Goal: Task Accomplishment & Management: Manage account settings

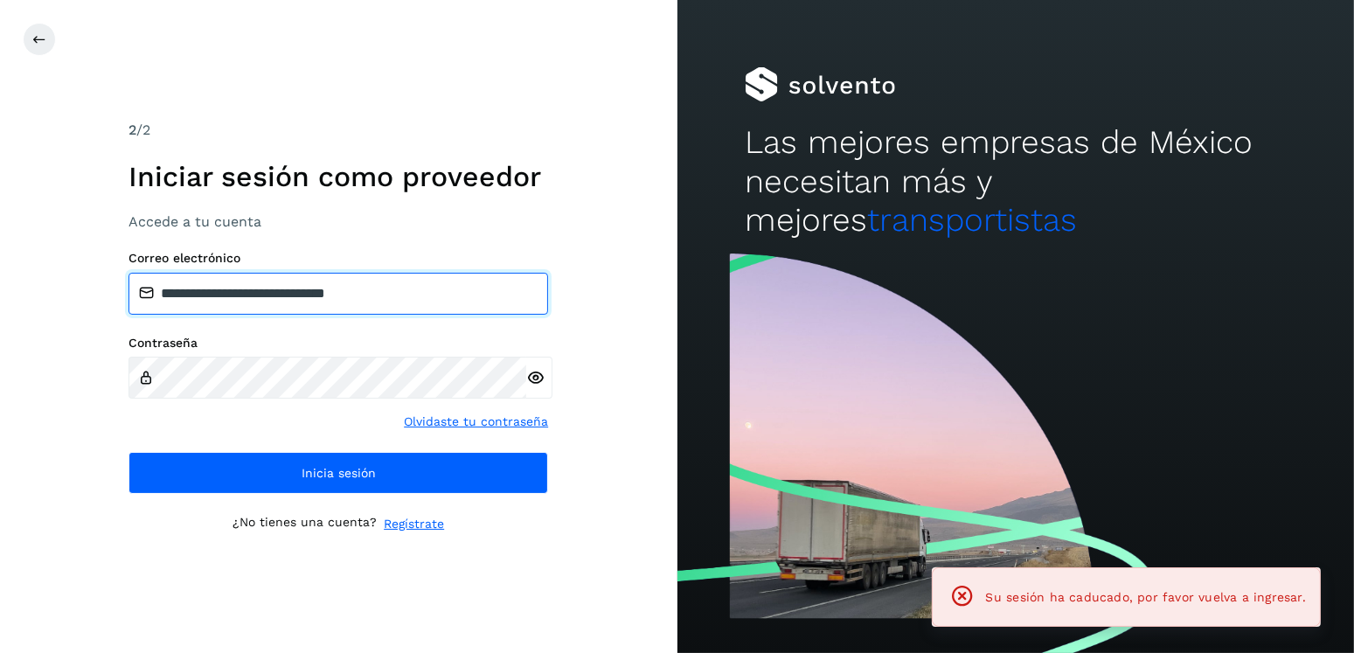
drag, startPoint x: 444, startPoint y: 284, endPoint x: 254, endPoint y: 302, distance: 190.6
click at [254, 302] on input "**********" at bounding box center [339, 294] width 420 height 42
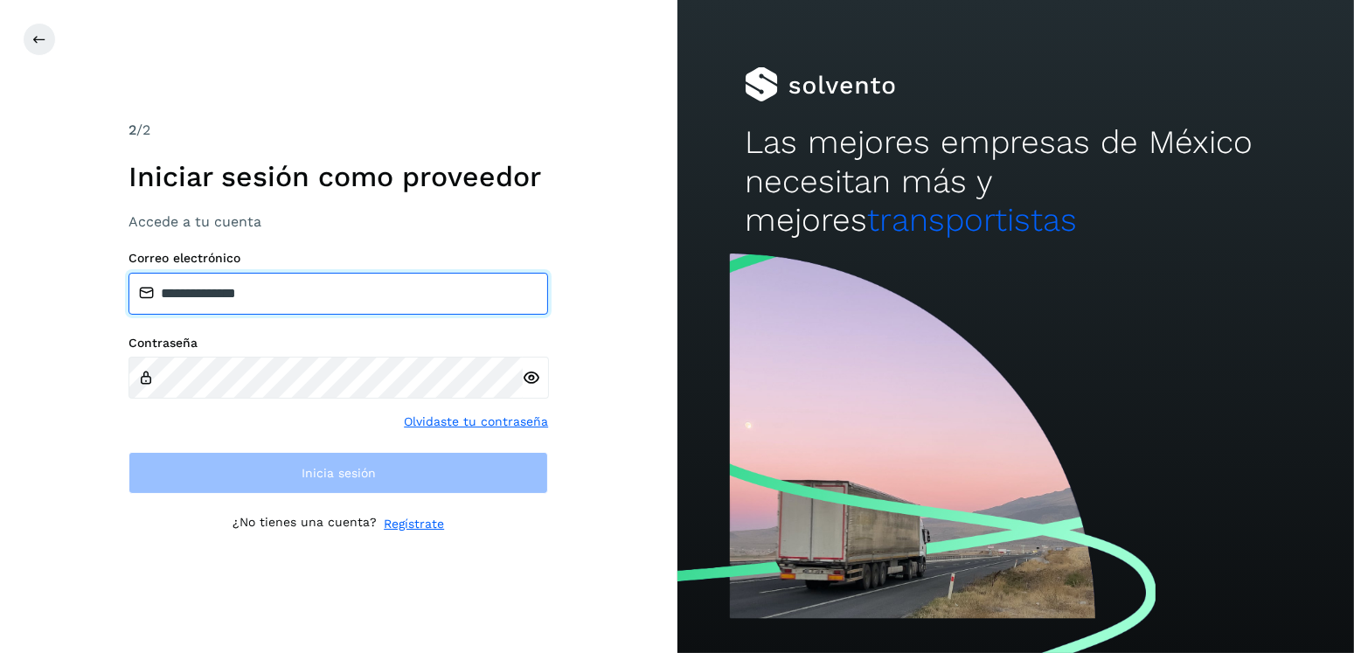
type input "**********"
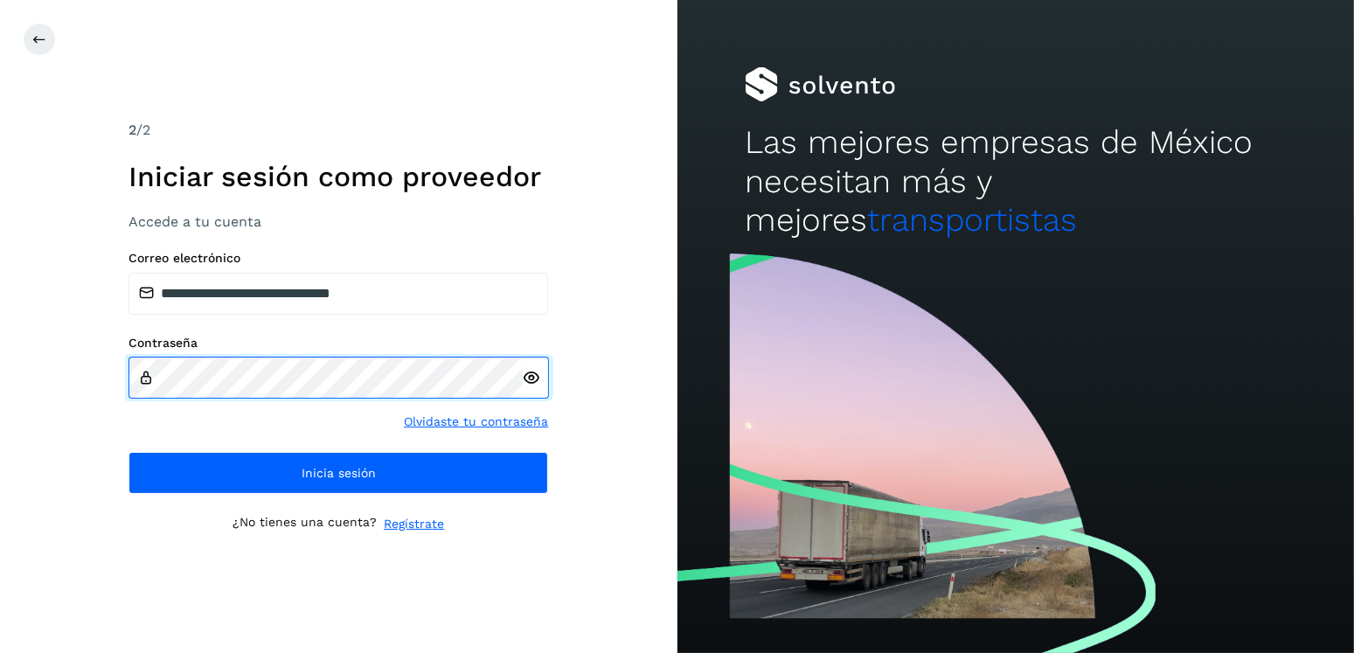
click at [146, 379] on div "Contraseña" at bounding box center [339, 367] width 420 height 63
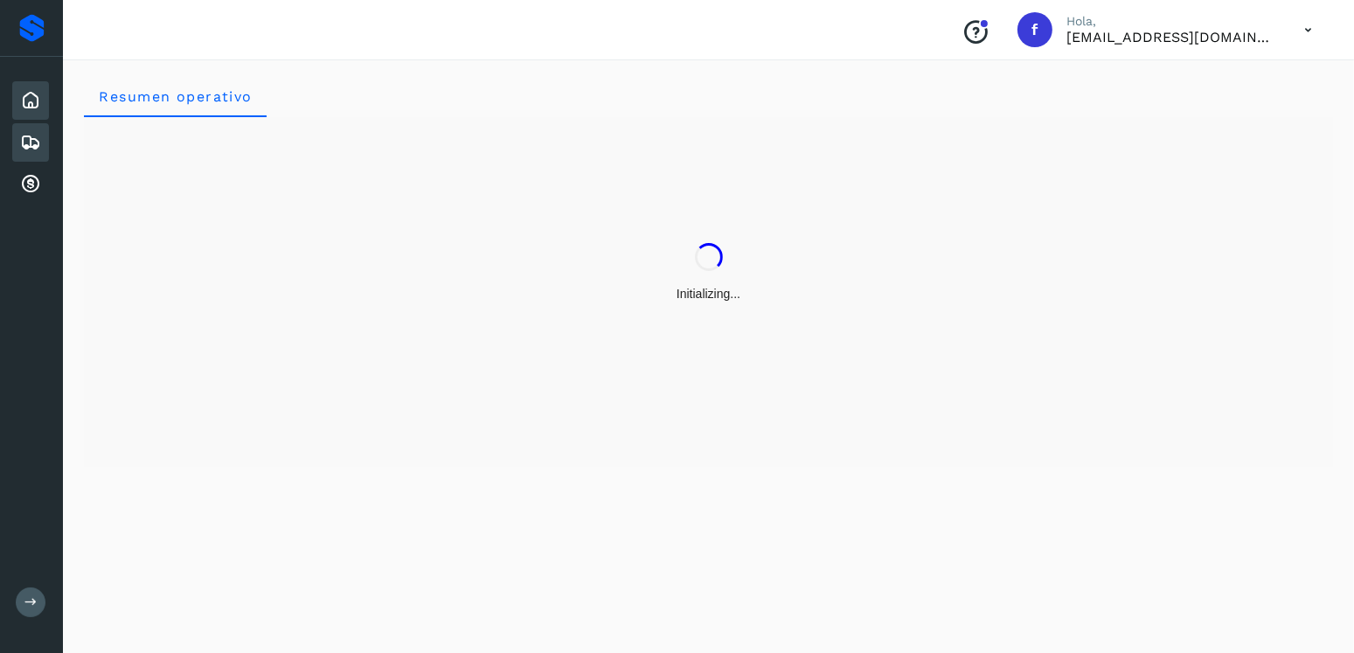
click at [36, 132] on icon at bounding box center [30, 142] width 21 height 21
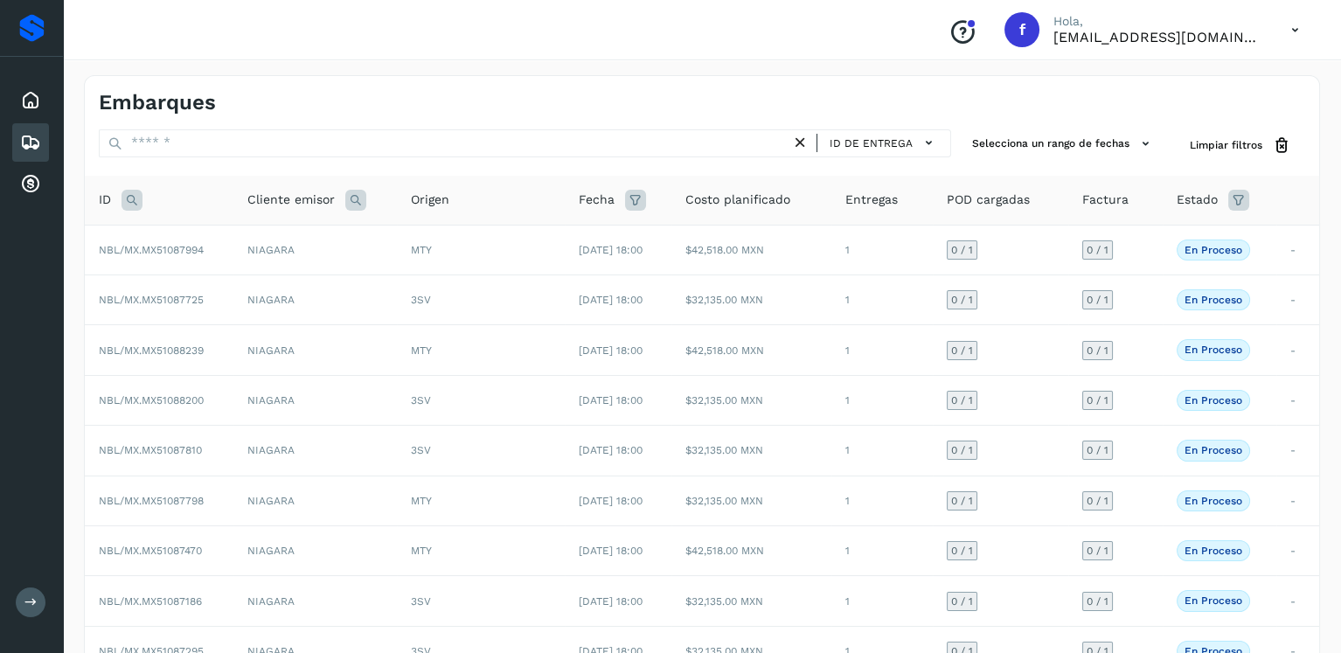
click at [122, 191] on icon at bounding box center [132, 200] width 21 height 21
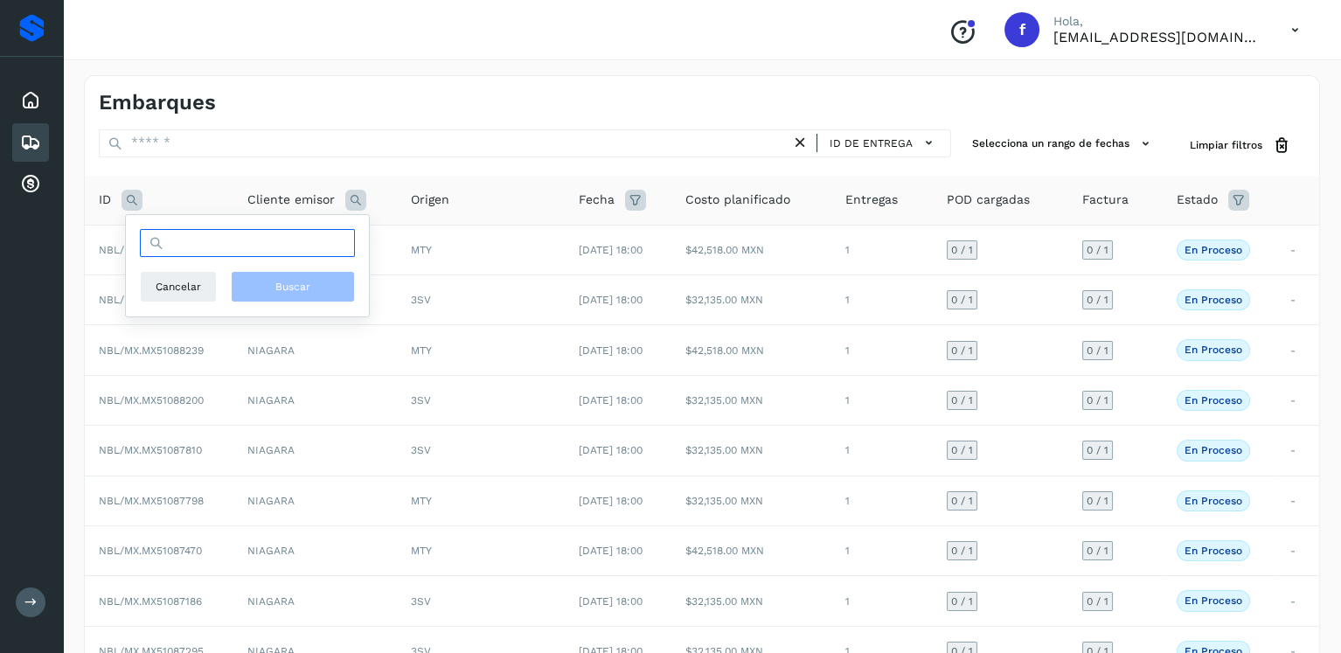
click at [216, 238] on input "text" at bounding box center [247, 243] width 215 height 28
type input "********"
click at [303, 287] on span "Buscar" at bounding box center [292, 287] width 35 height 16
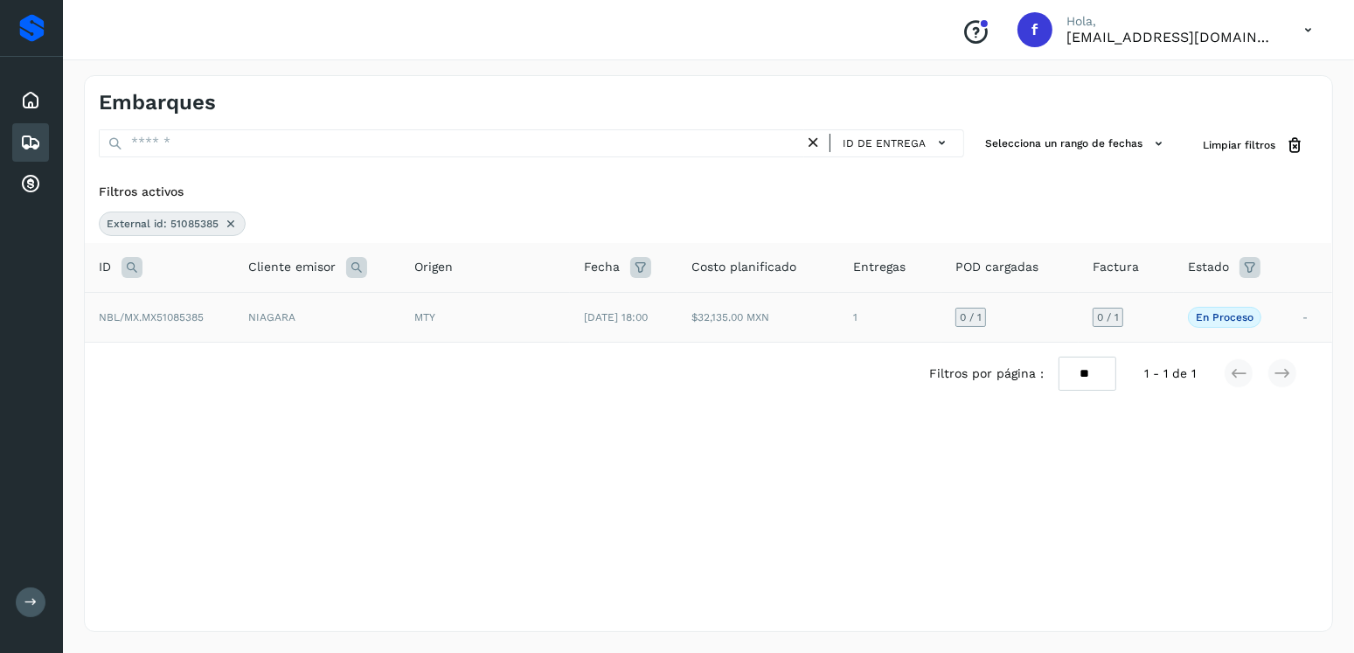
click at [599, 292] on td "[DATE] 18:00" at bounding box center [624, 317] width 108 height 50
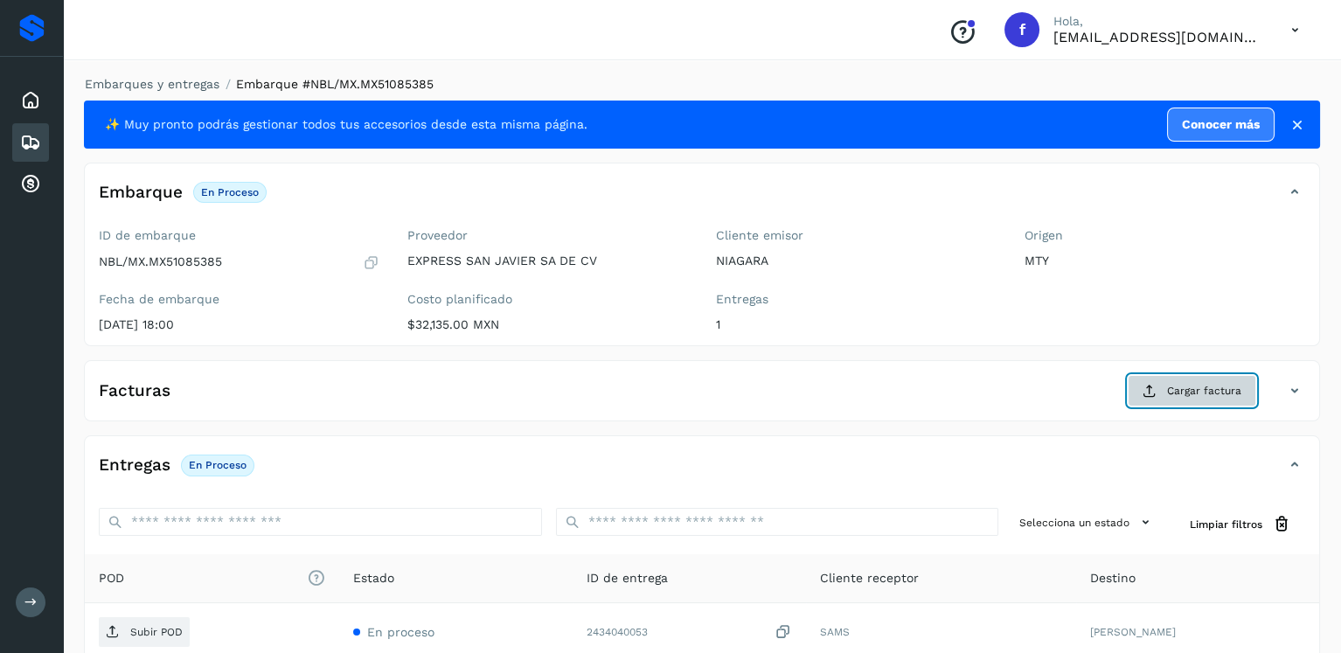
click at [1194, 383] on span "Cargar factura" at bounding box center [1204, 391] width 74 height 16
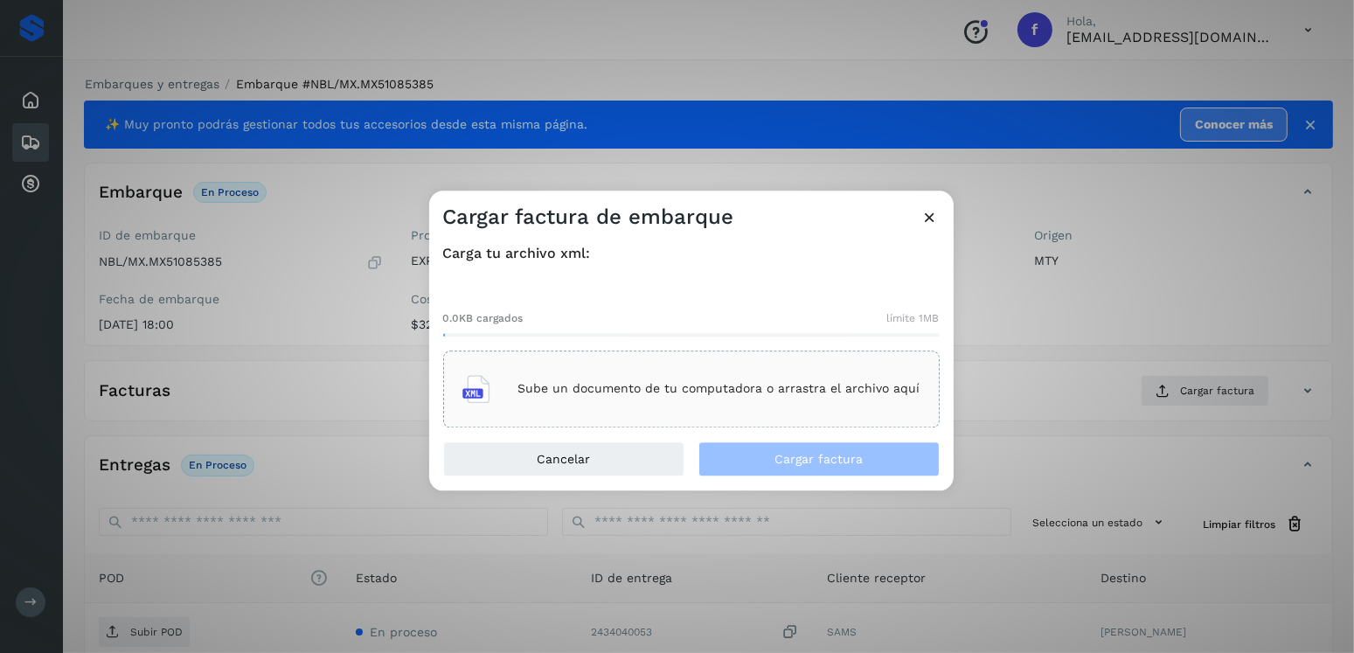
click at [790, 372] on div "Sube un documento de tu computadora o arrastra el archivo aquí" at bounding box center [692, 389] width 458 height 47
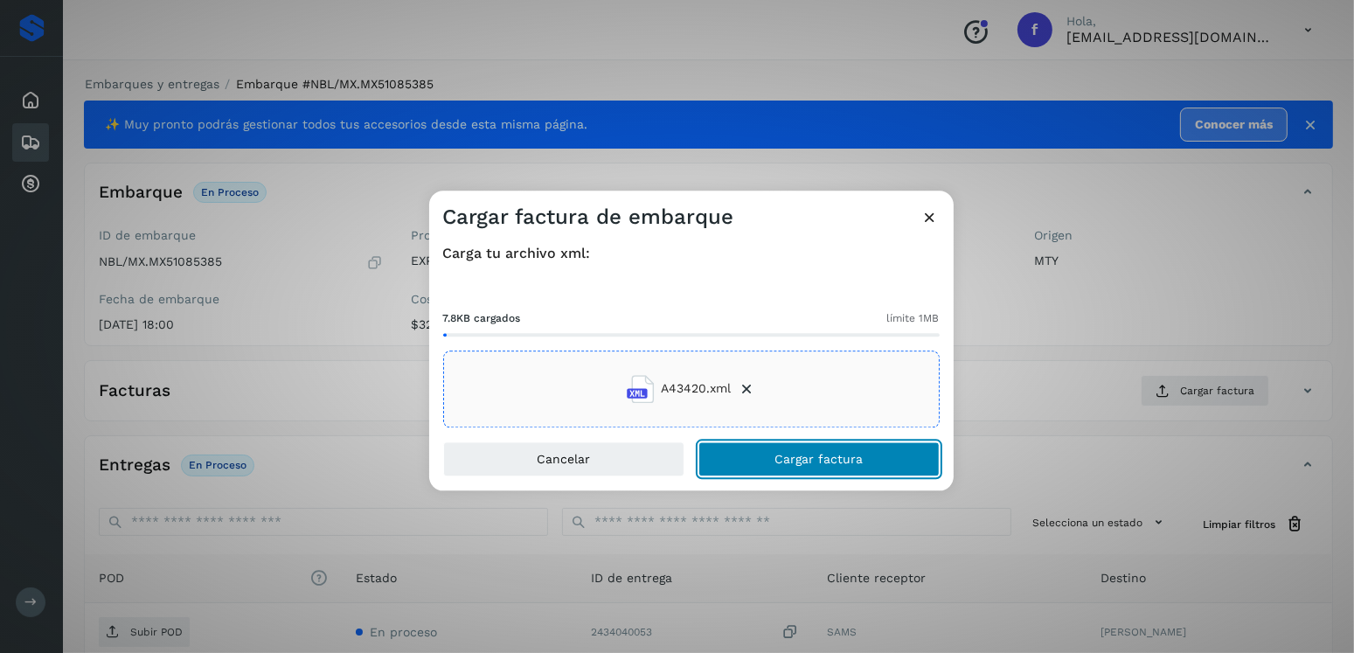
click at [787, 454] on span "Cargar factura" at bounding box center [819, 459] width 88 height 12
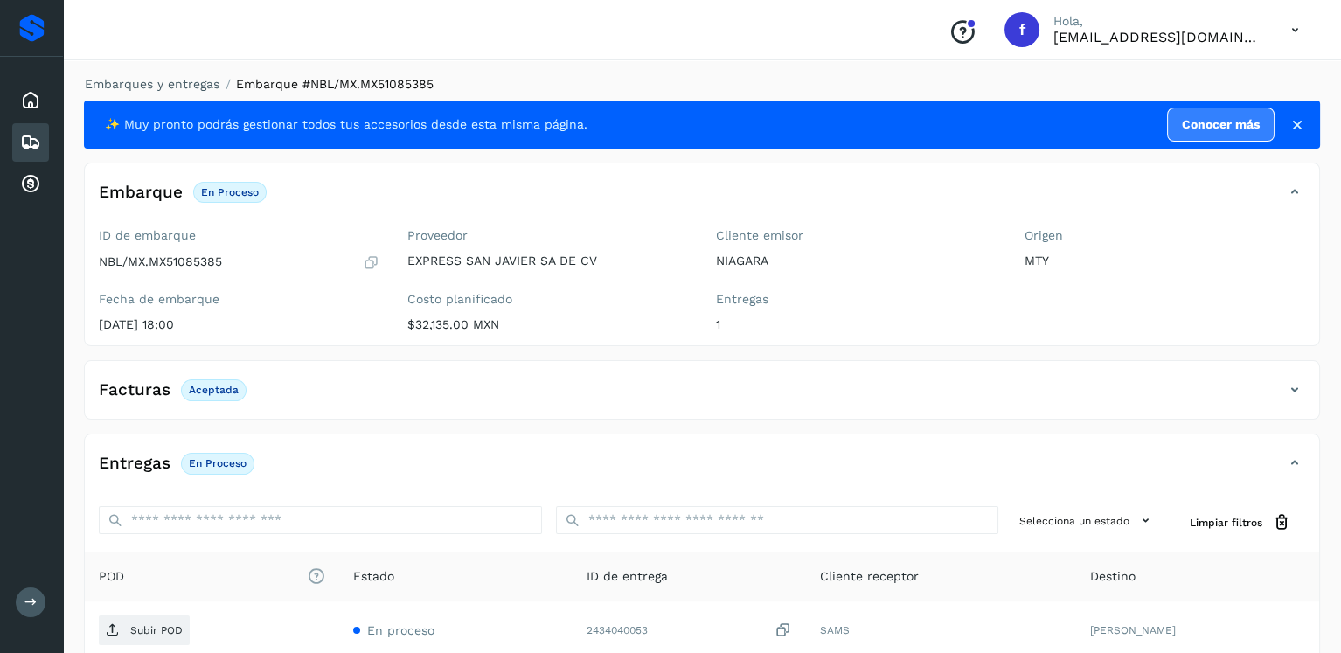
scroll to position [175, 0]
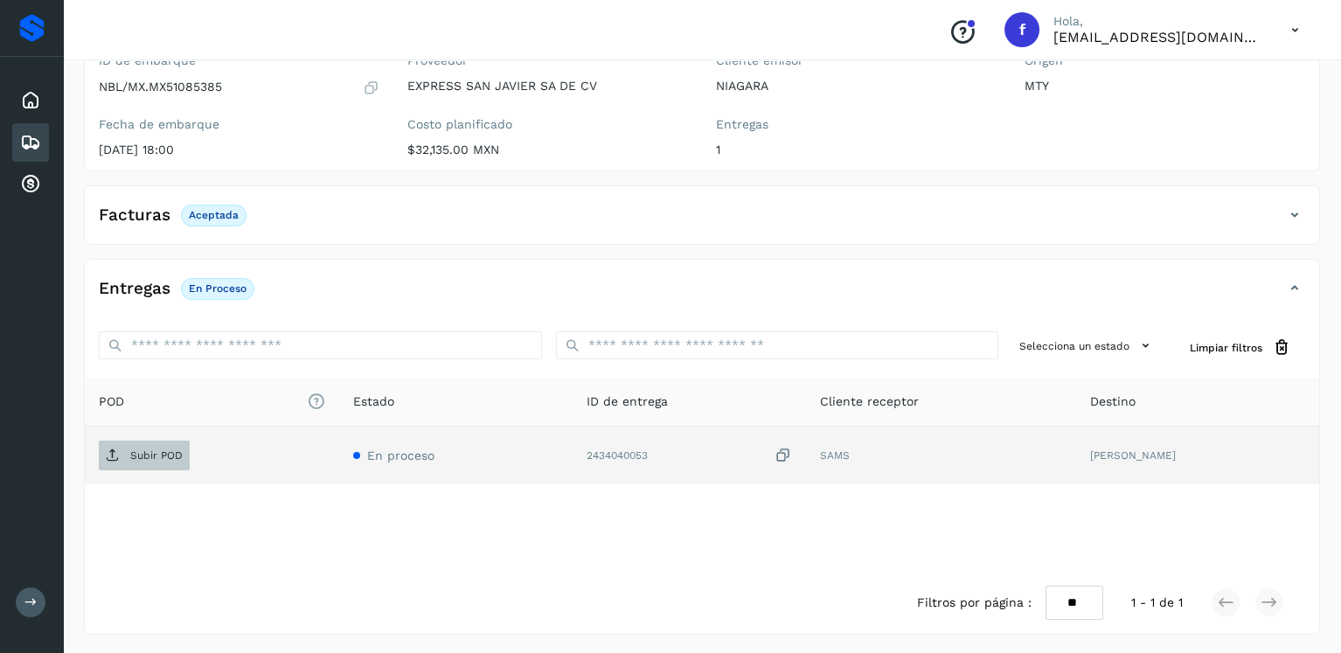
click at [177, 457] on p "Subir POD" at bounding box center [156, 455] width 52 height 12
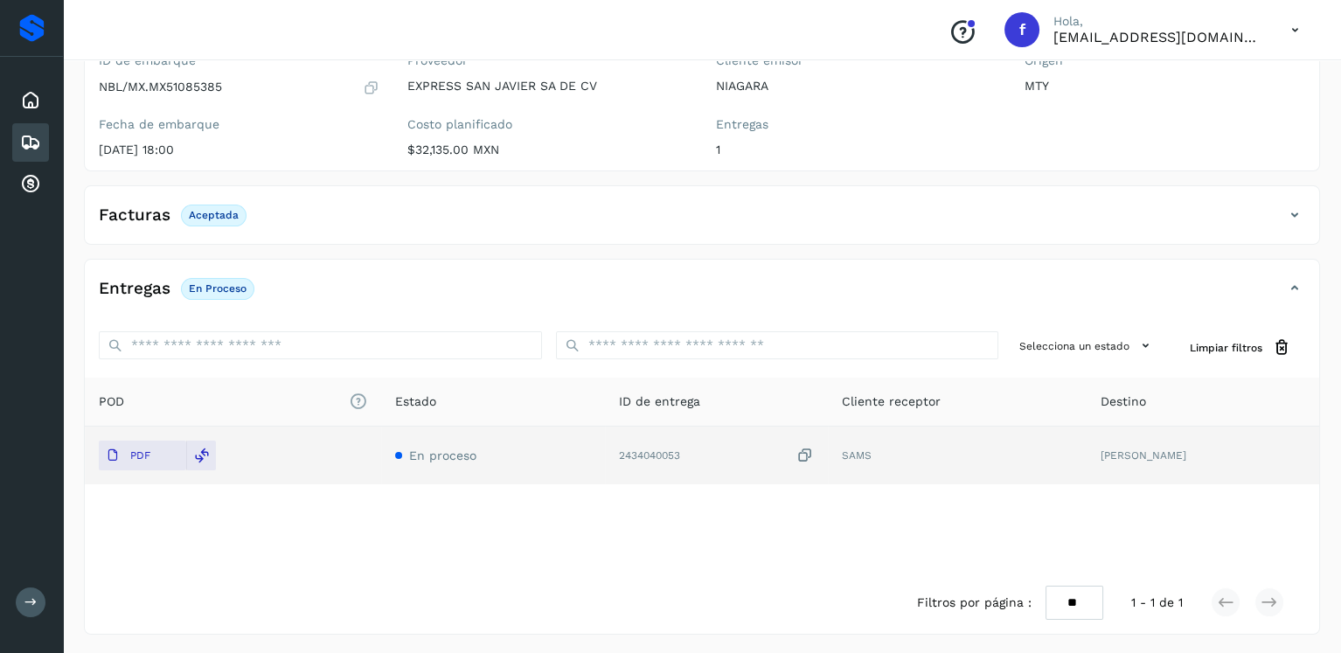
click at [30, 152] on div "Embarques" at bounding box center [30, 142] width 37 height 38
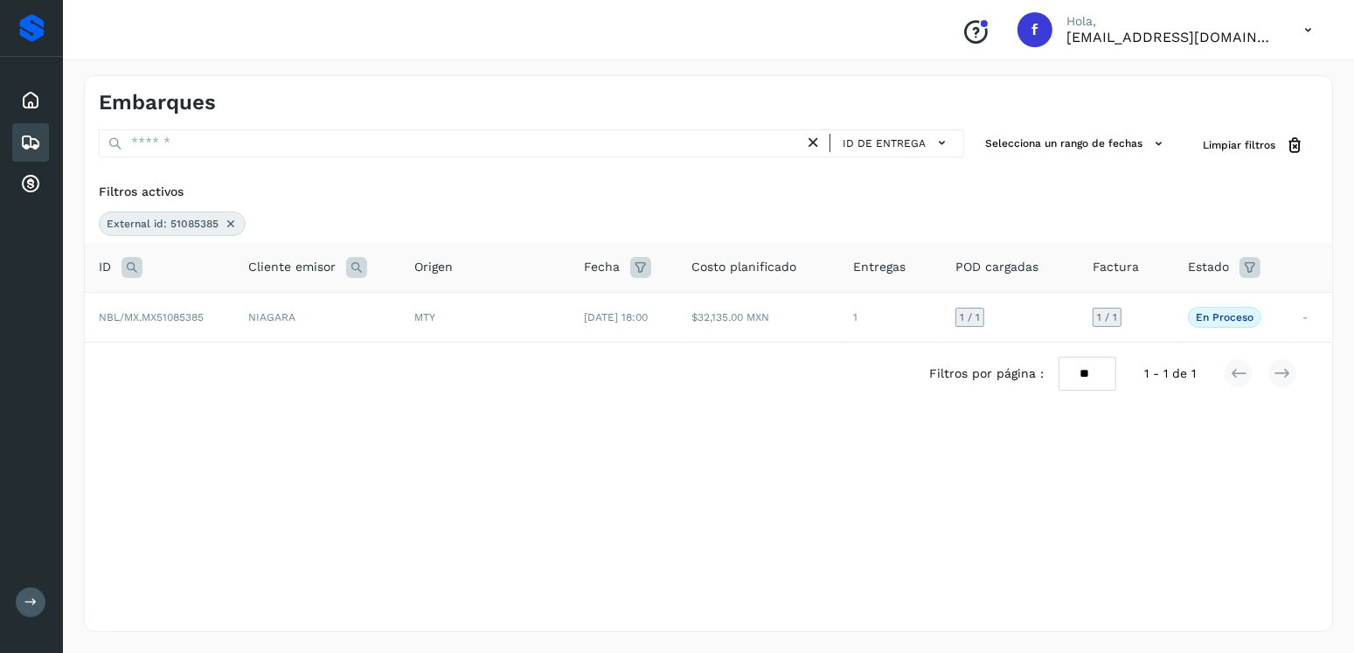
click at [129, 261] on icon at bounding box center [132, 267] width 21 height 21
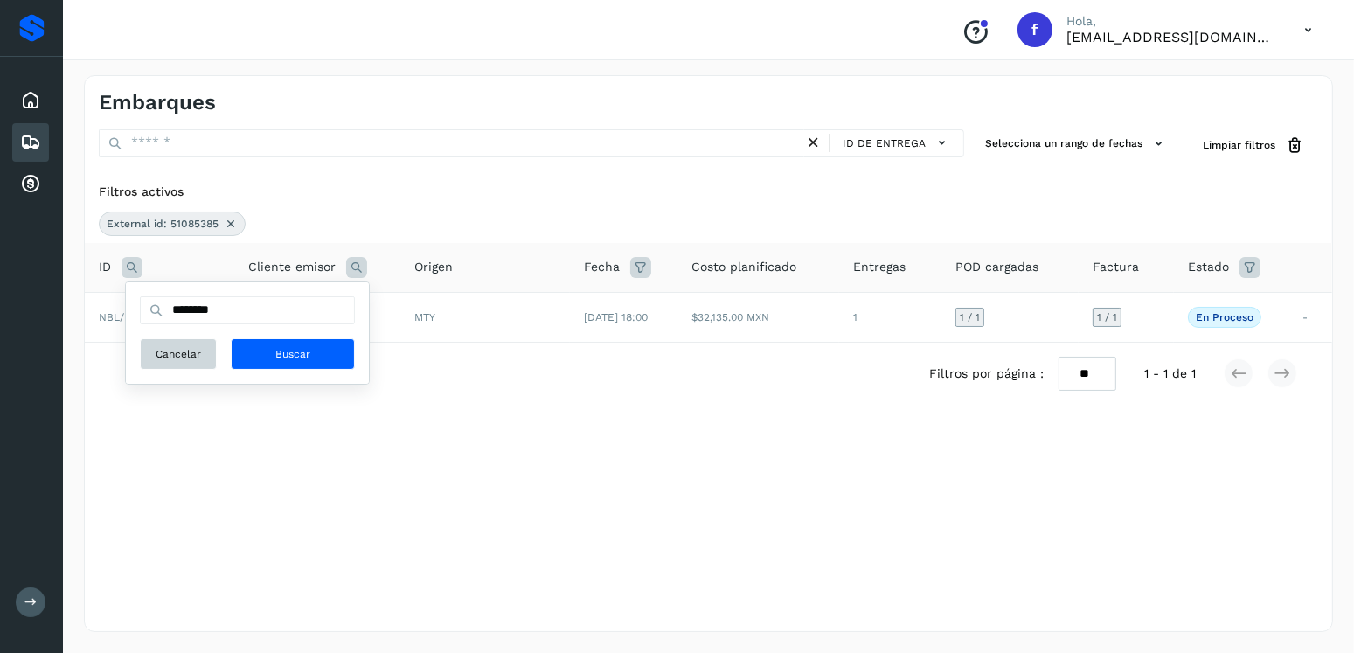
click at [195, 350] on span "Cancelar" at bounding box center [178, 354] width 45 height 16
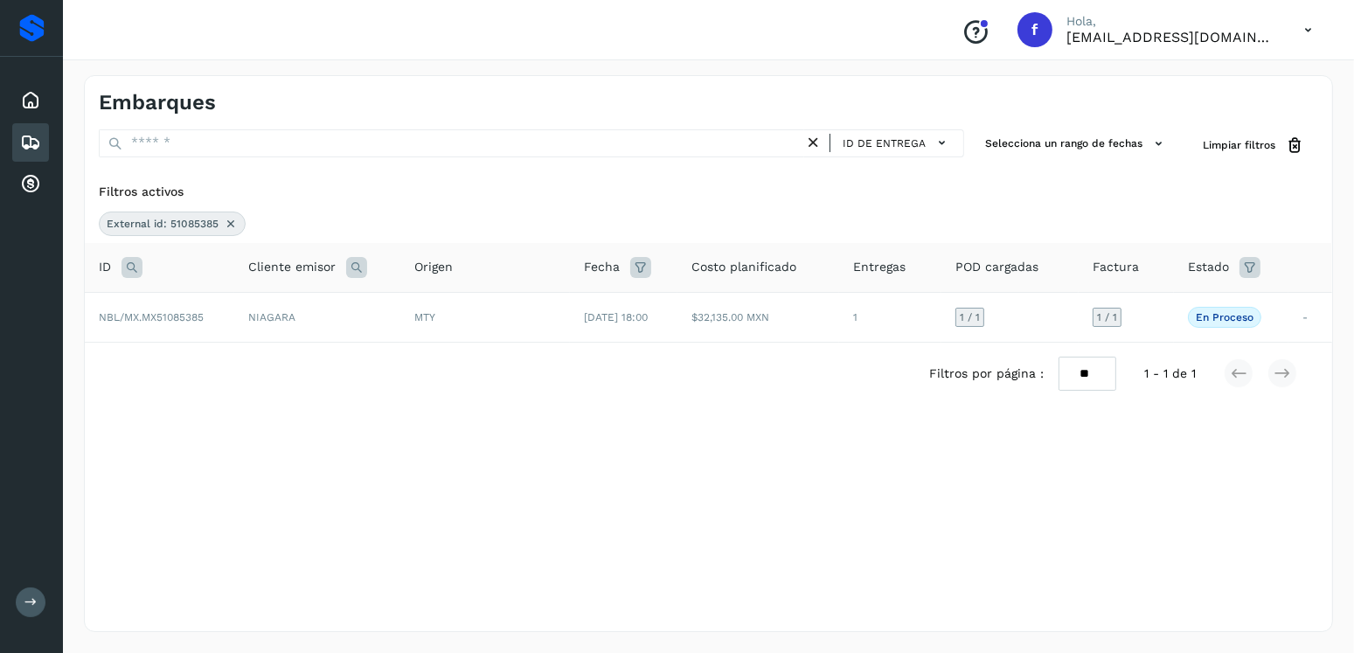
click at [127, 264] on icon at bounding box center [132, 267] width 21 height 21
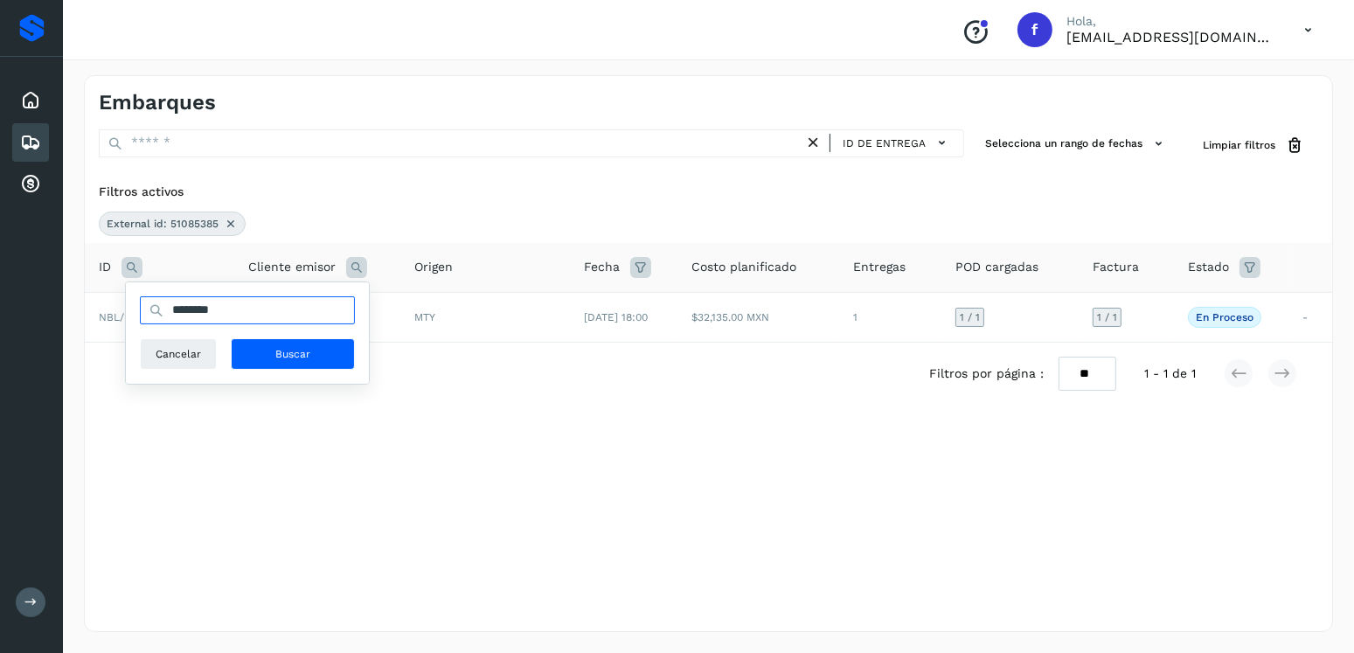
drag, startPoint x: 247, startPoint y: 316, endPoint x: 157, endPoint y: 324, distance: 91.4
click at [157, 324] on div "******** Cancelar Buscar" at bounding box center [247, 332] width 215 height 73
type input "********"
click at [296, 348] on span "Buscar" at bounding box center [292, 354] width 35 height 16
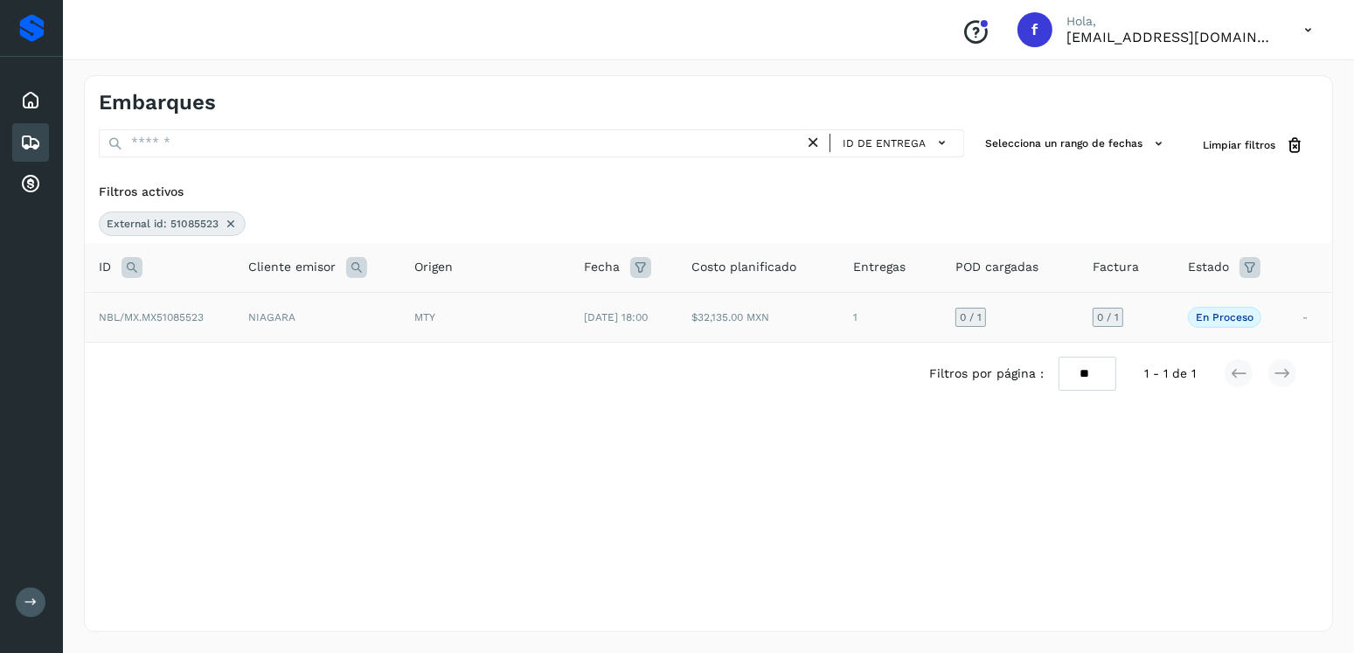
click at [503, 320] on div "MTY" at bounding box center [485, 318] width 142 height 16
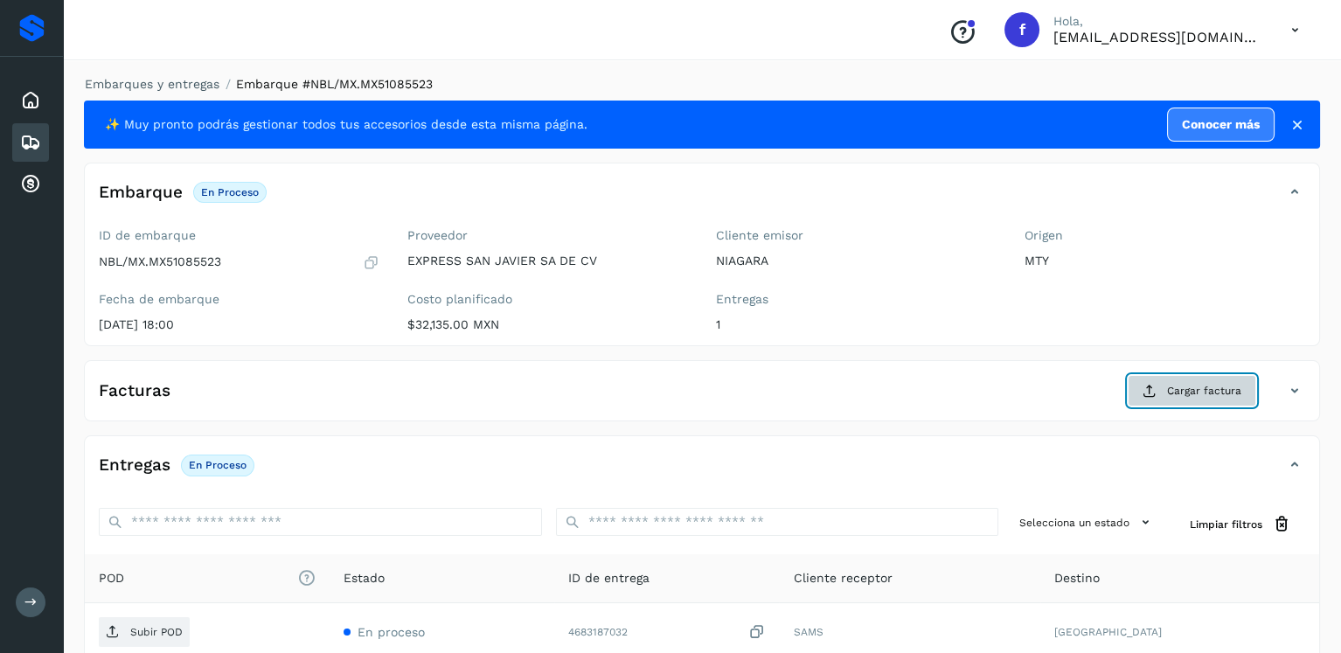
click at [1191, 390] on span "Cargar factura" at bounding box center [1204, 391] width 74 height 16
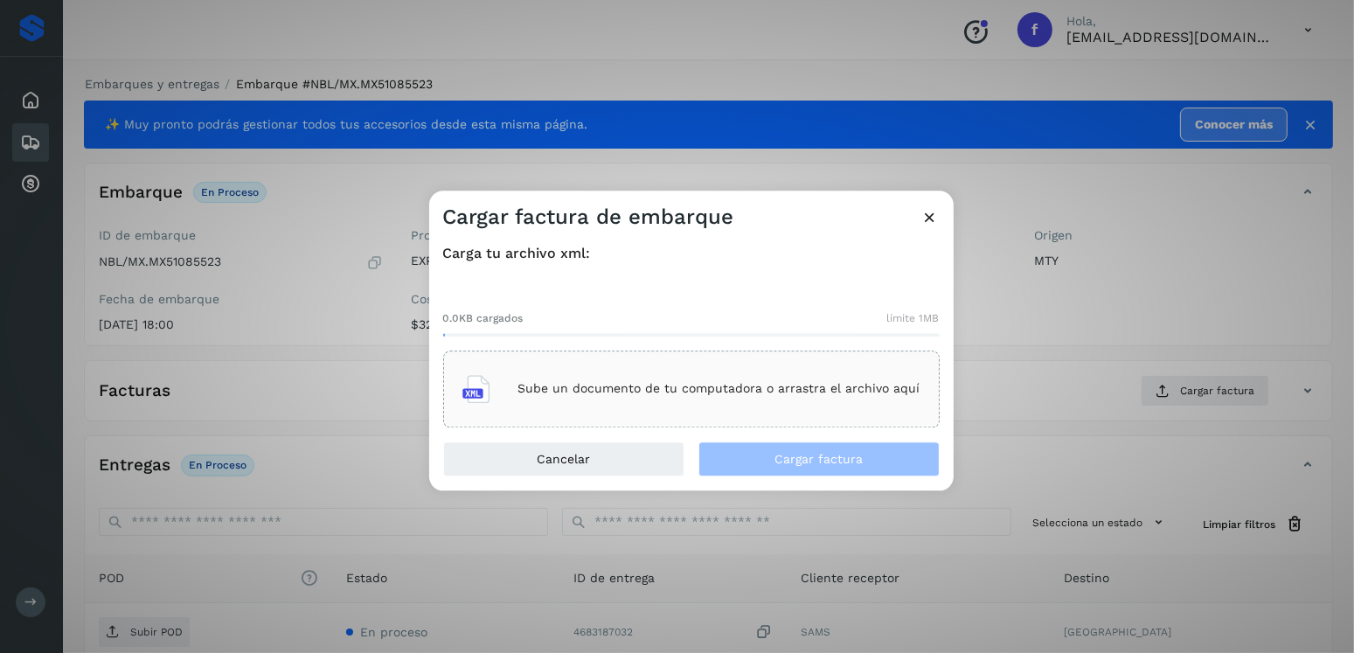
click at [872, 353] on div "Sube un documento de tu computadora o arrastra el archivo aquí" at bounding box center [691, 389] width 497 height 77
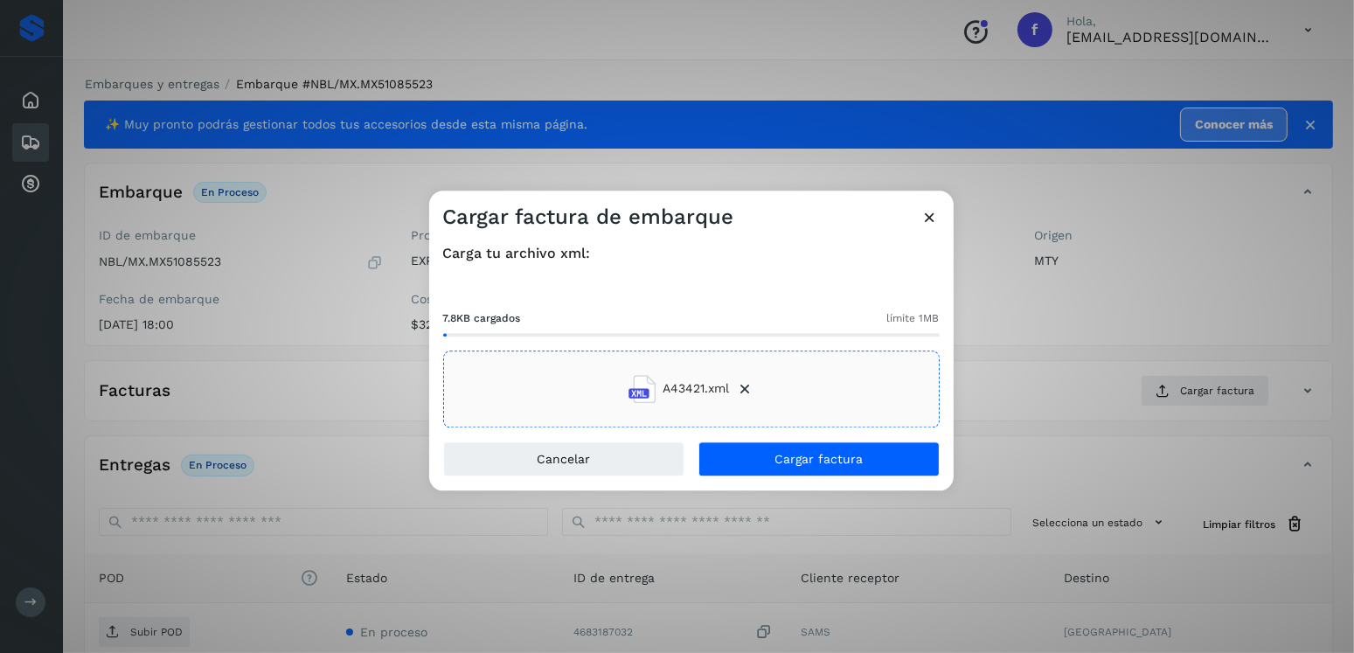
click at [812, 435] on div "Carga tu archivo xml: 7.8KB cargados límite 1MB A43421.xml" at bounding box center [691, 336] width 525 height 211
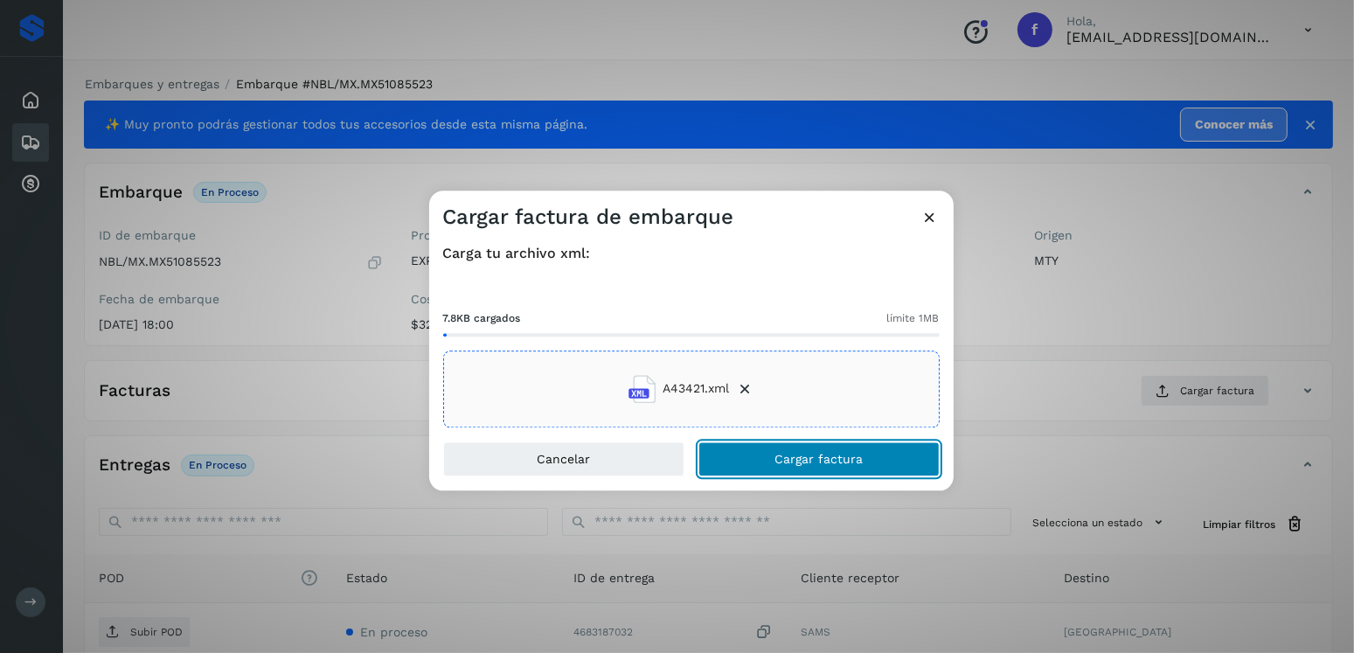
click at [827, 453] on span "Cargar factura" at bounding box center [819, 459] width 88 height 12
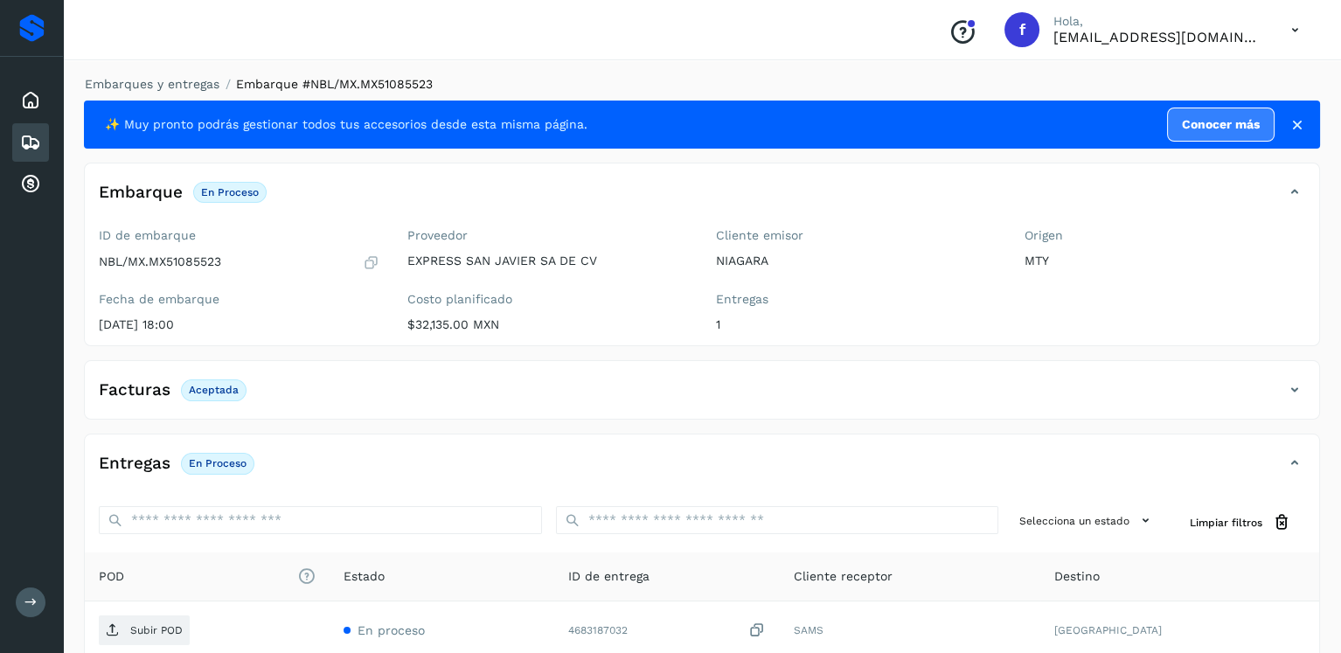
scroll to position [175, 0]
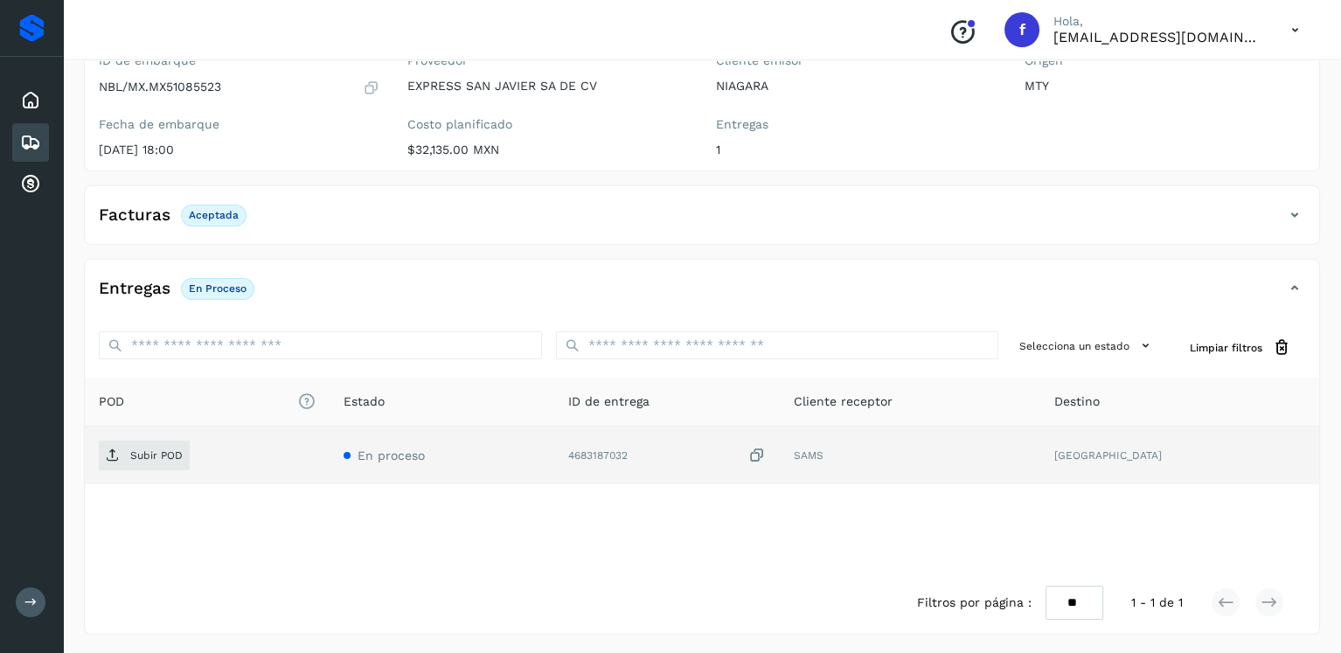
click at [157, 468] on td "Subir POD" at bounding box center [207, 456] width 245 height 58
click at [163, 462] on span "Subir POD" at bounding box center [144, 456] width 91 height 28
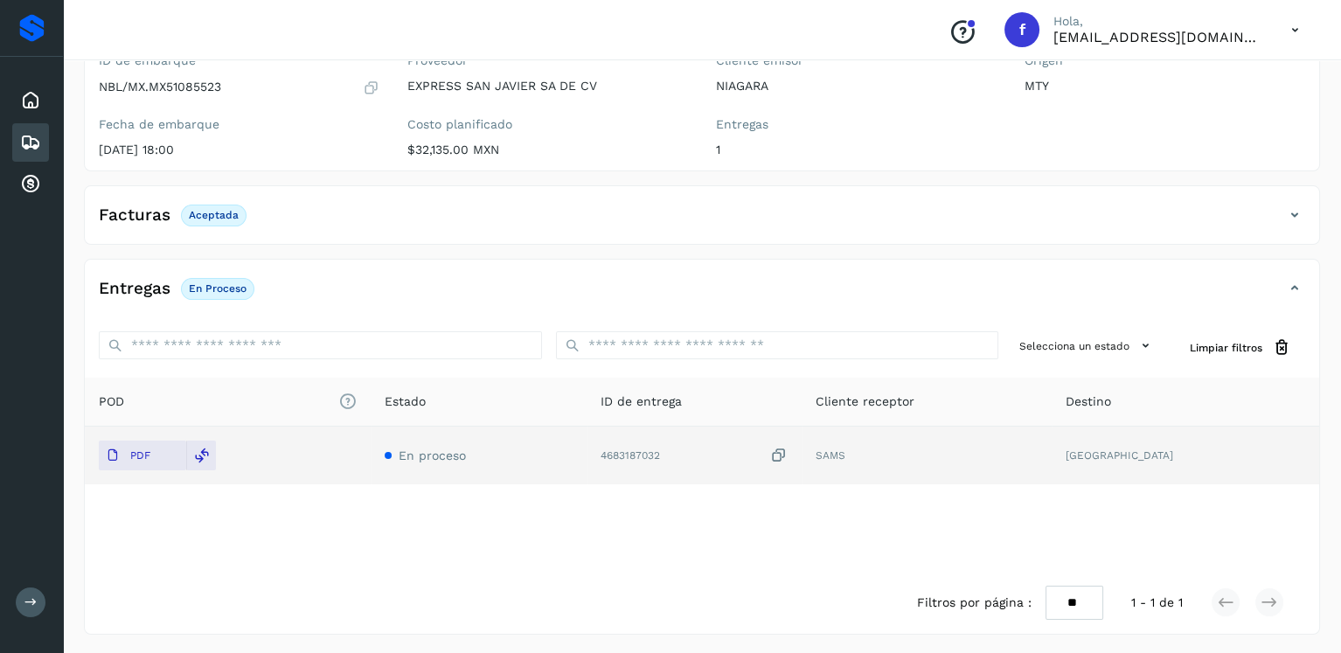
scroll to position [0, 0]
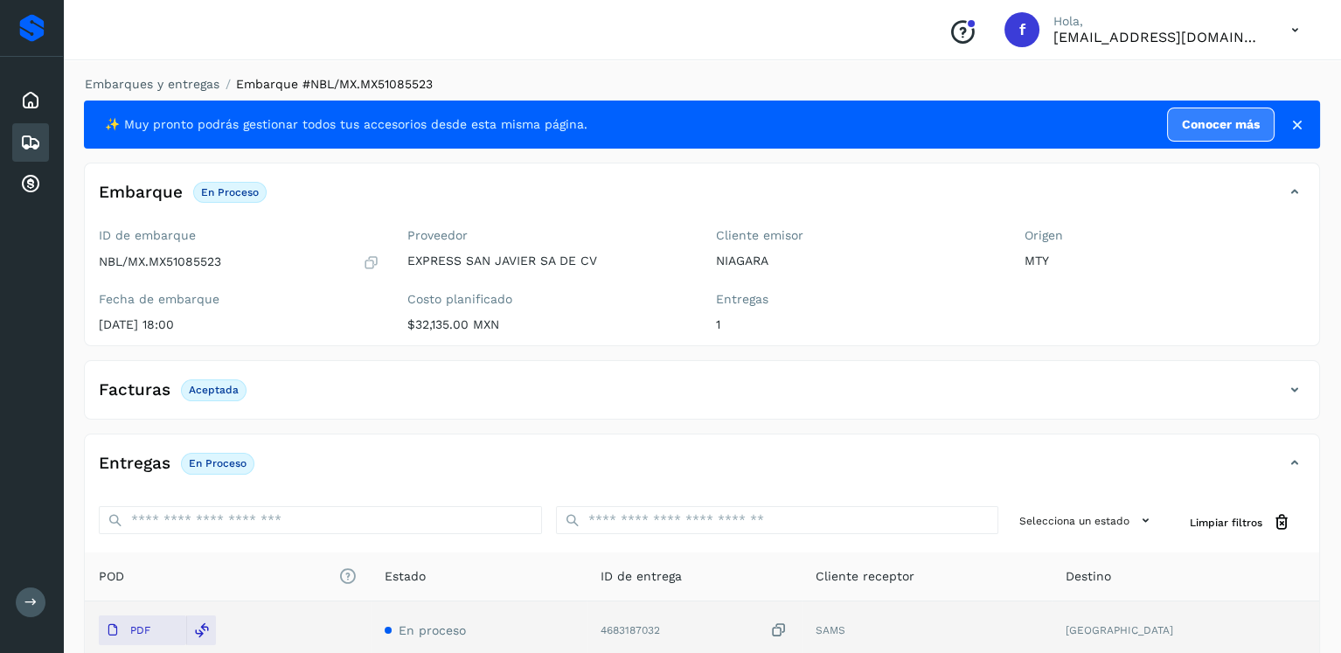
click at [37, 138] on icon at bounding box center [30, 142] width 21 height 21
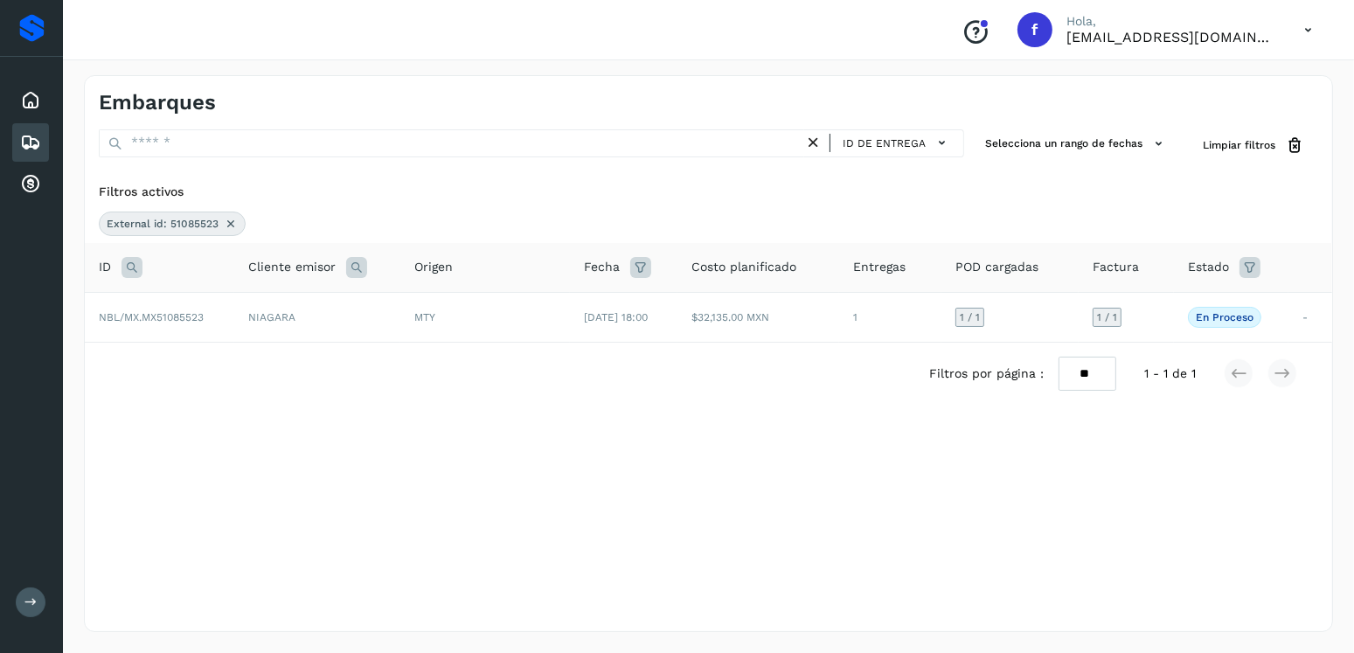
click at [226, 225] on icon at bounding box center [231, 224] width 14 height 14
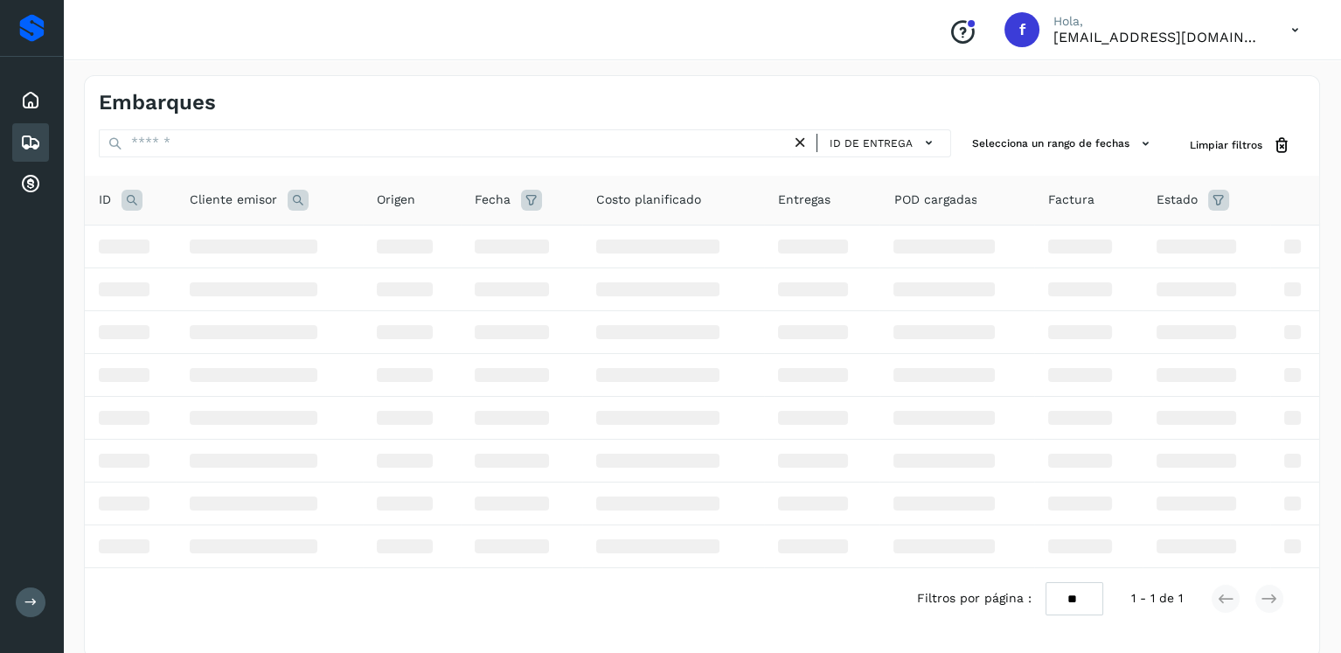
click at [135, 205] on icon at bounding box center [132, 200] width 21 height 21
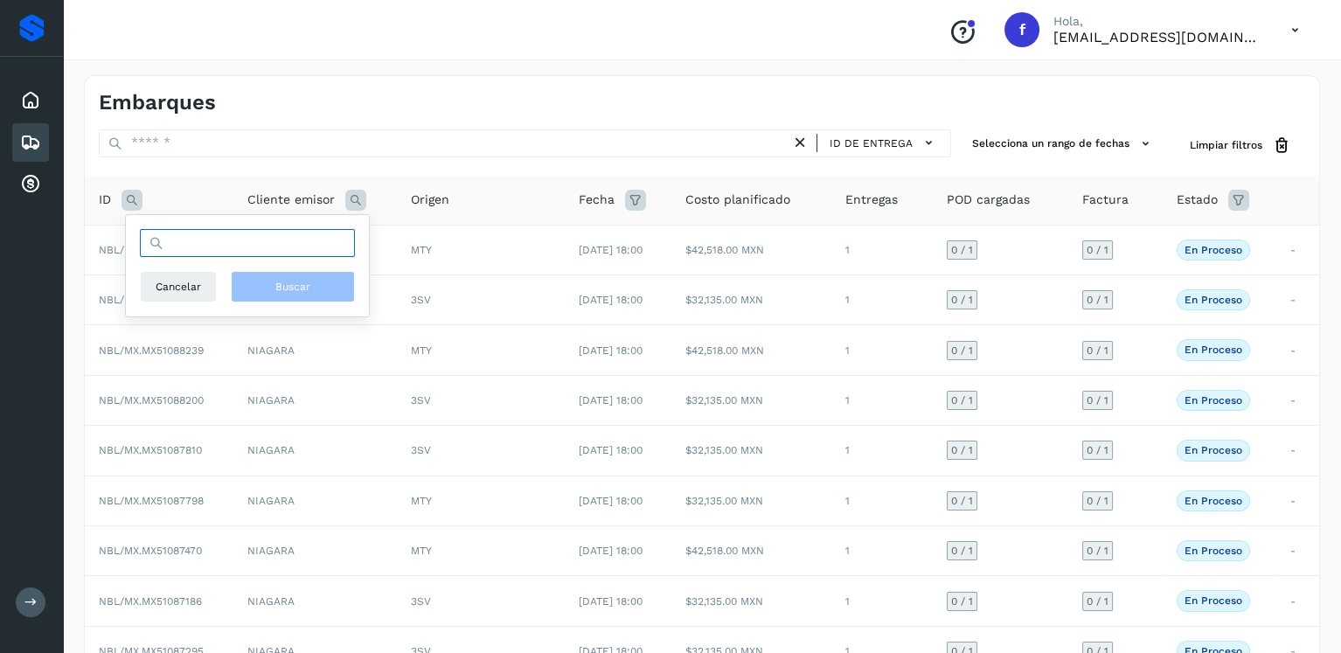
click at [217, 239] on input "text" at bounding box center [247, 243] width 215 height 28
type input "********"
click at [276, 280] on span "Buscar" at bounding box center [292, 287] width 35 height 16
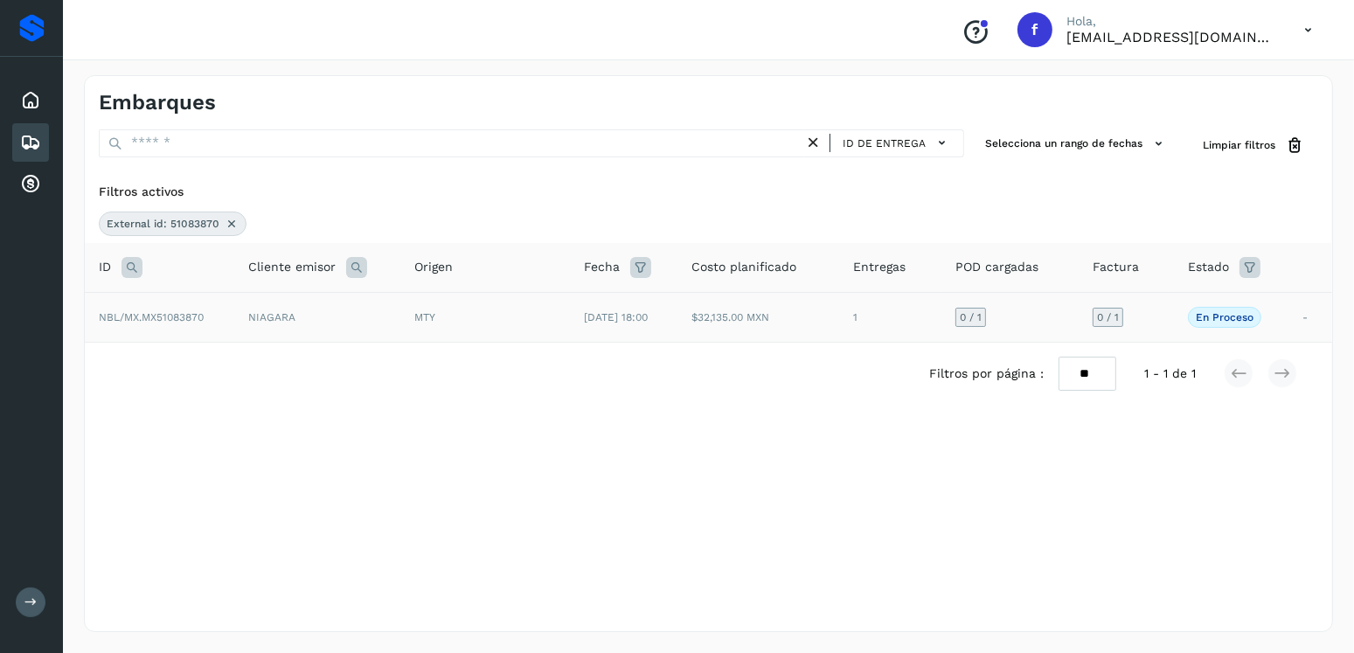
click at [403, 319] on td "MTY" at bounding box center [485, 317] width 170 height 50
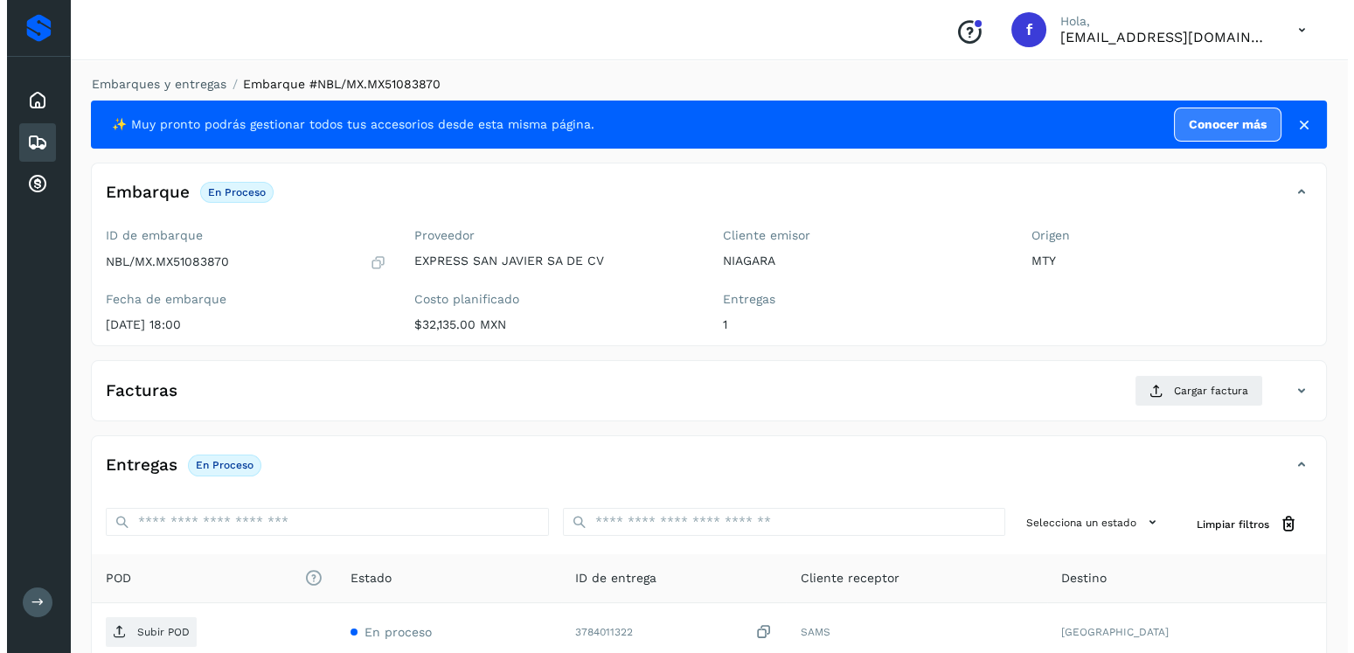
scroll to position [177, 0]
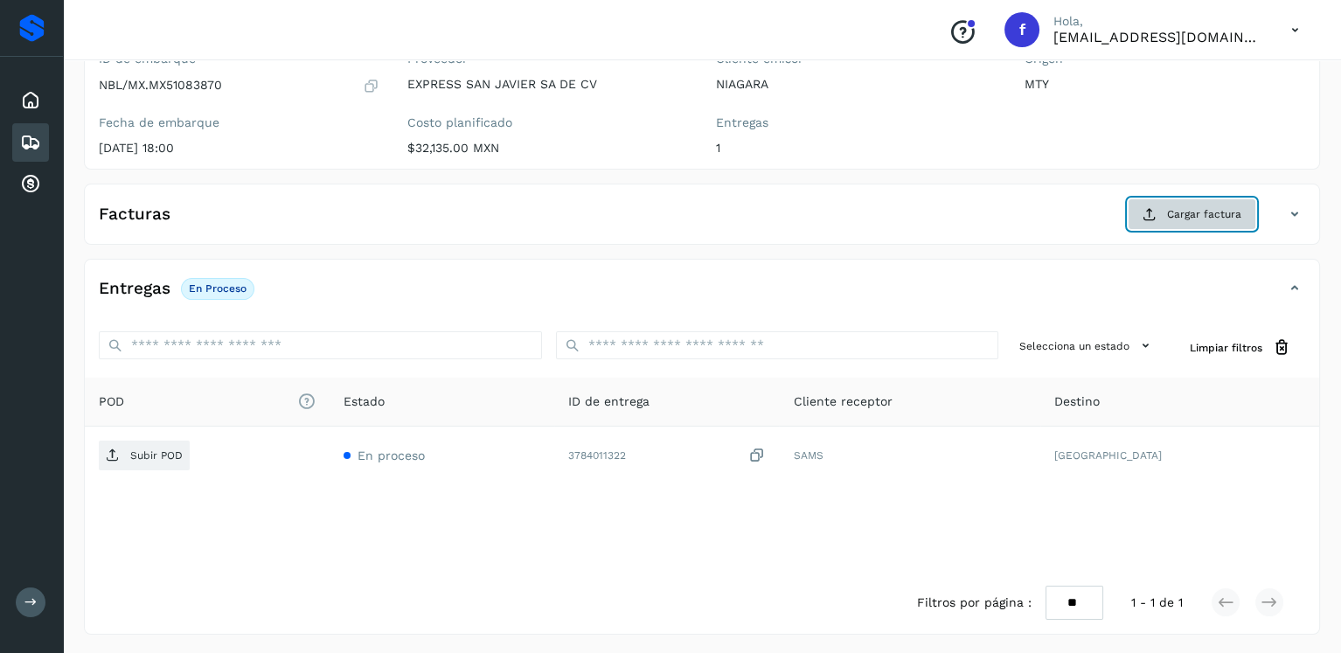
click at [1157, 212] on icon at bounding box center [1150, 214] width 14 height 14
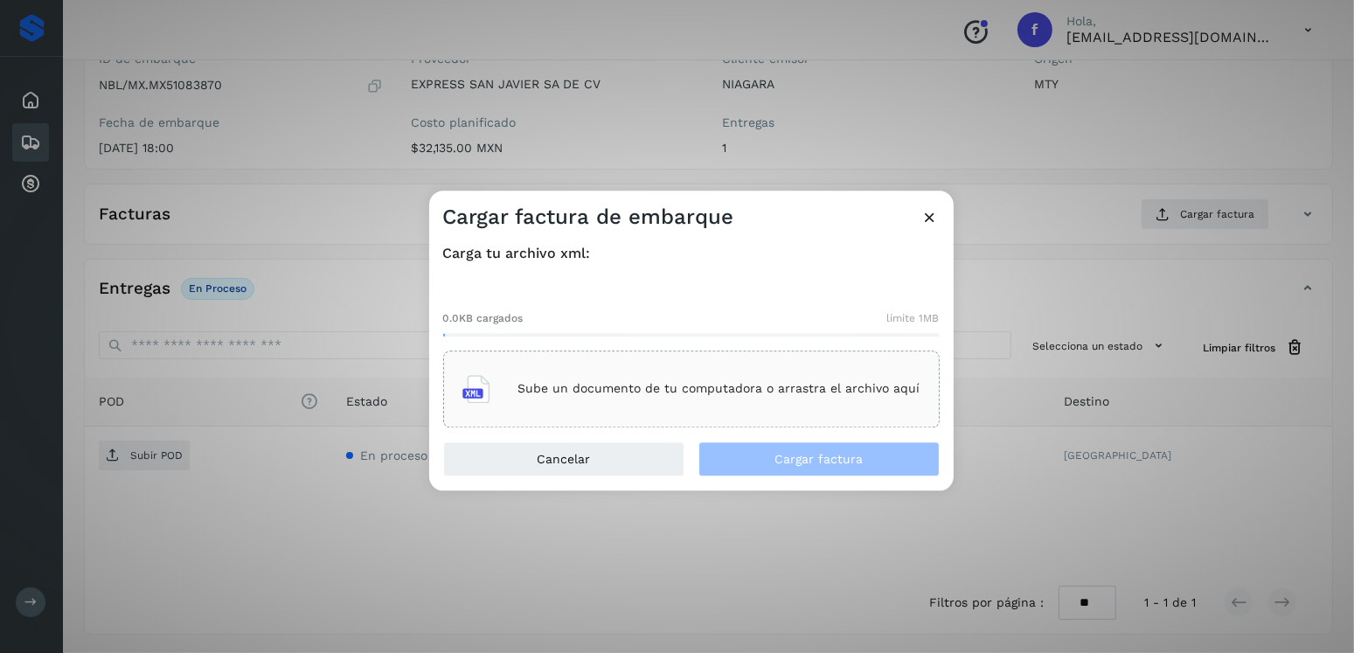
click at [813, 357] on div "Sube un documento de tu computadora o arrastra el archivo aquí" at bounding box center [691, 389] width 497 height 77
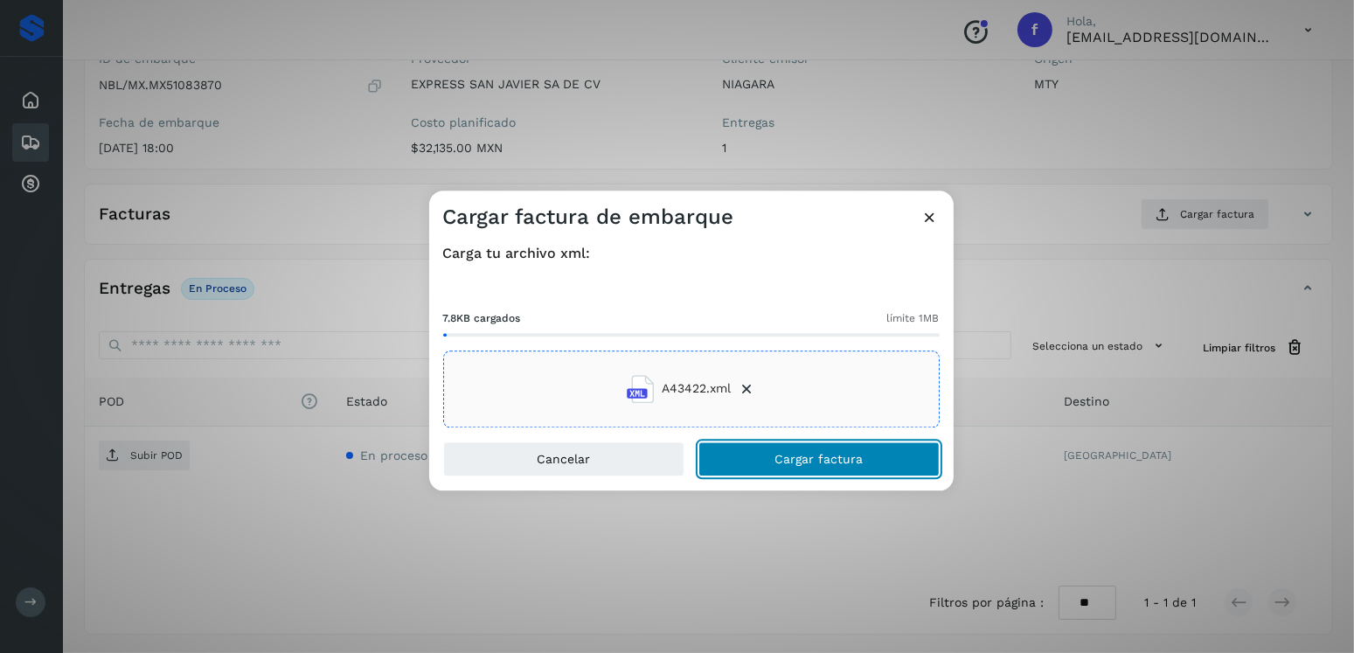
click at [779, 449] on button "Cargar factura" at bounding box center [819, 459] width 241 height 35
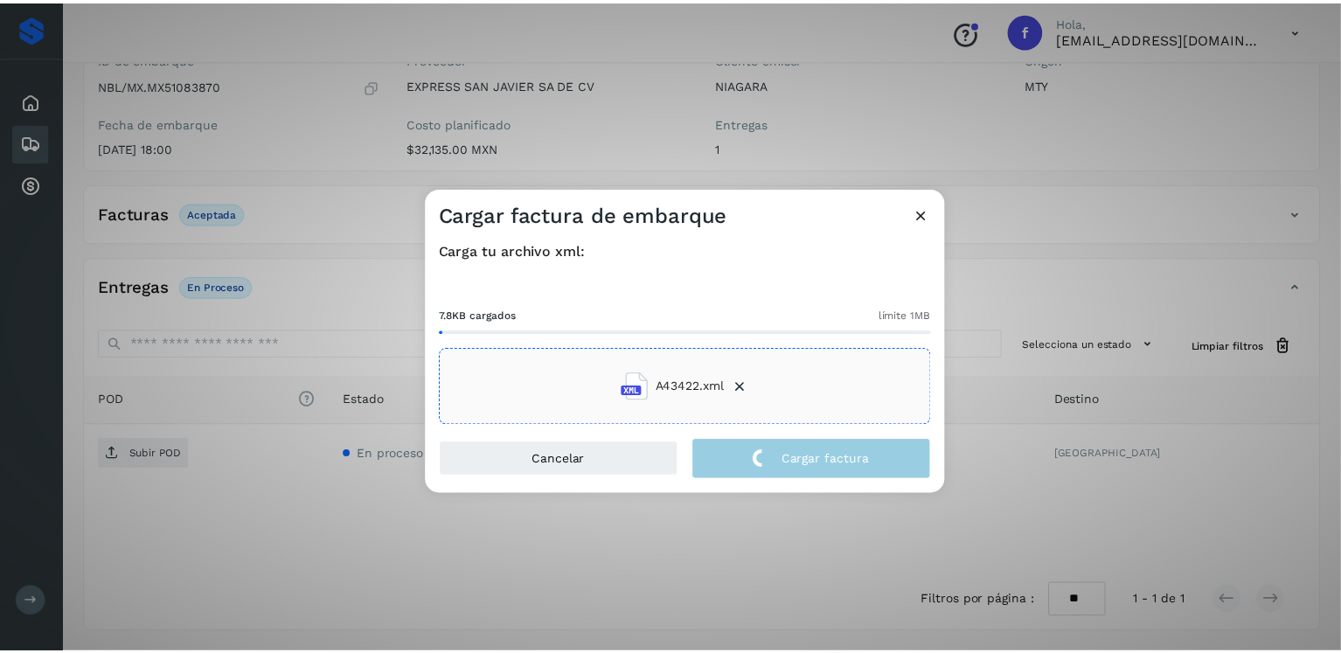
scroll to position [175, 0]
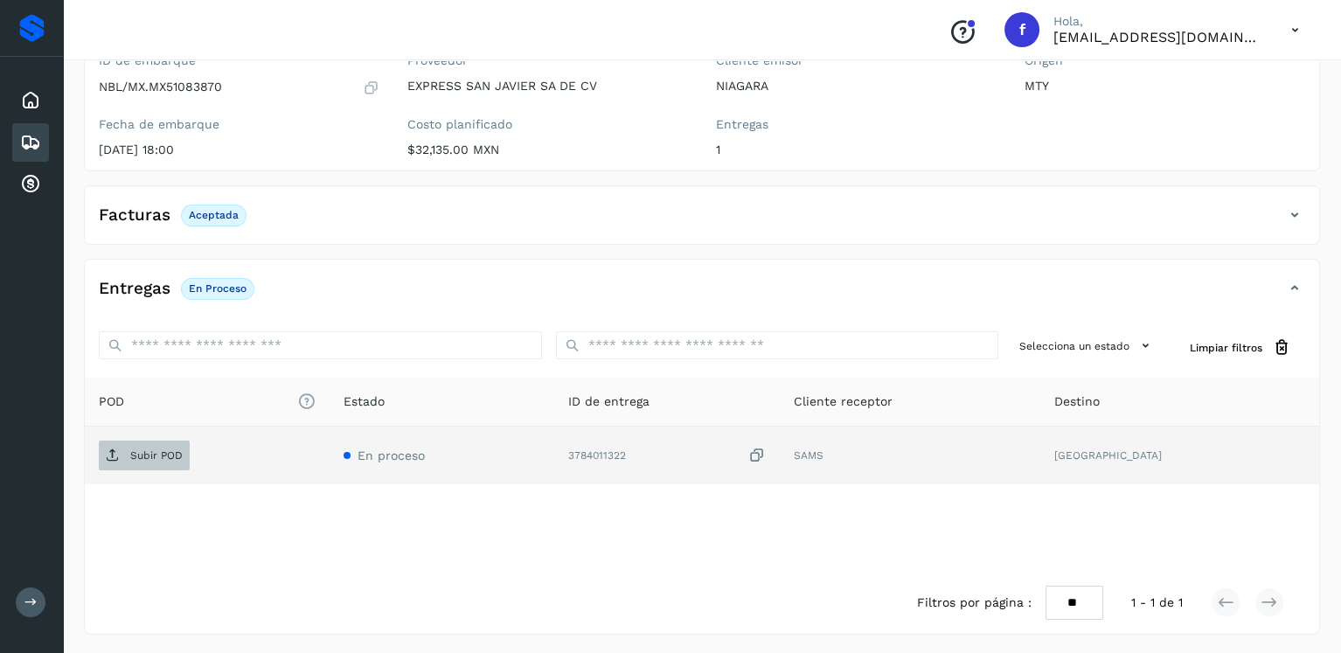
click at [164, 459] on p "Subir POD" at bounding box center [156, 455] width 52 height 12
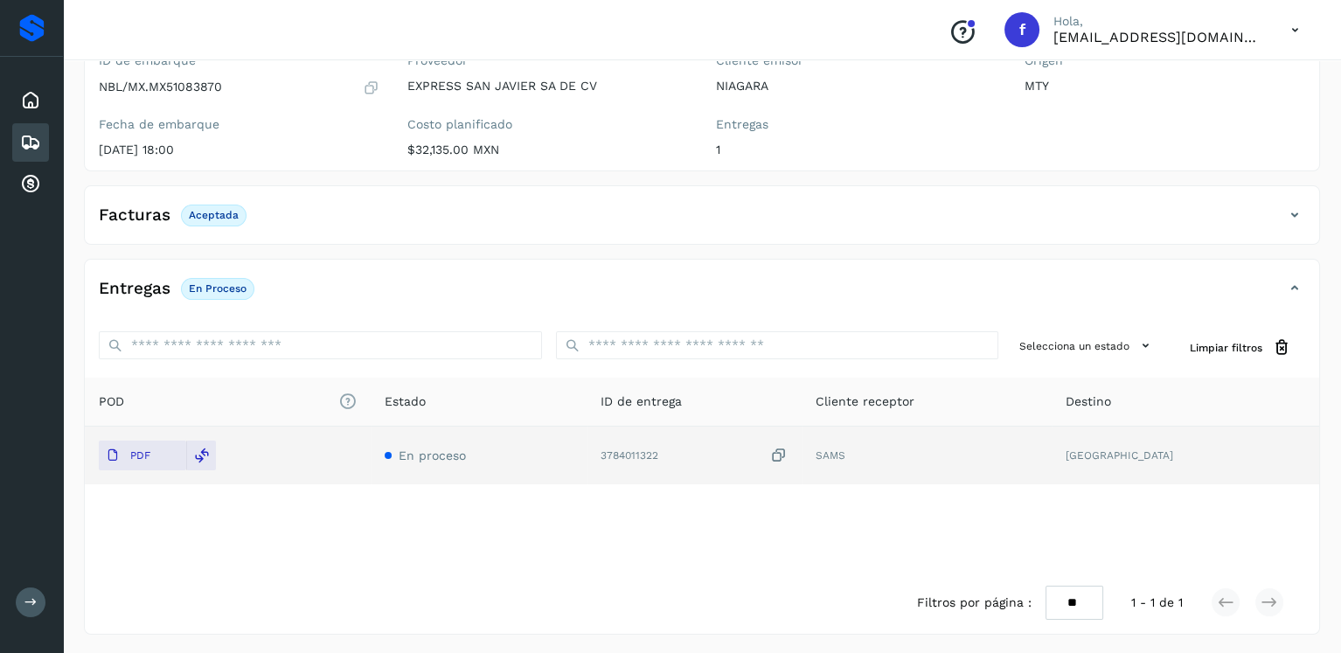
click at [36, 143] on icon at bounding box center [30, 142] width 21 height 21
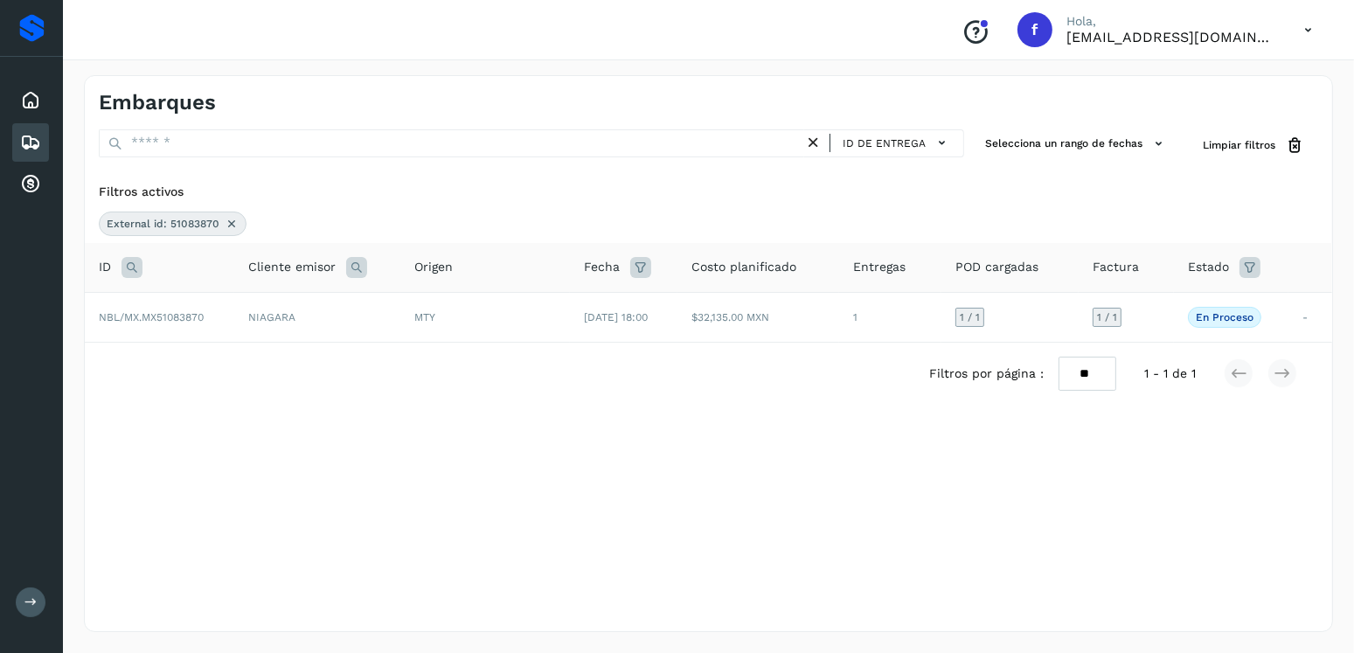
click at [225, 217] on icon at bounding box center [232, 224] width 14 height 14
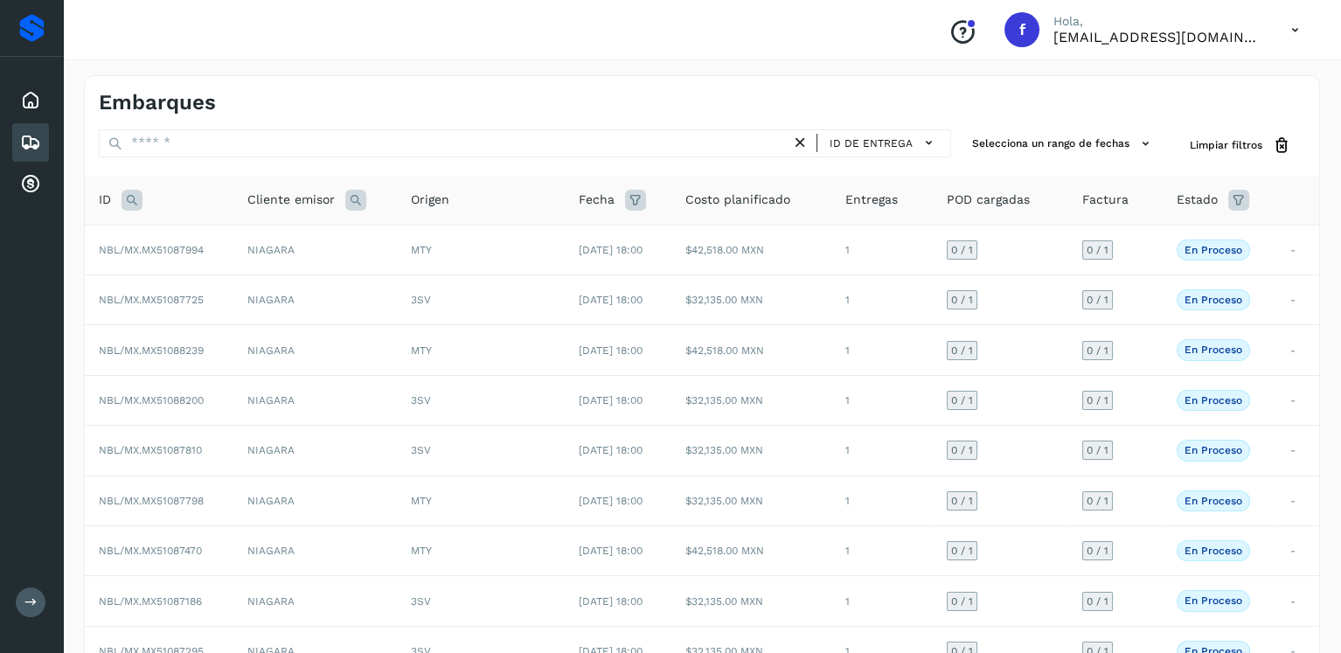
click at [132, 204] on icon at bounding box center [132, 200] width 21 height 21
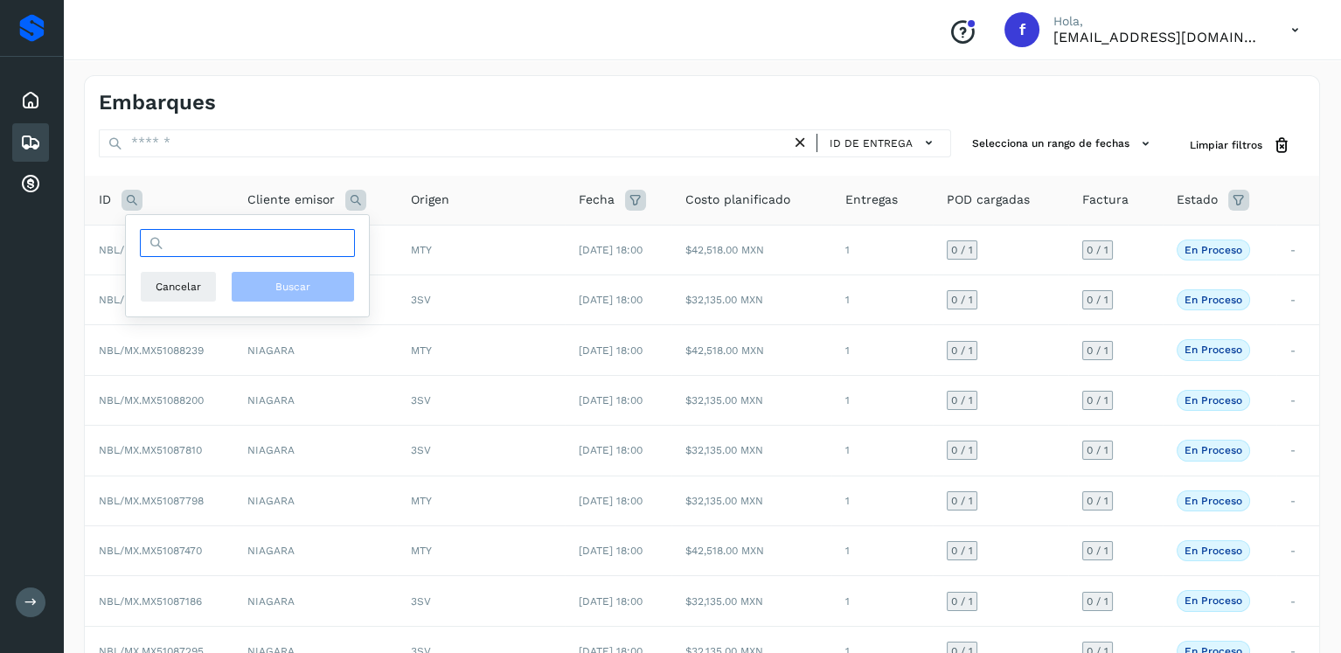
click at [201, 243] on input "text" at bounding box center [247, 243] width 215 height 28
type input "********"
click at [268, 289] on button "Buscar" at bounding box center [293, 286] width 124 height 31
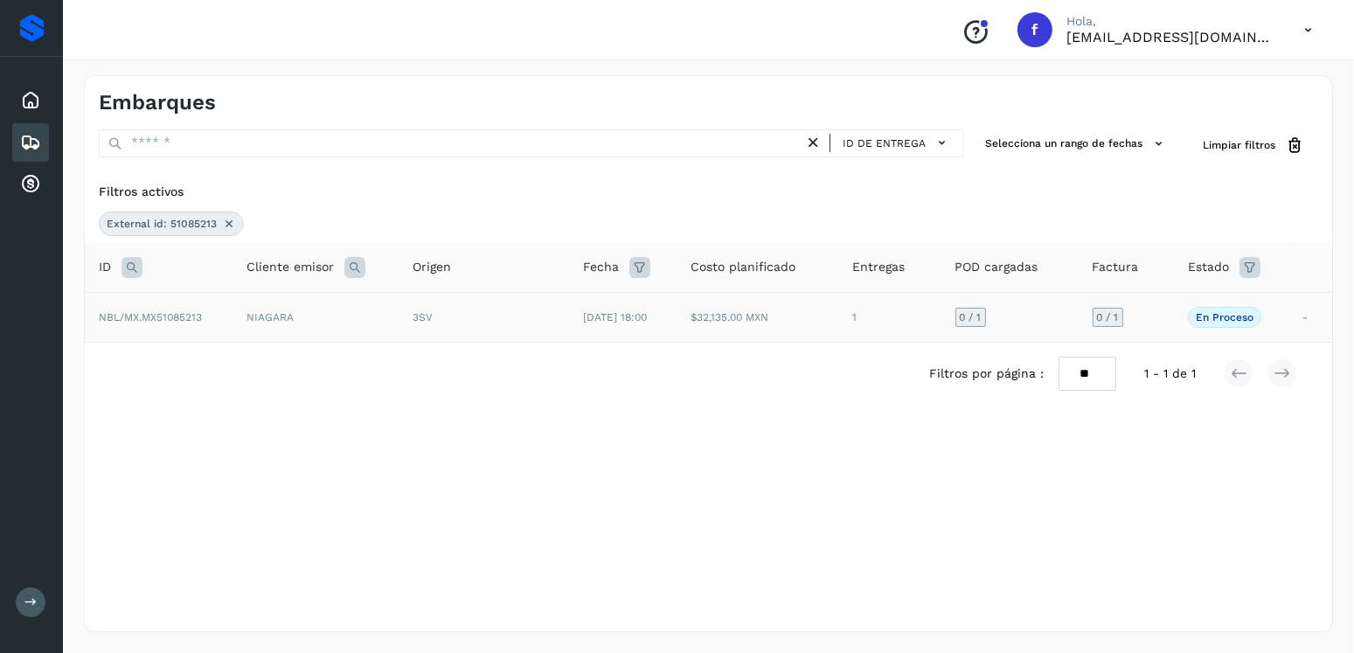
click at [505, 311] on div "3SV" at bounding box center [484, 318] width 142 height 16
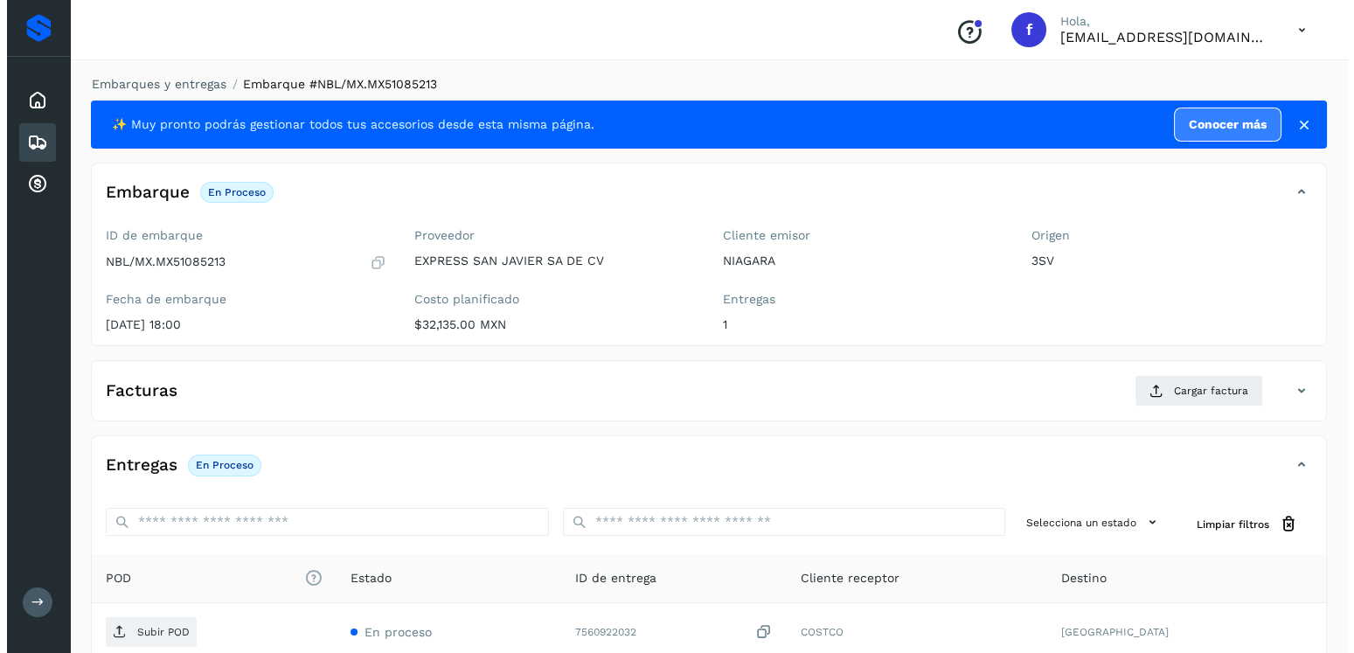
scroll to position [177, 0]
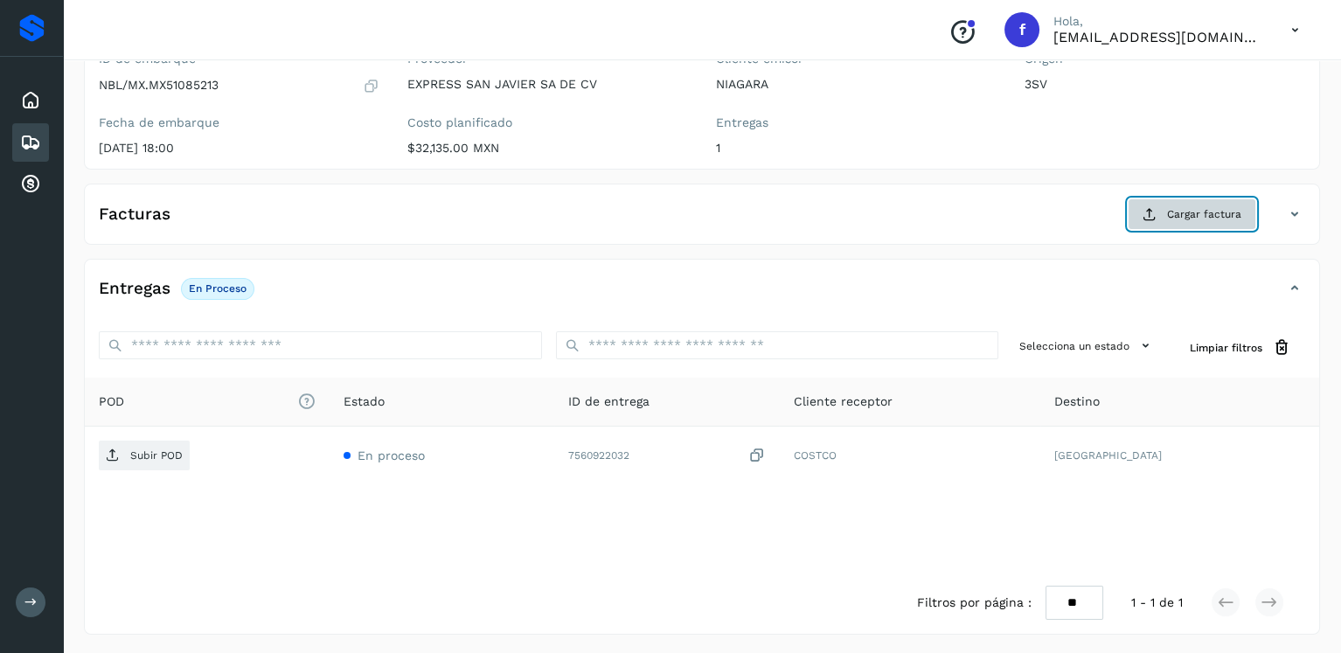
click at [1249, 224] on button "Cargar factura" at bounding box center [1192, 213] width 129 height 31
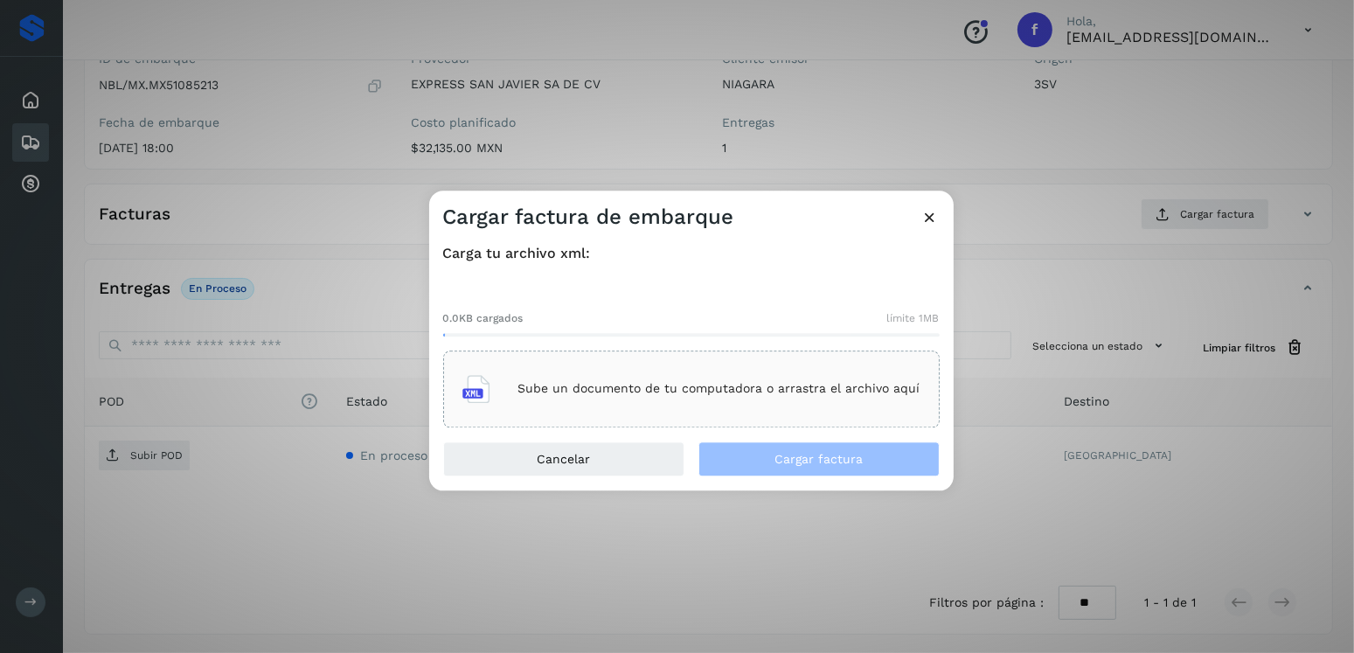
click at [813, 375] on div "Sube un documento de tu computadora o arrastra el archivo aquí" at bounding box center [692, 389] width 458 height 47
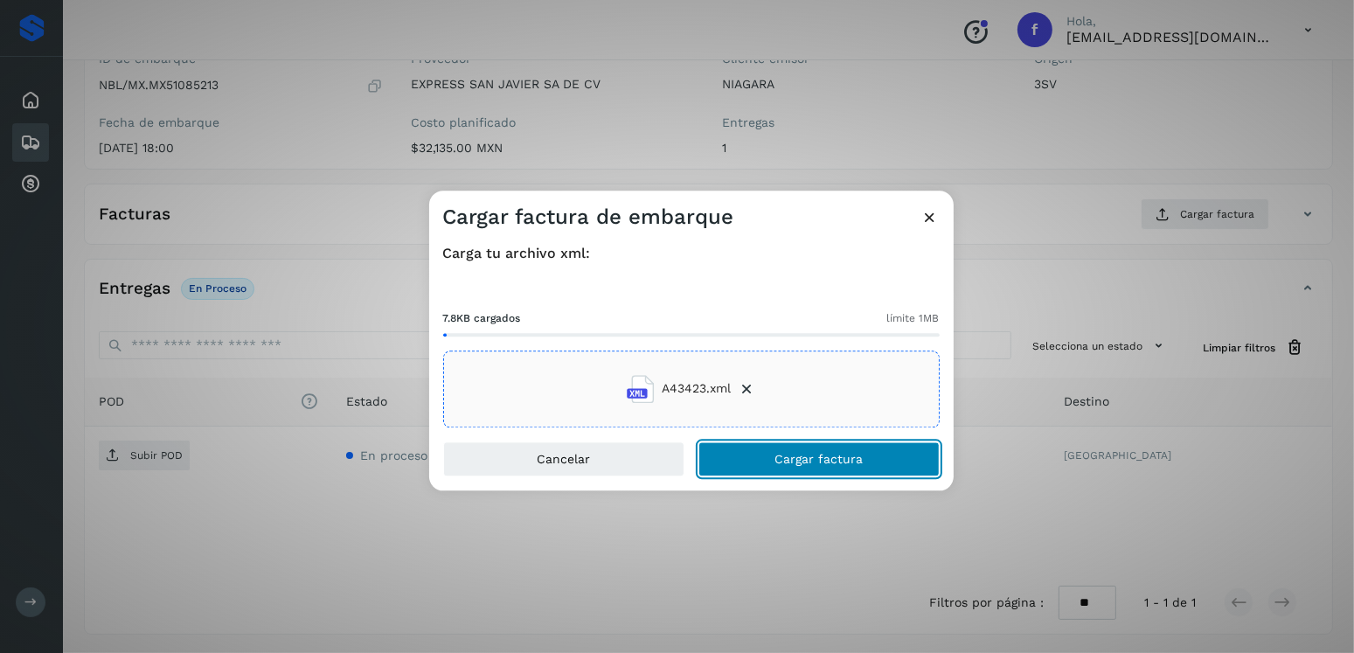
click at [837, 453] on span "Cargar factura" at bounding box center [819, 459] width 88 height 12
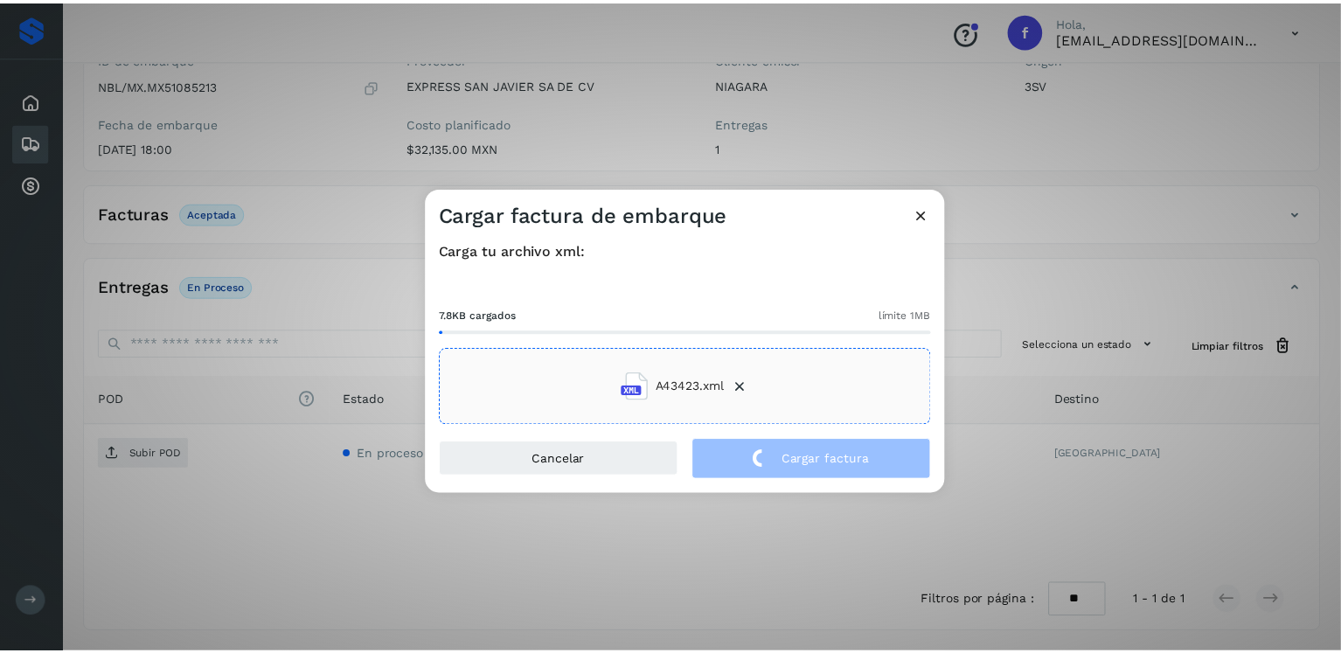
scroll to position [175, 0]
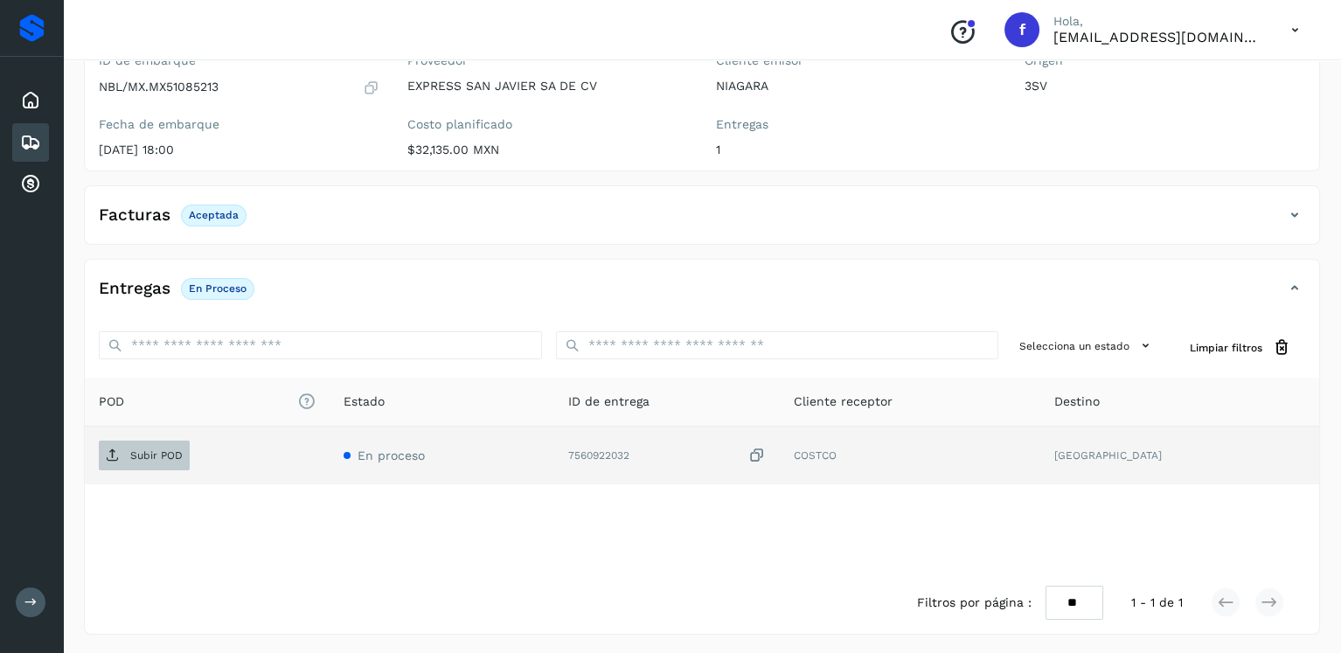
click at [160, 452] on p "Subir POD" at bounding box center [156, 455] width 52 height 12
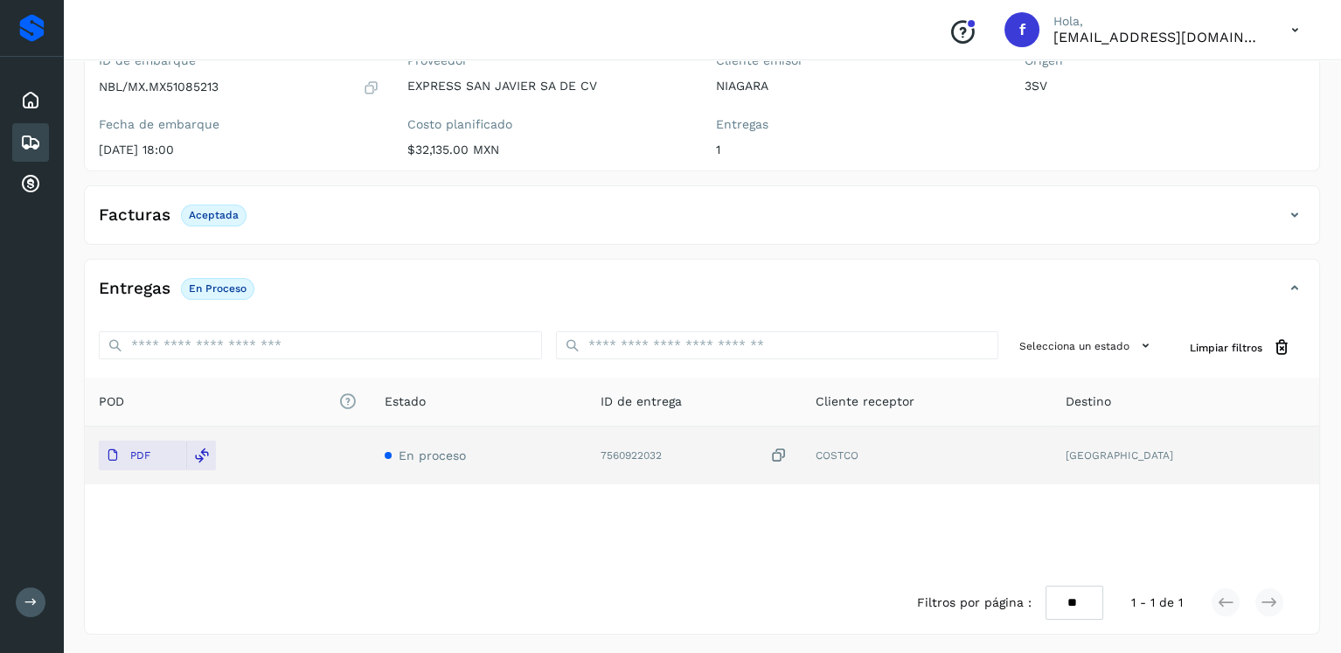
click at [39, 138] on icon at bounding box center [30, 142] width 21 height 21
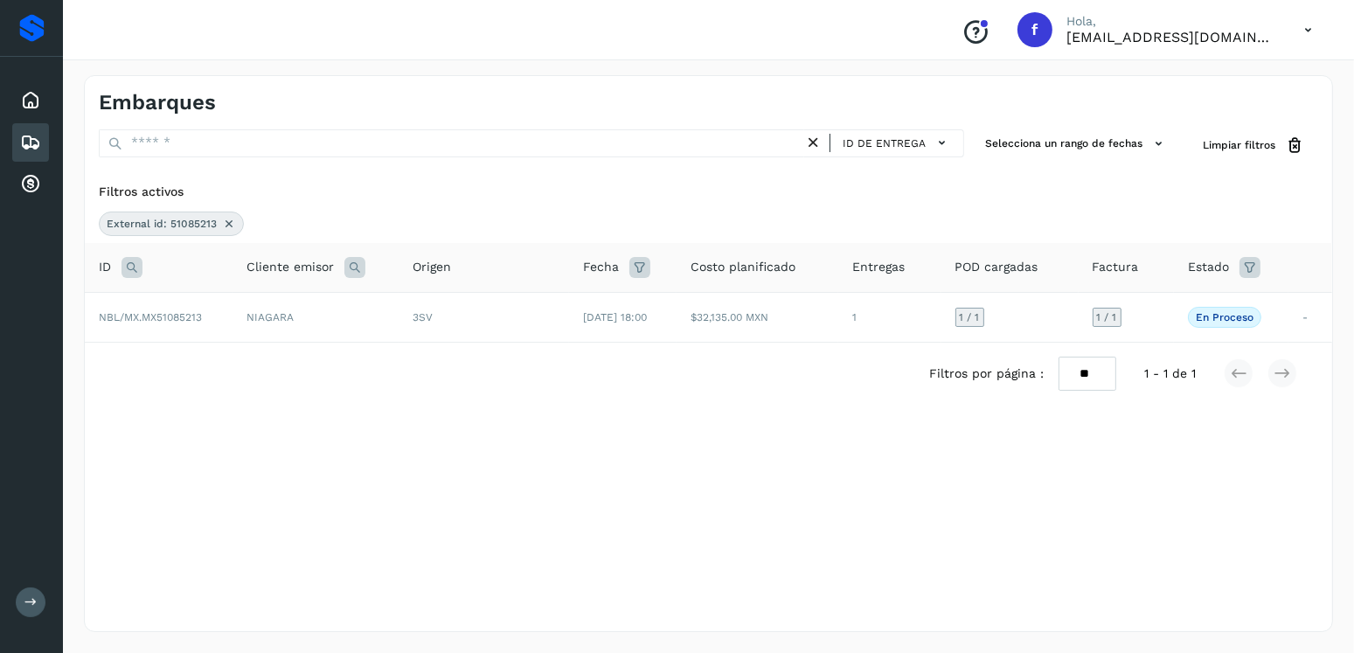
click at [224, 221] on icon at bounding box center [229, 224] width 14 height 14
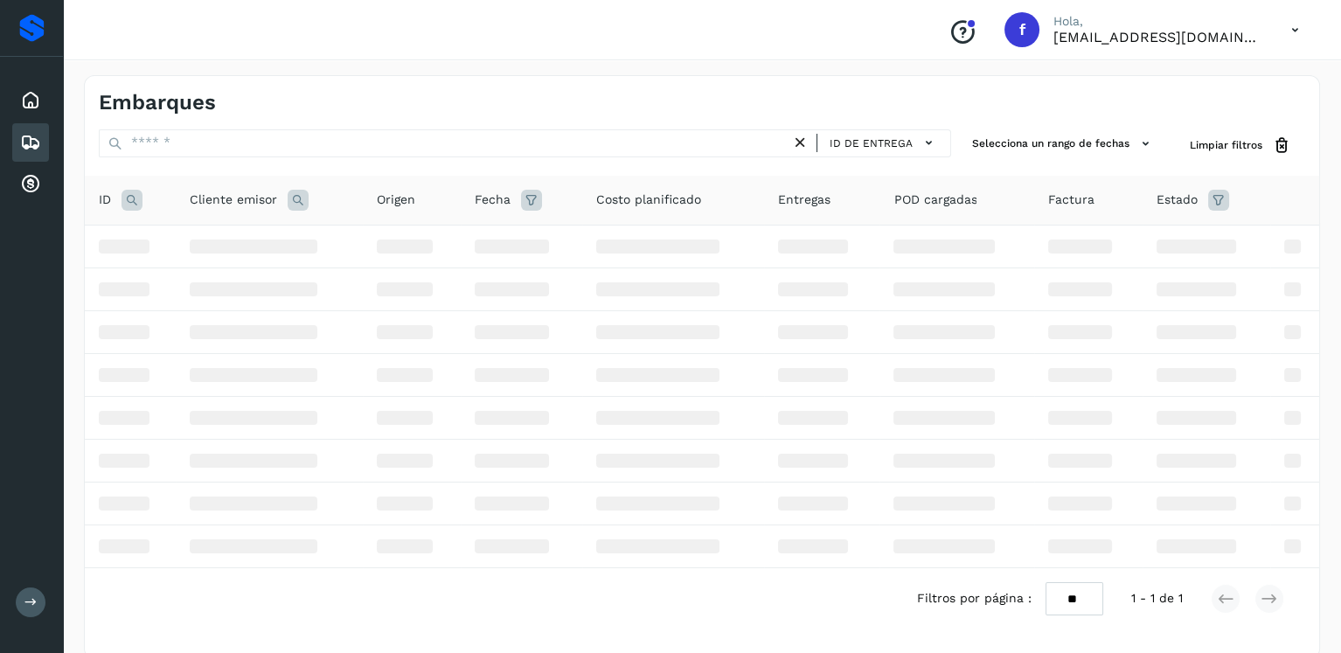
click at [135, 200] on icon at bounding box center [132, 200] width 21 height 21
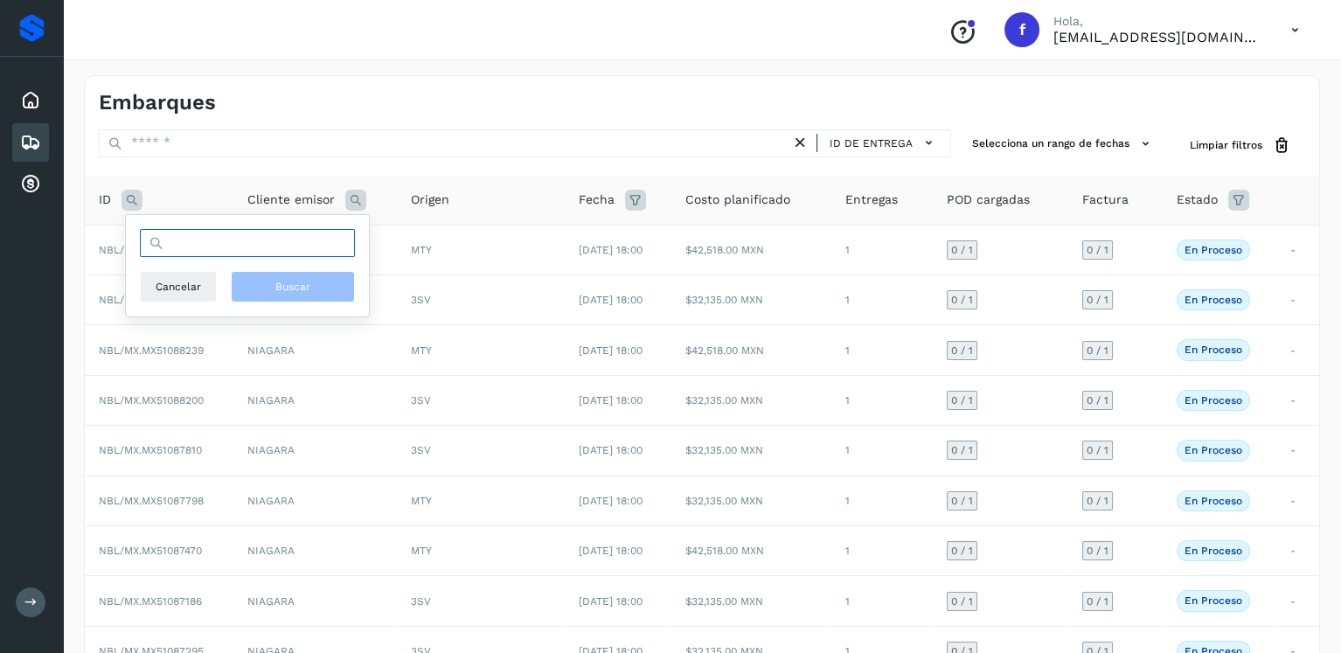
click at [205, 249] on input "text" at bounding box center [247, 243] width 215 height 28
type input "********"
click at [304, 296] on button "Buscar" at bounding box center [293, 286] width 124 height 31
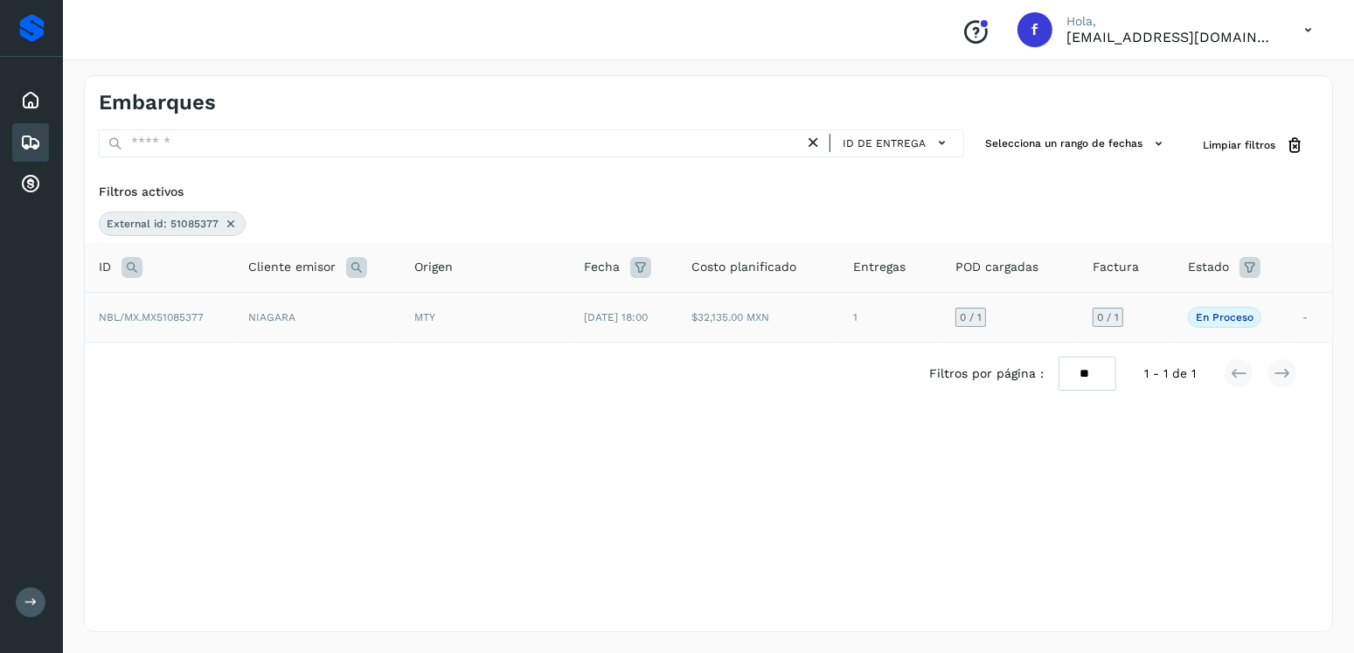
click at [584, 318] on span "[DATE] 18:00" at bounding box center [616, 317] width 64 height 12
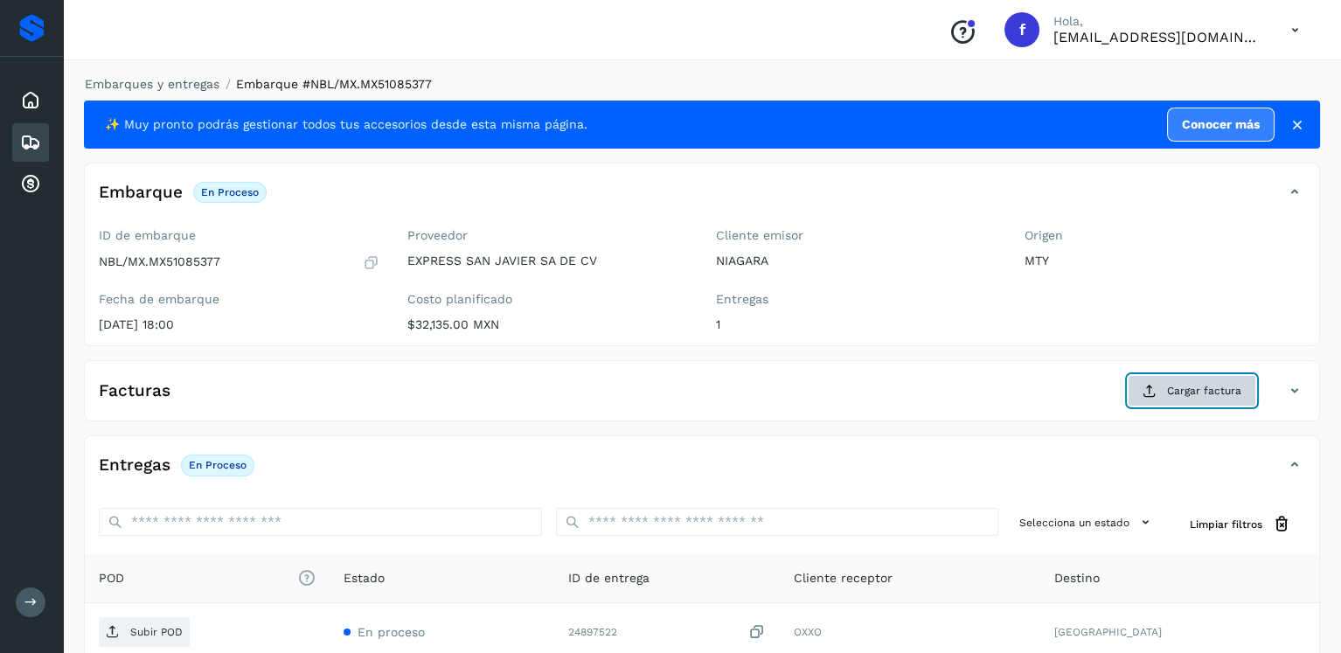
click at [1173, 392] on span "Cargar factura" at bounding box center [1204, 391] width 74 height 16
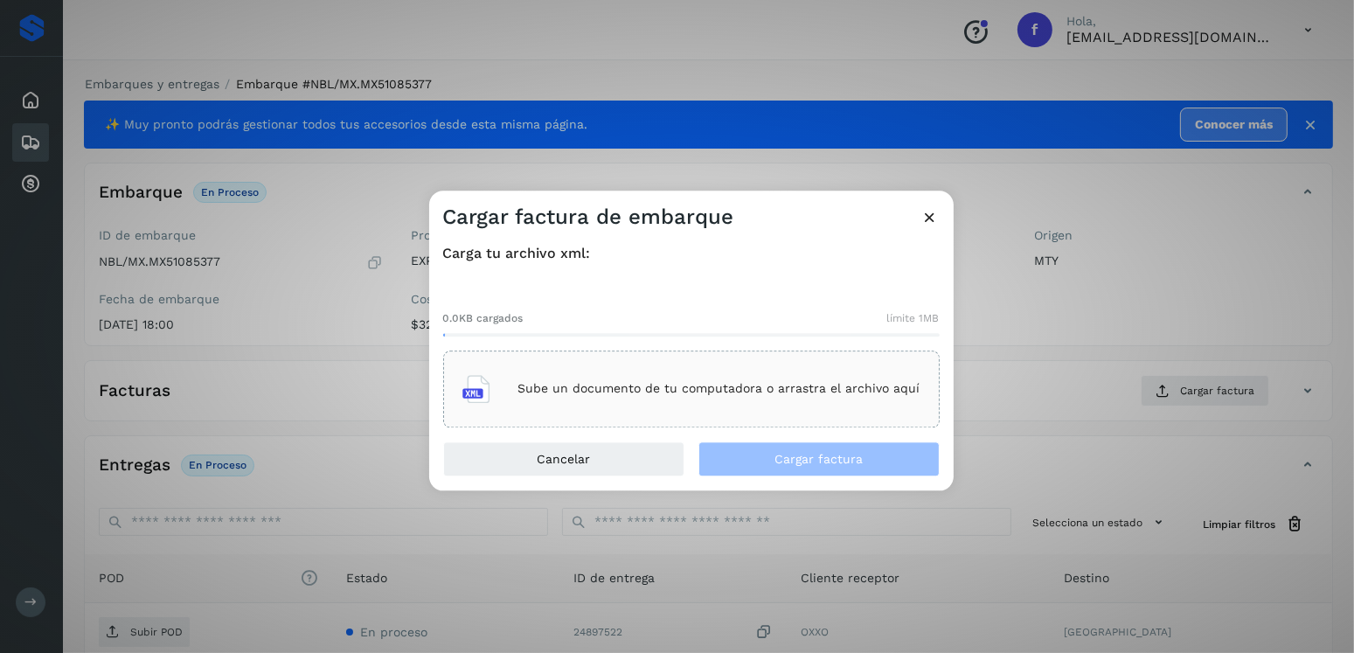
click at [894, 394] on p "Sube un documento de tu computadora o arrastra el archivo aquí" at bounding box center [720, 389] width 402 height 15
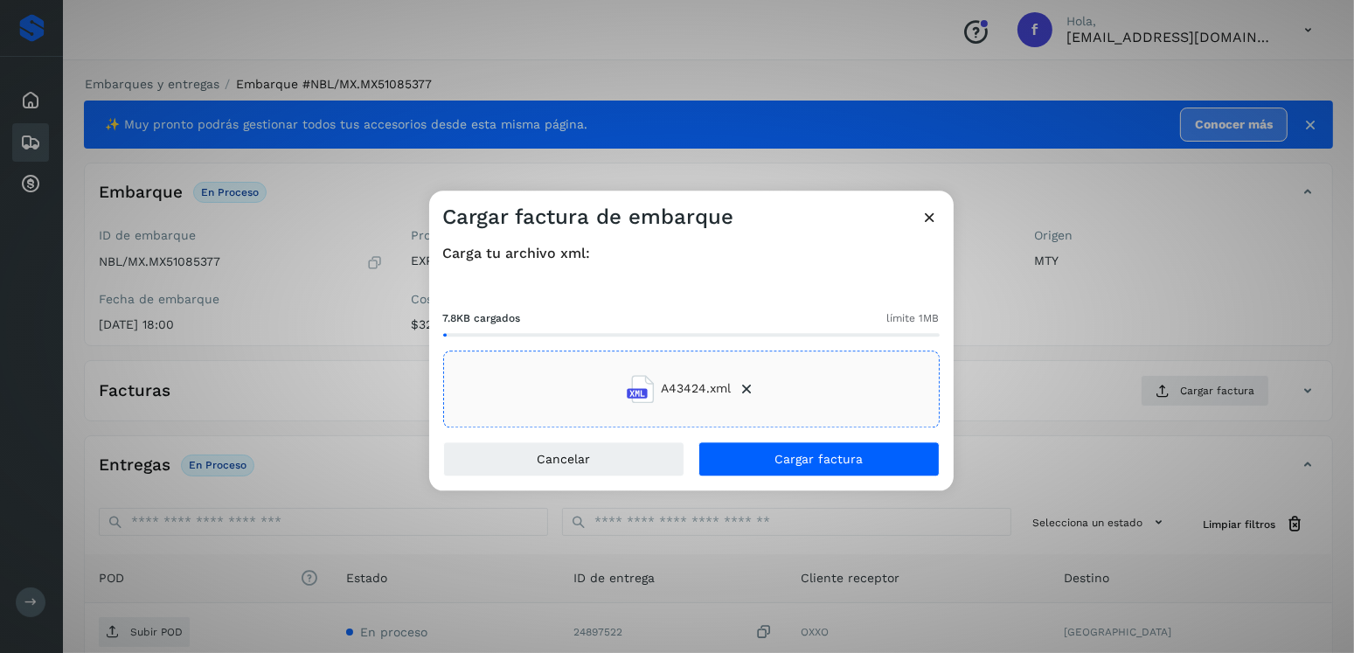
click at [823, 438] on div "Carga tu archivo xml: 7.8KB cargados límite 1MB A43424.xml" at bounding box center [691, 336] width 525 height 211
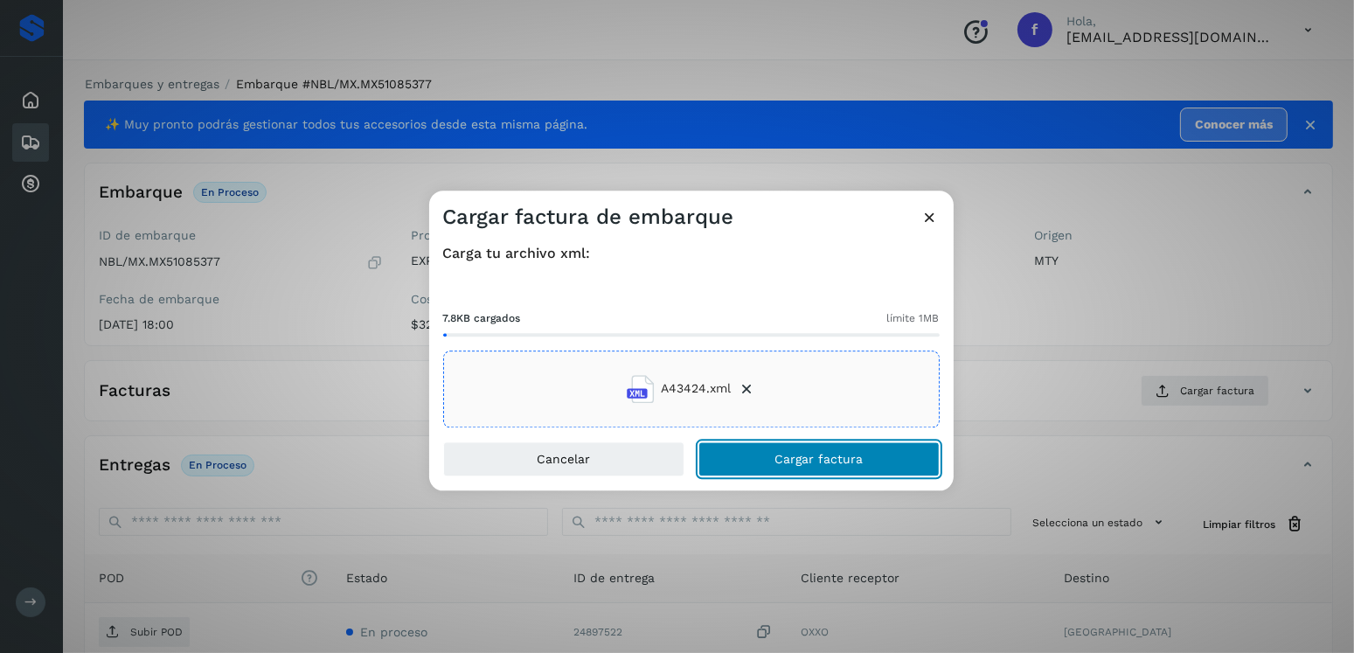
click at [830, 442] on button "Cargar factura" at bounding box center [819, 459] width 241 height 35
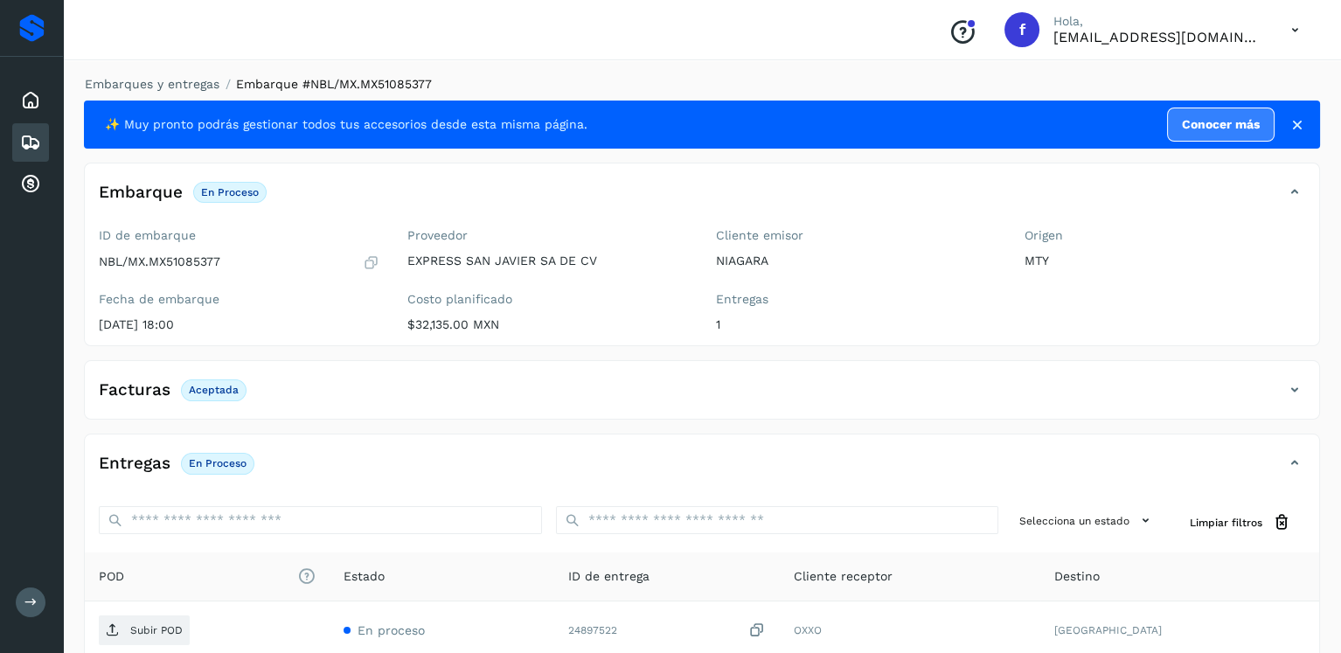
scroll to position [175, 0]
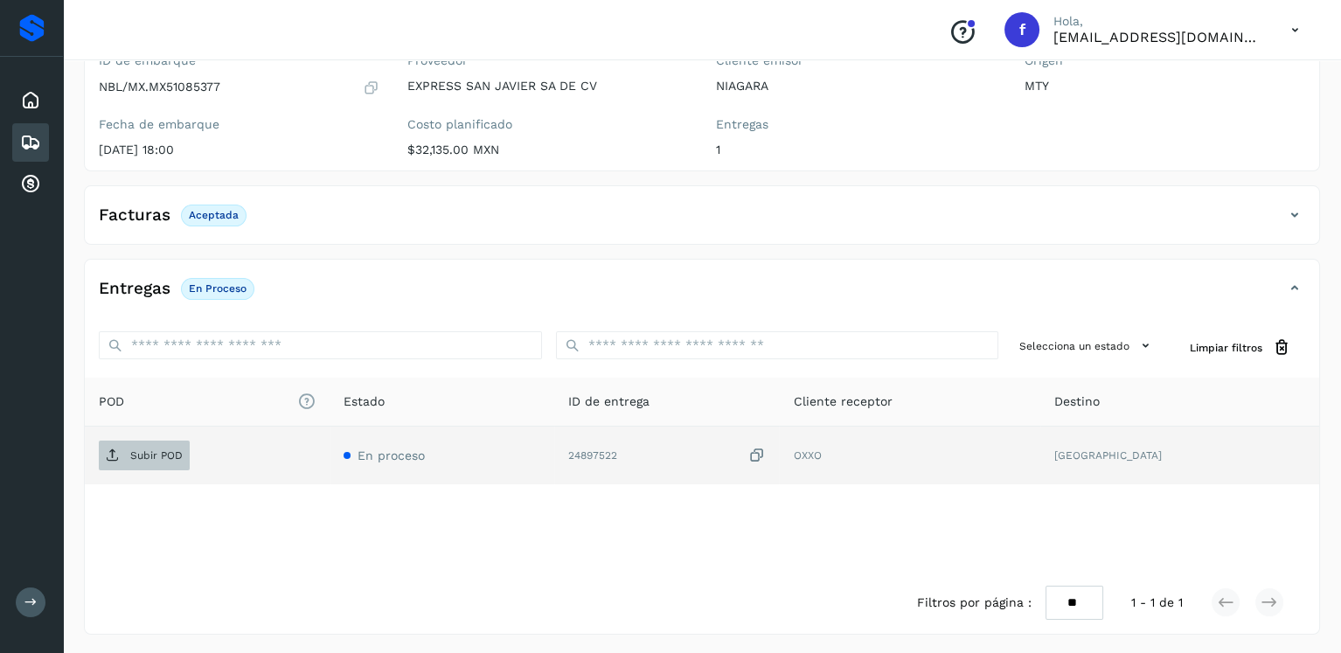
click at [174, 457] on p "Subir POD" at bounding box center [156, 455] width 52 height 12
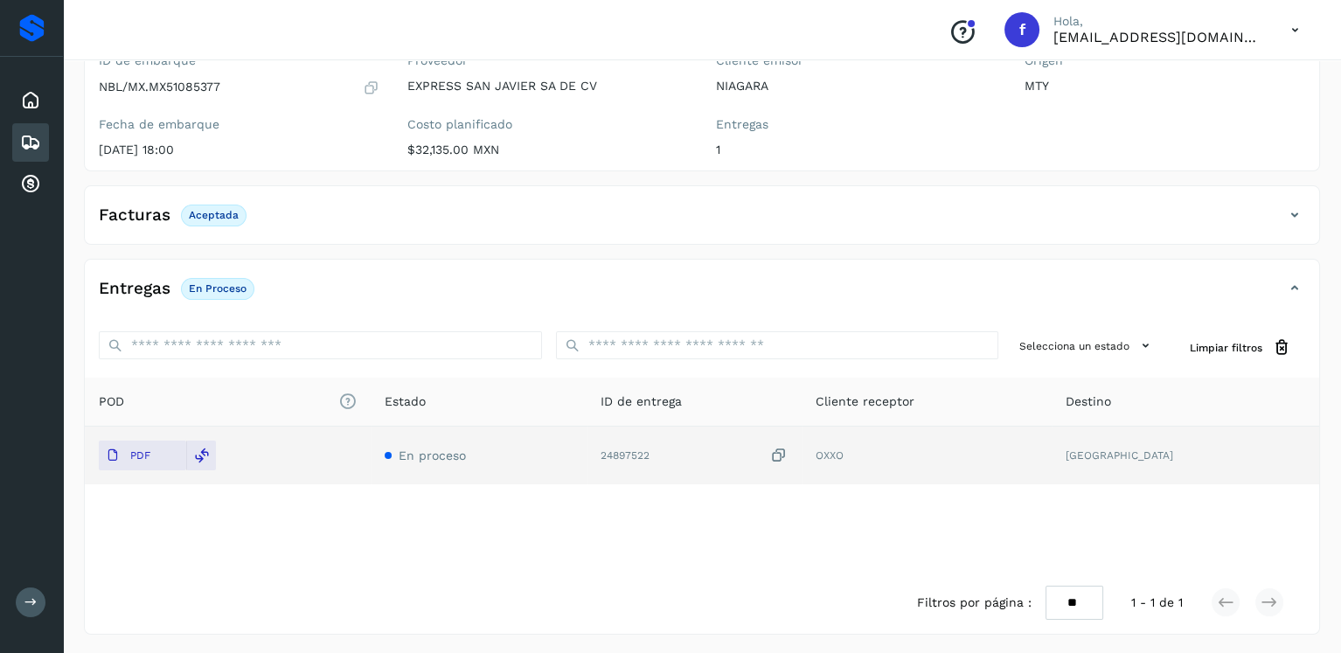
click at [27, 132] on icon at bounding box center [30, 142] width 21 height 21
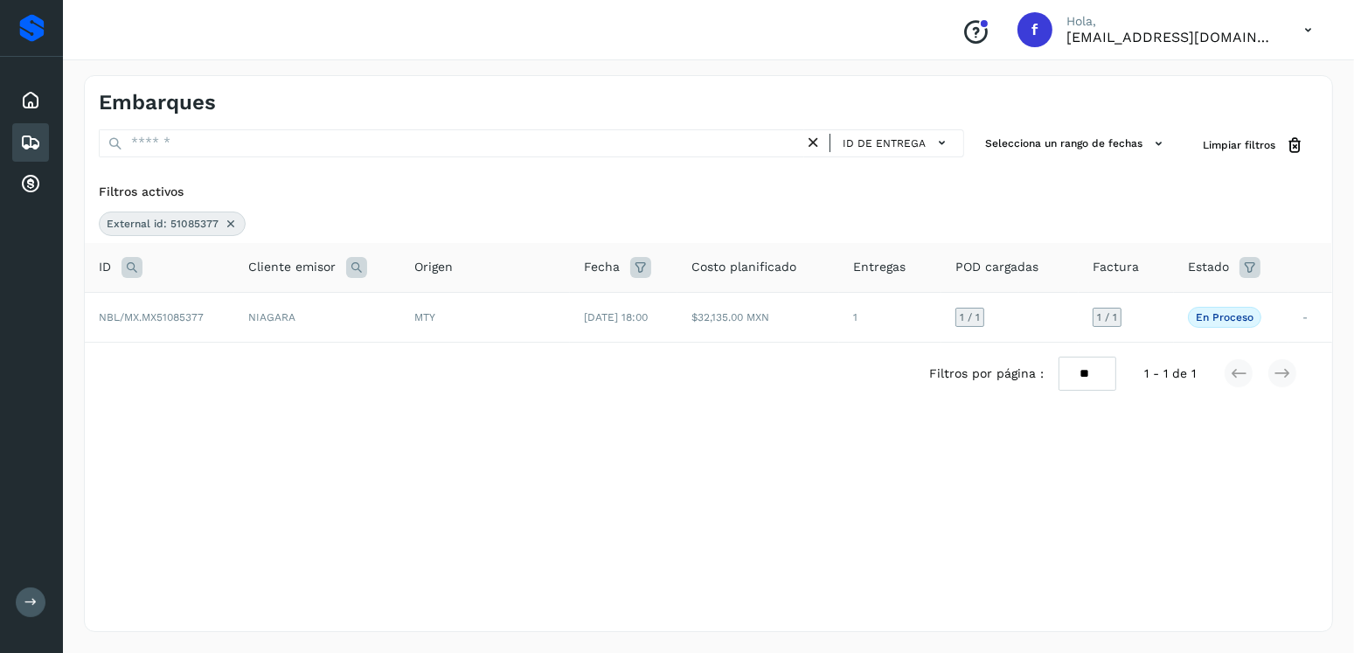
click at [226, 220] on icon at bounding box center [231, 224] width 14 height 14
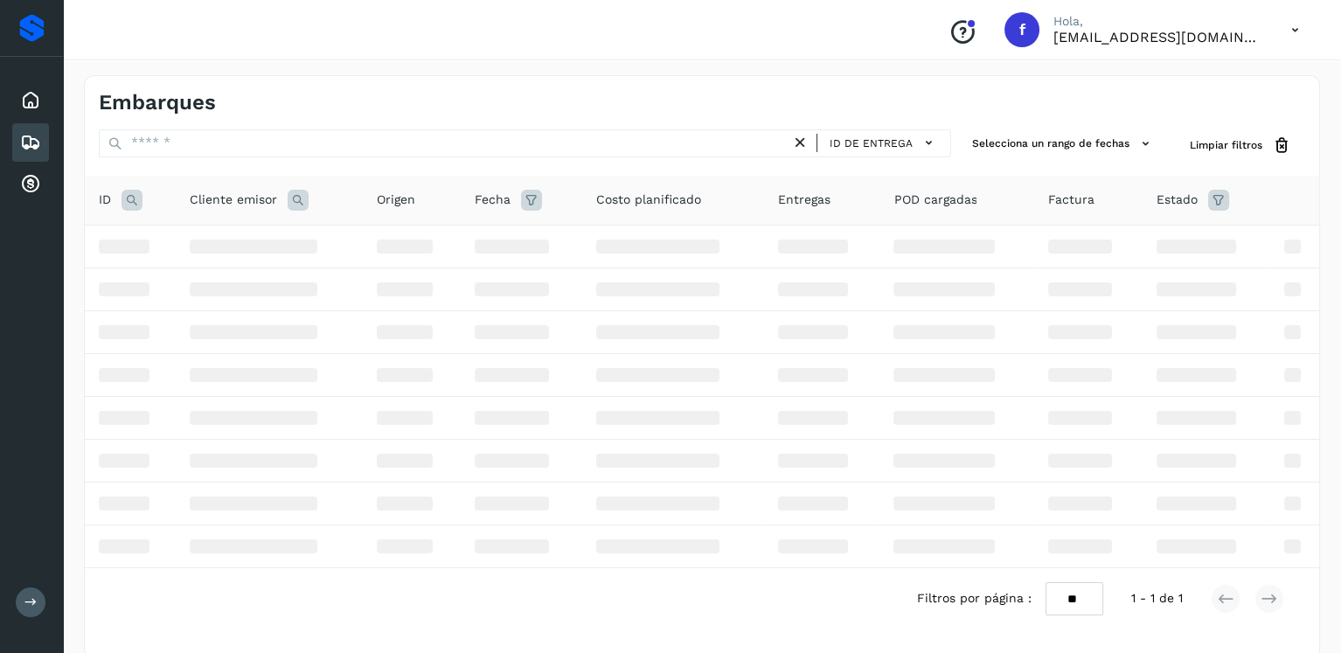
click at [122, 200] on icon at bounding box center [132, 200] width 21 height 21
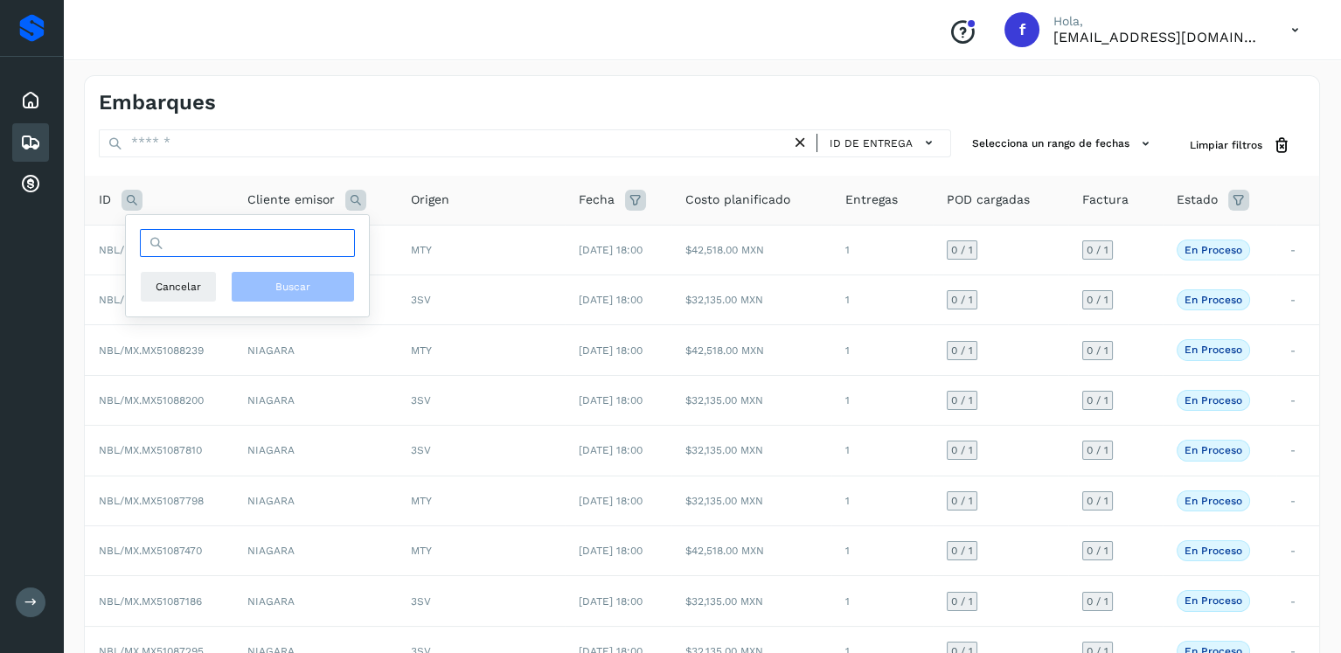
drag, startPoint x: 178, startPoint y: 228, endPoint x: 194, endPoint y: 237, distance: 18.0
click at [179, 231] on input "text" at bounding box center [247, 243] width 215 height 28
type input "********"
click at [316, 289] on button "Buscar" at bounding box center [293, 286] width 124 height 31
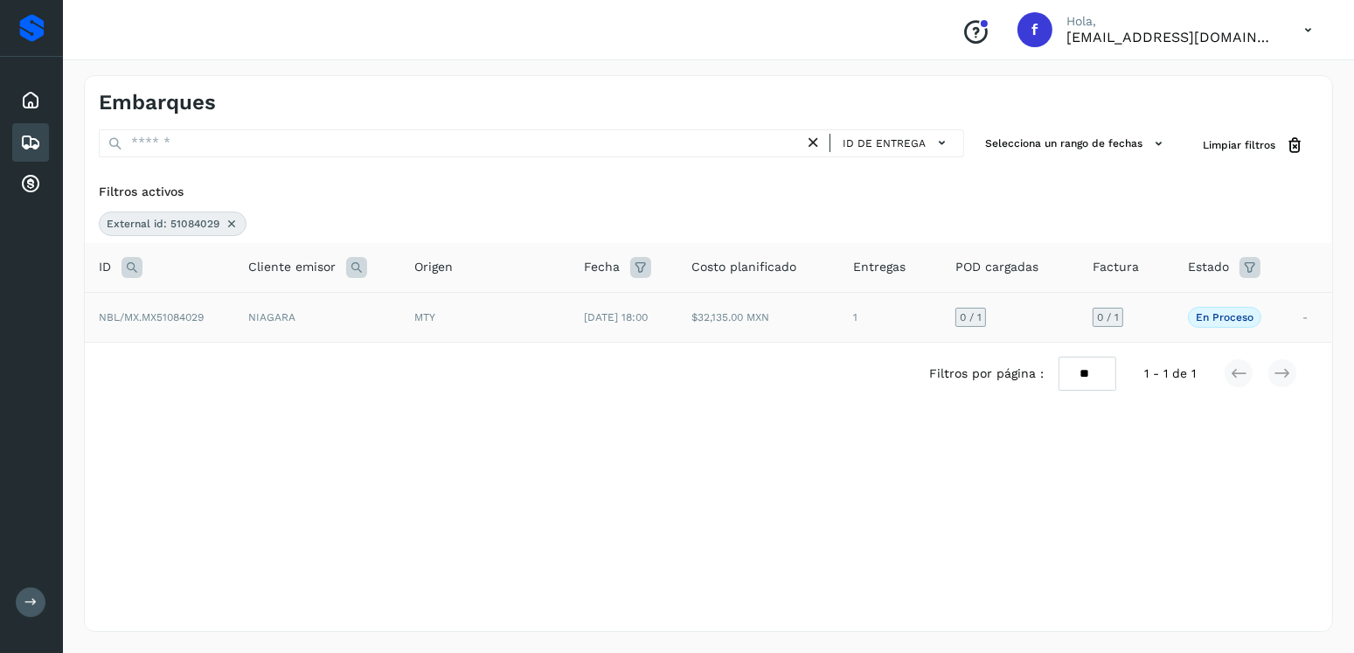
click at [703, 325] on td "$32,135.00 MXN" at bounding box center [759, 317] width 162 height 50
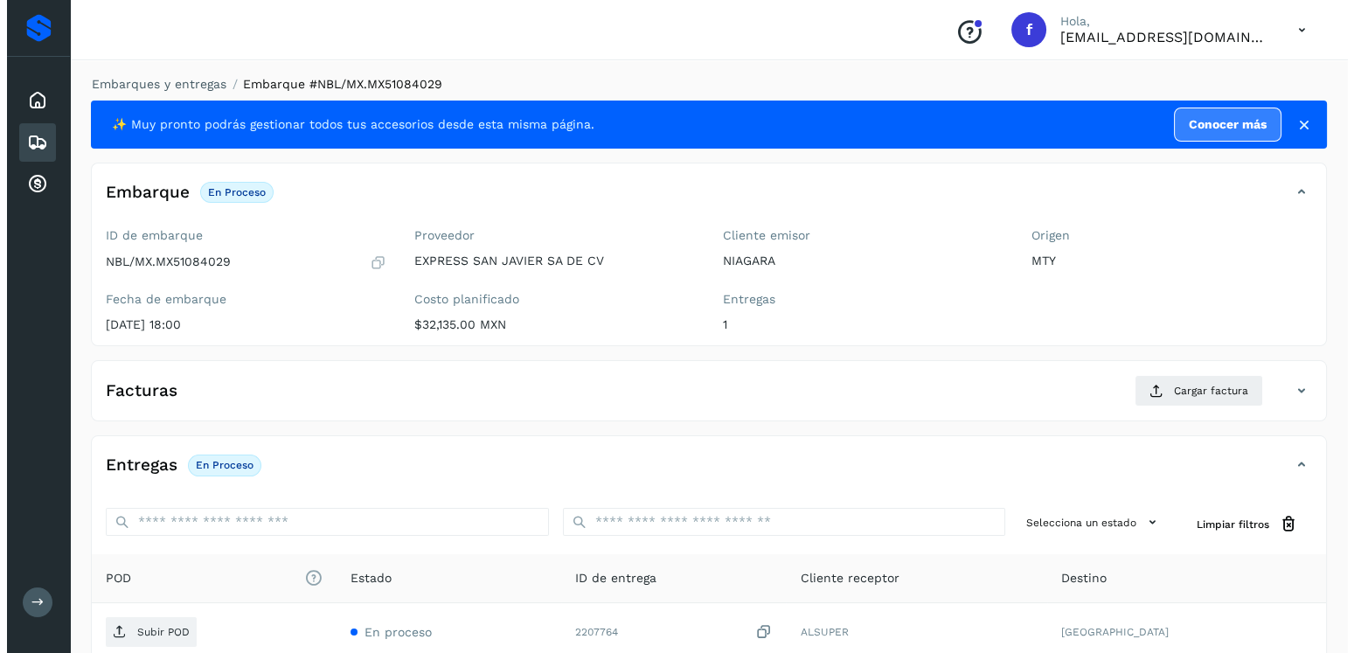
scroll to position [177, 0]
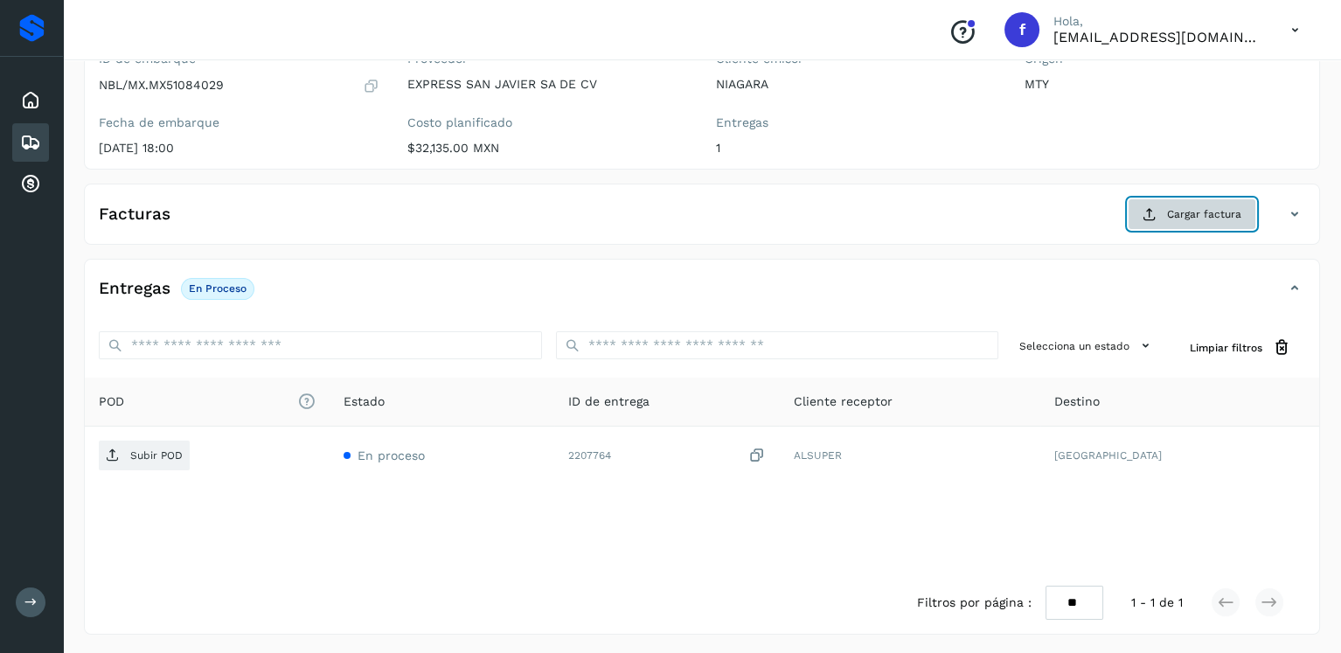
click at [1189, 215] on span "Cargar factura" at bounding box center [1204, 214] width 74 height 16
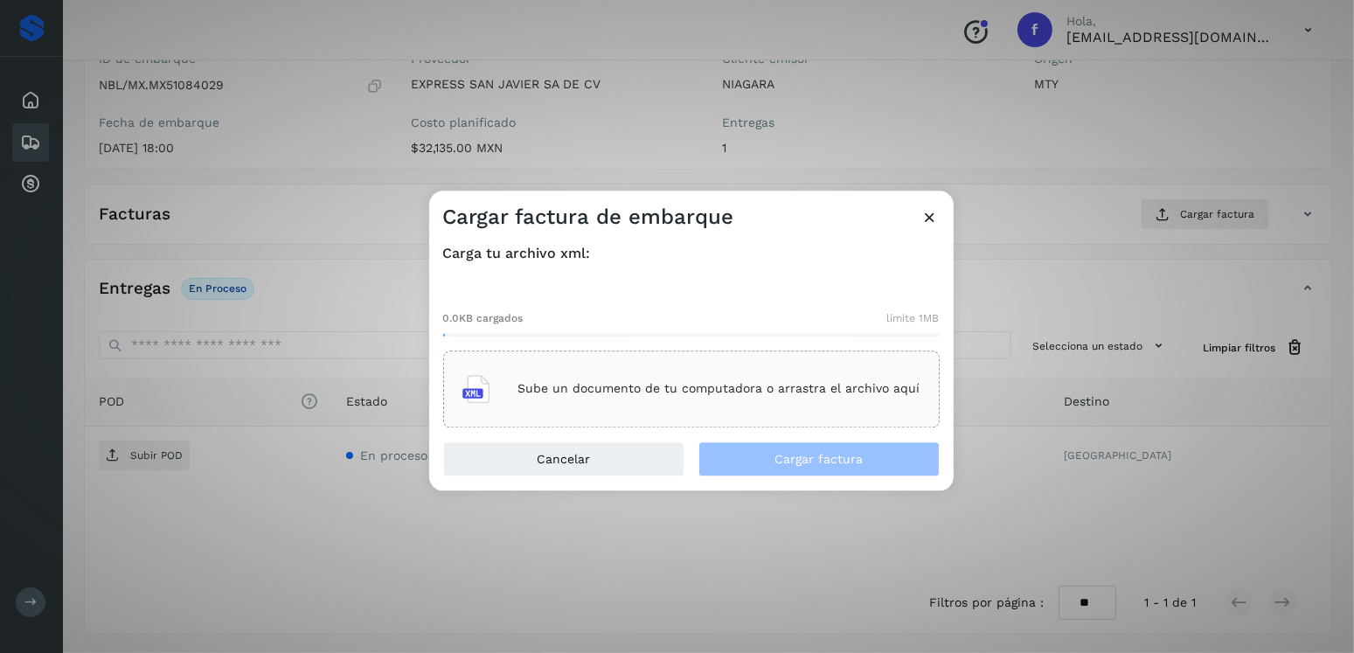
click at [867, 371] on div "Sube un documento de tu computadora o arrastra el archivo aquí" at bounding box center [692, 389] width 458 height 47
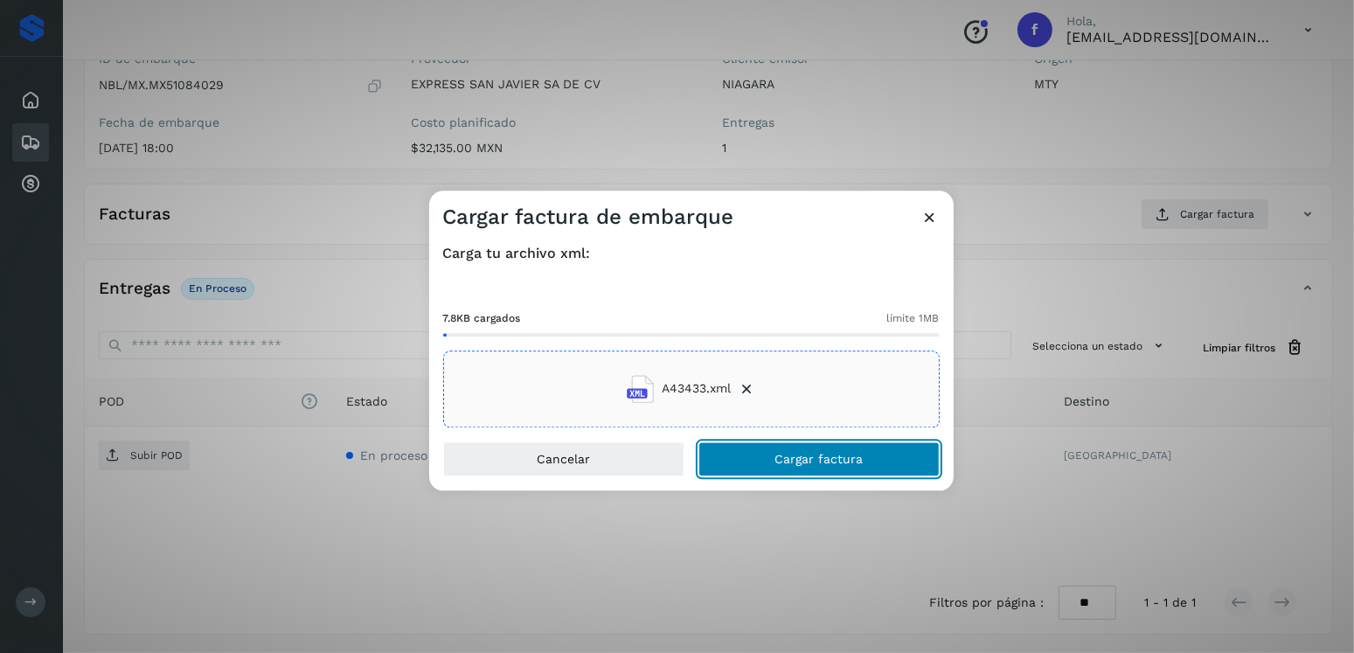
click at [804, 463] on span "Cargar factura" at bounding box center [819, 459] width 88 height 12
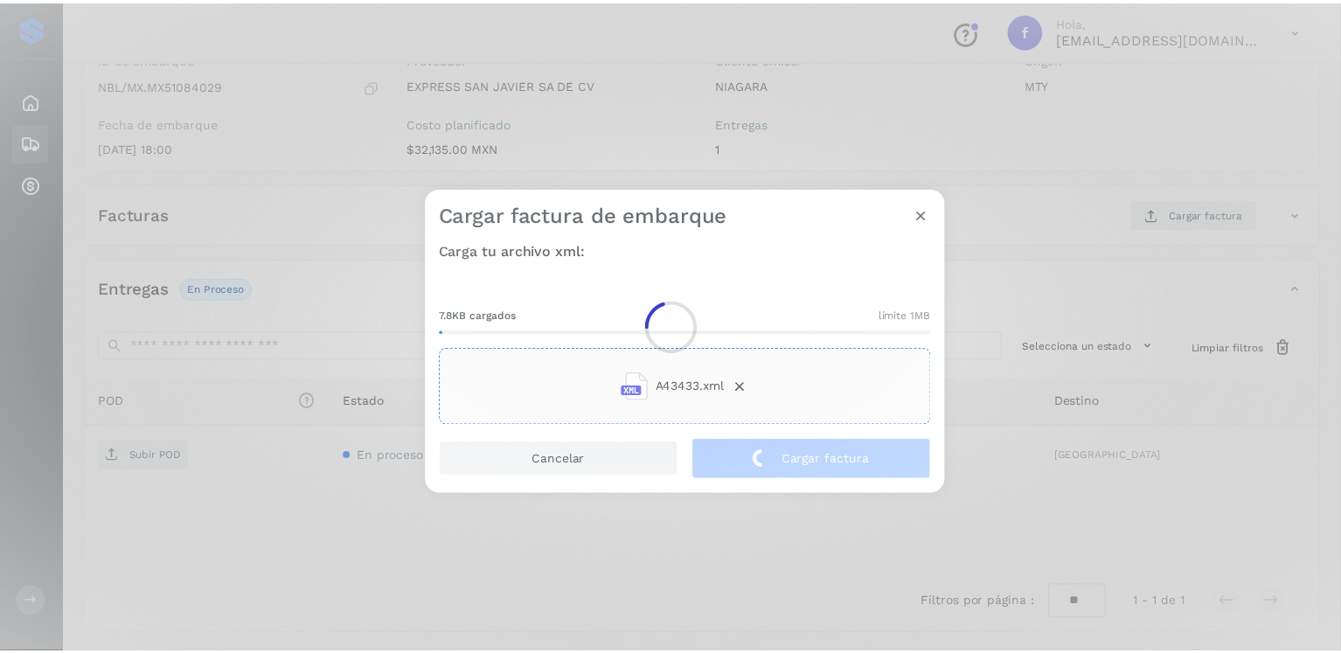
scroll to position [175, 0]
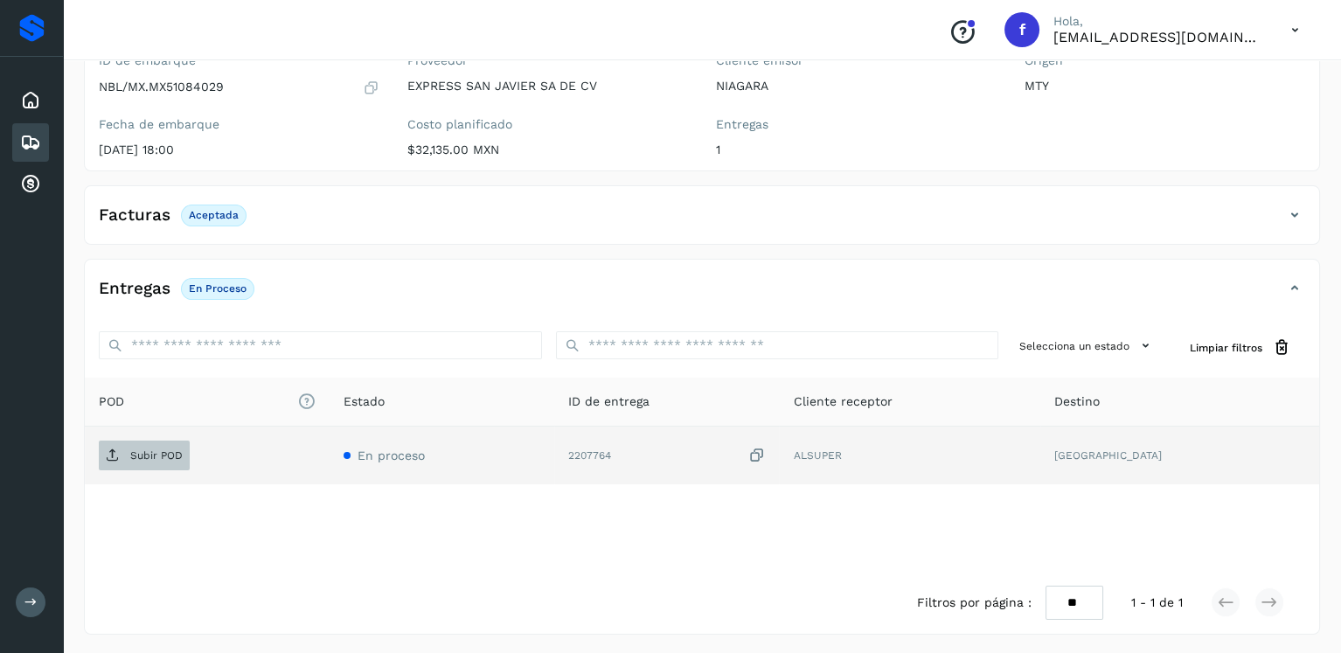
click at [149, 442] on span "Subir POD" at bounding box center [144, 456] width 91 height 28
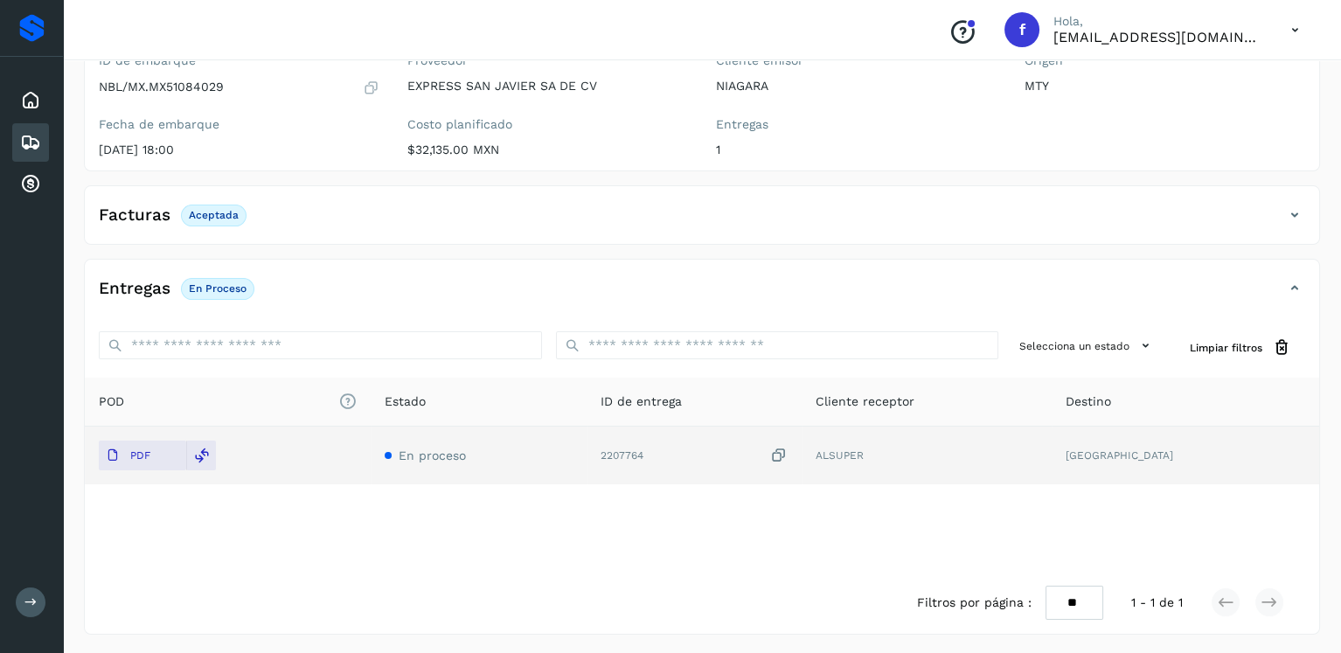
scroll to position [0, 0]
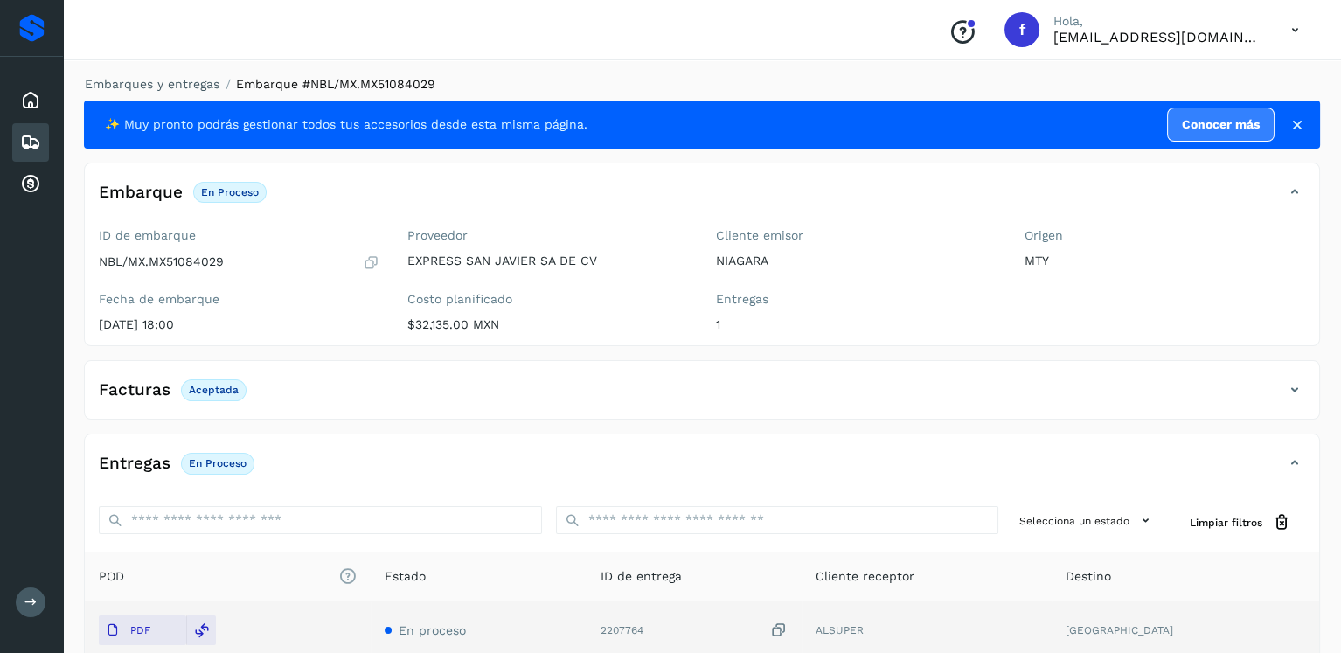
click at [37, 144] on icon at bounding box center [30, 142] width 21 height 21
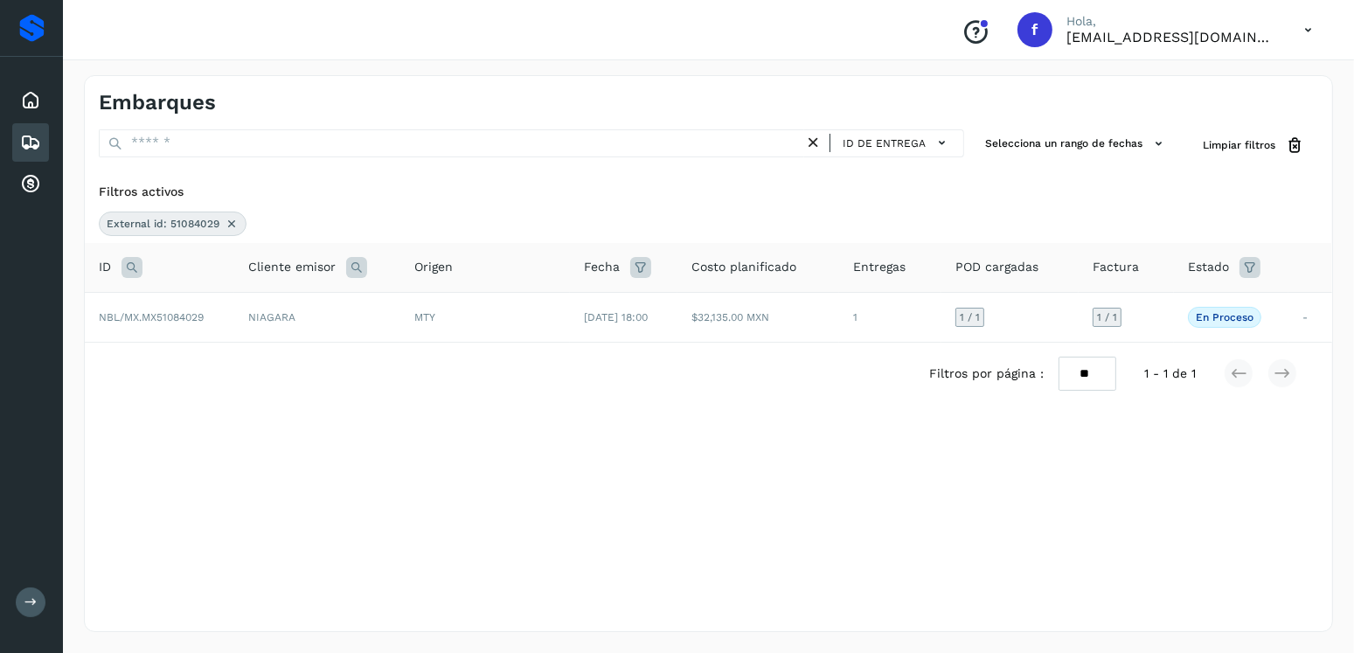
click at [232, 218] on icon at bounding box center [232, 224] width 14 height 14
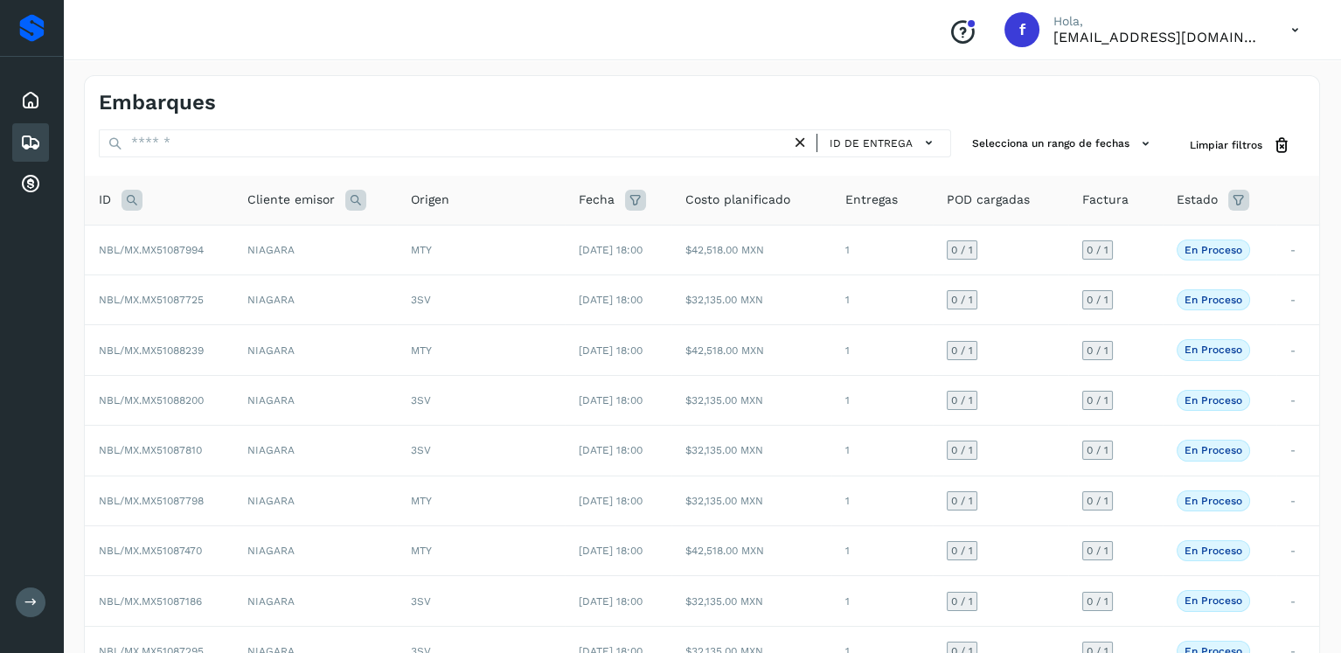
click at [133, 193] on icon at bounding box center [132, 200] width 21 height 21
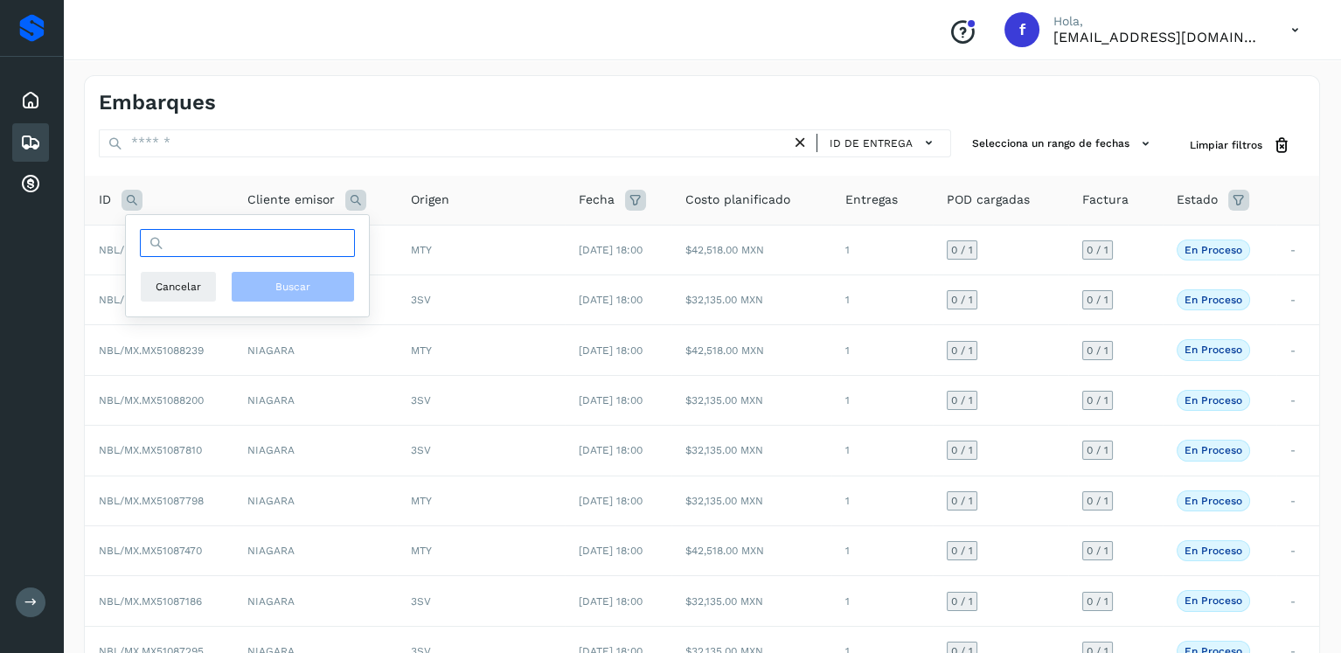
click at [204, 230] on input "text" at bounding box center [247, 243] width 215 height 28
type input "********"
click at [317, 288] on button "Buscar" at bounding box center [293, 286] width 124 height 31
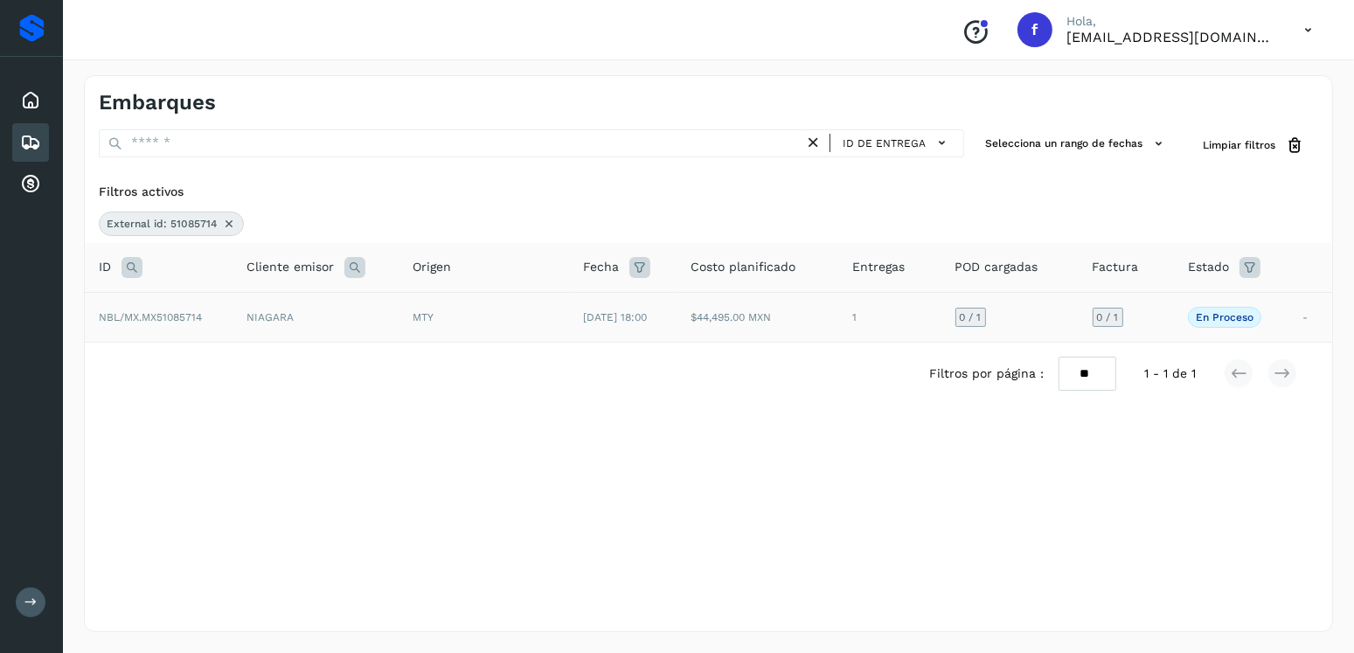
click at [503, 311] on div "MTY" at bounding box center [484, 318] width 142 height 16
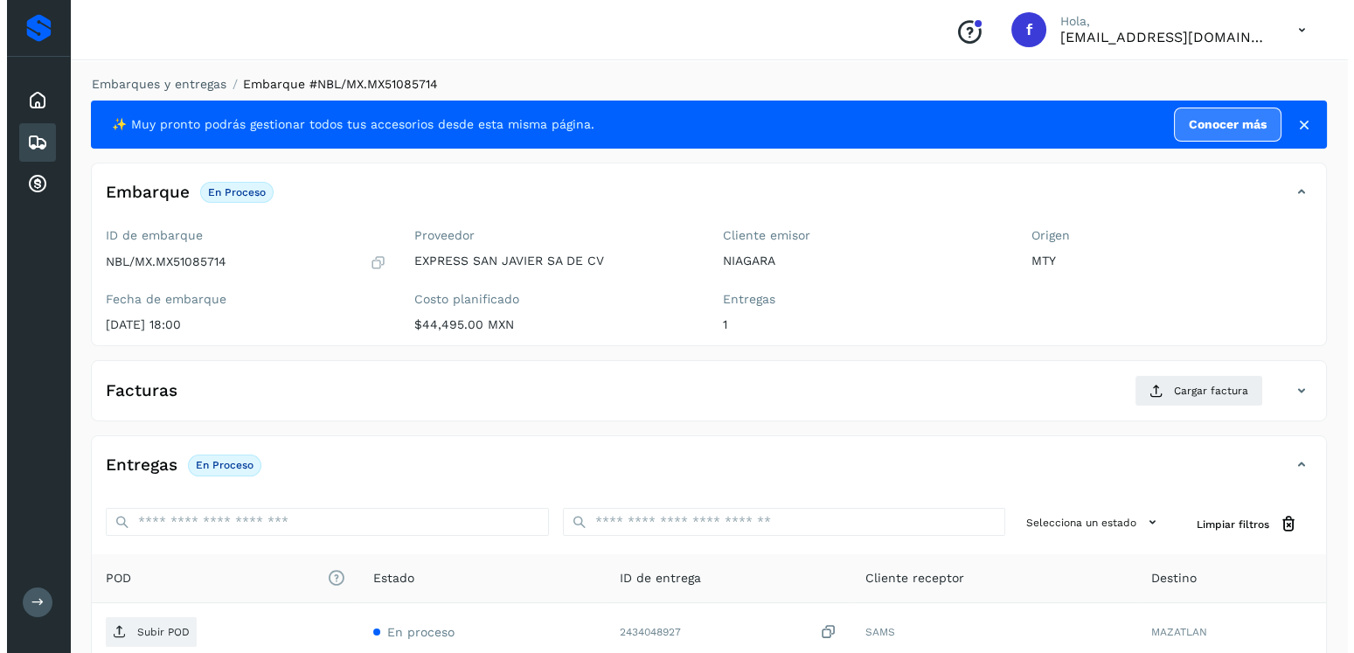
scroll to position [177, 0]
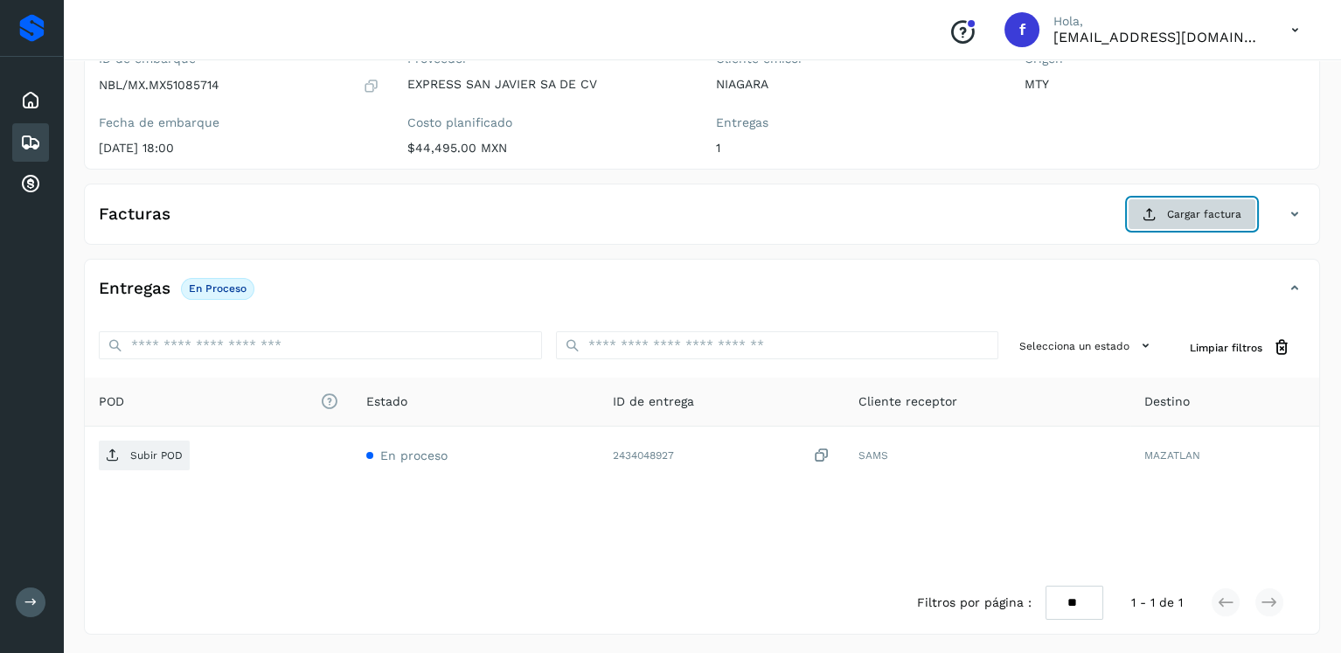
click at [1166, 222] on button "Cargar factura" at bounding box center [1192, 213] width 129 height 31
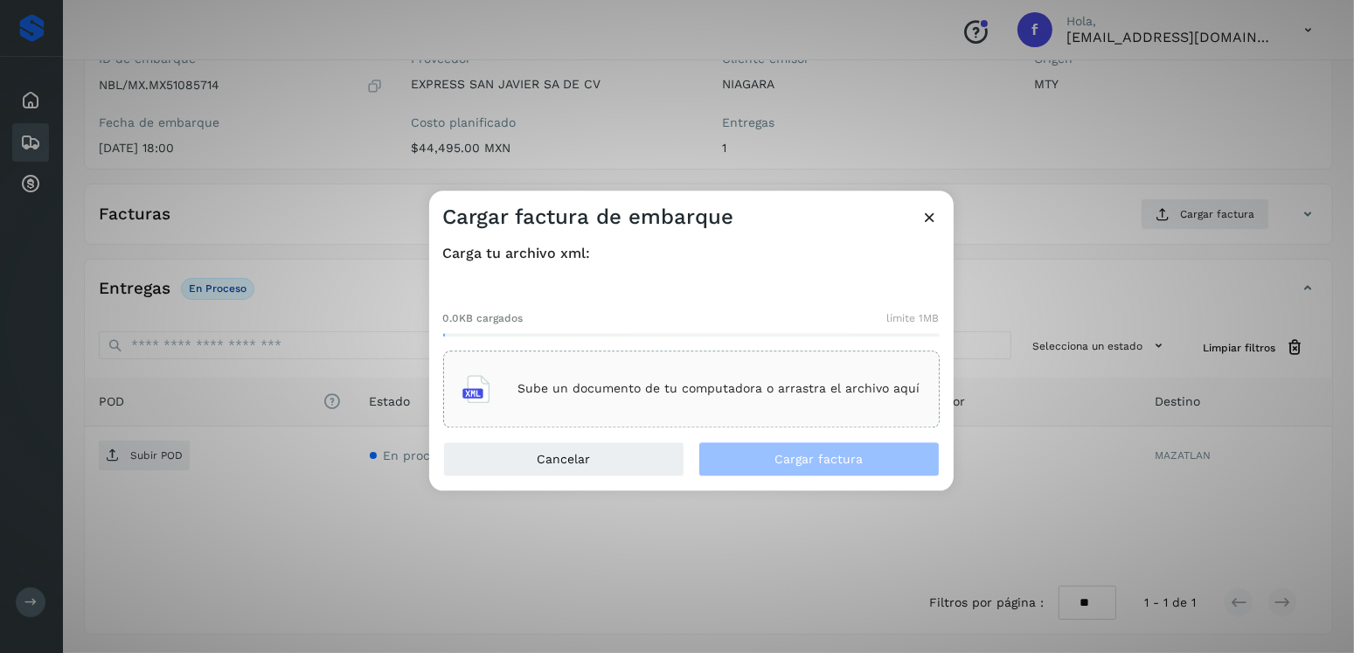
click at [720, 361] on div "Sube un documento de tu computadora o arrastra el archivo aquí" at bounding box center [691, 389] width 497 height 77
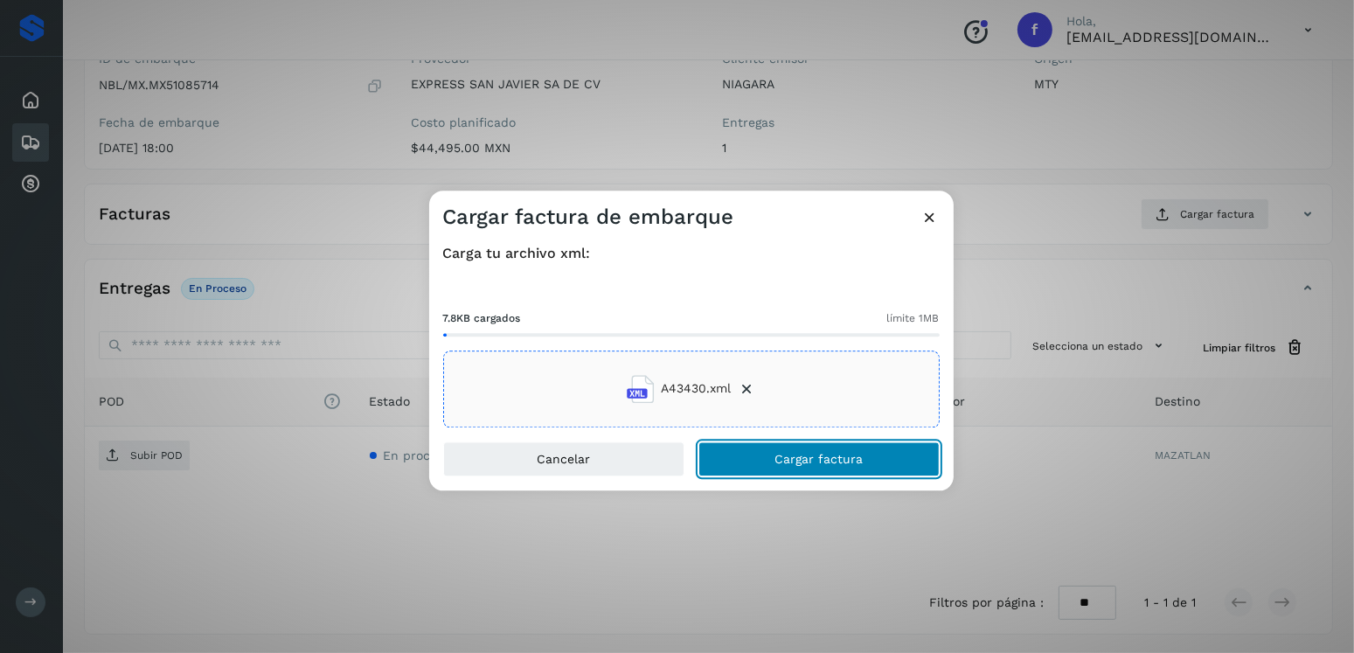
click at [838, 455] on span "Cargar factura" at bounding box center [819, 459] width 88 height 12
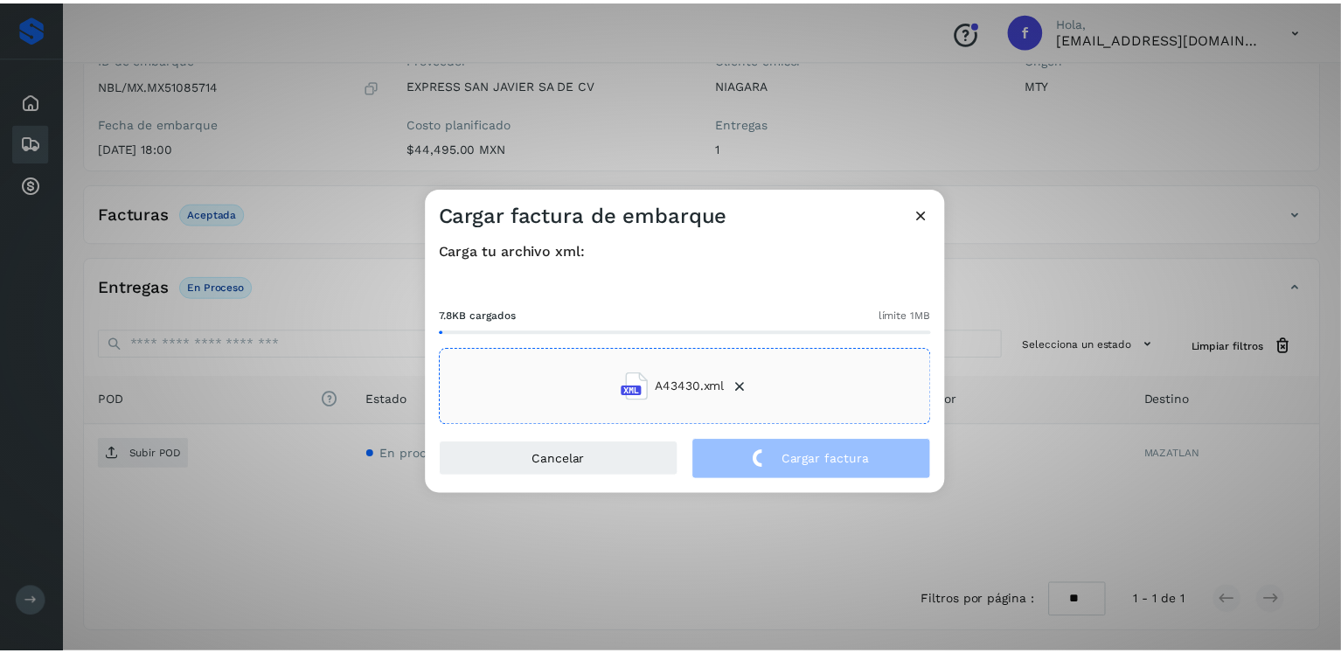
scroll to position [175, 0]
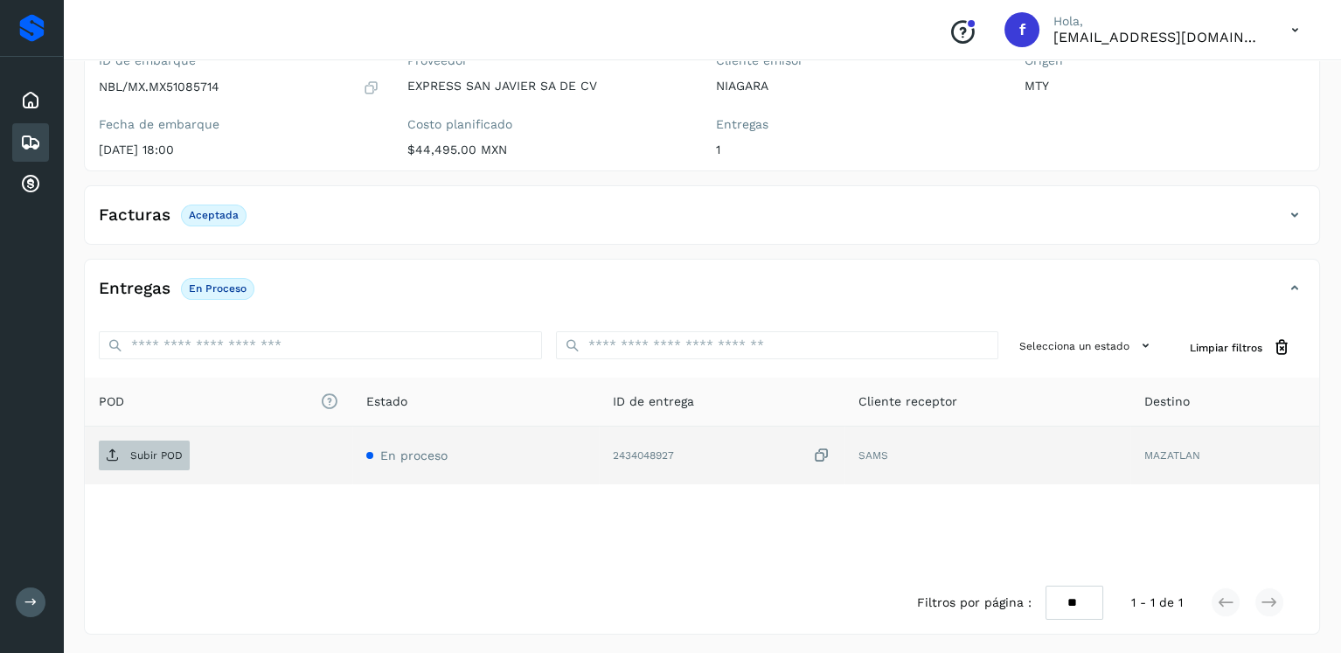
click at [145, 456] on p "Subir POD" at bounding box center [156, 455] width 52 height 12
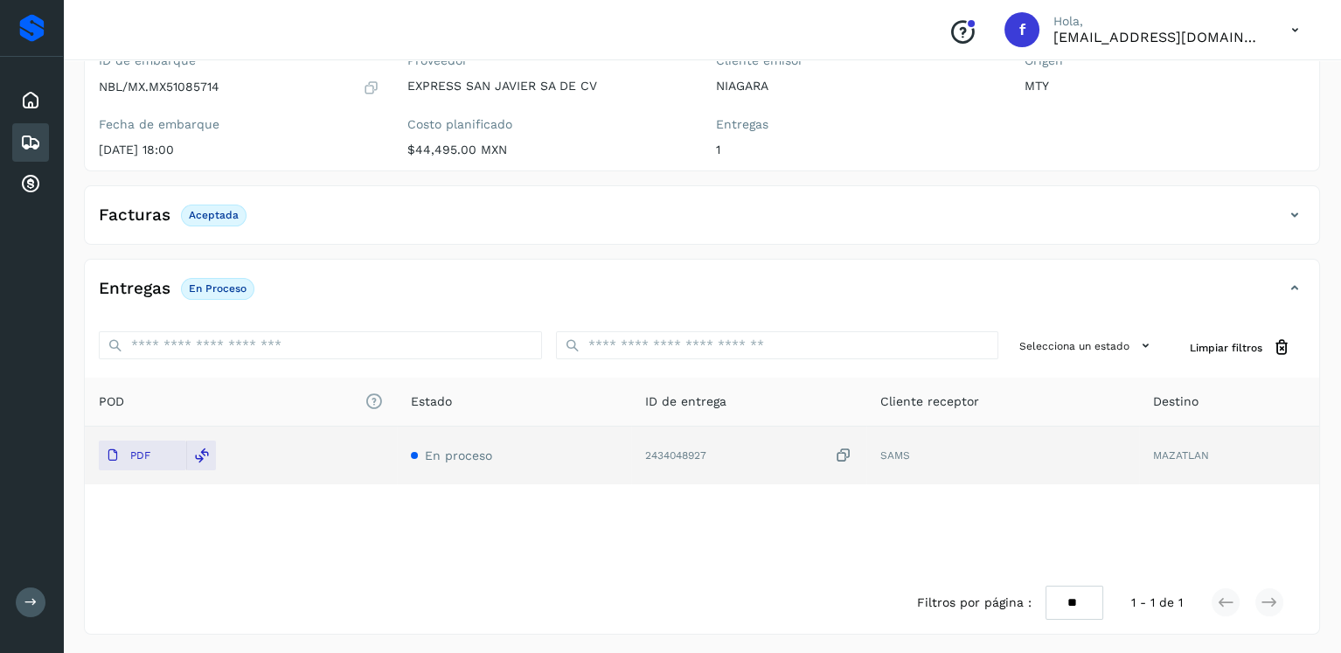
click at [24, 133] on icon at bounding box center [30, 142] width 21 height 21
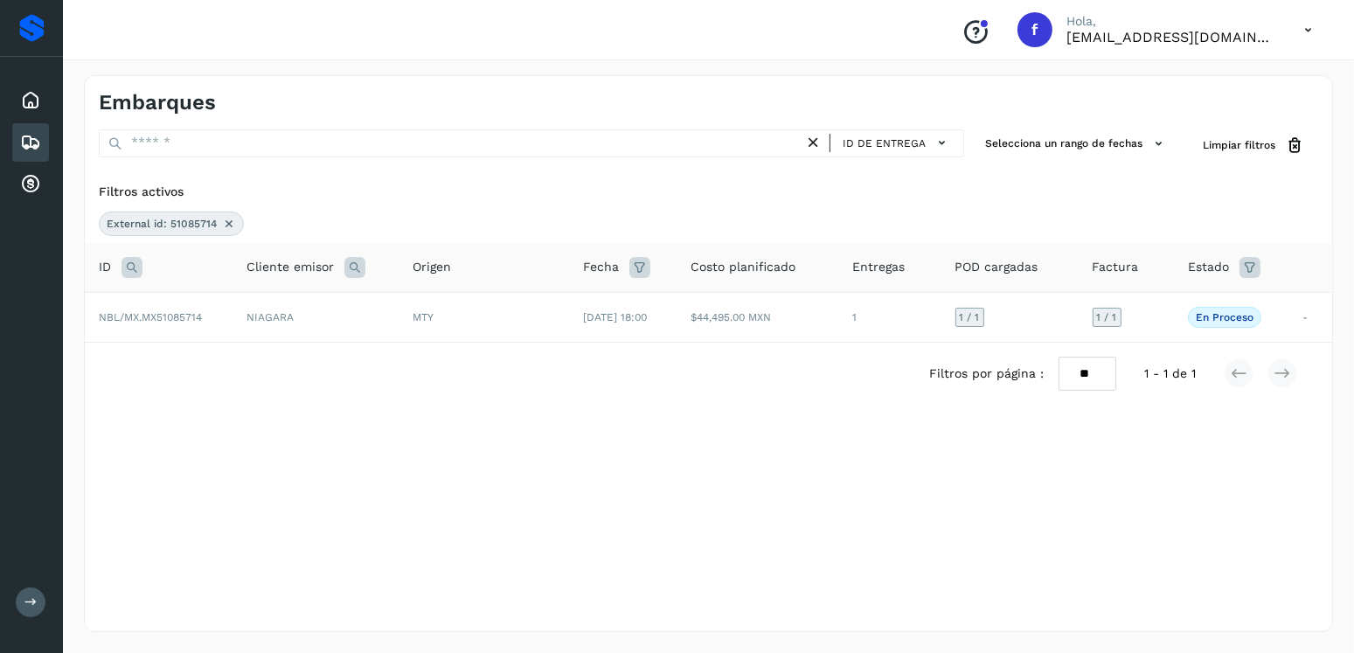
click at [233, 227] on icon at bounding box center [229, 224] width 14 height 14
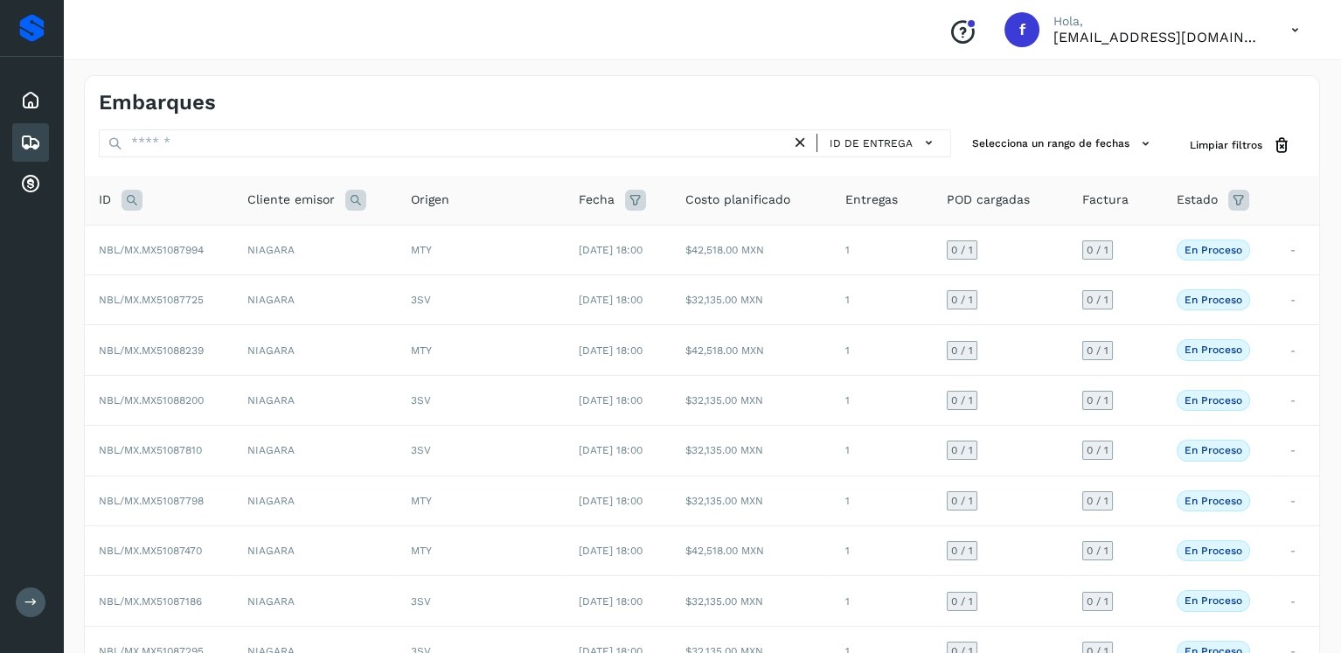
click at [130, 203] on icon at bounding box center [132, 200] width 21 height 21
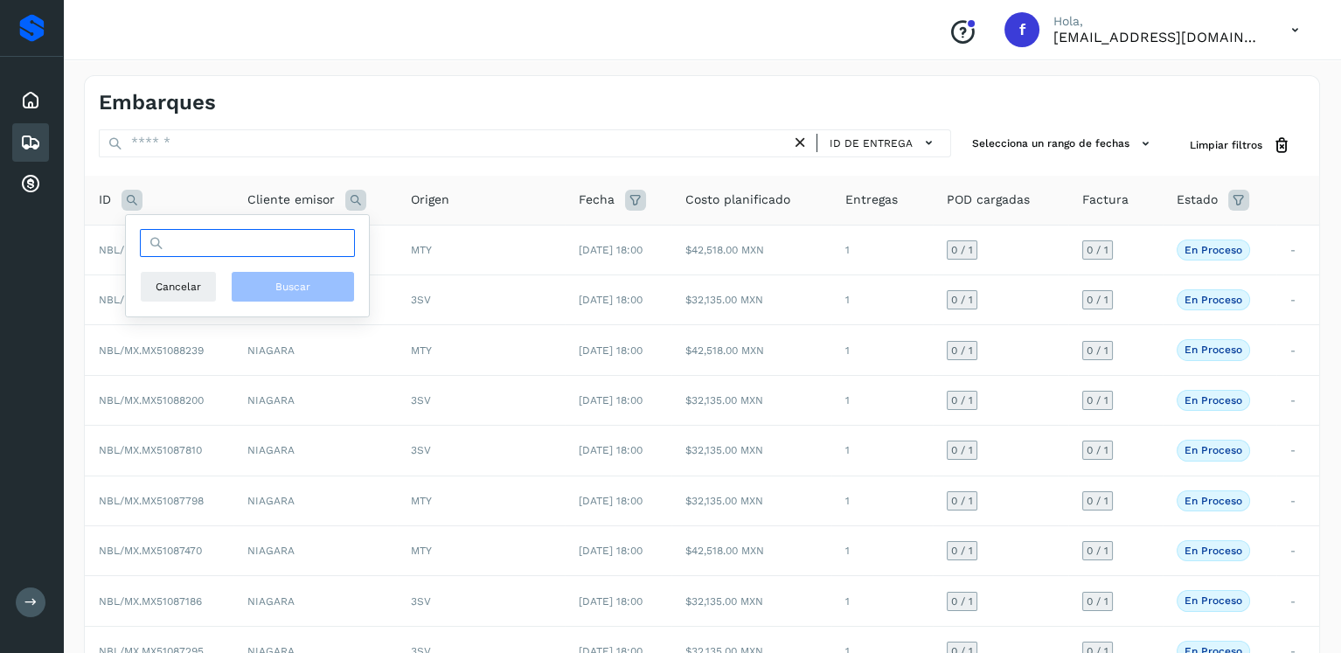
click at [236, 244] on input "text" at bounding box center [247, 243] width 215 height 28
type input "********"
click at [285, 277] on button "Buscar" at bounding box center [293, 286] width 124 height 31
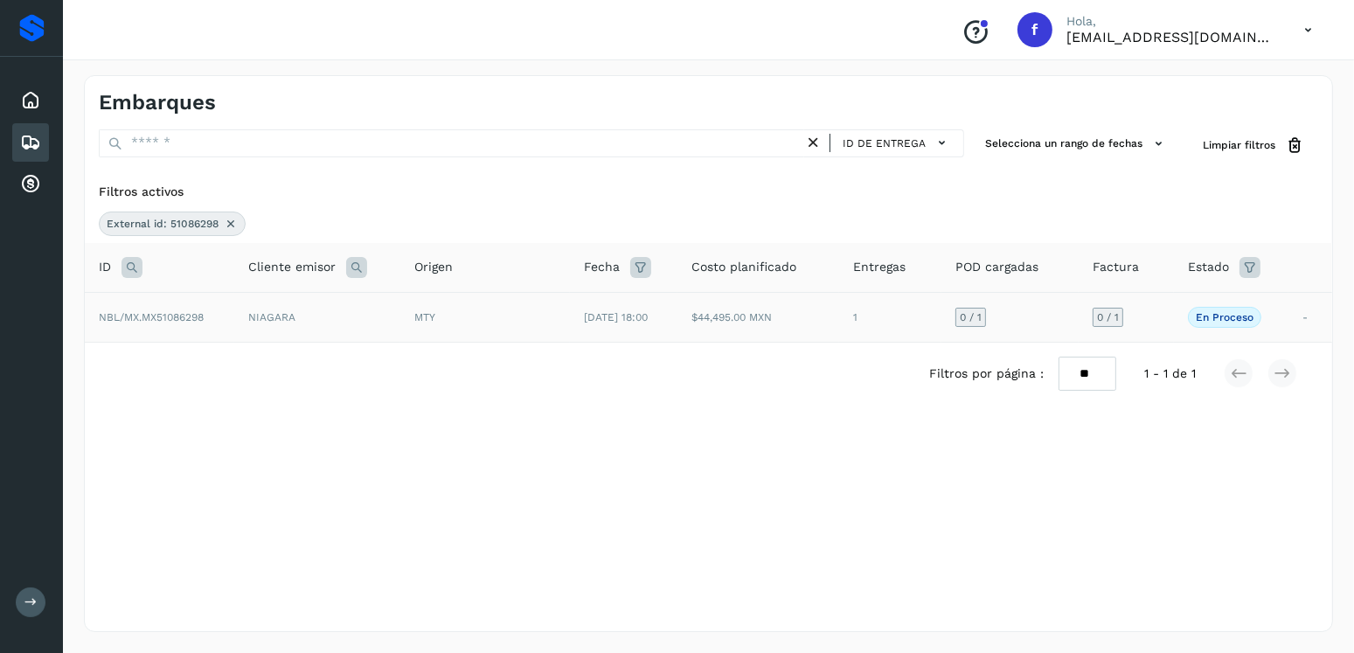
click at [735, 331] on td "$44,495.00 MXN" at bounding box center [759, 317] width 162 height 50
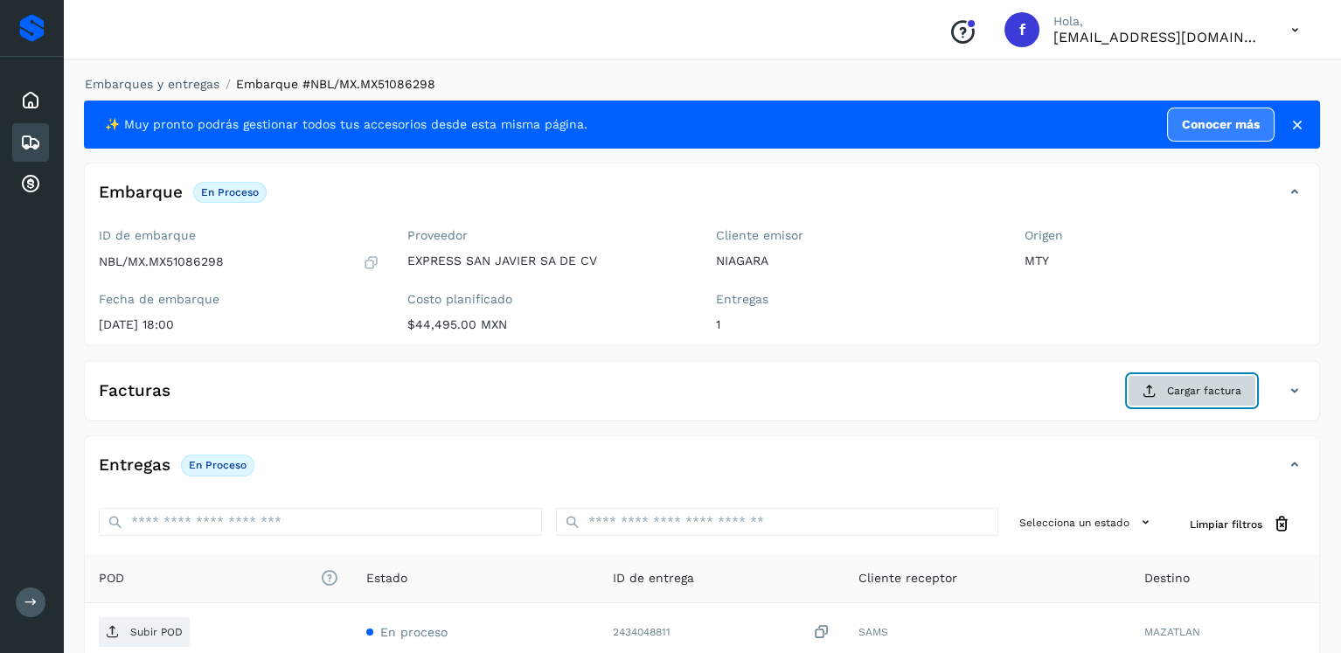
click at [1153, 384] on icon at bounding box center [1150, 391] width 14 height 14
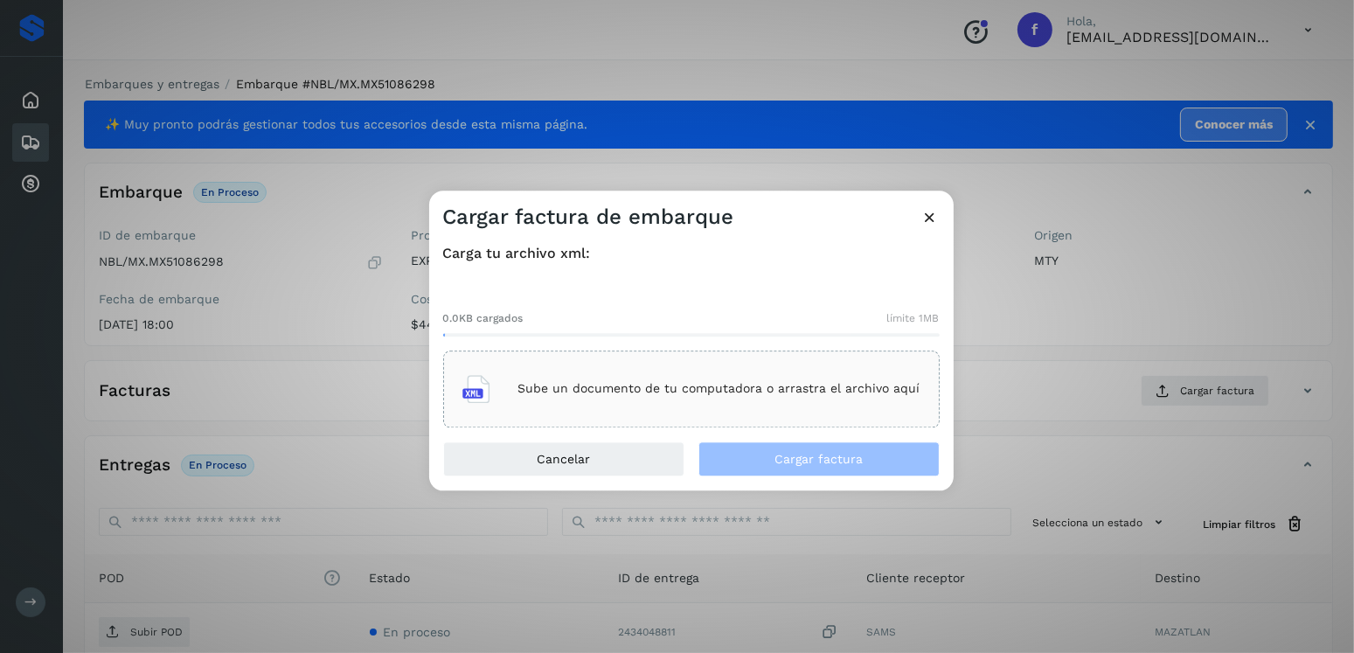
click at [700, 369] on div "Sube un documento de tu computadora o arrastra el archivo aquí" at bounding box center [692, 389] width 458 height 47
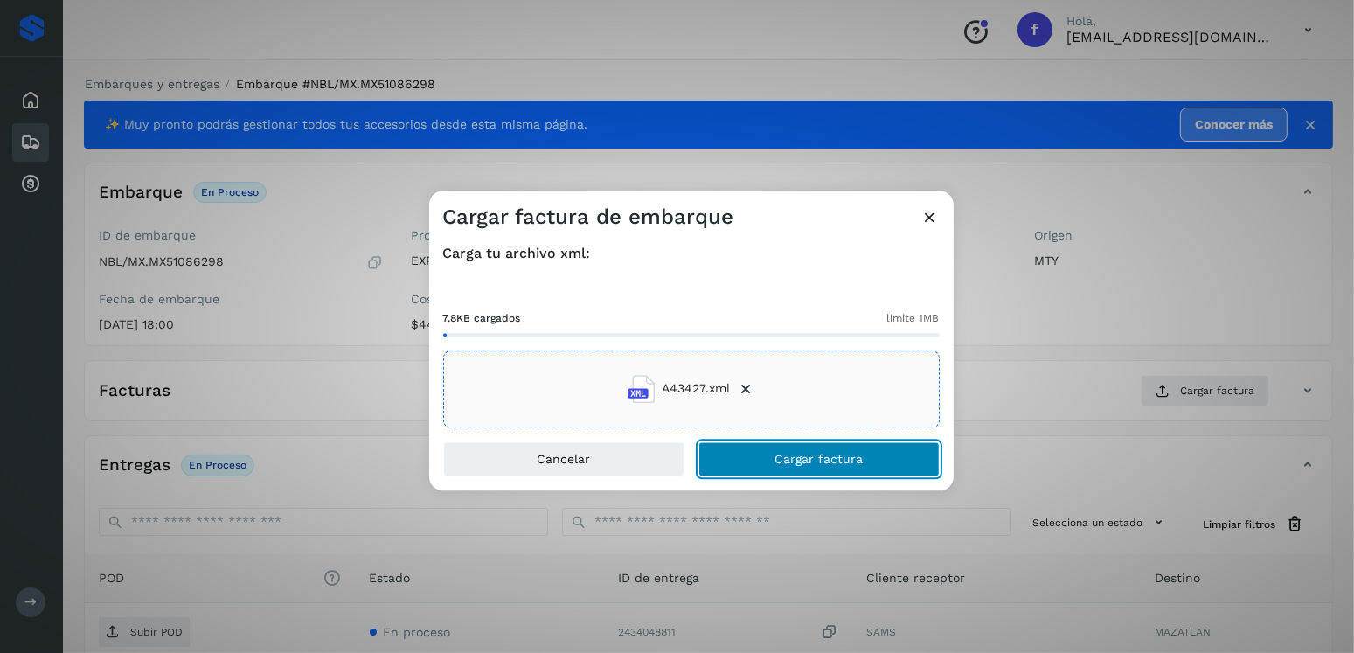
click at [770, 445] on button "Cargar factura" at bounding box center [819, 459] width 241 height 35
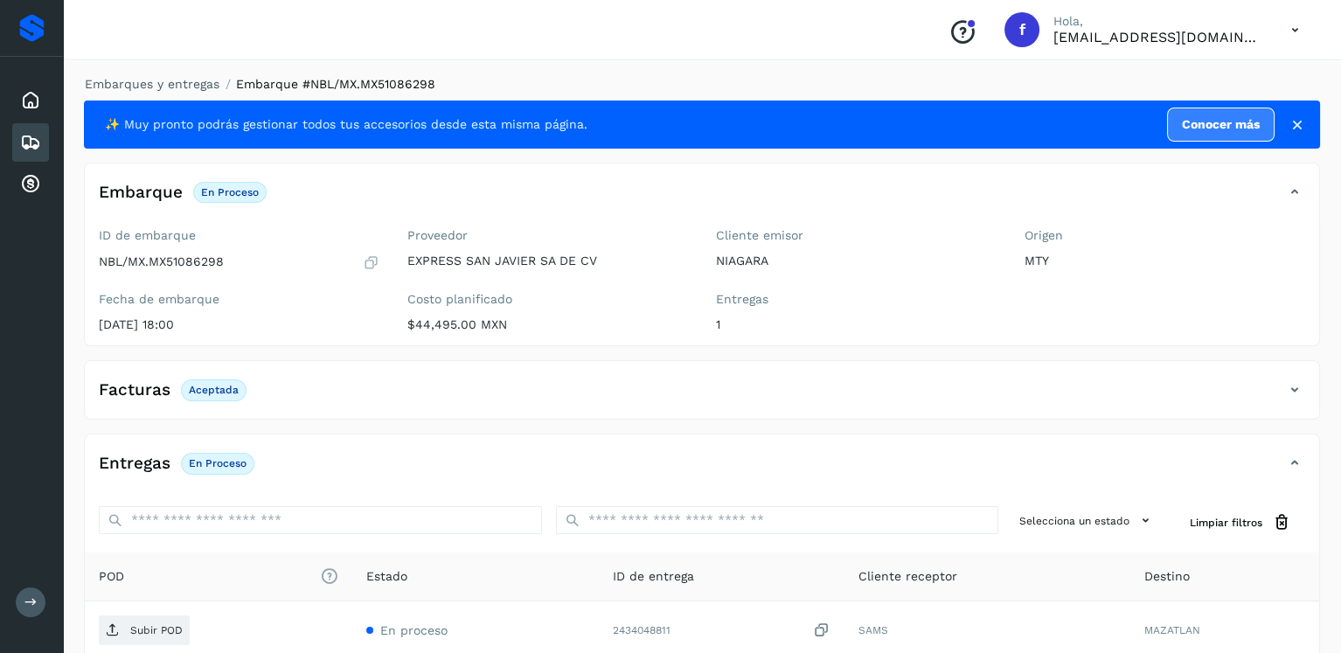
scroll to position [175, 0]
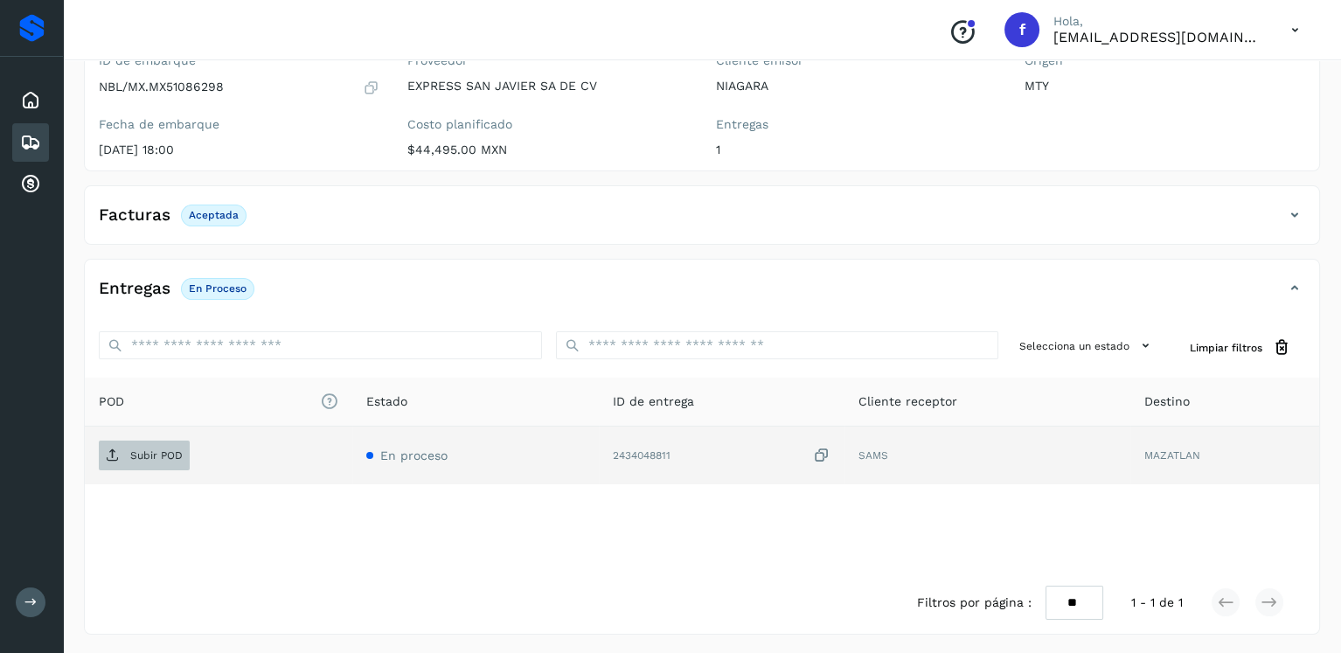
click at [109, 442] on span "Subir POD" at bounding box center [144, 456] width 91 height 28
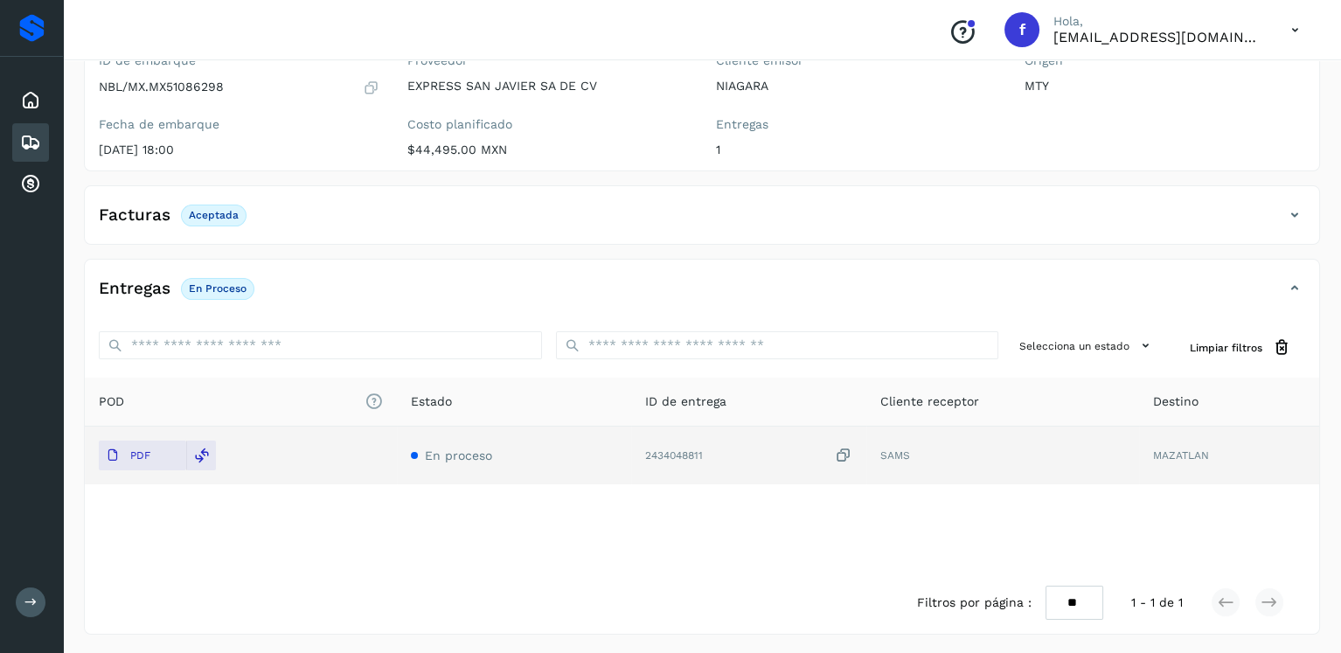
click at [31, 133] on icon at bounding box center [30, 142] width 21 height 21
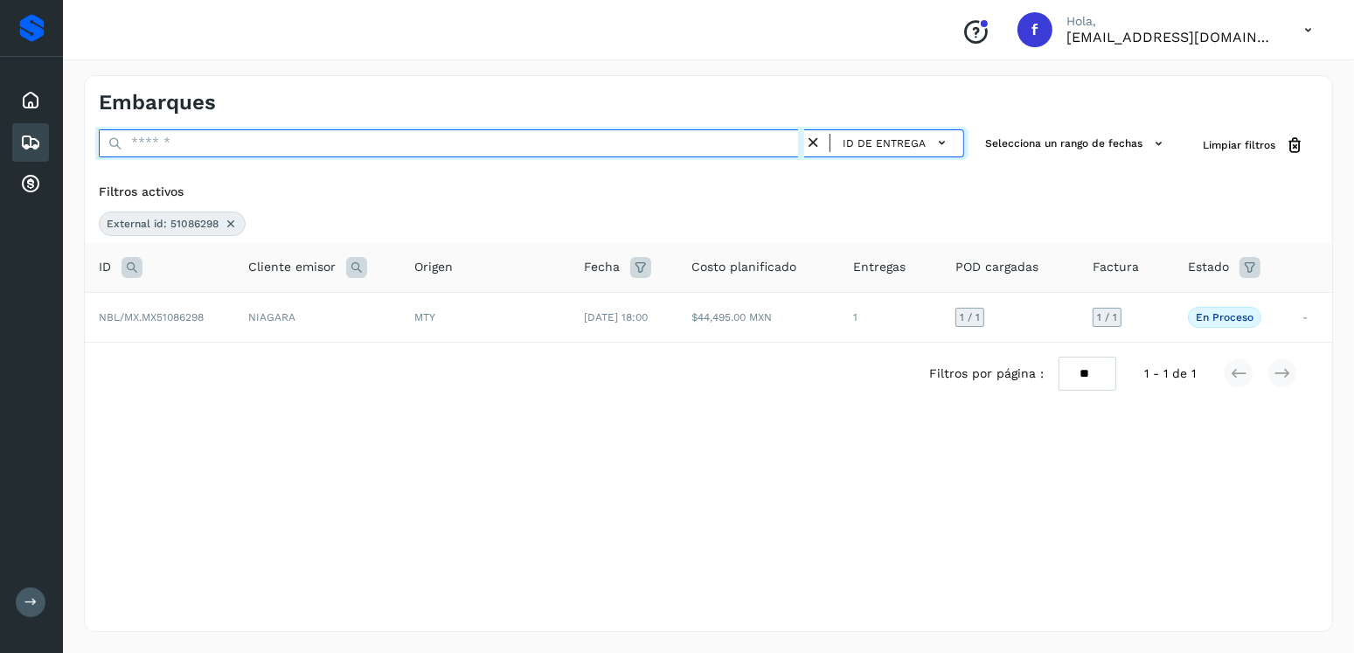
drag, startPoint x: 236, startPoint y: 133, endPoint x: 195, endPoint y: 143, distance: 42.4
click at [195, 143] on input "text" at bounding box center [452, 143] width 706 height 28
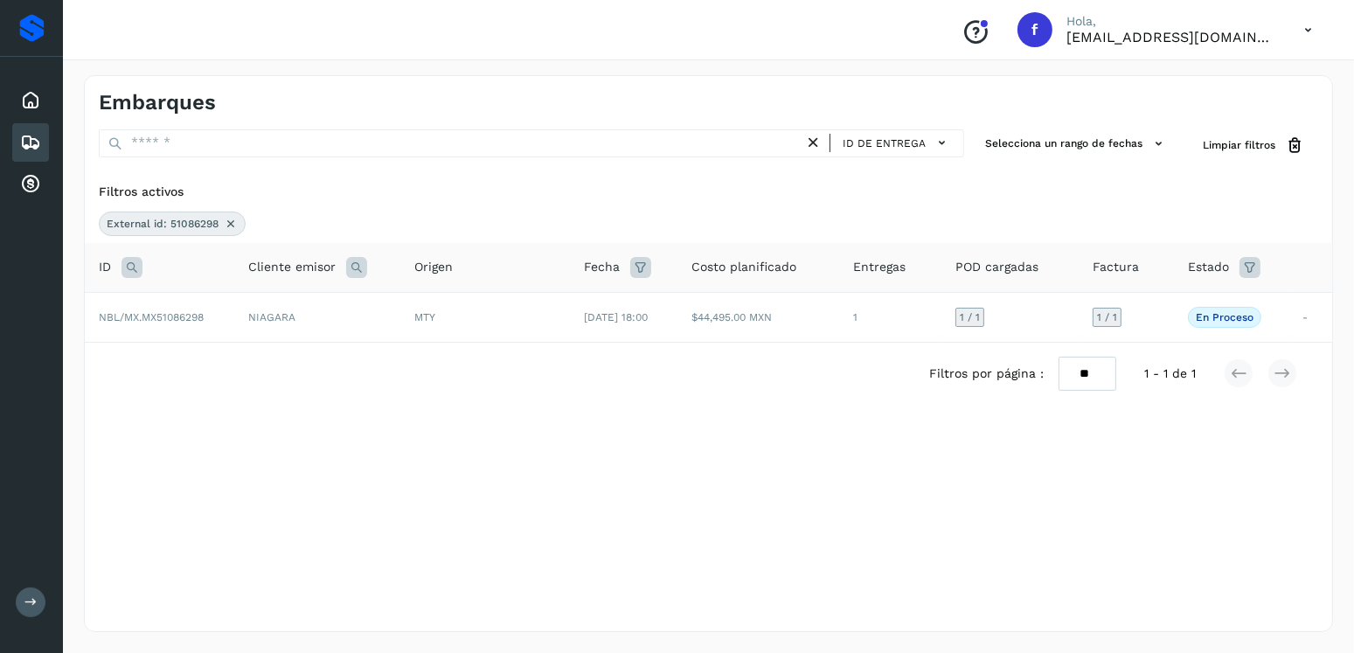
click at [142, 261] on icon at bounding box center [132, 267] width 21 height 21
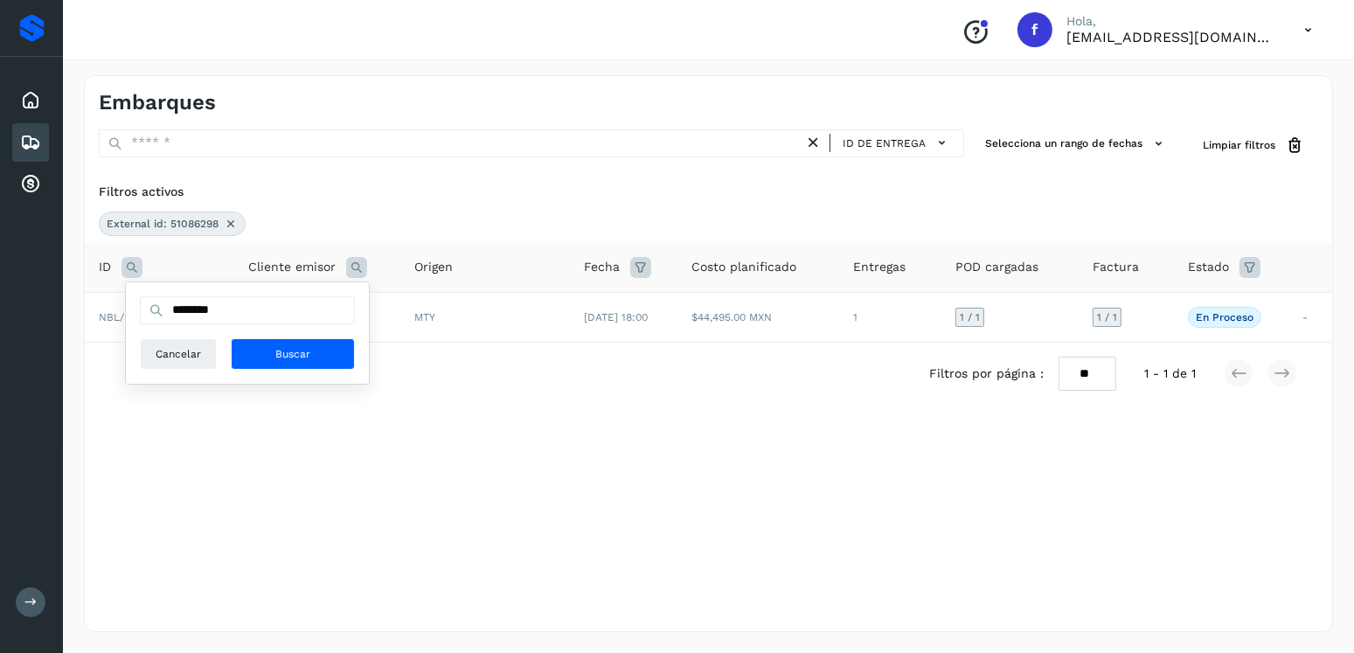
drag, startPoint x: 219, startPoint y: 228, endPoint x: 232, endPoint y: 225, distance: 12.7
click at [220, 228] on div "External id: 51086298" at bounding box center [172, 224] width 147 height 24
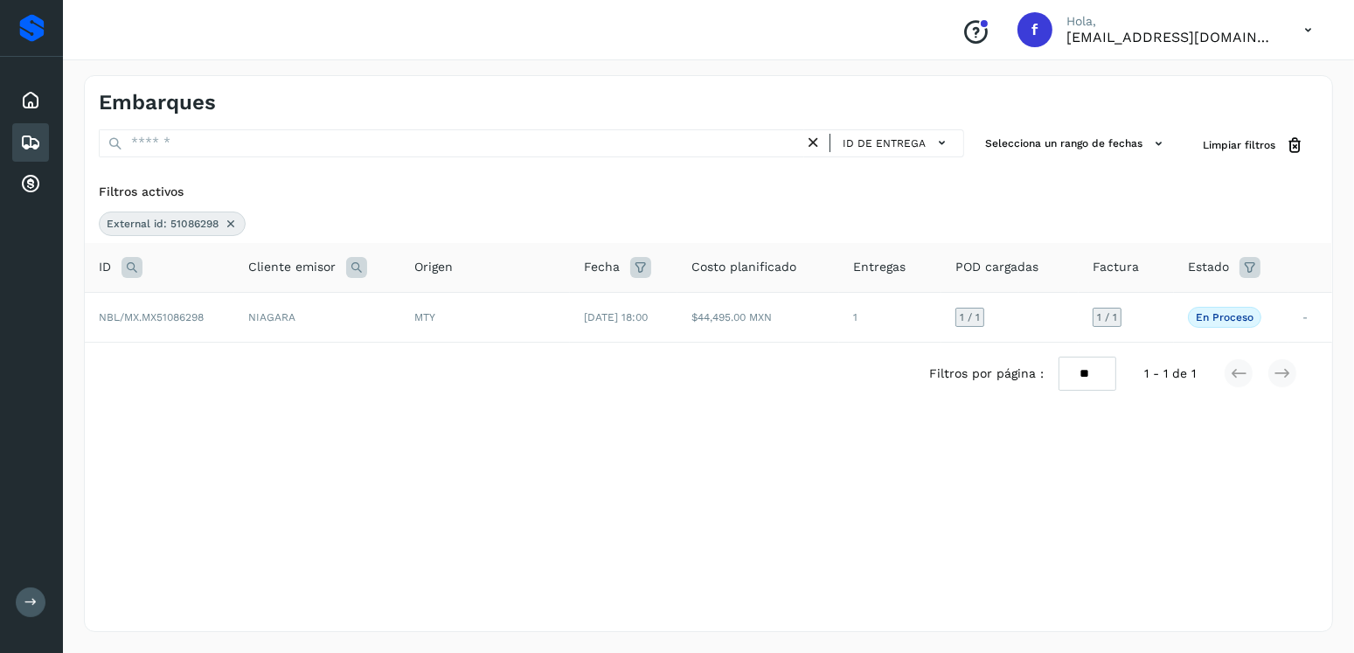
click at [233, 224] on icon at bounding box center [231, 224] width 14 height 14
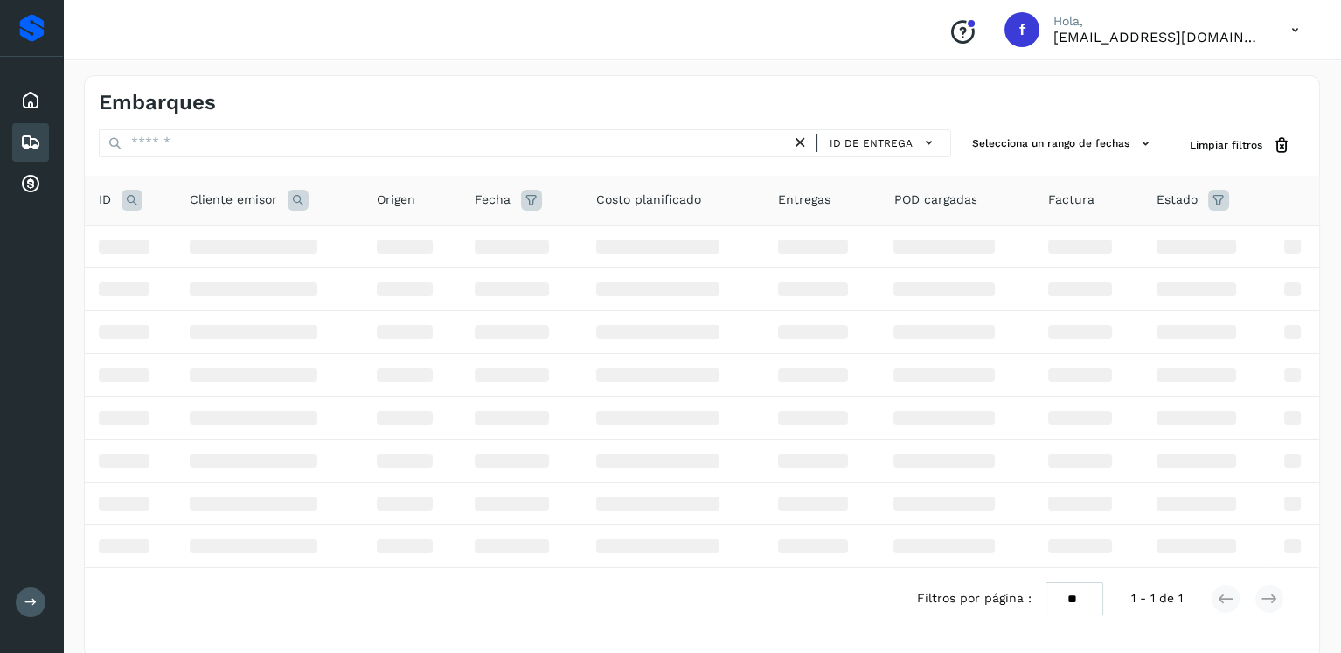
click at [145, 208] on div "ID" at bounding box center [130, 200] width 63 height 21
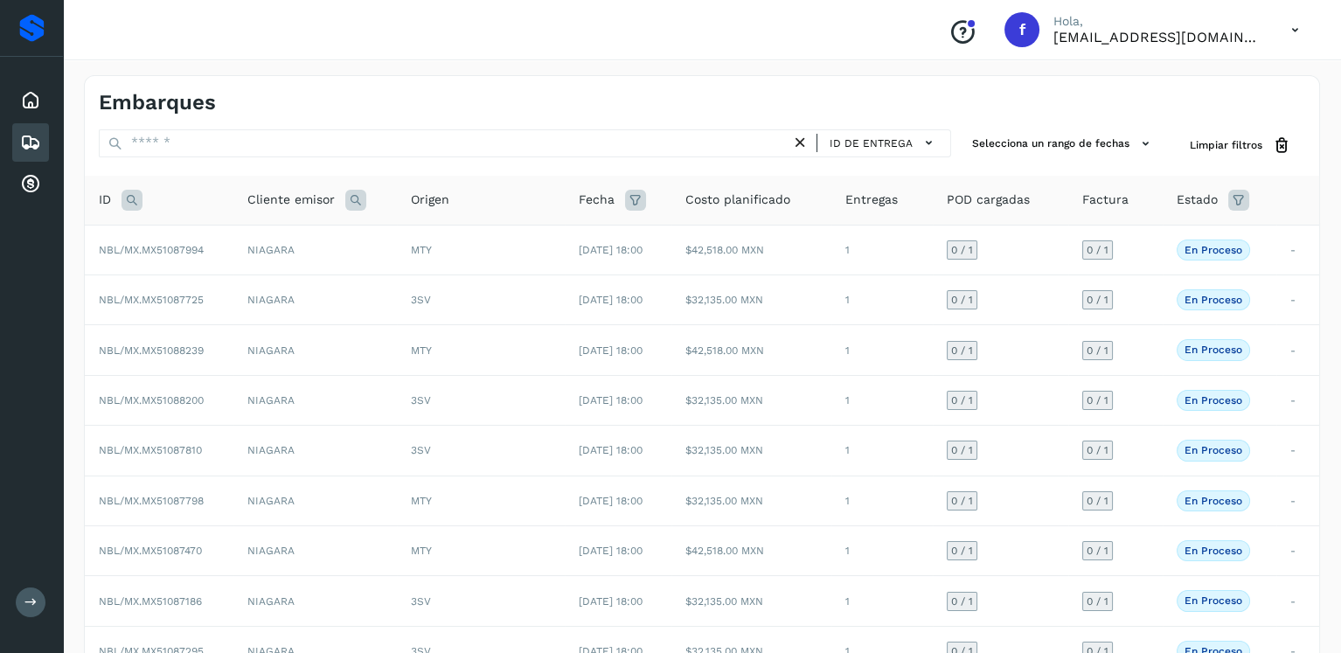
click at [142, 205] on icon at bounding box center [132, 200] width 21 height 21
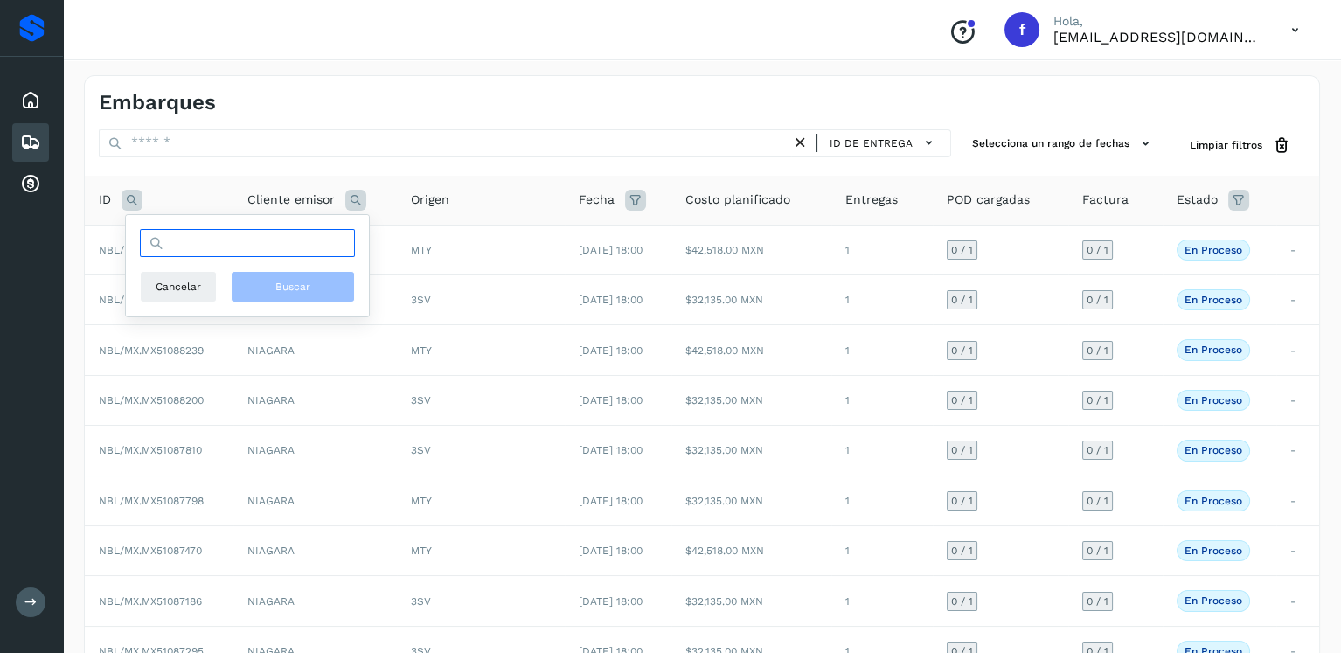
click at [191, 252] on input "text" at bounding box center [247, 243] width 215 height 28
type input "********"
click at [317, 274] on button "Buscar" at bounding box center [293, 286] width 124 height 31
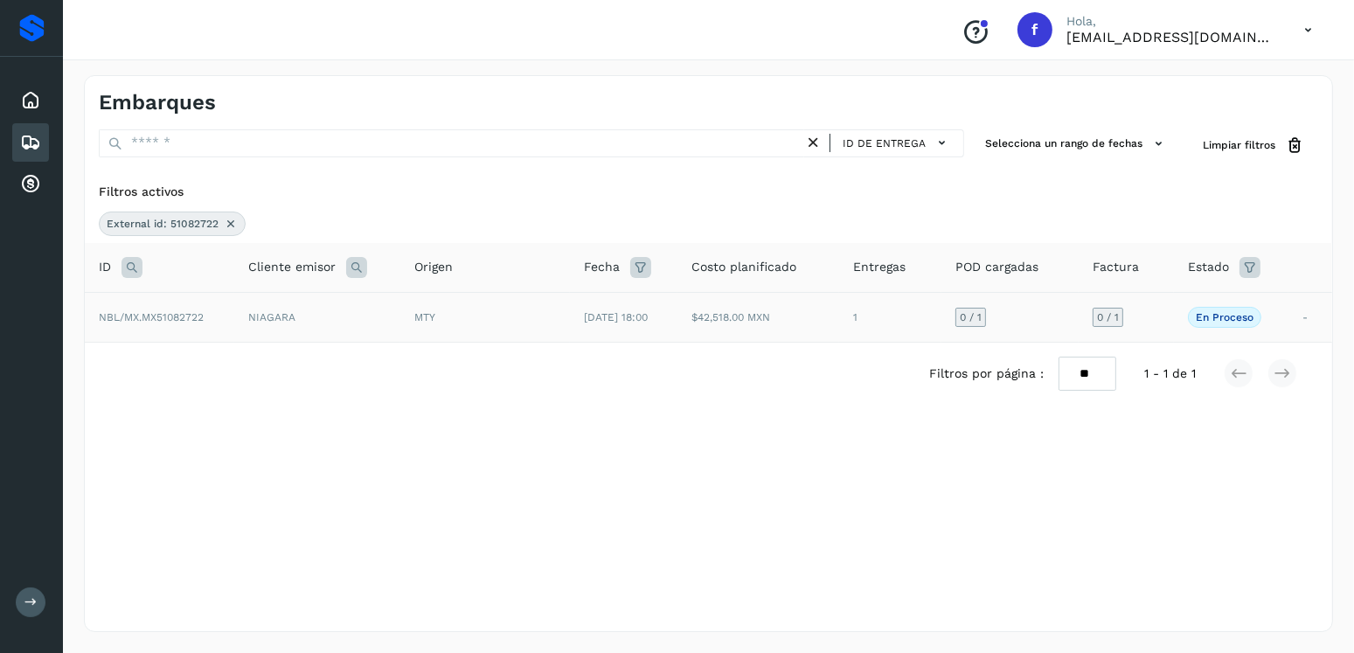
click at [244, 324] on td "NIAGARA" at bounding box center [317, 317] width 166 height 50
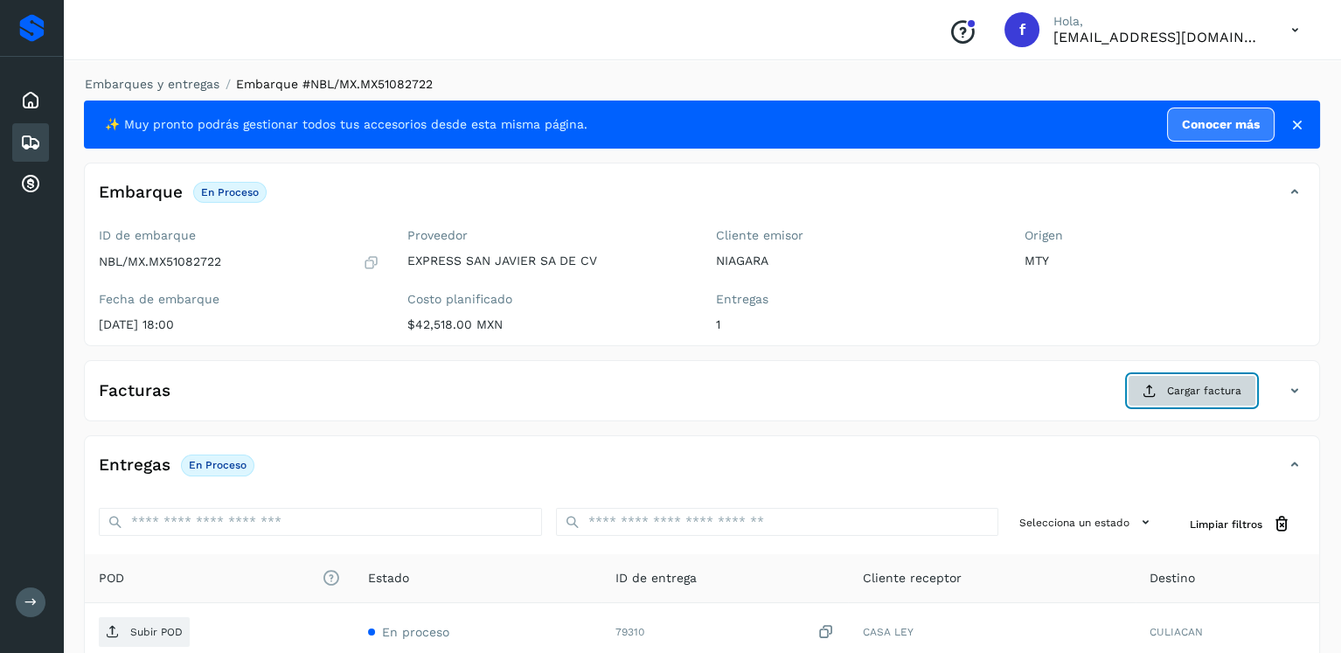
click at [1138, 397] on button "Cargar factura" at bounding box center [1192, 390] width 129 height 31
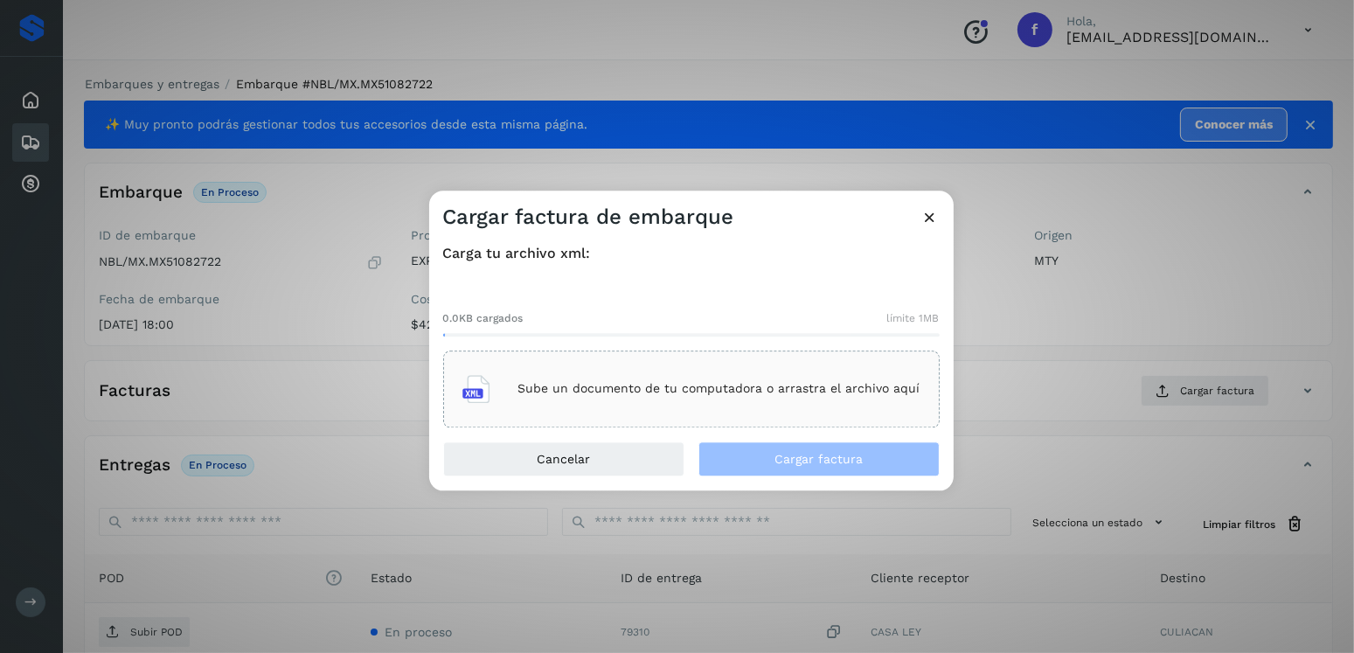
click at [707, 399] on div "Sube un documento de tu computadora o arrastra el archivo aquí" at bounding box center [692, 389] width 458 height 47
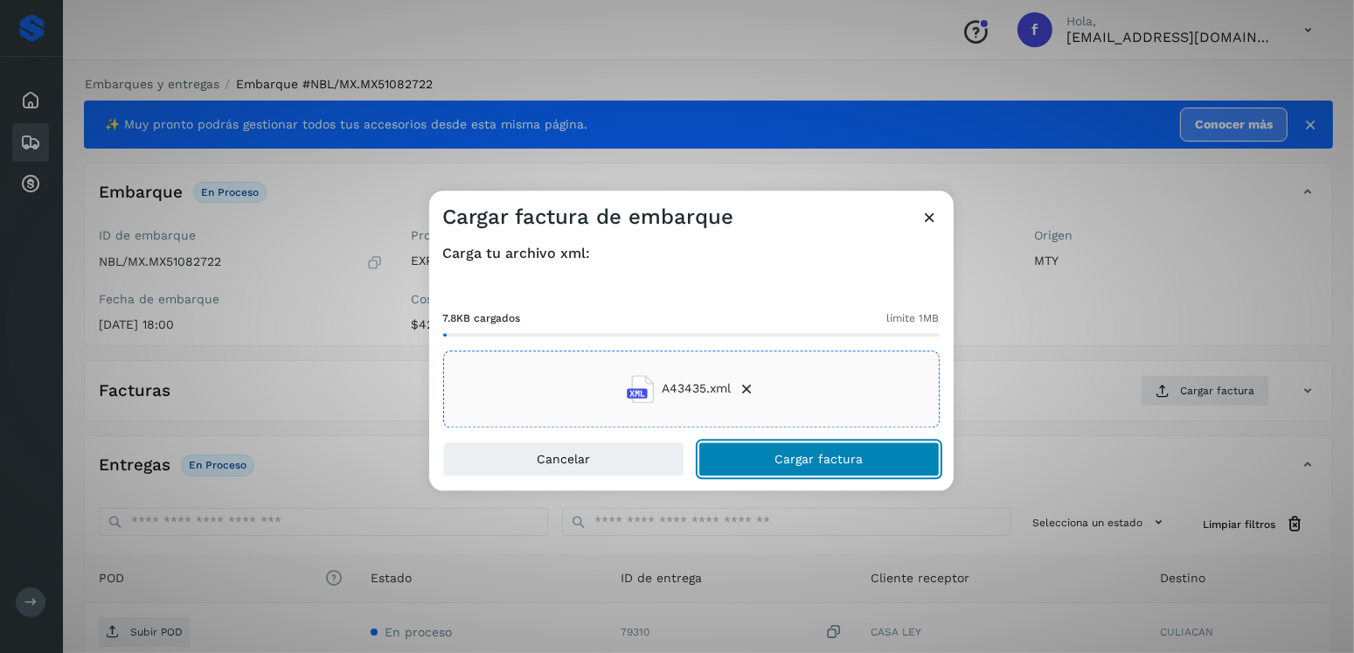
click at [776, 457] on button "Cargar factura" at bounding box center [819, 459] width 241 height 35
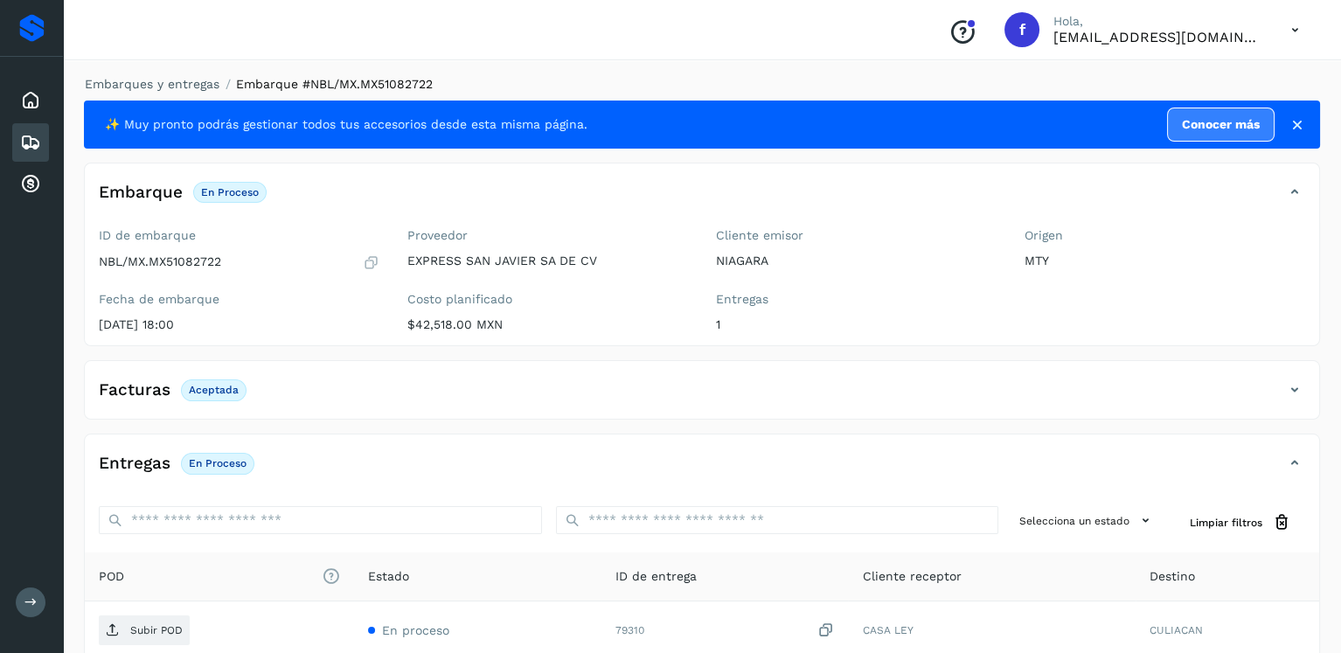
scroll to position [175, 0]
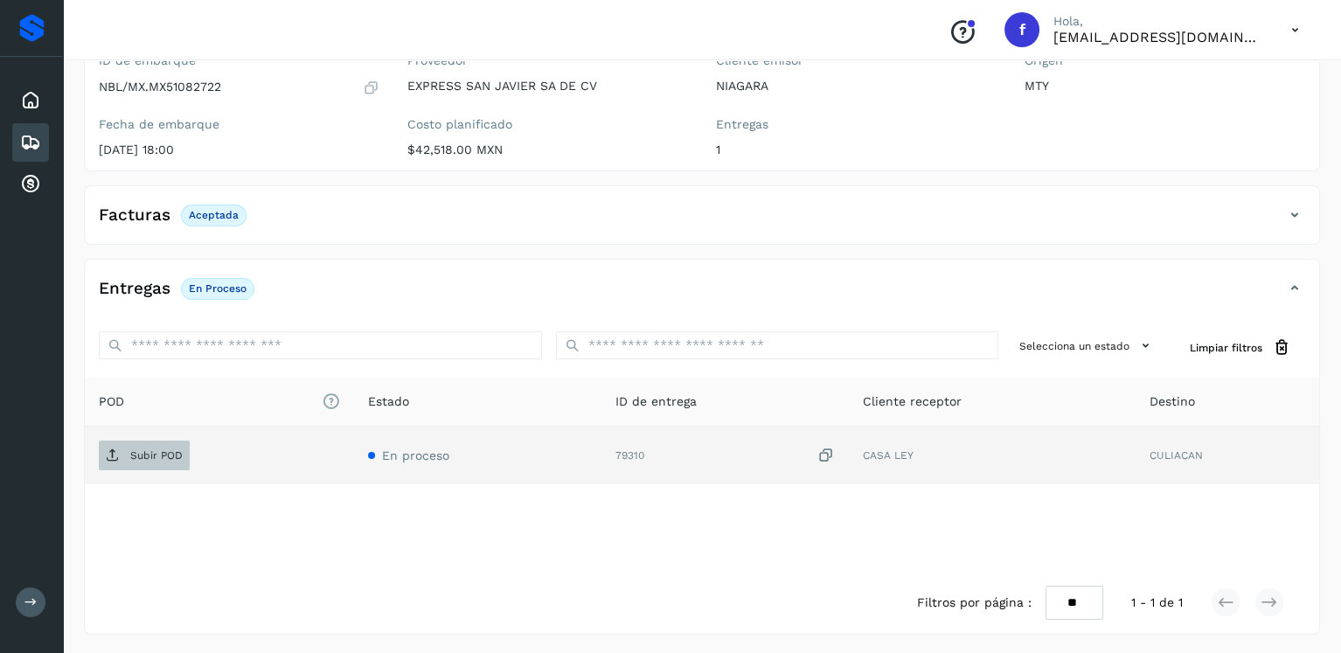
click at [179, 456] on p "Subir POD" at bounding box center [156, 455] width 52 height 12
click at [29, 139] on icon at bounding box center [30, 142] width 21 height 21
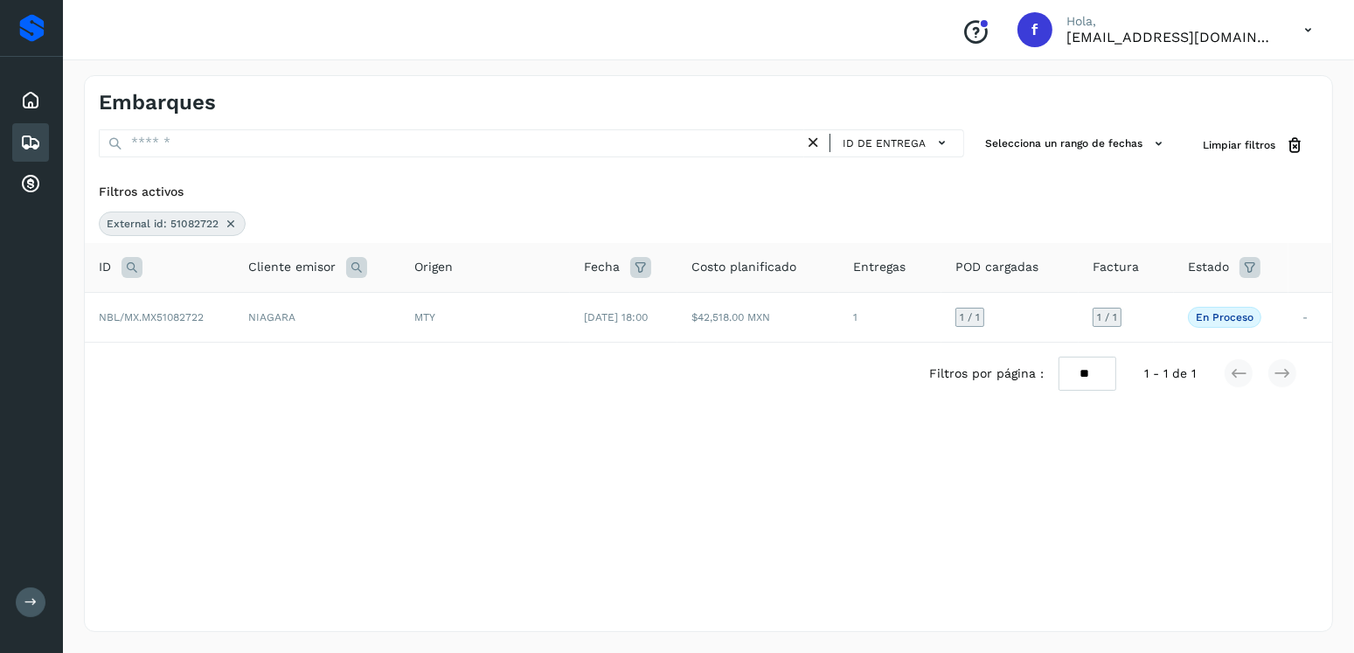
click at [224, 222] on icon at bounding box center [231, 224] width 14 height 14
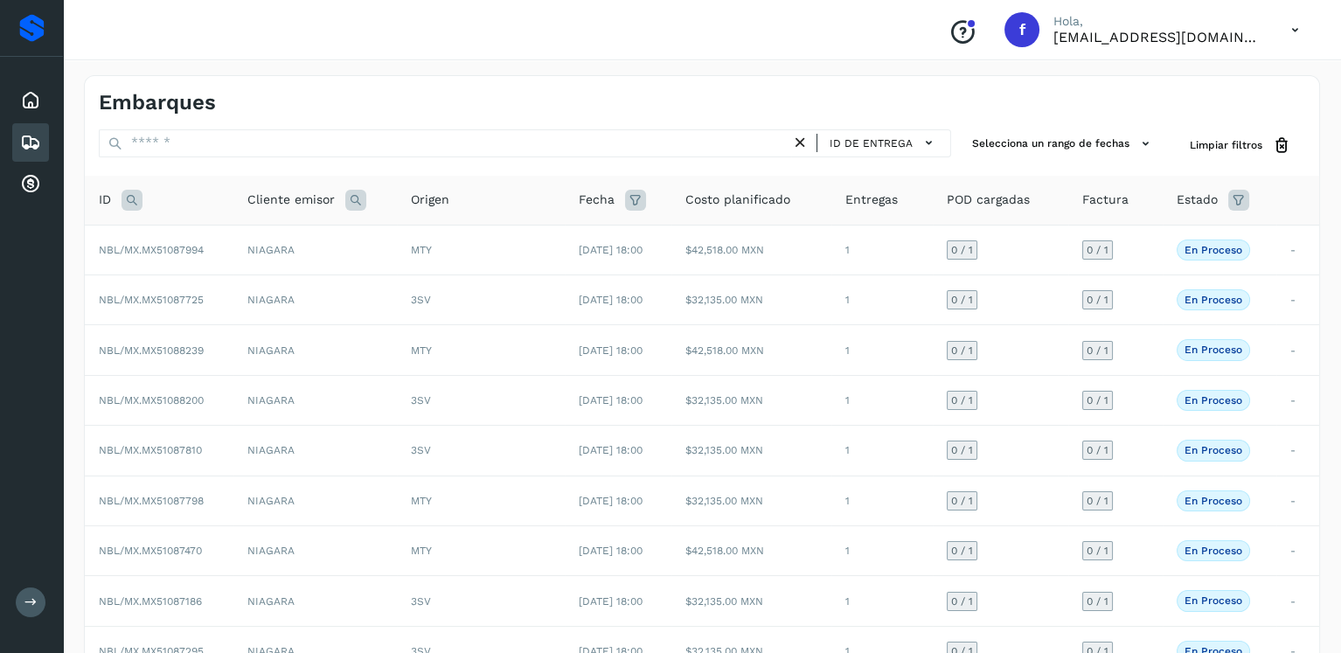
click at [127, 205] on icon at bounding box center [132, 200] width 21 height 21
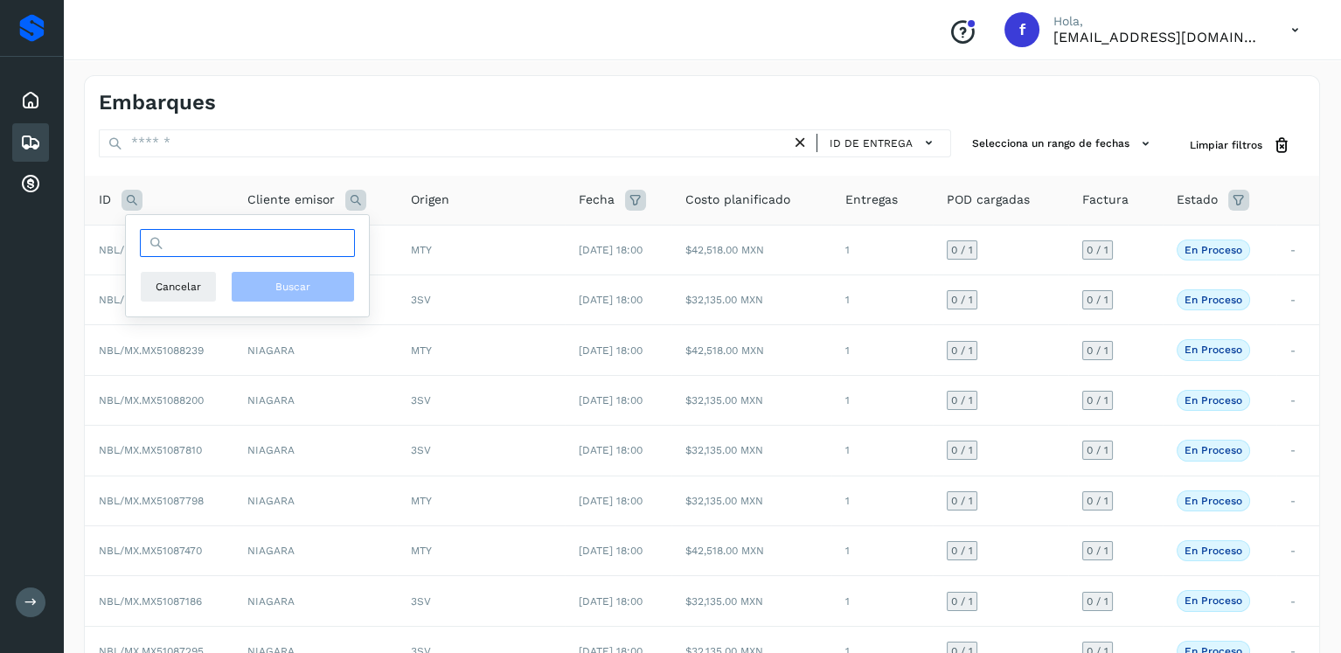
drag, startPoint x: 222, startPoint y: 241, endPoint x: 239, endPoint y: 226, distance: 22.3
click at [222, 241] on input "text" at bounding box center [247, 243] width 215 height 28
type input "********"
click at [278, 268] on div "******** Cancelar Buscar" at bounding box center [247, 265] width 215 height 73
click at [284, 275] on button "Buscar" at bounding box center [293, 286] width 124 height 31
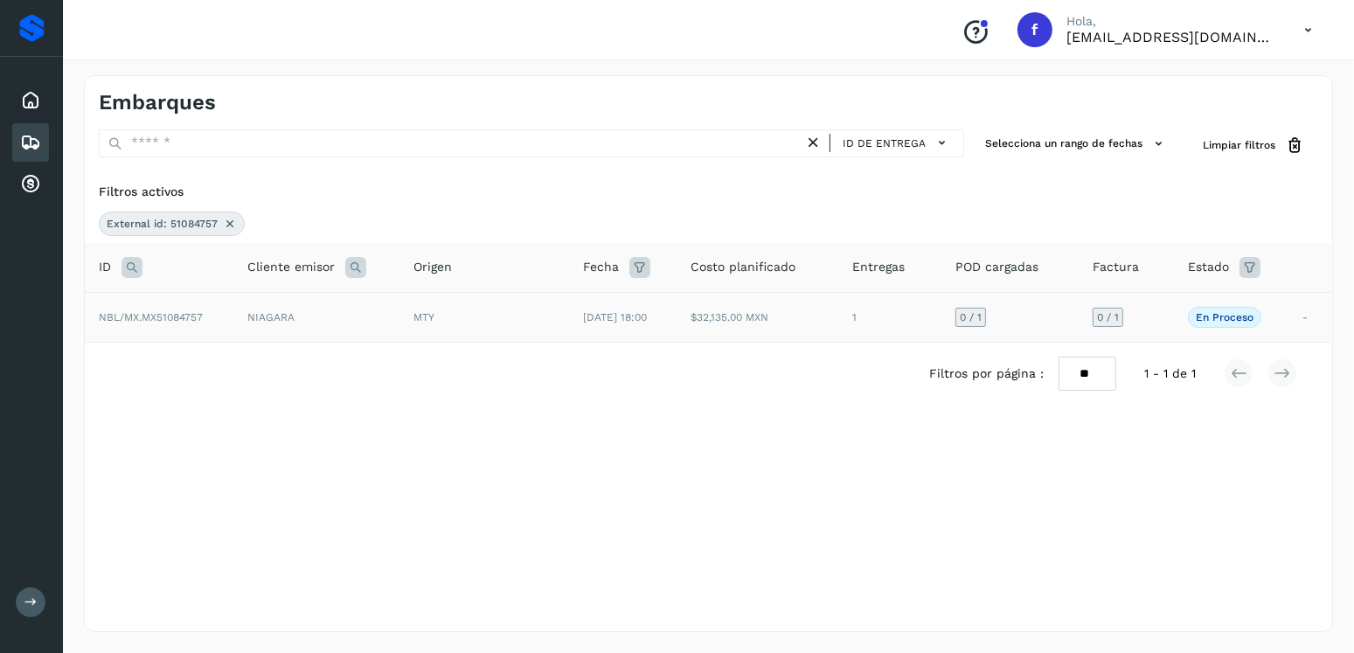
click at [533, 326] on td "MTY" at bounding box center [485, 317] width 170 height 50
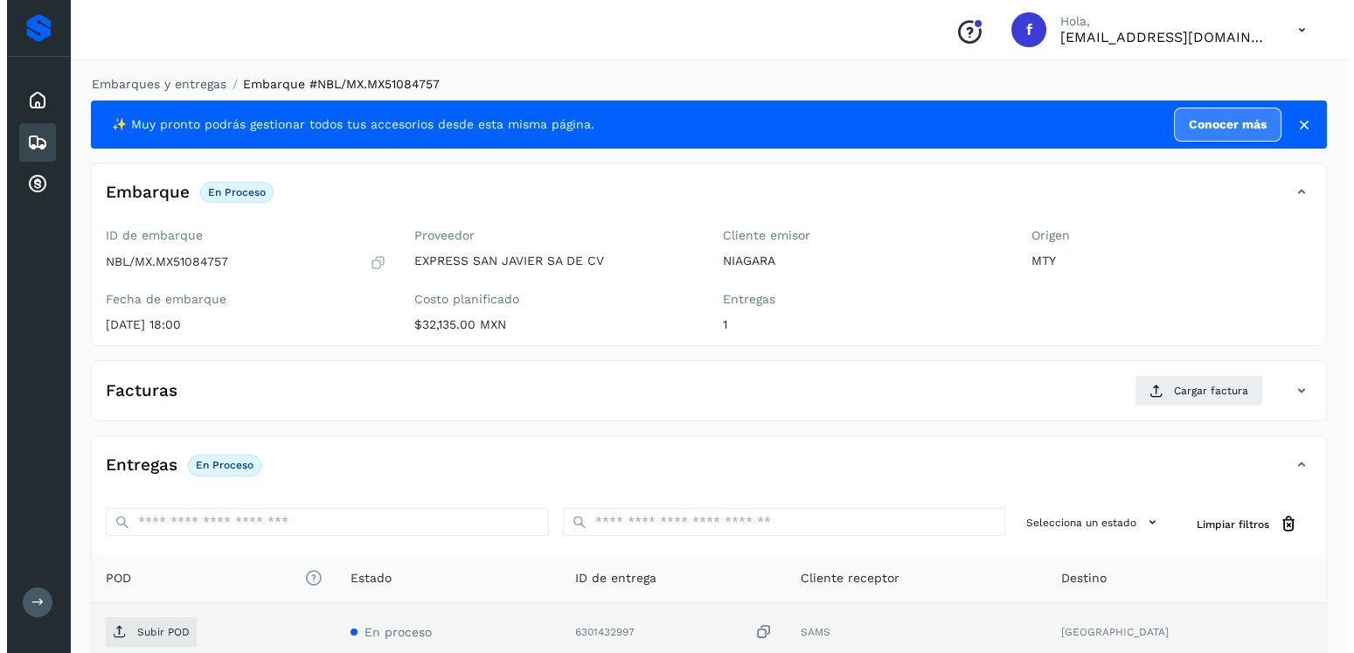
scroll to position [177, 0]
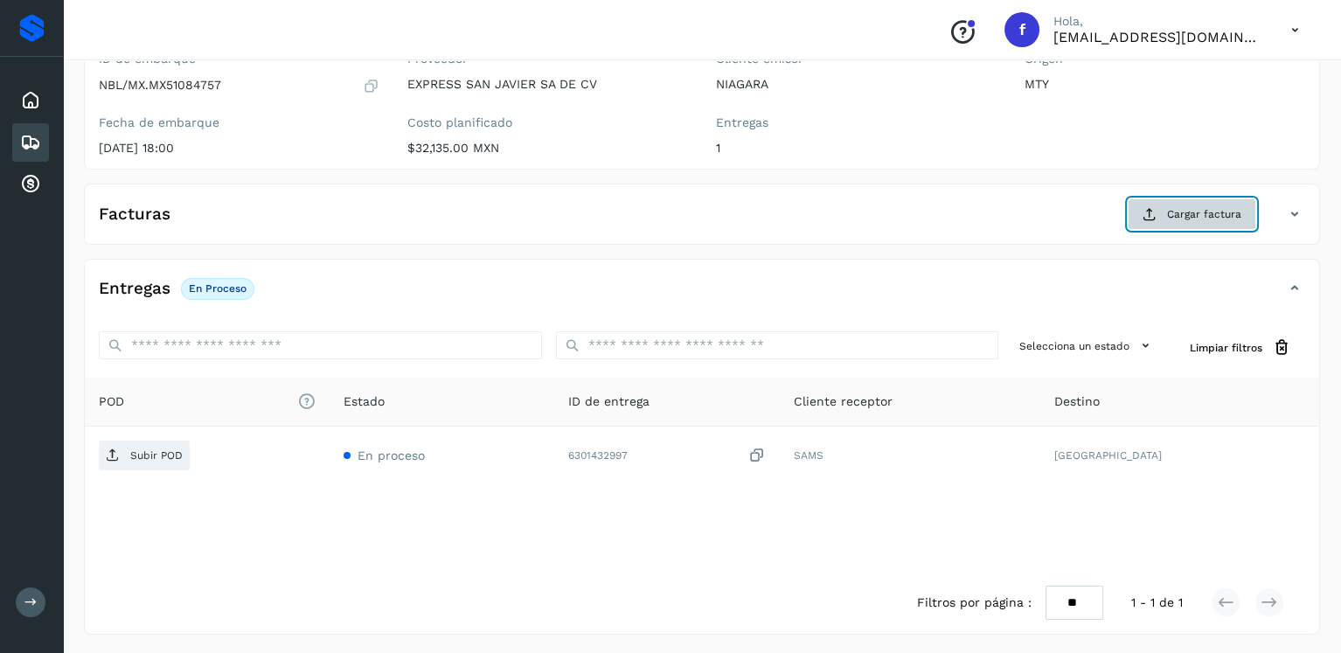
click at [1166, 219] on button "Cargar factura" at bounding box center [1192, 213] width 129 height 31
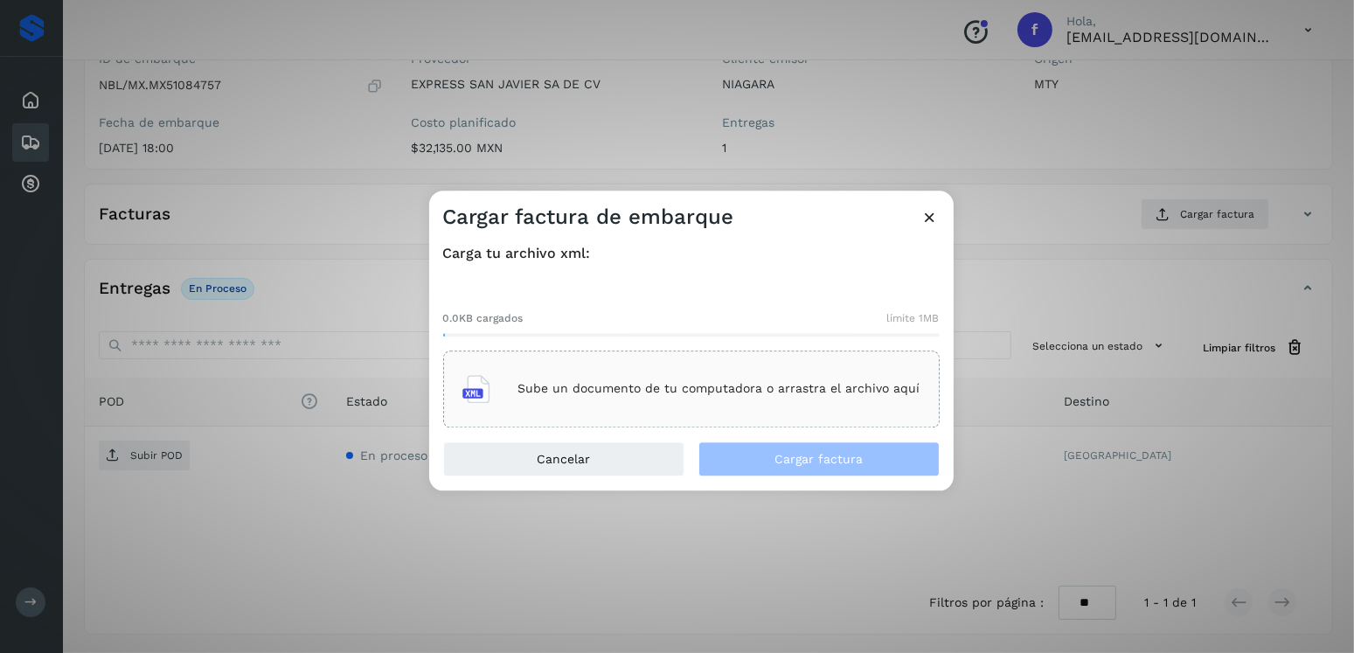
click at [779, 336] on div "0.0KB cargados límite 1MB Sube un documento de tu computadora o arrastra el arc…" at bounding box center [691, 354] width 497 height 145
click at [799, 363] on div "Sube un documento de tu computadora o arrastra el archivo aquí" at bounding box center [691, 389] width 497 height 77
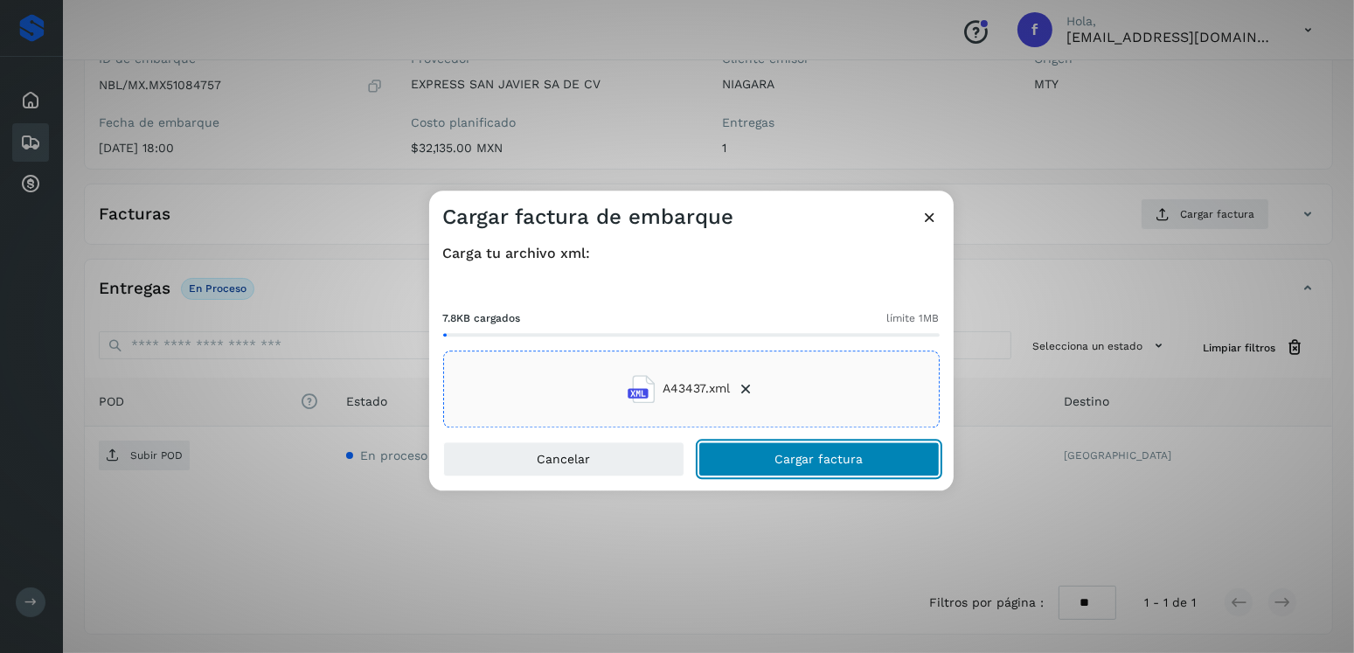
click at [783, 453] on span "Cargar factura" at bounding box center [819, 459] width 88 height 12
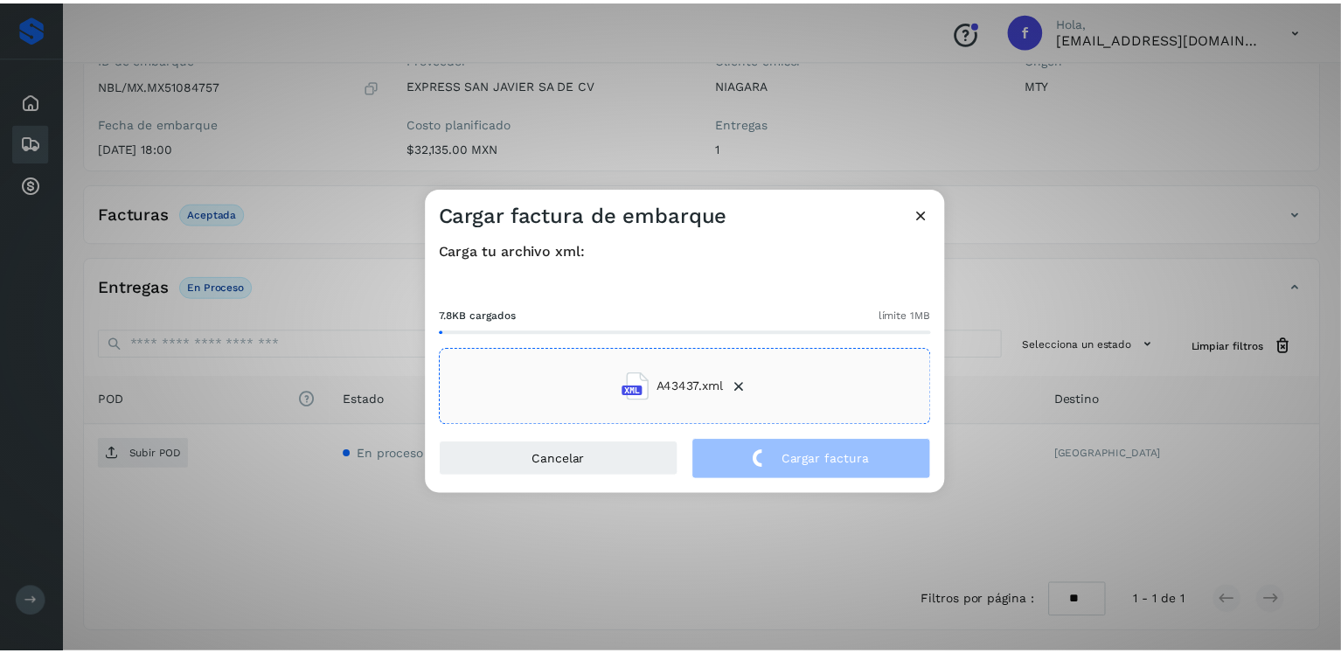
scroll to position [175, 0]
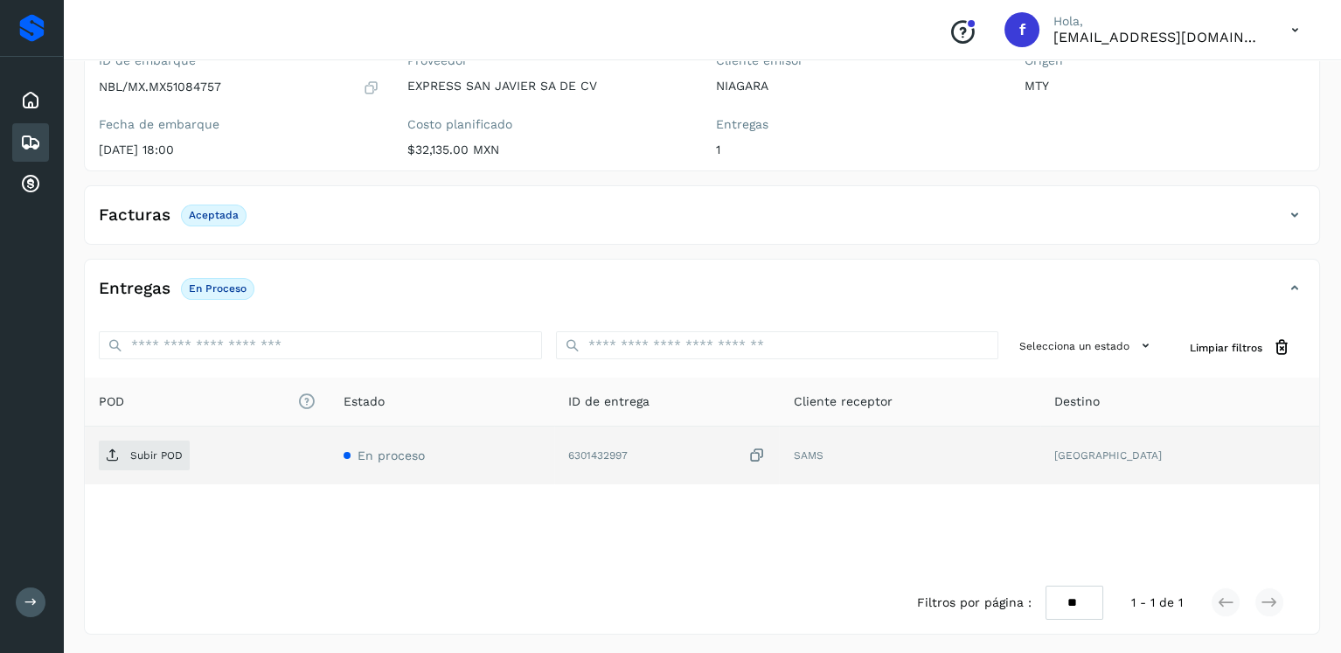
click at [164, 437] on td "Subir POD" at bounding box center [207, 456] width 245 height 58
click at [165, 443] on span "Subir POD" at bounding box center [144, 456] width 91 height 28
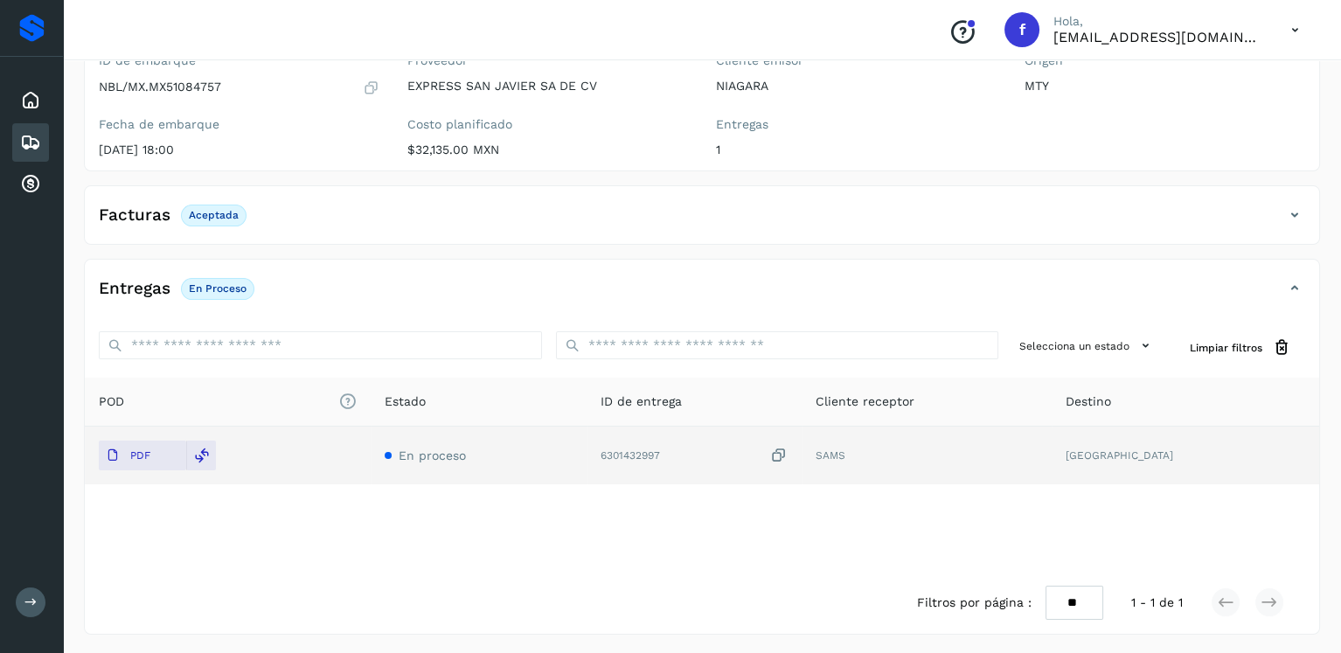
click at [29, 147] on icon at bounding box center [30, 142] width 21 height 21
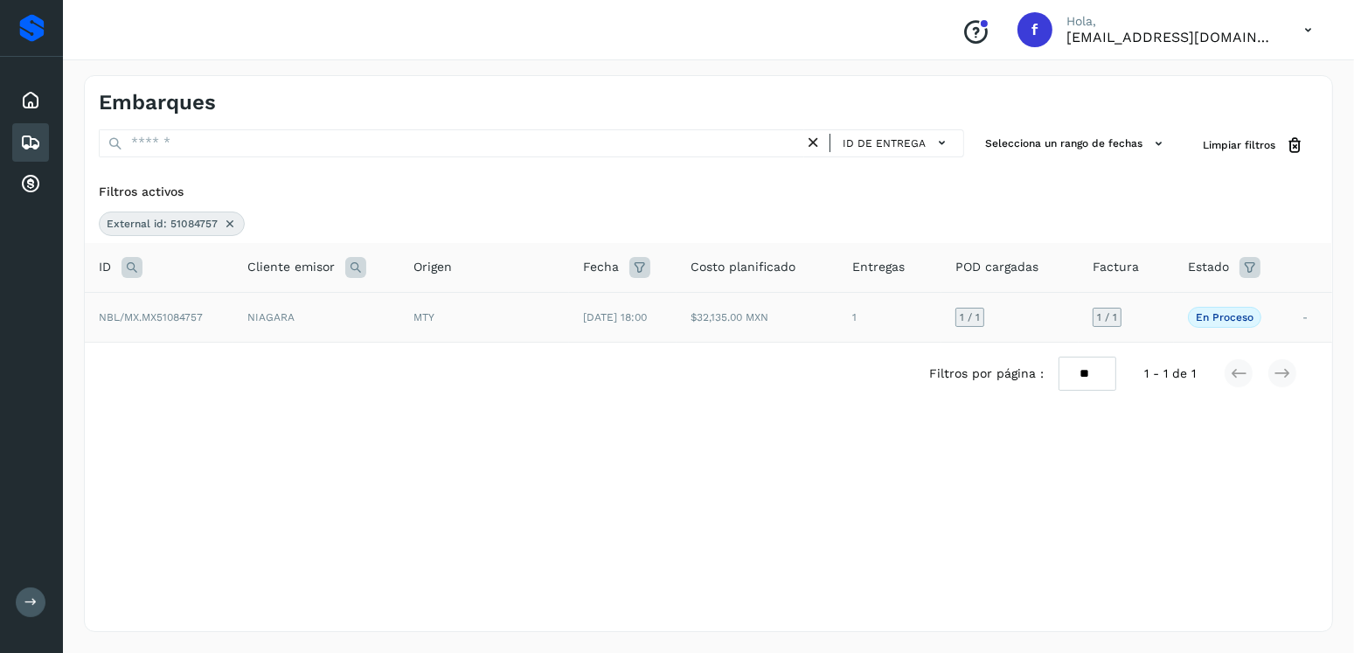
click at [225, 228] on icon at bounding box center [230, 224] width 14 height 14
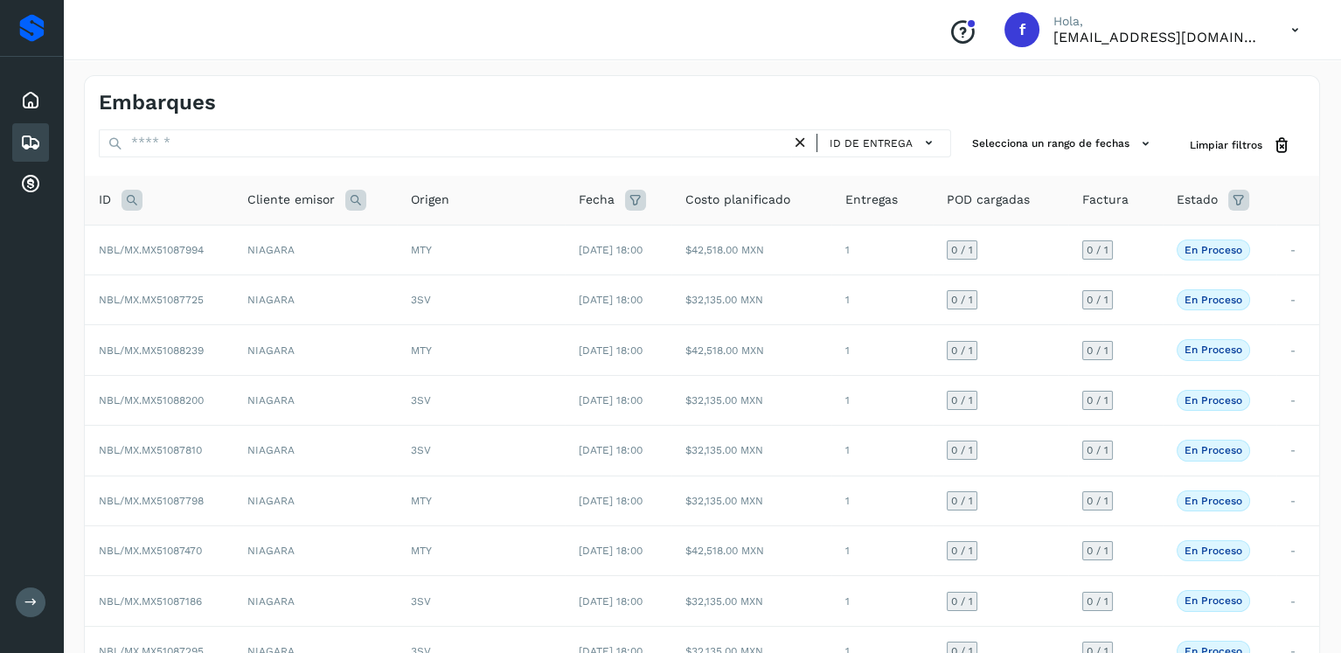
click at [132, 204] on icon at bounding box center [132, 200] width 21 height 21
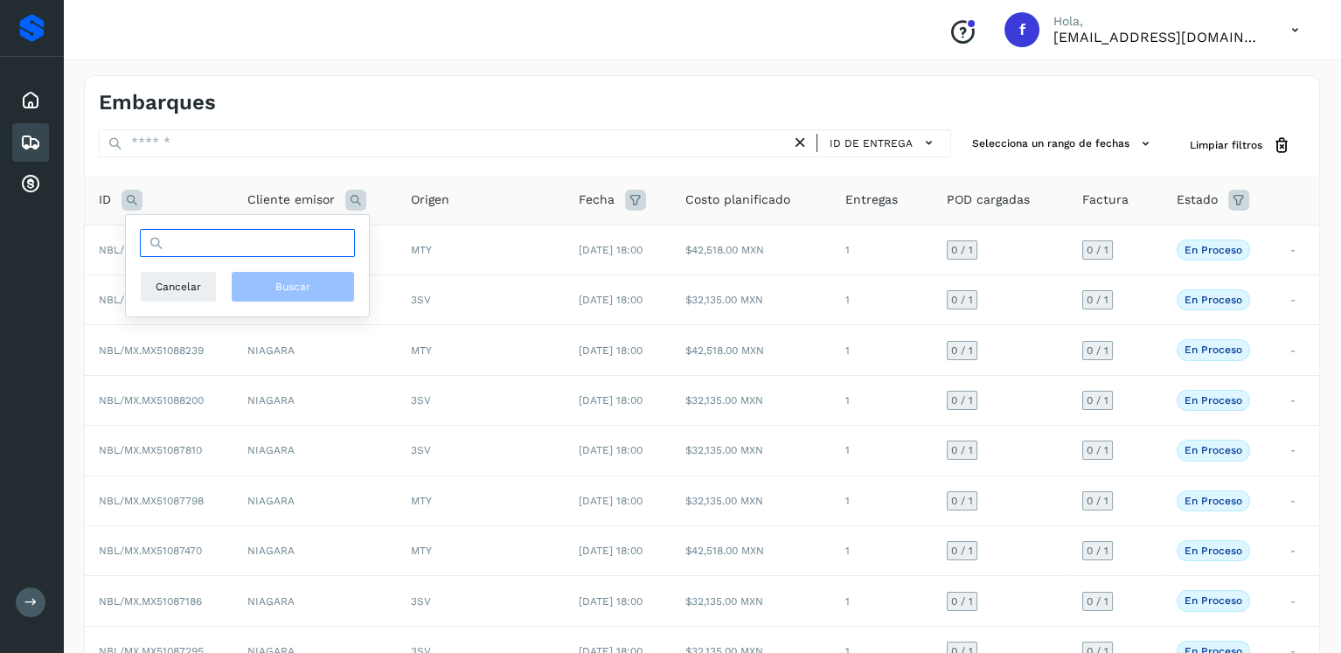
click at [226, 239] on input "text" at bounding box center [247, 243] width 215 height 28
type input "********"
click at [296, 290] on span "Buscar" at bounding box center [292, 287] width 35 height 16
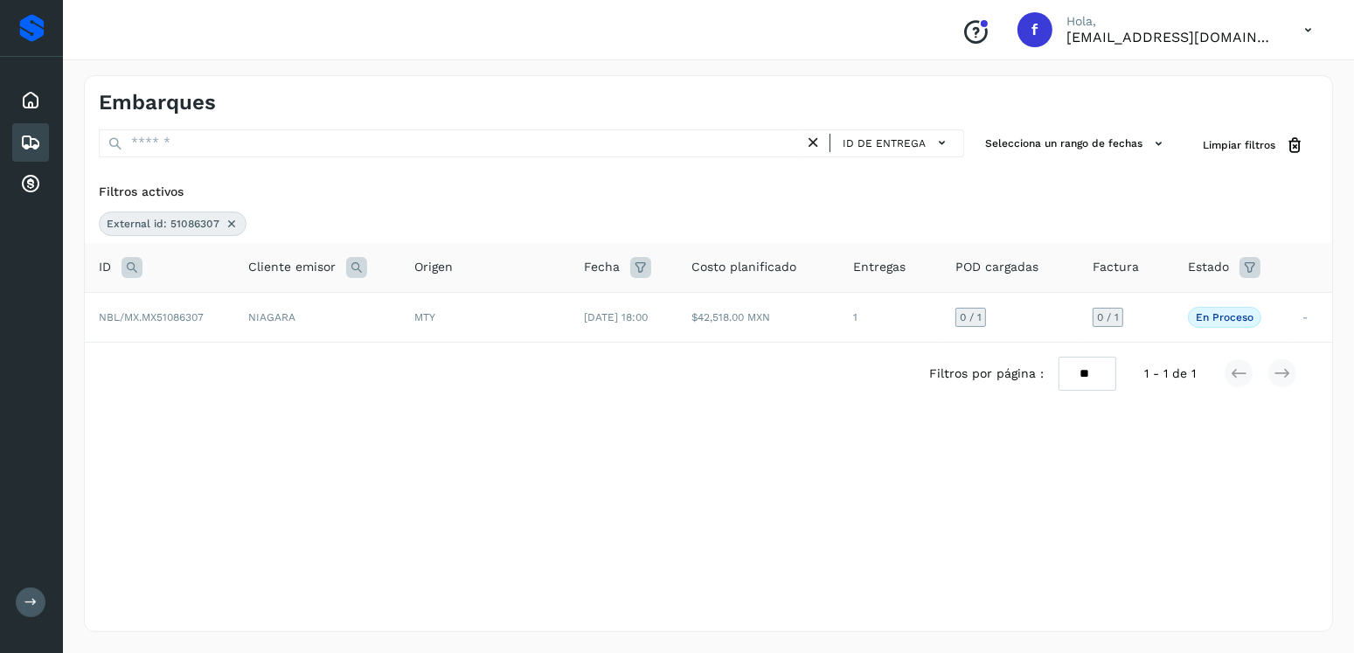
click at [641, 291] on th "Fecha" at bounding box center [624, 268] width 108 height 50
click at [648, 302] on td "[DATE] 18:00" at bounding box center [624, 317] width 108 height 50
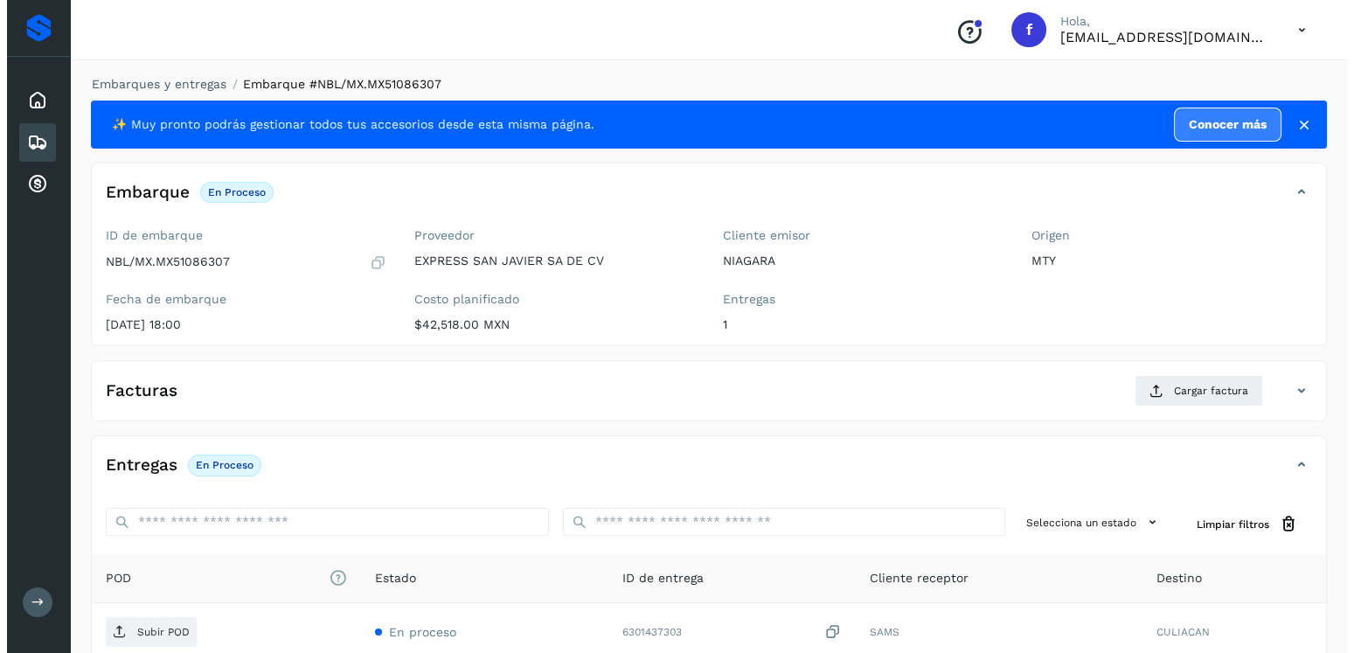
scroll to position [177, 0]
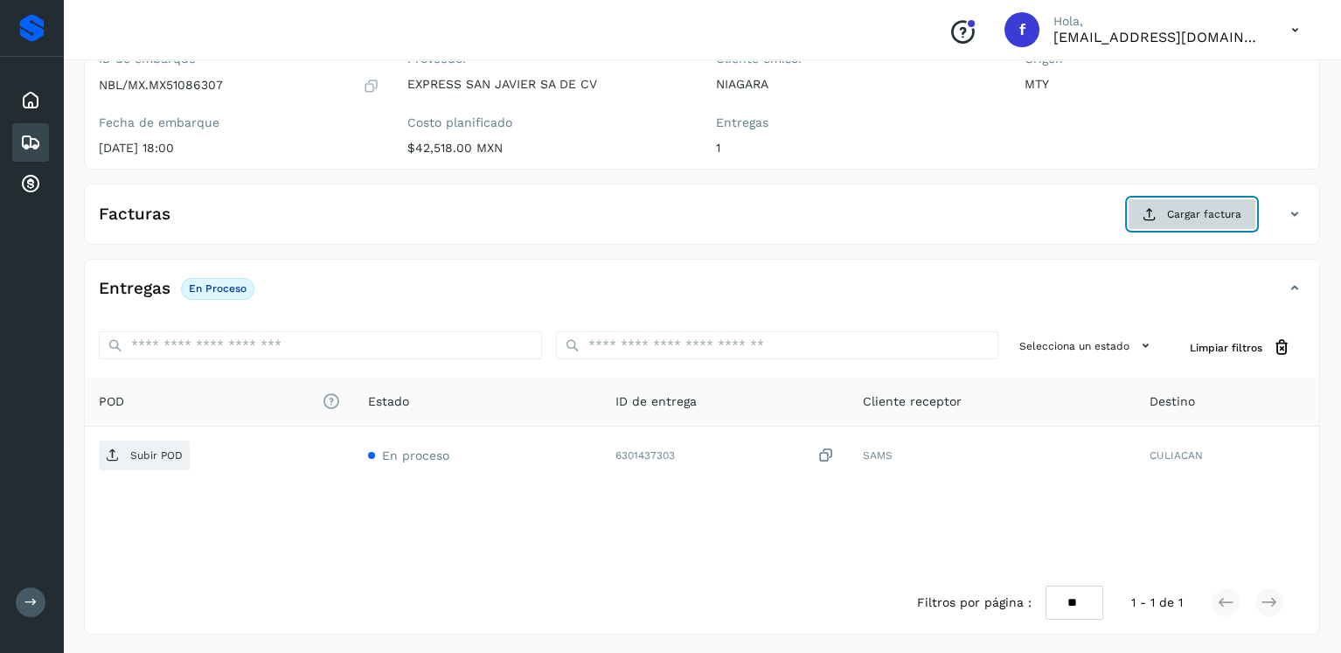
click at [1173, 225] on button "Cargar factura" at bounding box center [1192, 213] width 129 height 31
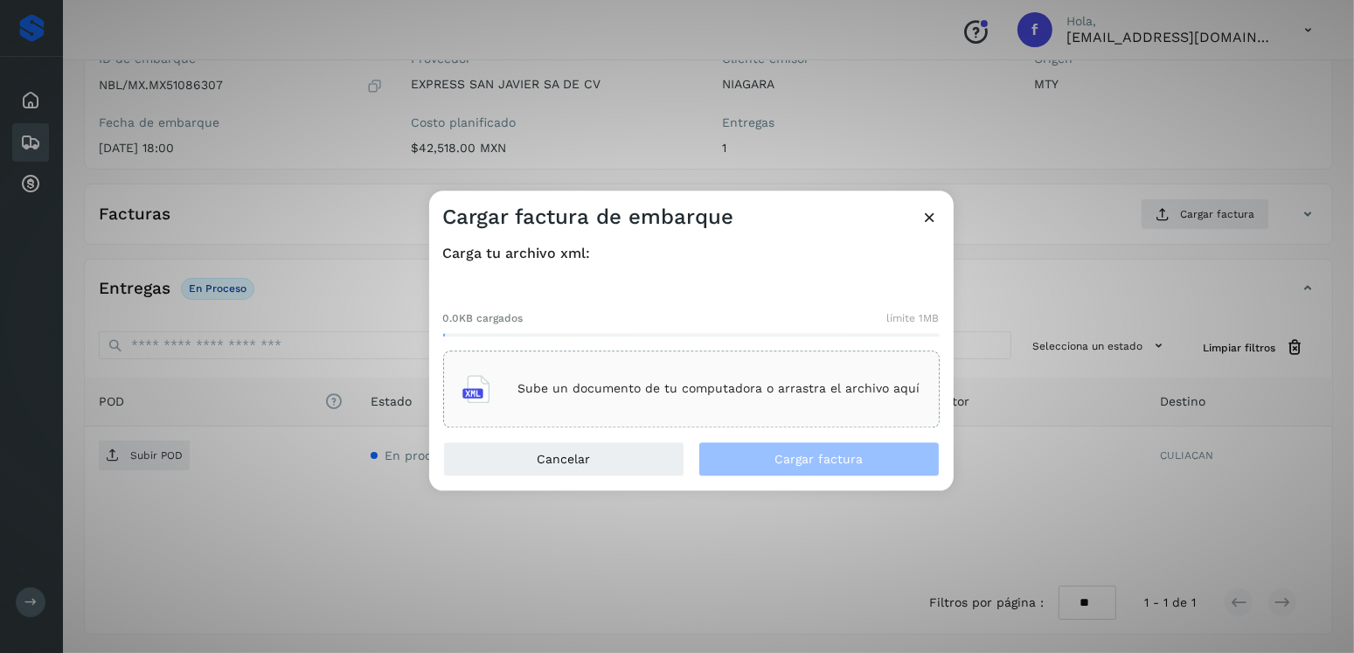
click at [813, 359] on div "Sube un documento de tu computadora o arrastra el archivo aquí" at bounding box center [691, 389] width 497 height 77
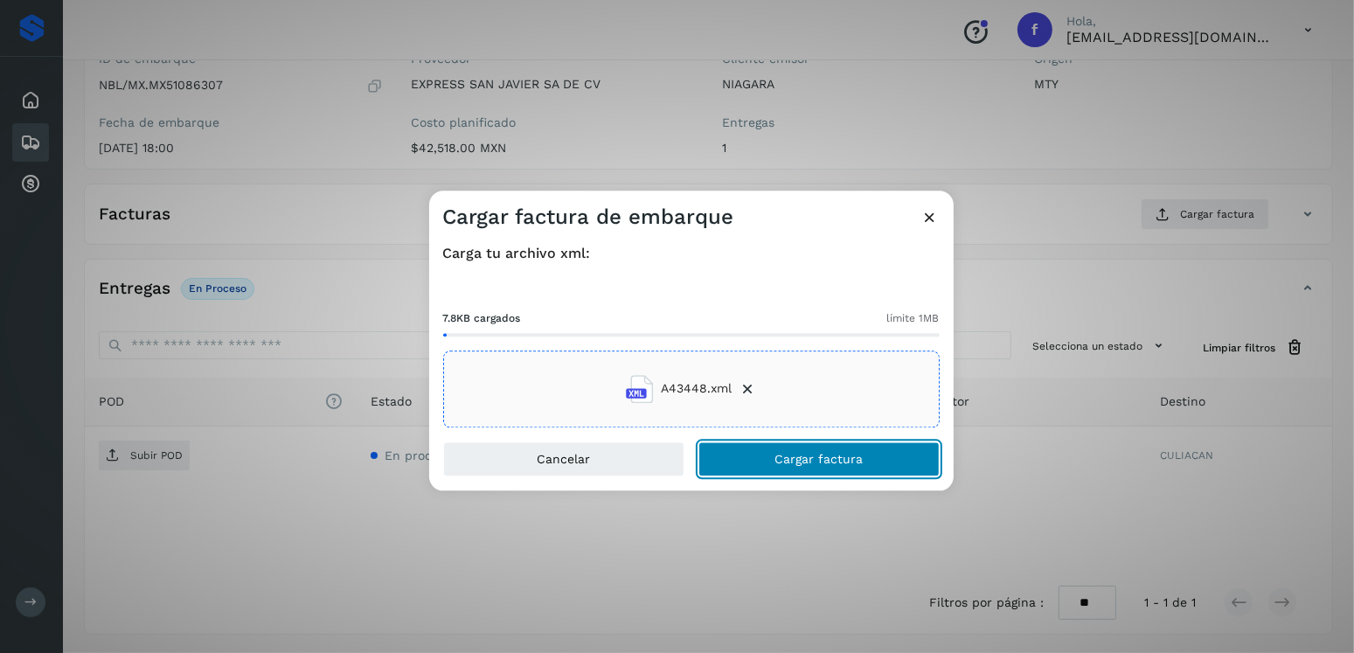
click at [782, 460] on span "Cargar factura" at bounding box center [819, 459] width 88 height 12
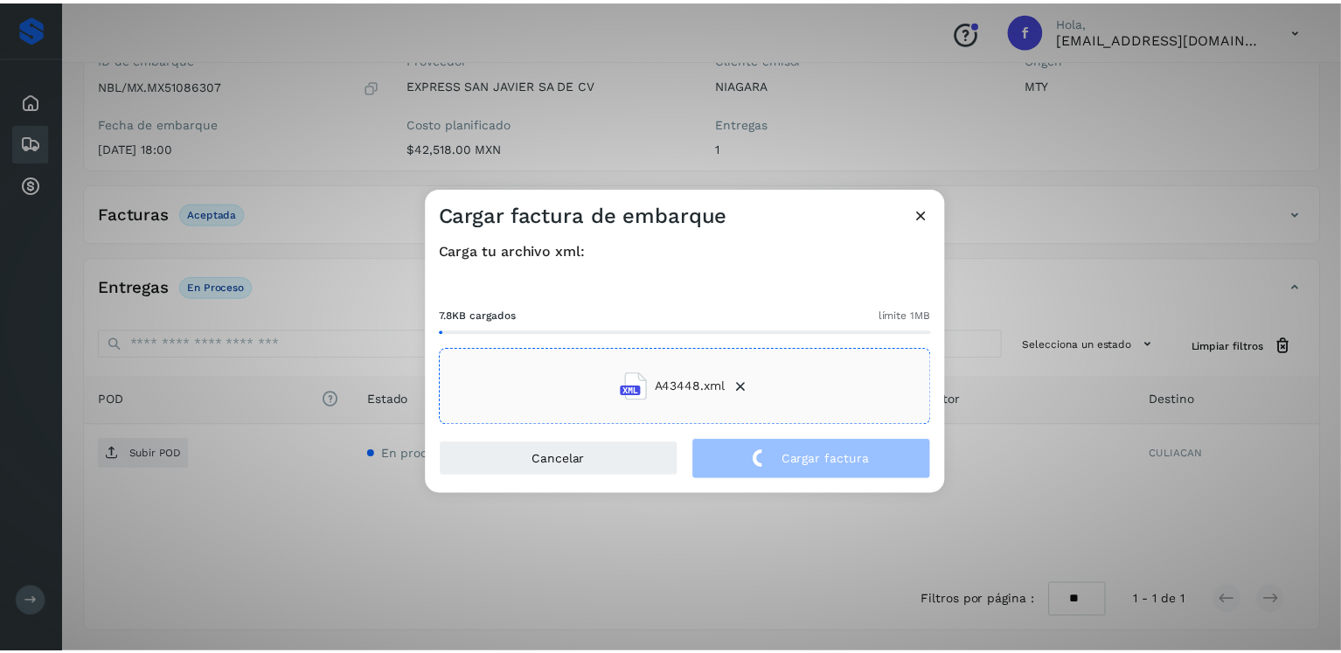
scroll to position [175, 0]
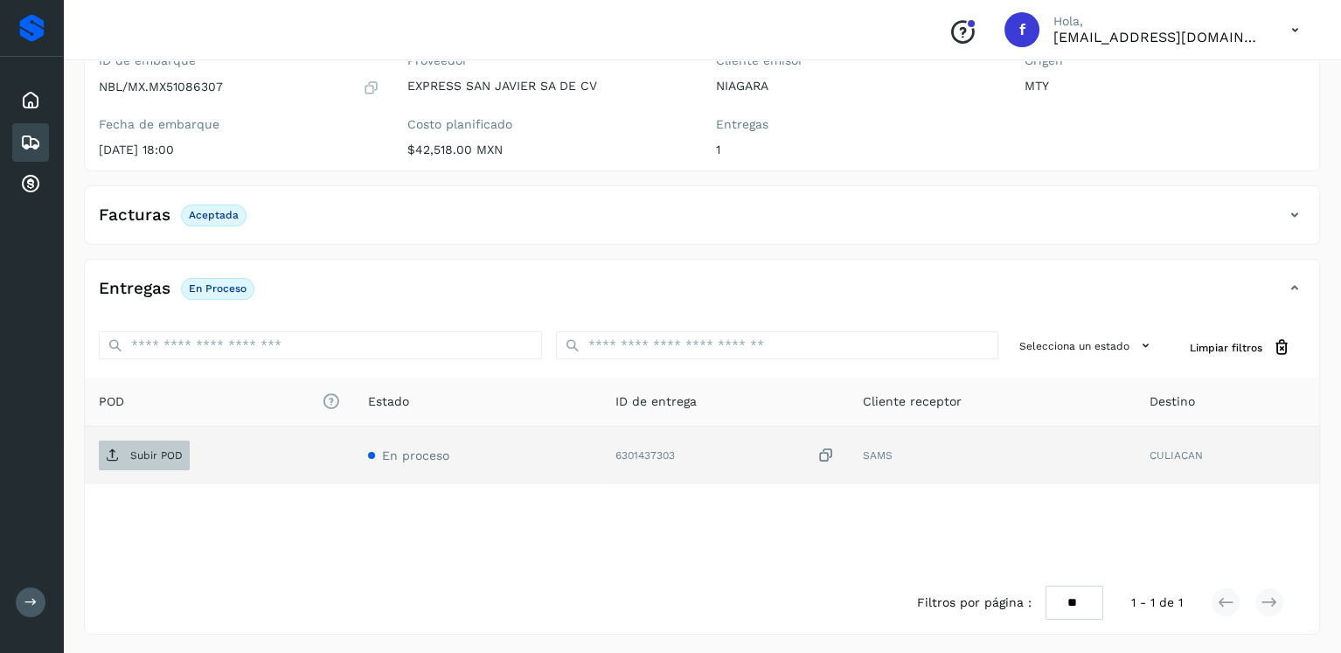
click at [160, 442] on span "Subir POD" at bounding box center [144, 456] width 91 height 28
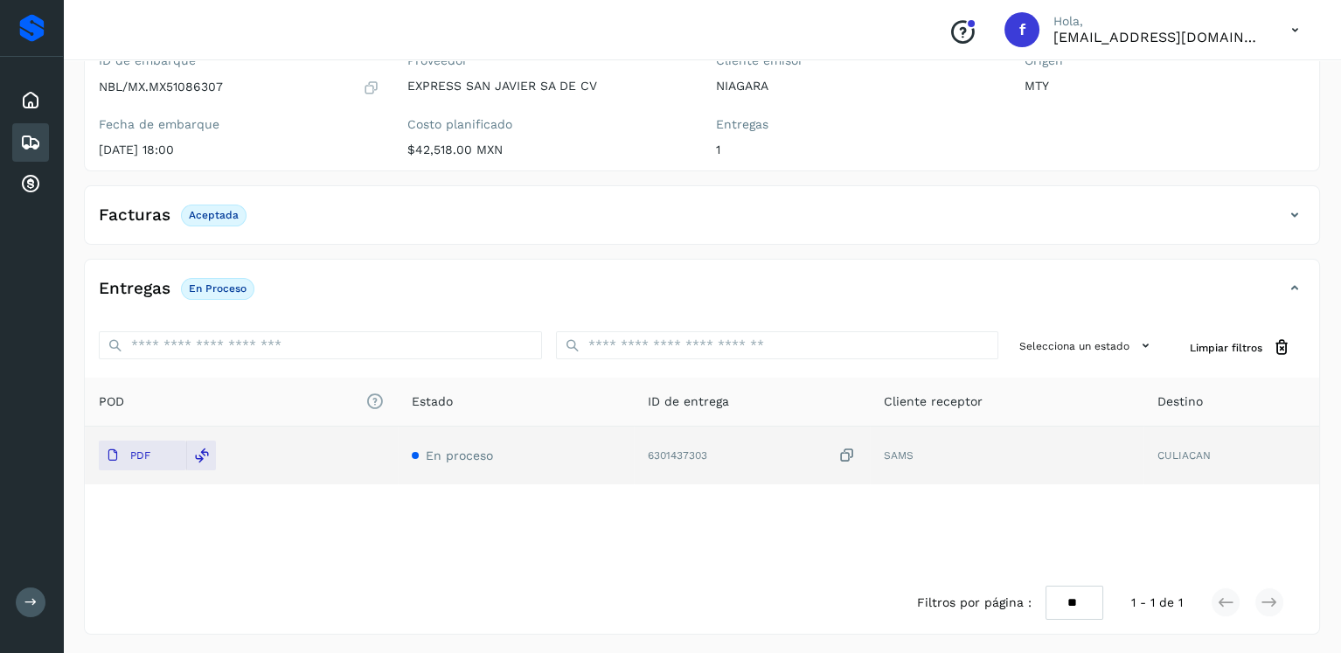
click at [28, 129] on div "Embarques" at bounding box center [30, 142] width 37 height 38
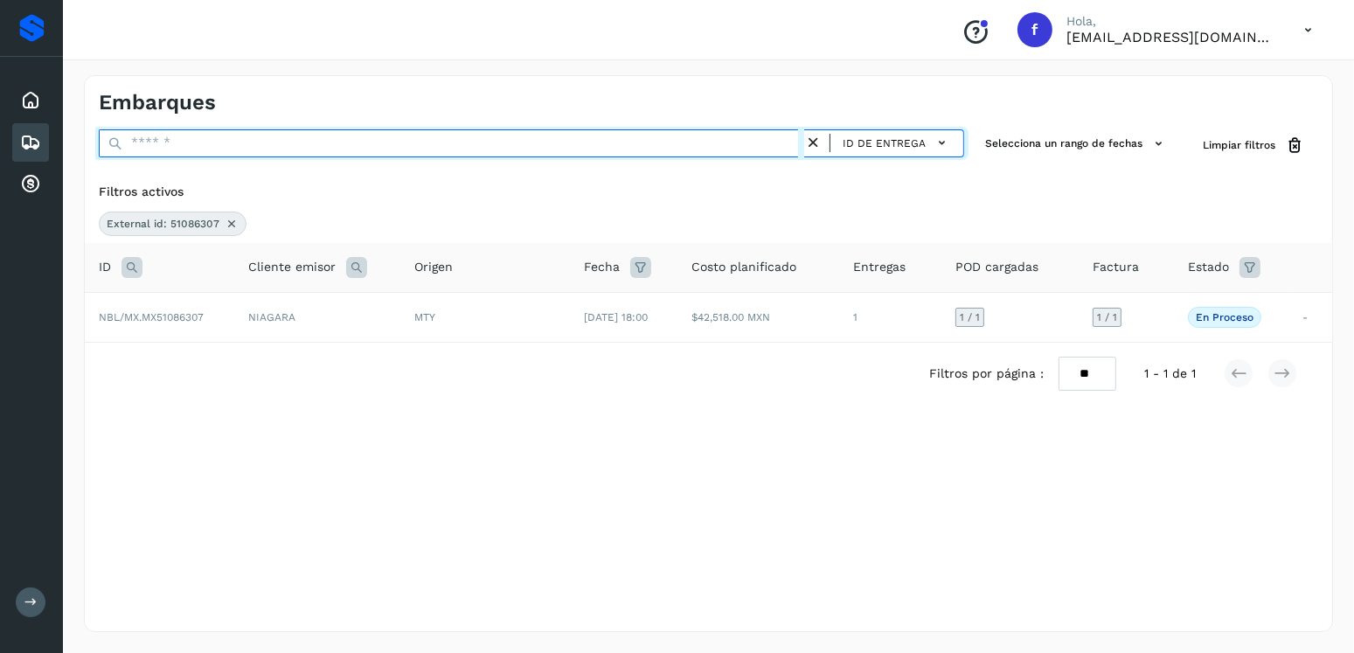
drag, startPoint x: 218, startPoint y: 153, endPoint x: 140, endPoint y: 159, distance: 78.1
click at [140, 159] on div "ID de entrega" at bounding box center [532, 145] width 866 height 32
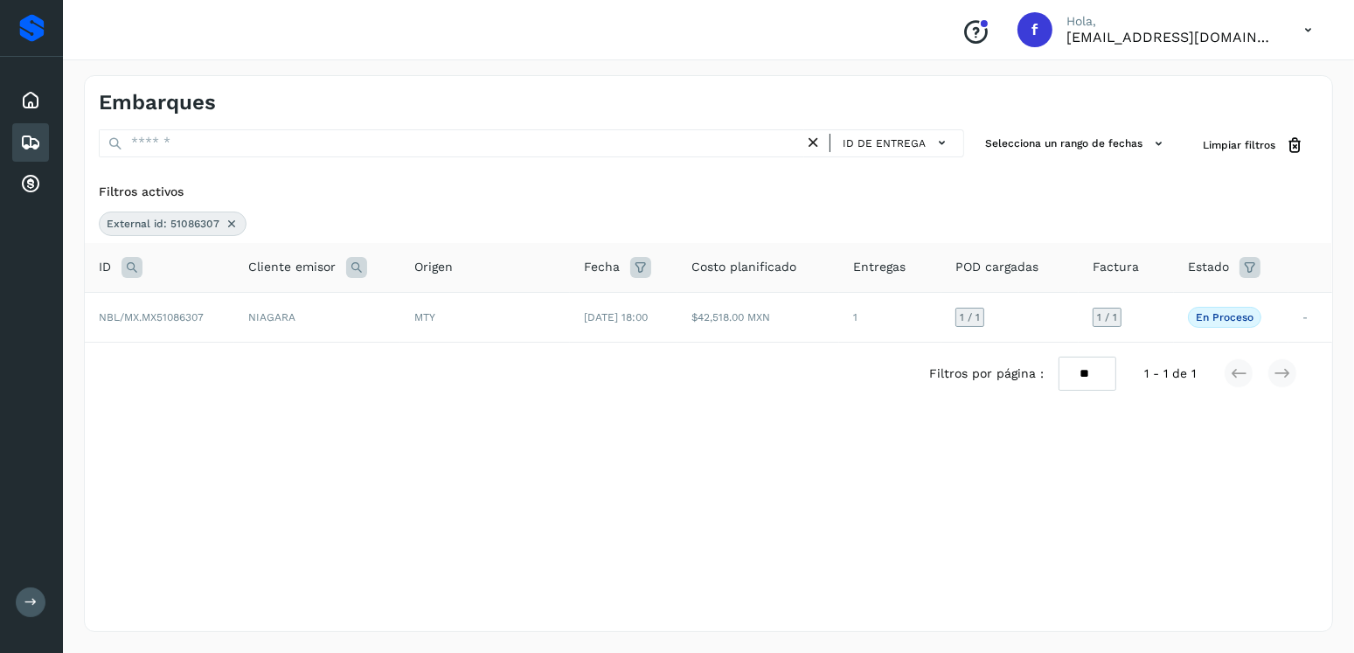
click at [138, 247] on th "ID" at bounding box center [160, 268] width 150 height 50
click at [232, 231] on div "External id: 51086307" at bounding box center [173, 224] width 148 height 24
click at [232, 228] on icon at bounding box center [232, 224] width 14 height 14
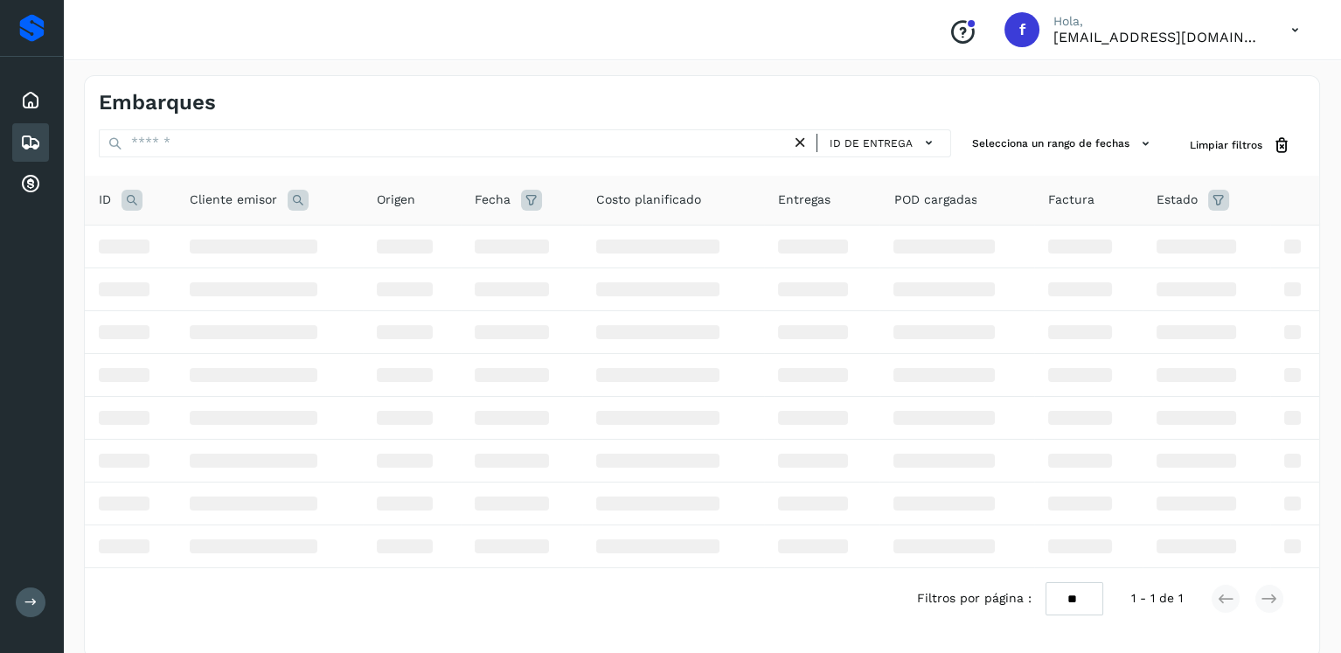
click at [127, 205] on icon at bounding box center [132, 200] width 21 height 21
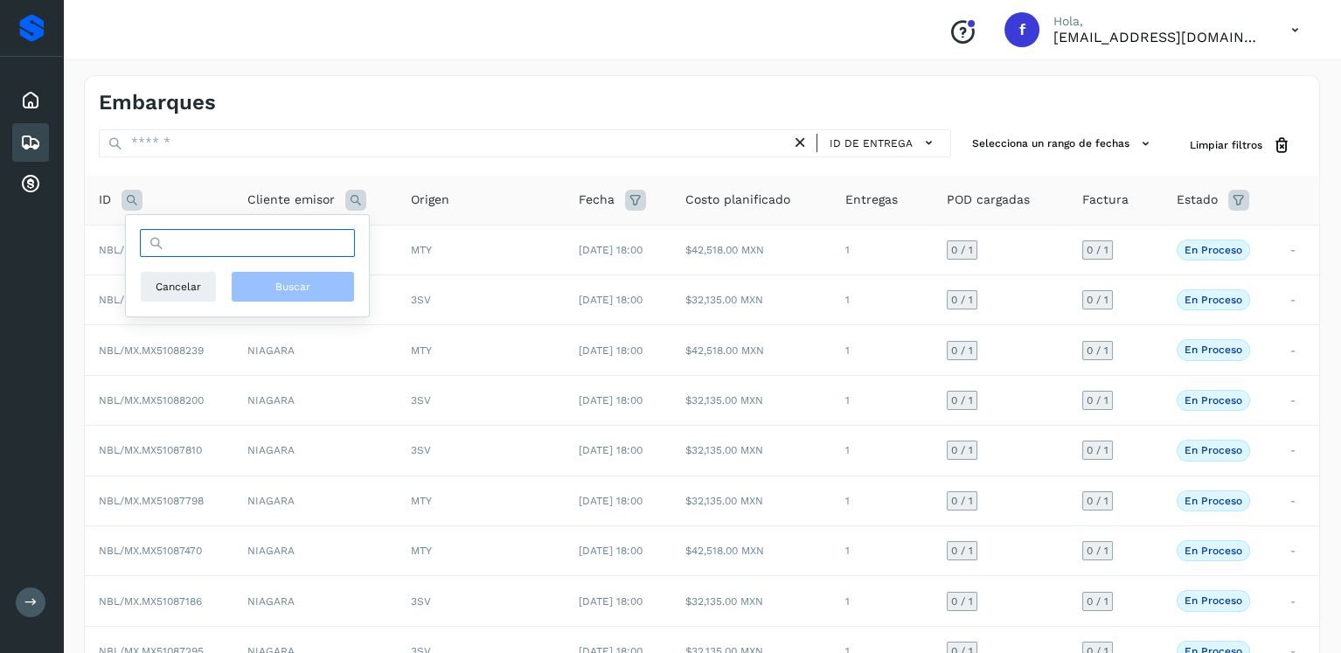
click at [184, 239] on input "text" at bounding box center [247, 243] width 215 height 28
type input "********"
click at [335, 303] on div "******** Cancelar Buscar" at bounding box center [247, 265] width 243 height 101
click at [335, 299] on button "Buscar" at bounding box center [293, 286] width 124 height 31
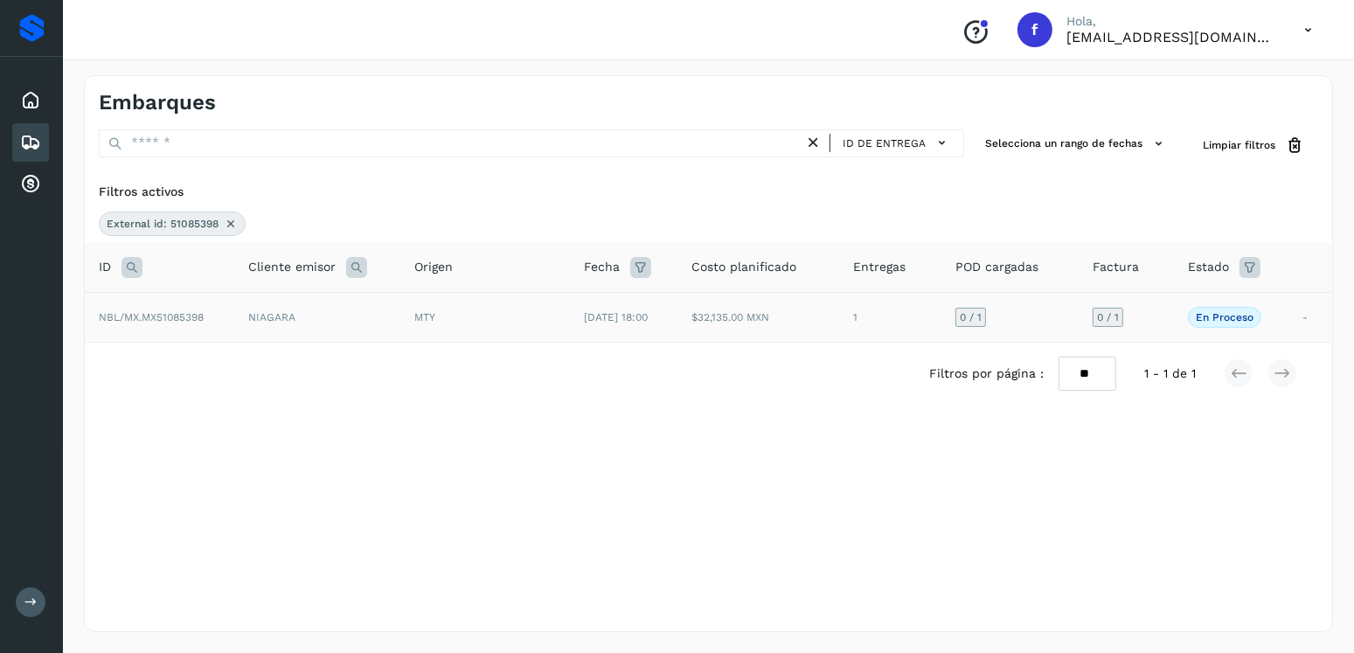
click at [528, 321] on div "MTY" at bounding box center [485, 318] width 142 height 16
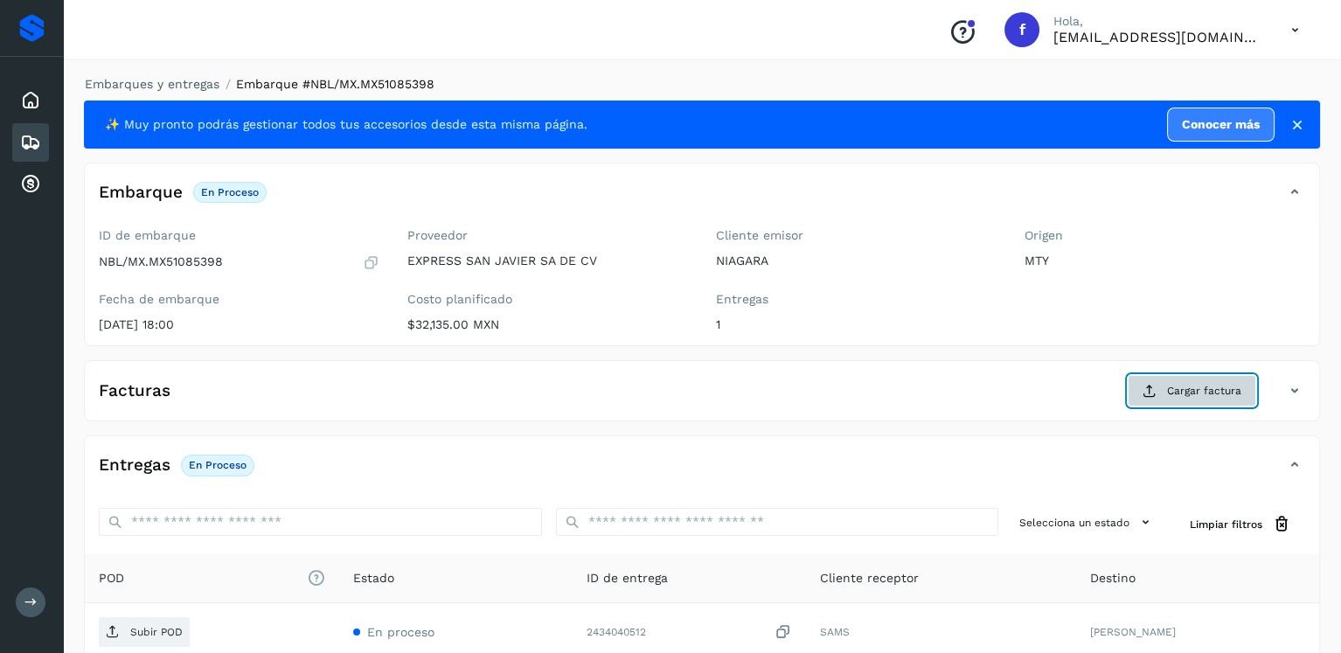
click at [1194, 392] on span "Cargar factura" at bounding box center [1204, 391] width 74 height 16
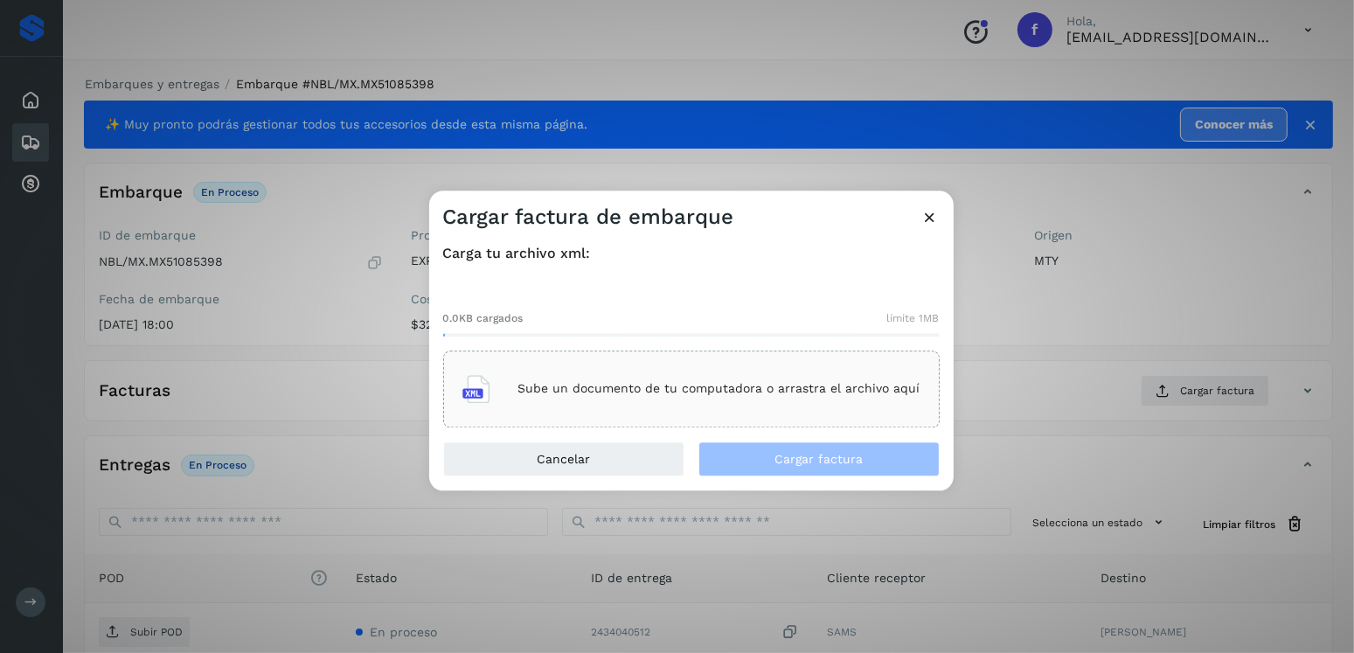
click at [779, 375] on div "Sube un documento de tu computadora o arrastra el archivo aquí" at bounding box center [692, 389] width 458 height 47
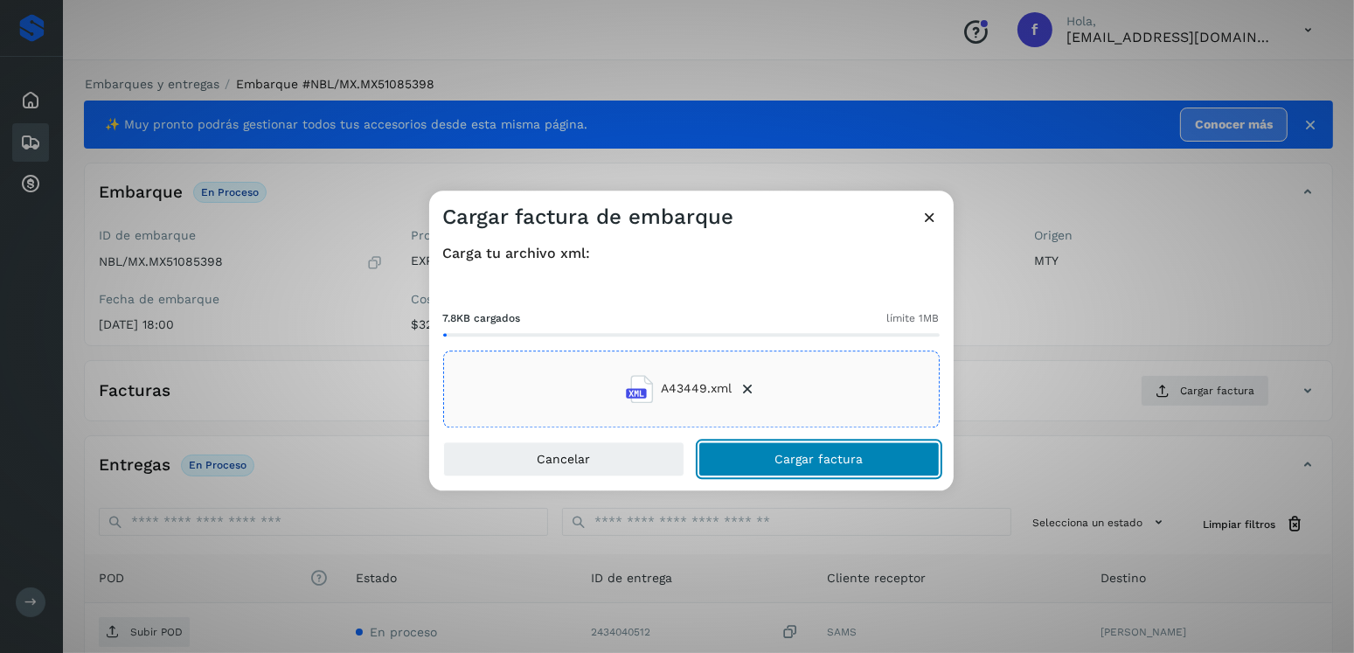
click at [811, 453] on span "Cargar factura" at bounding box center [819, 459] width 88 height 12
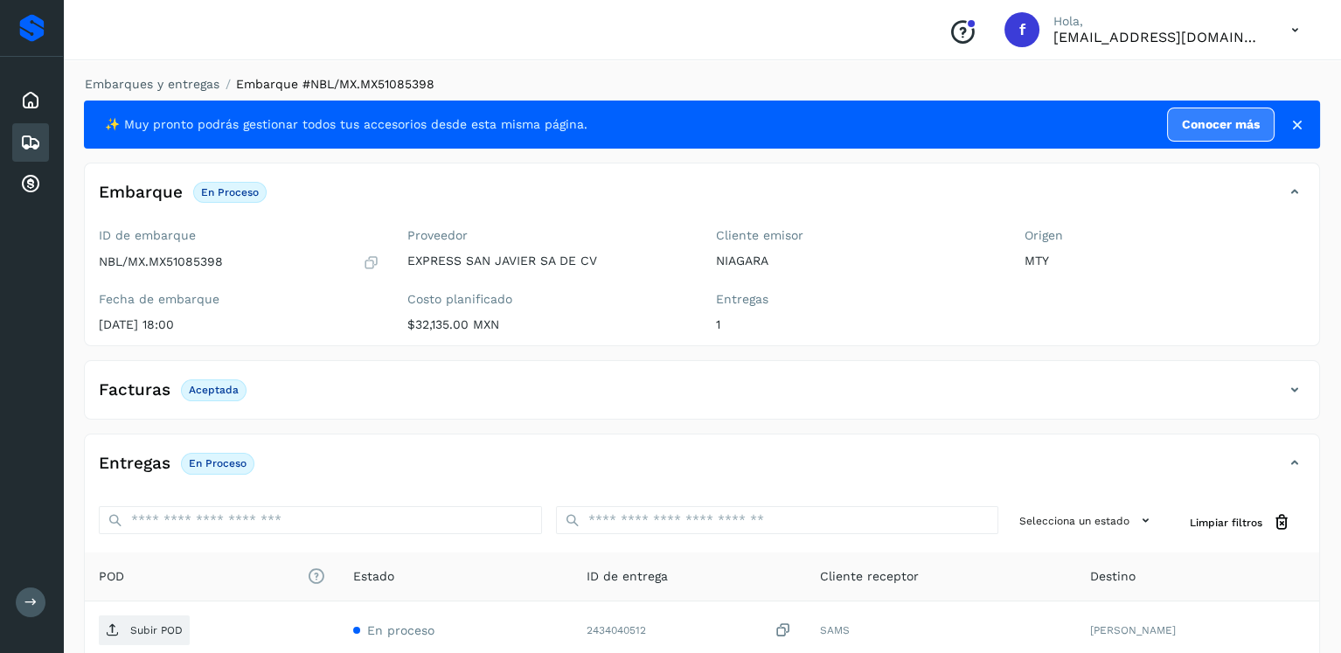
scroll to position [175, 0]
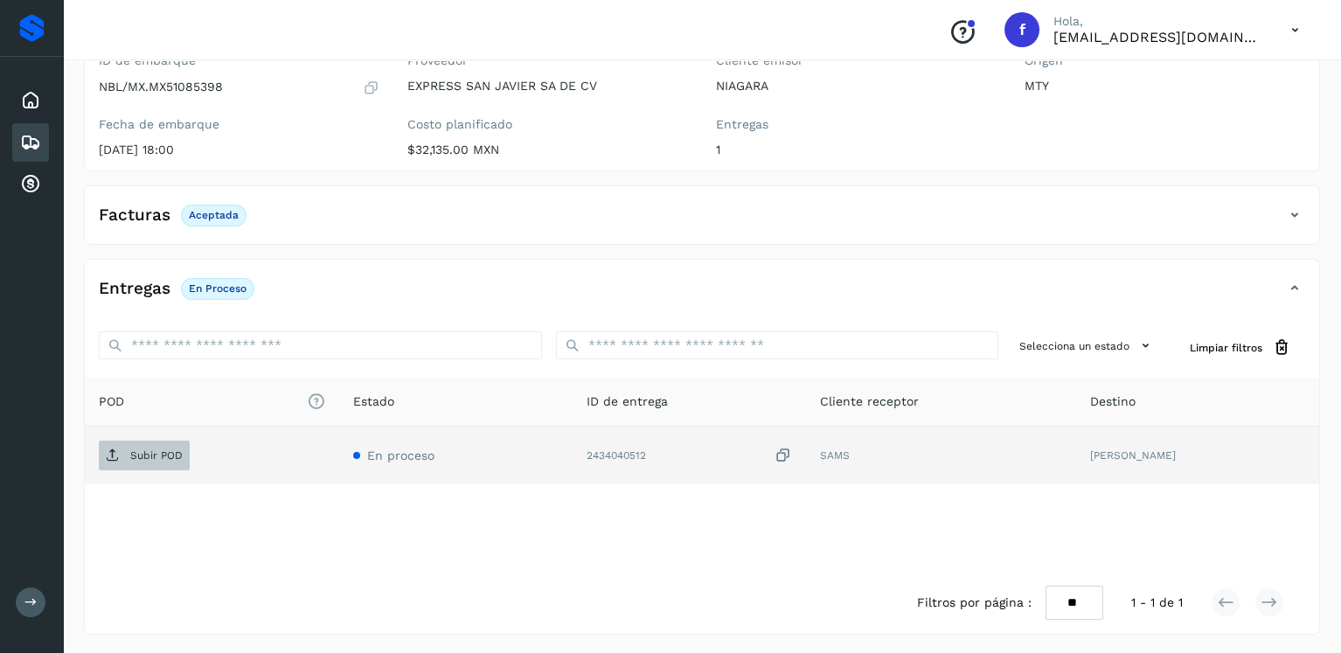
click at [148, 463] on span "Subir POD" at bounding box center [144, 456] width 91 height 28
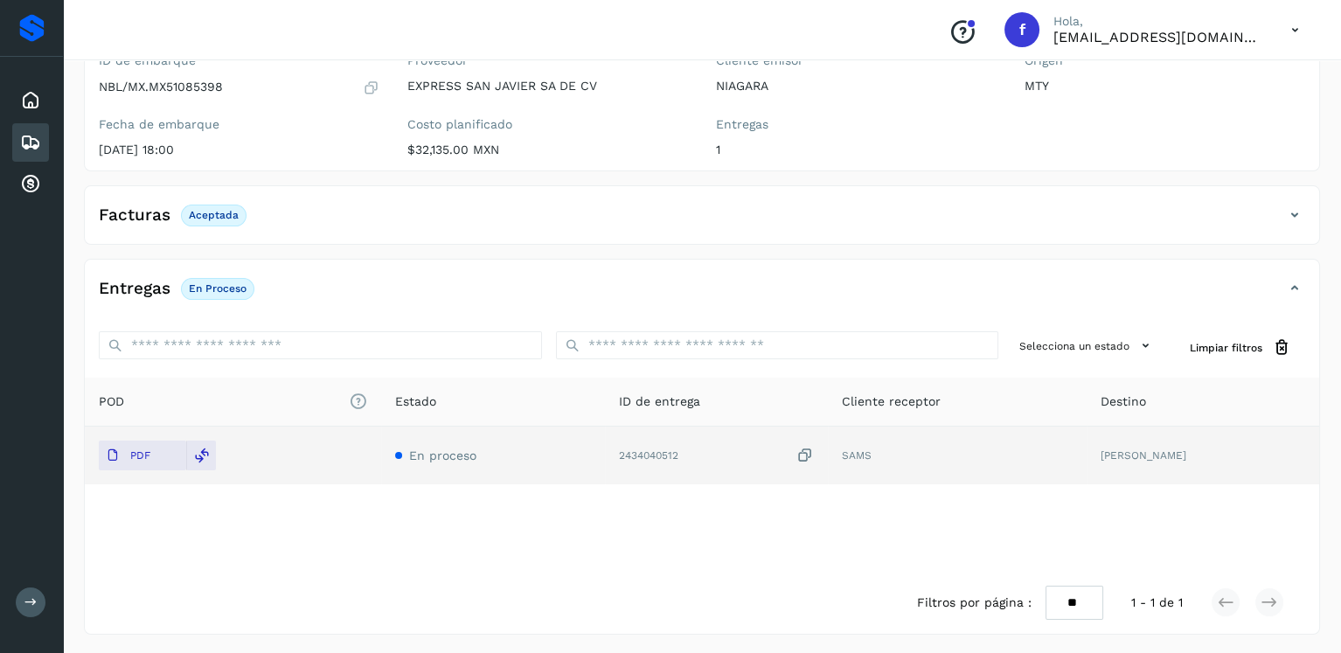
click at [33, 138] on icon at bounding box center [30, 142] width 21 height 21
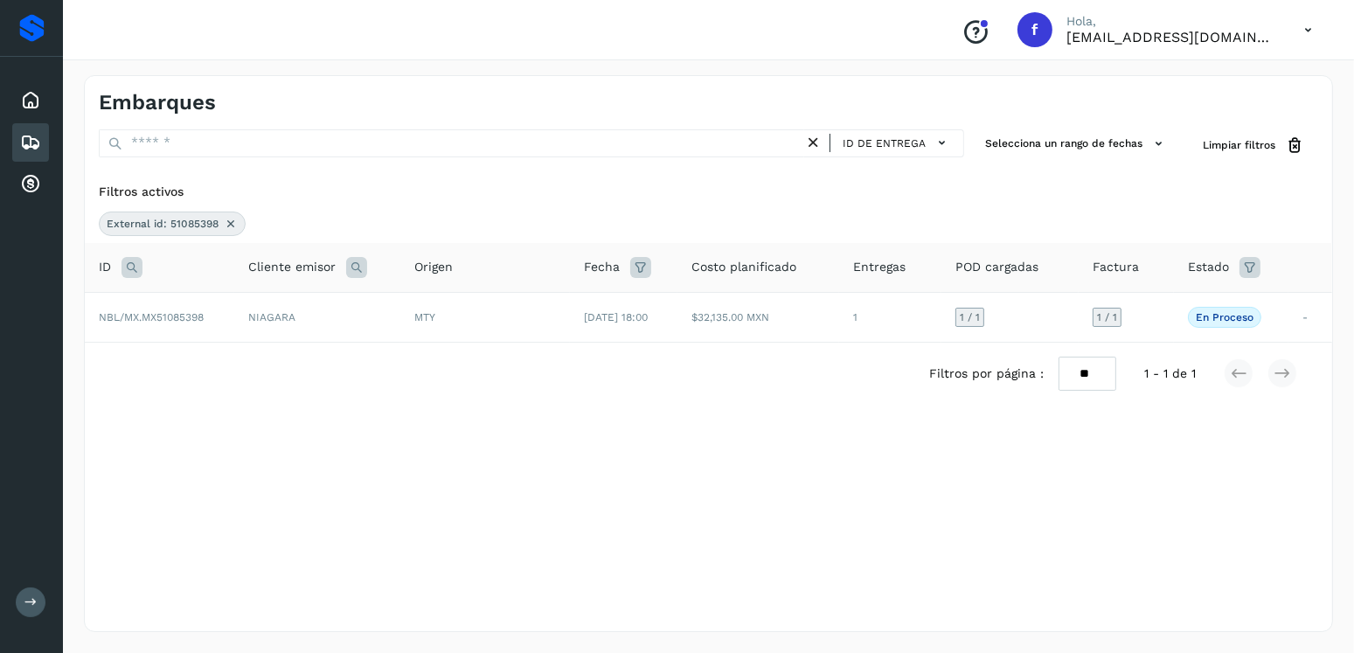
click at [233, 220] on icon at bounding box center [231, 224] width 14 height 14
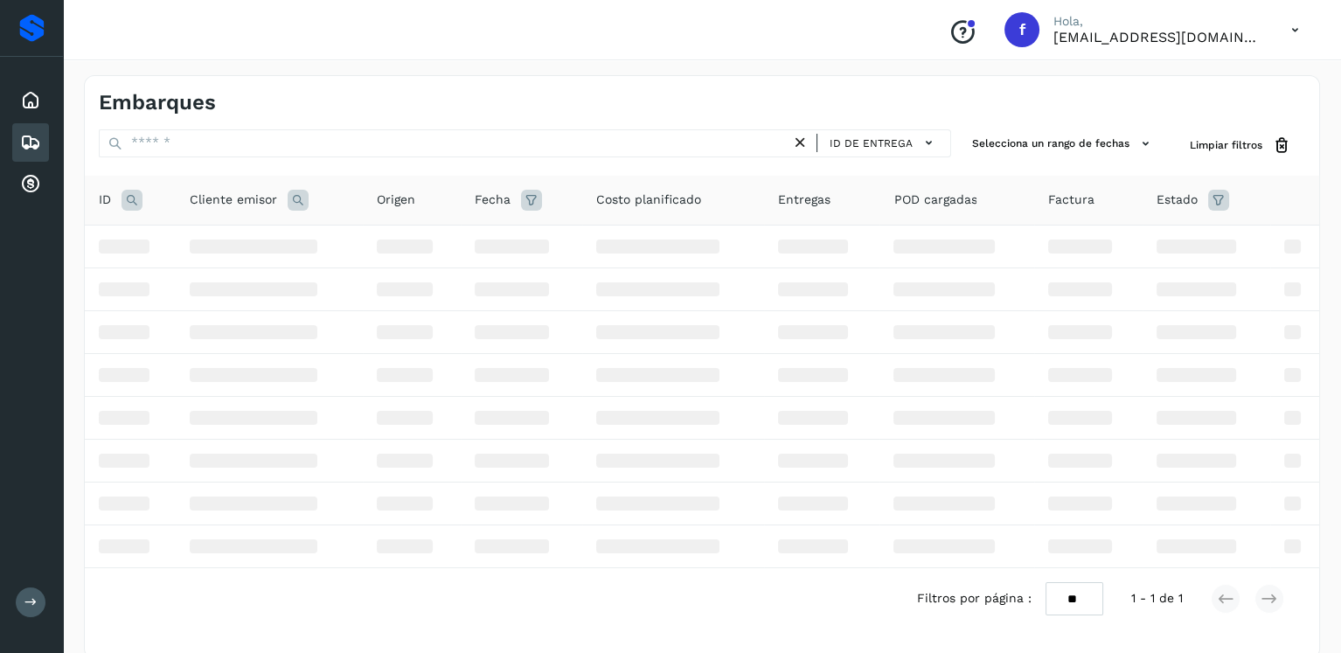
click at [141, 205] on icon at bounding box center [132, 200] width 21 height 21
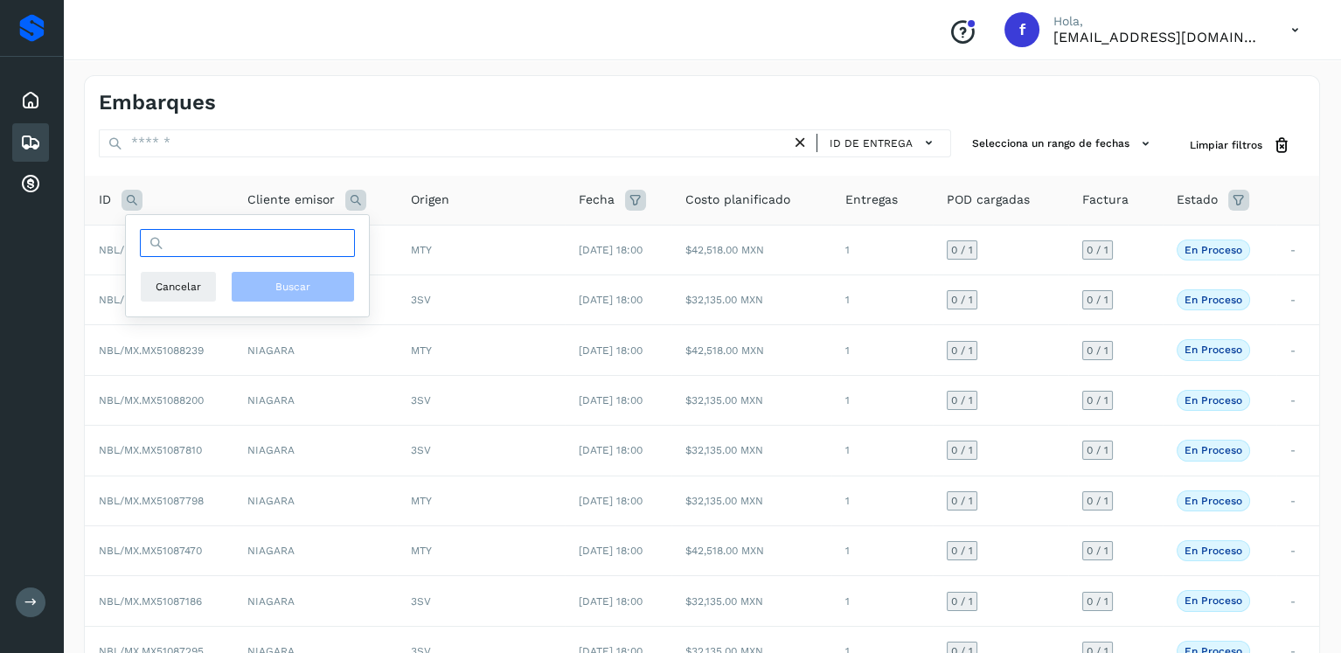
click at [191, 234] on input "text" at bounding box center [247, 243] width 215 height 28
type input "********"
click at [289, 271] on button "Buscar" at bounding box center [293, 286] width 124 height 31
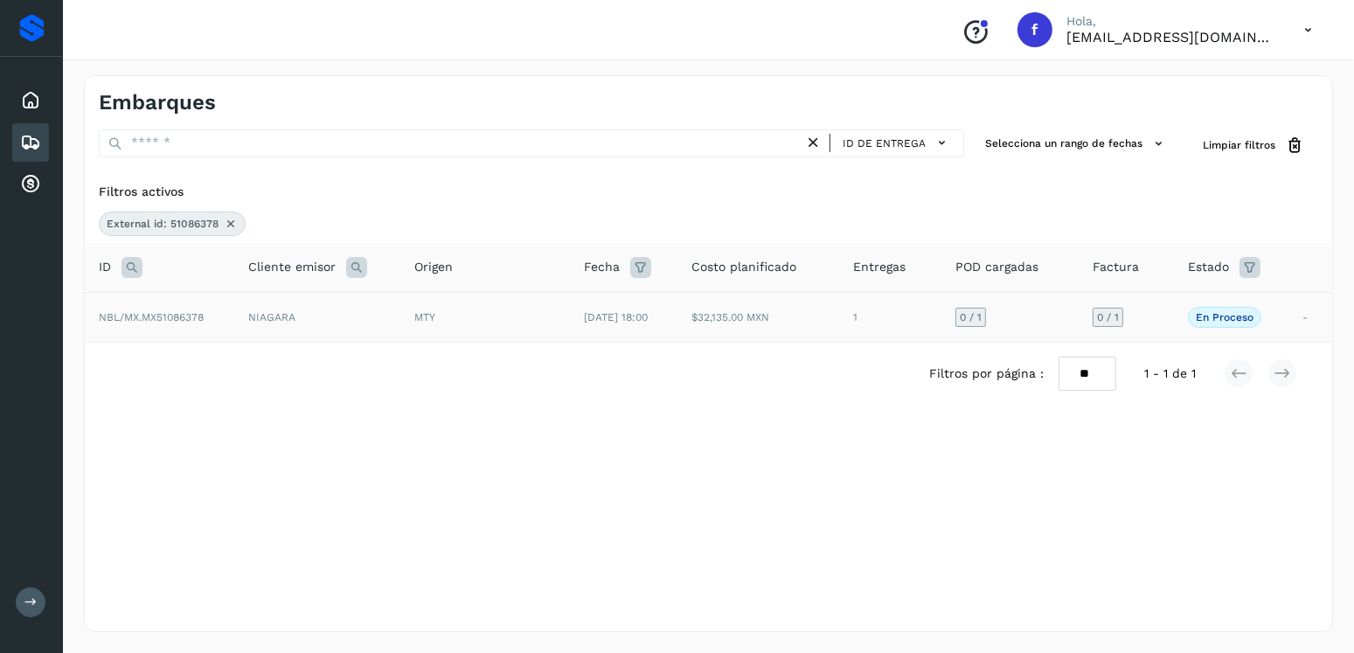
click at [619, 326] on td "[DATE] 18:00" at bounding box center [624, 317] width 108 height 50
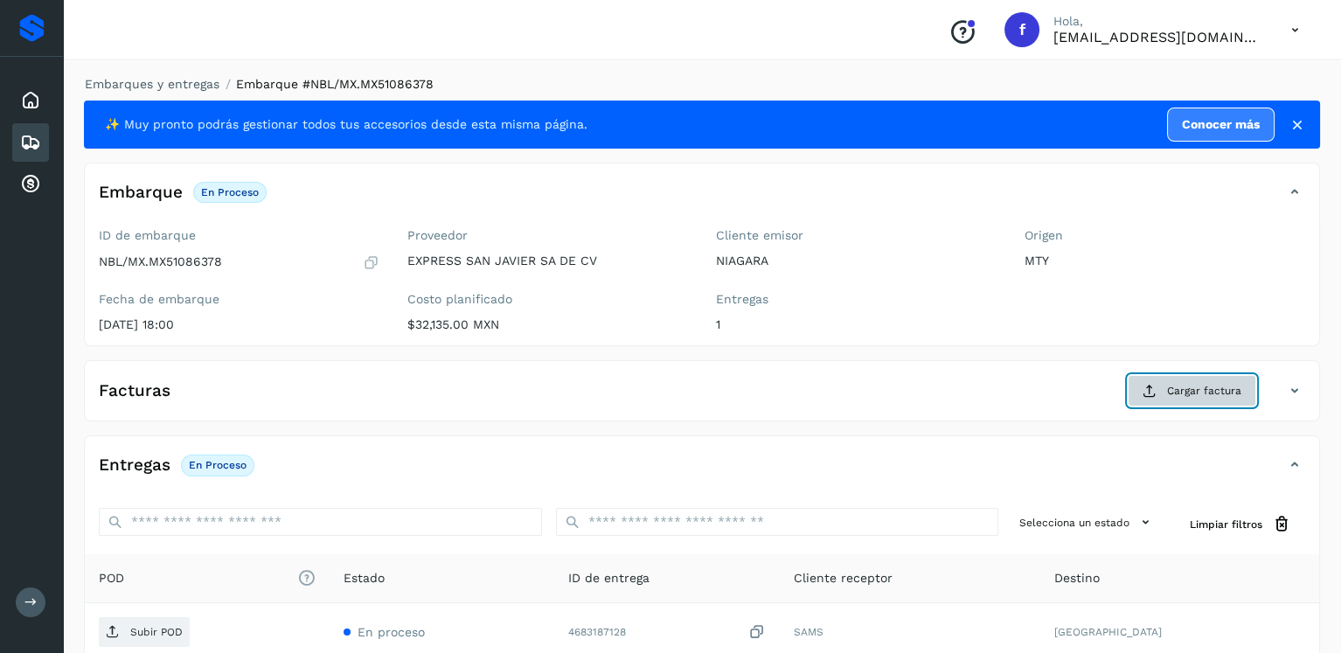
click at [1132, 395] on button "Cargar factura" at bounding box center [1192, 390] width 129 height 31
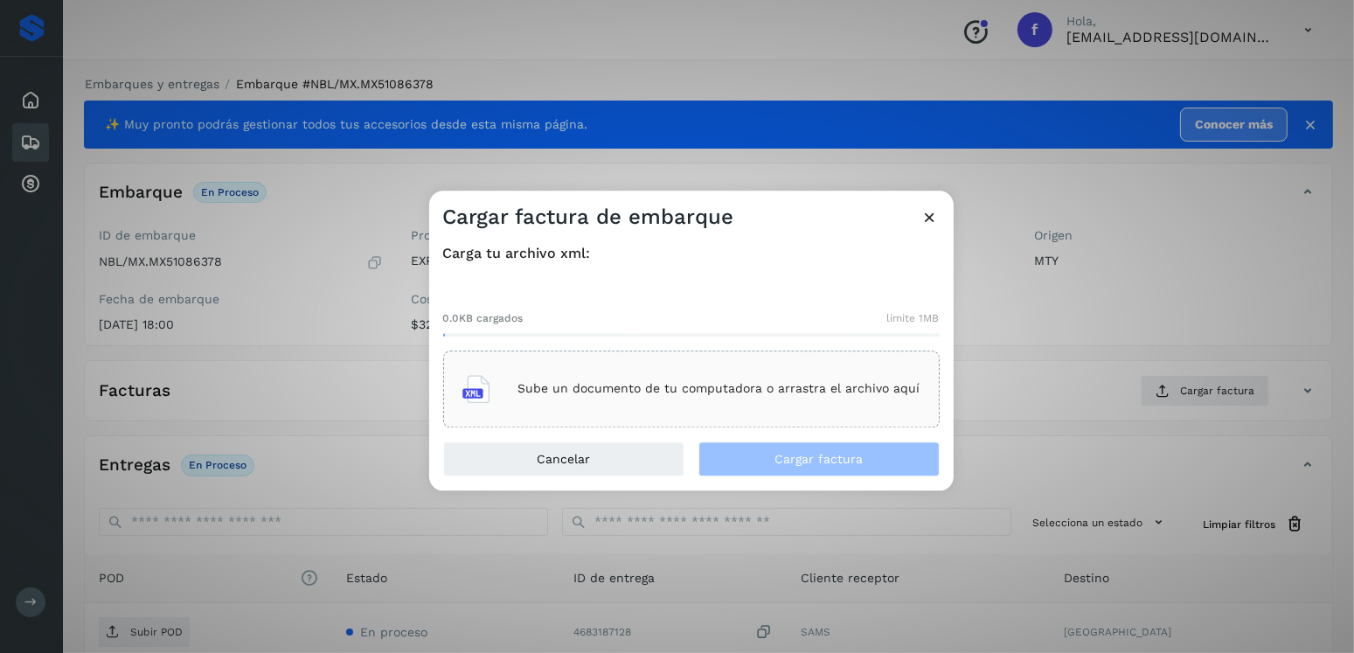
click at [809, 397] on div "Sube un documento de tu computadora o arrastra el archivo aquí" at bounding box center [692, 389] width 458 height 47
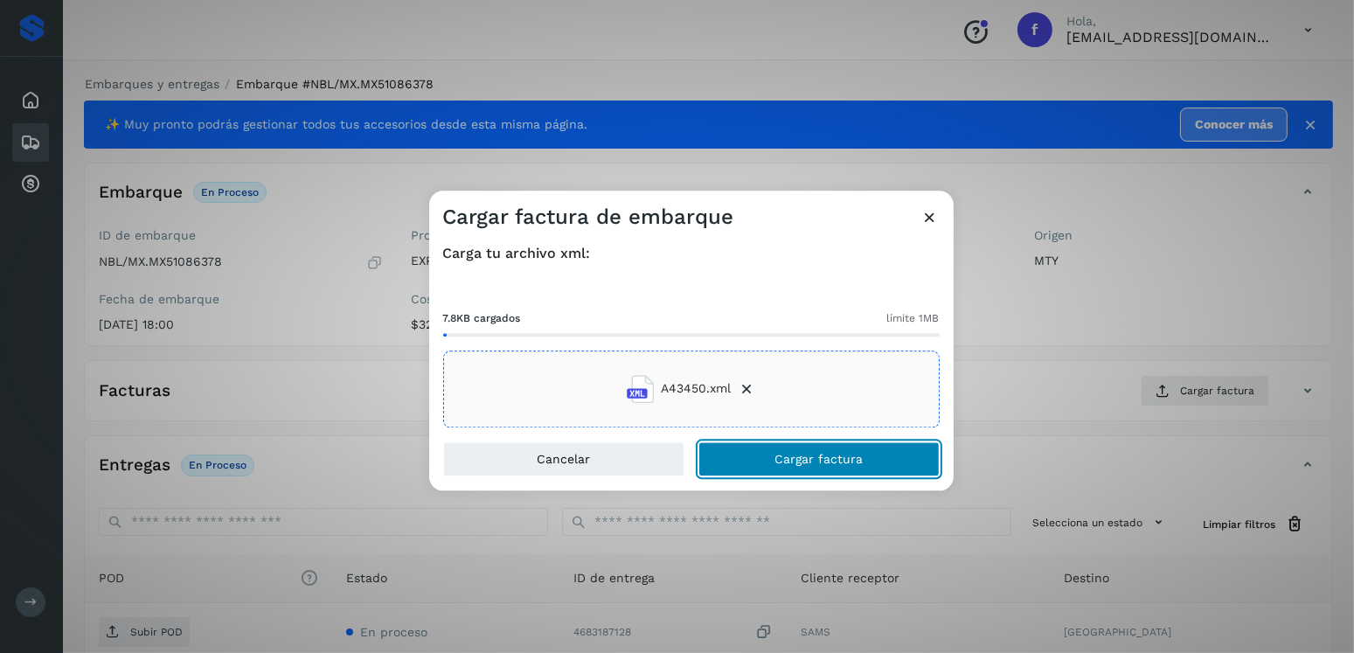
click at [791, 469] on button "Cargar factura" at bounding box center [819, 459] width 241 height 35
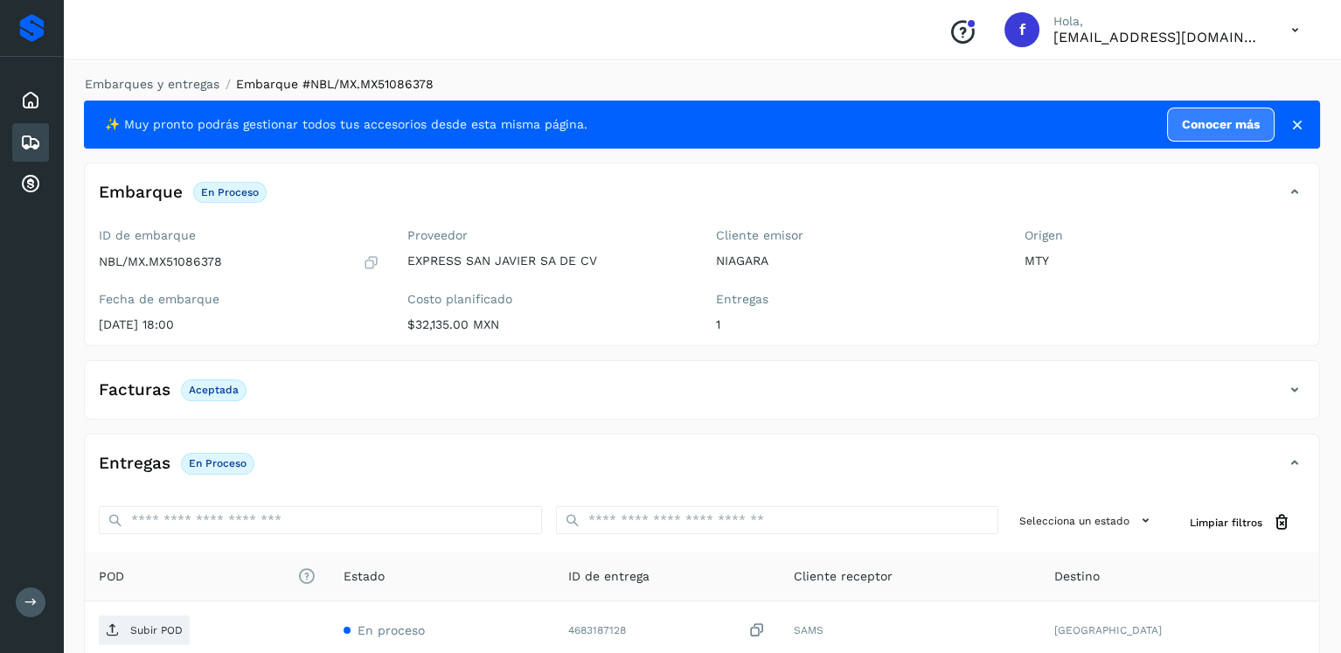
scroll to position [87, 0]
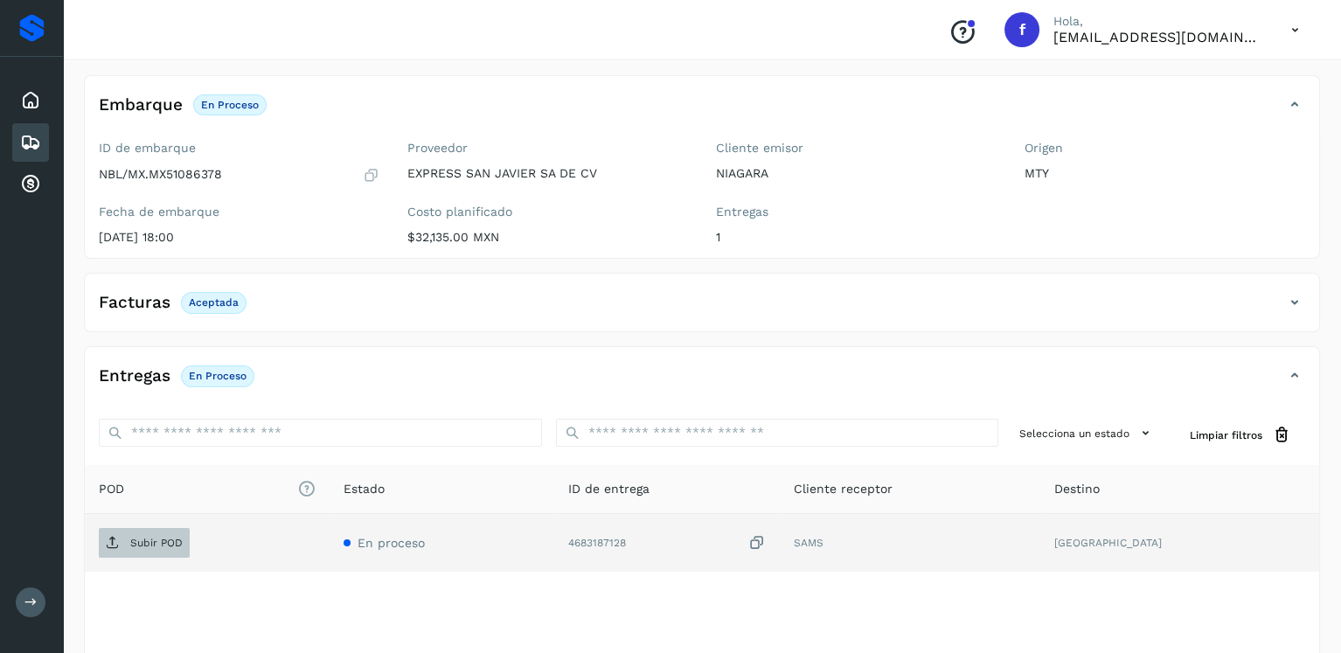
click at [139, 552] on span "Subir POD" at bounding box center [144, 543] width 91 height 28
click at [35, 143] on icon at bounding box center [30, 142] width 21 height 21
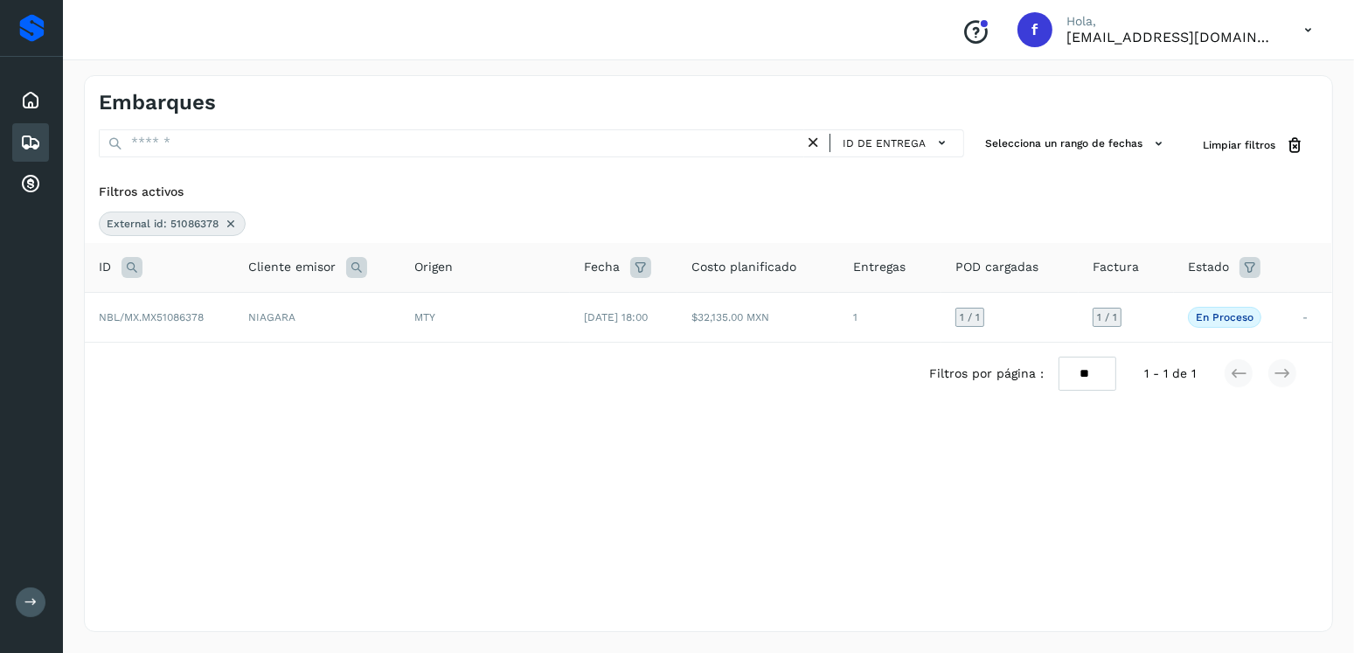
click at [226, 217] on icon at bounding box center [231, 224] width 14 height 14
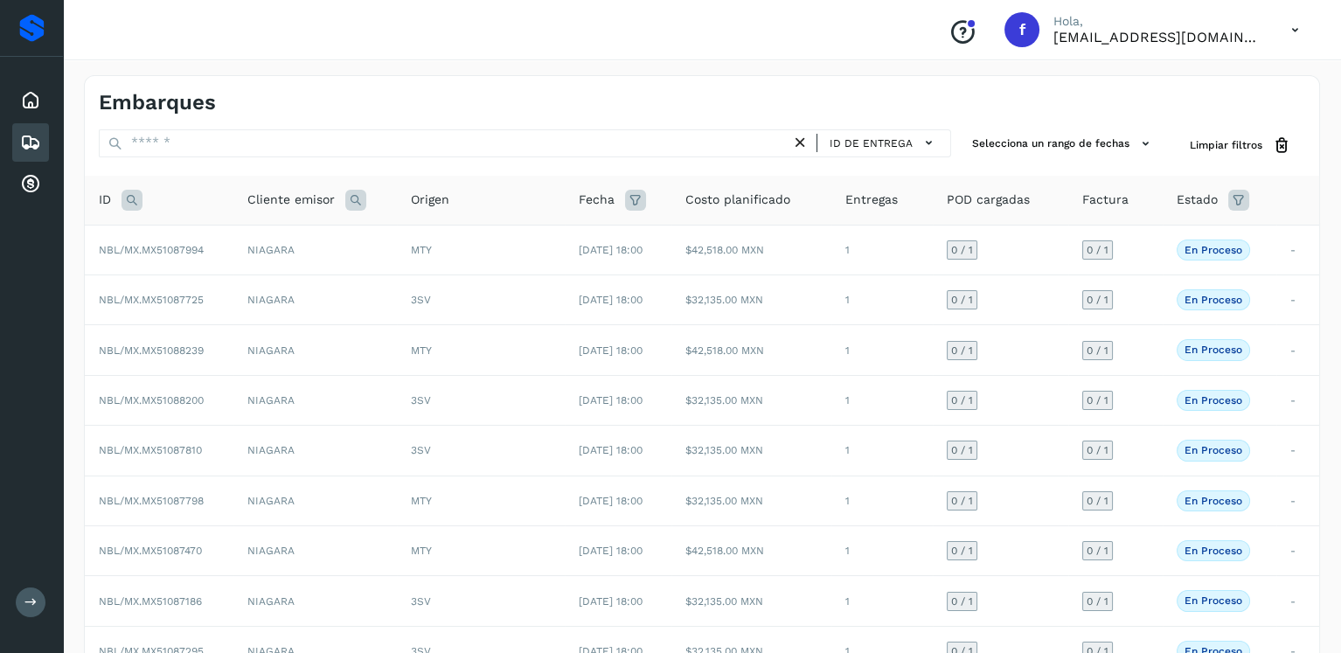
click at [131, 198] on icon at bounding box center [132, 200] width 21 height 21
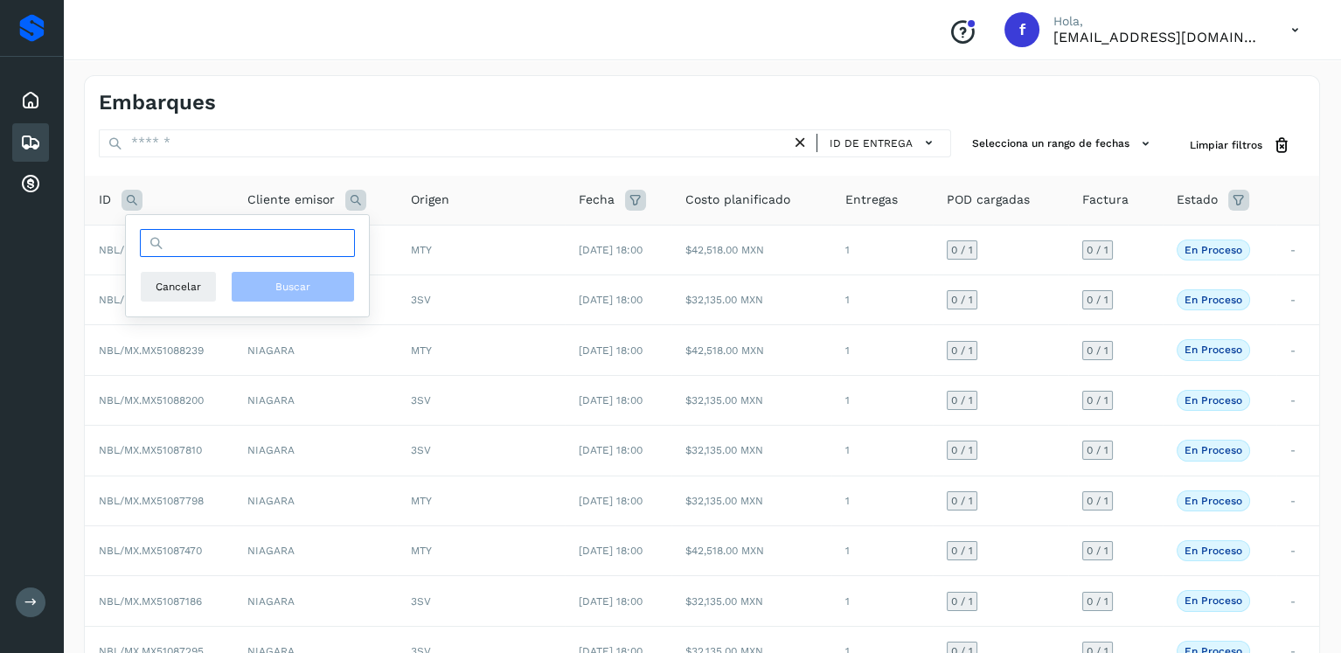
click at [305, 252] on input "text" at bounding box center [247, 243] width 215 height 28
type input "********"
click at [308, 299] on button "Buscar" at bounding box center [293, 286] width 124 height 31
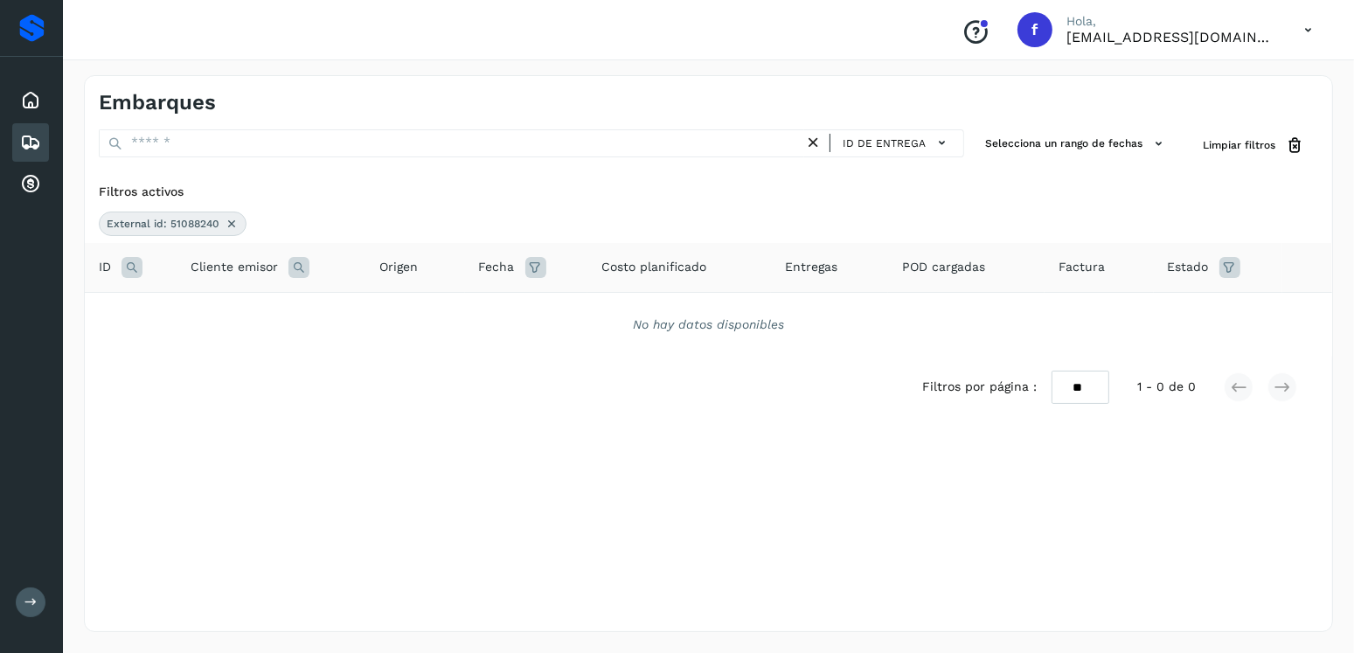
click at [134, 261] on icon at bounding box center [132, 267] width 21 height 21
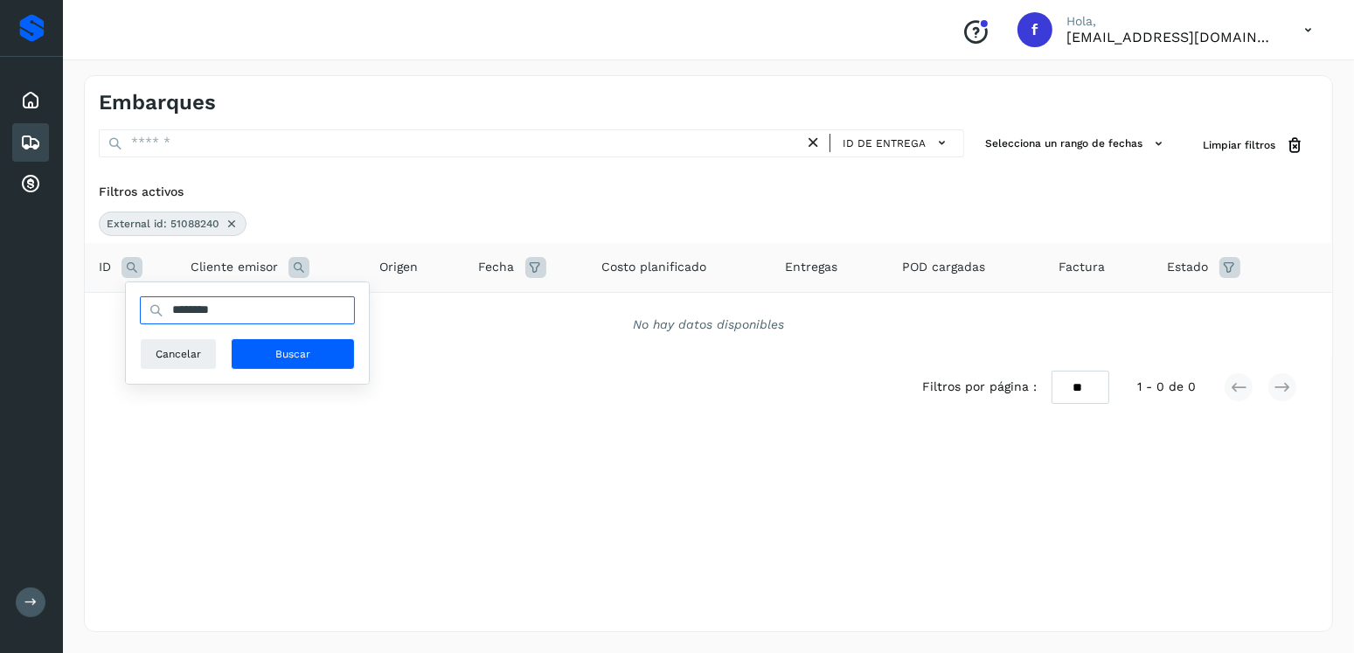
drag, startPoint x: 204, startPoint y: 312, endPoint x: 138, endPoint y: 307, distance: 65.8
click at [138, 307] on div "******** Cancelar Buscar" at bounding box center [247, 332] width 243 height 101
type input "********"
click at [325, 351] on button "Buscar" at bounding box center [293, 353] width 124 height 31
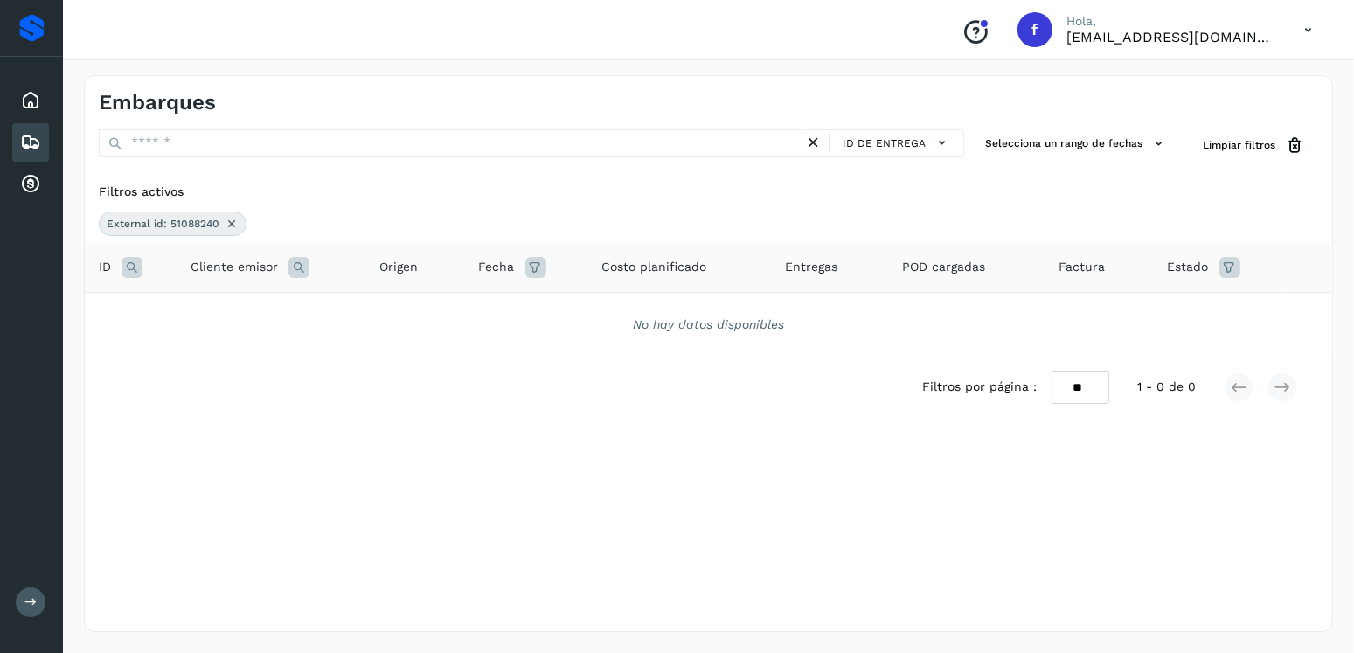
click at [229, 222] on icon at bounding box center [232, 224] width 14 height 14
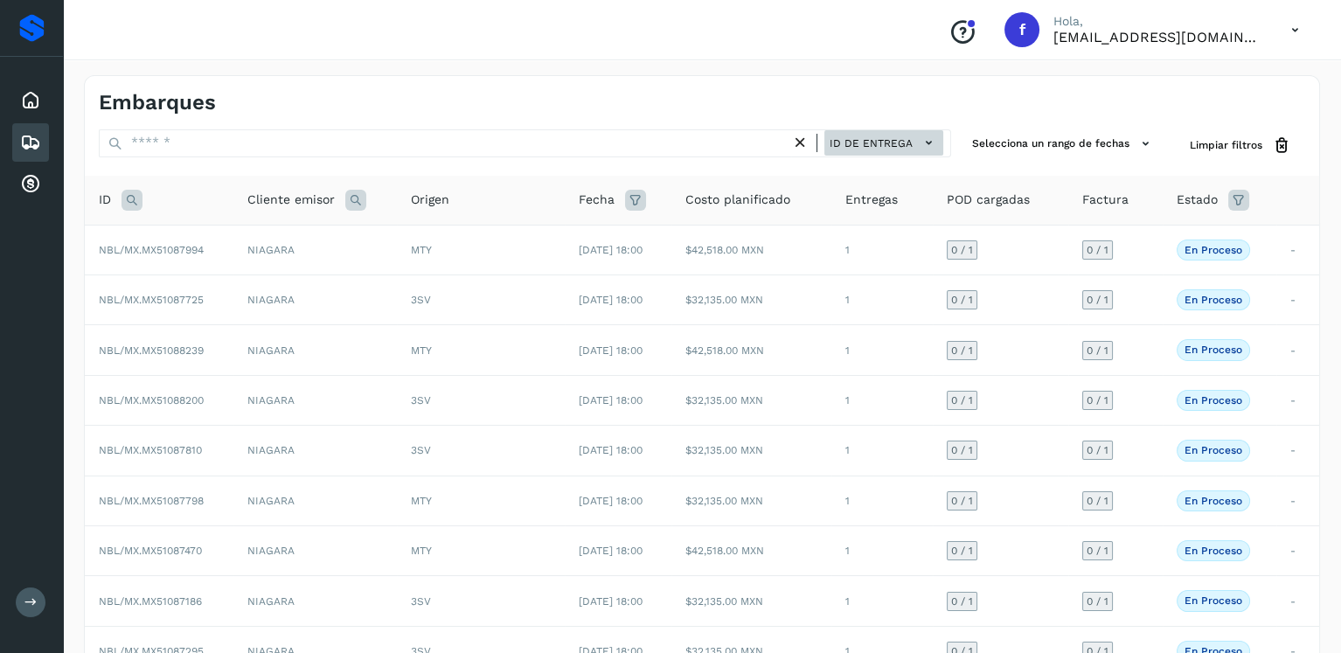
click at [913, 141] on span "ID de entrega" at bounding box center [871, 144] width 83 height 16
click at [378, 149] on div at bounding box center [670, 326] width 1341 height 653
click at [856, 130] on button "ID de entrega" at bounding box center [884, 142] width 119 height 25
click at [477, 136] on div at bounding box center [670, 326] width 1341 height 653
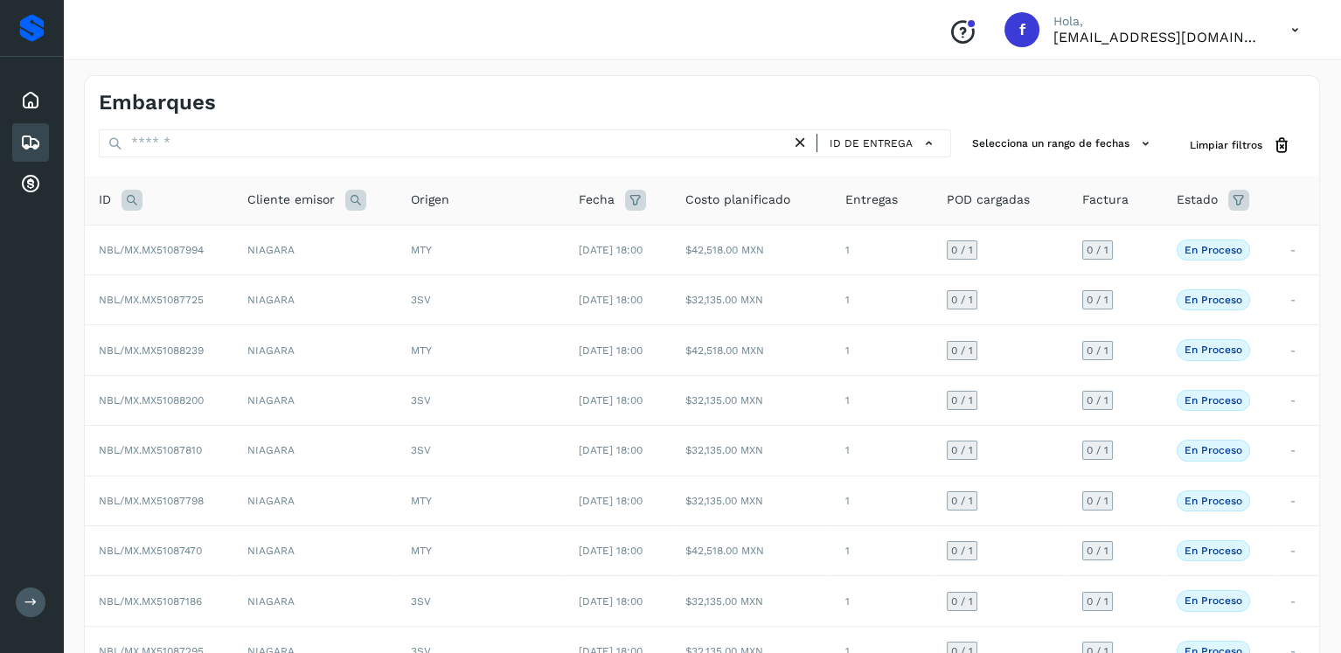
click at [470, 138] on div at bounding box center [670, 326] width 1341 height 653
click at [467, 144] on div at bounding box center [670, 326] width 1341 height 653
click at [467, 145] on div at bounding box center [670, 326] width 1341 height 653
click at [553, 170] on div "ID de entrega Selecciona un rango de fechas Selects date range for when the loa…" at bounding box center [702, 473] width 1235 height 688
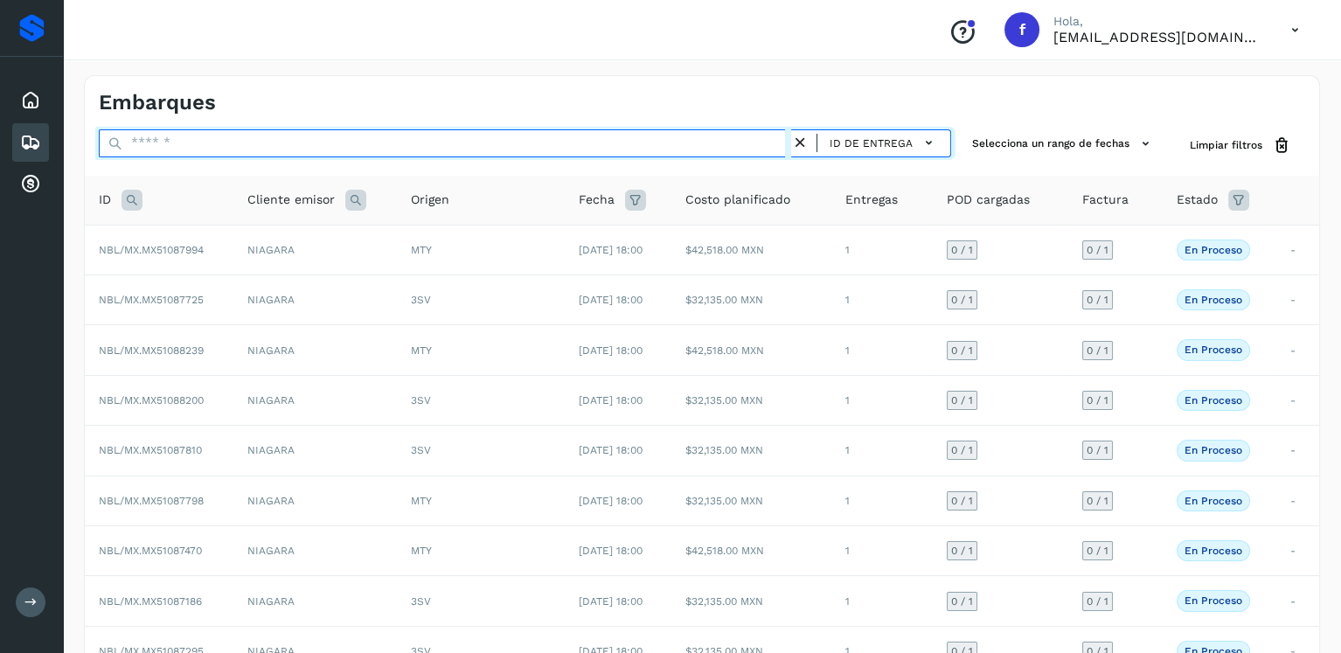
click at [554, 135] on input "text" at bounding box center [445, 143] width 693 height 28
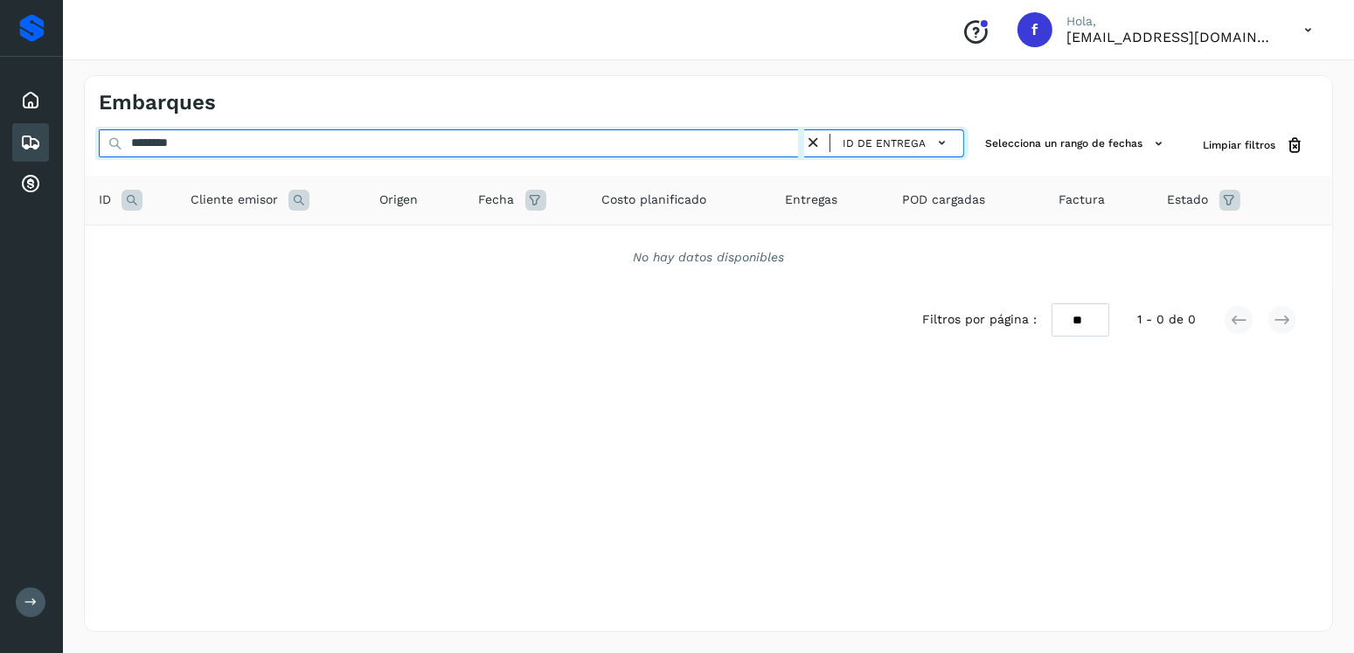
type input "********"
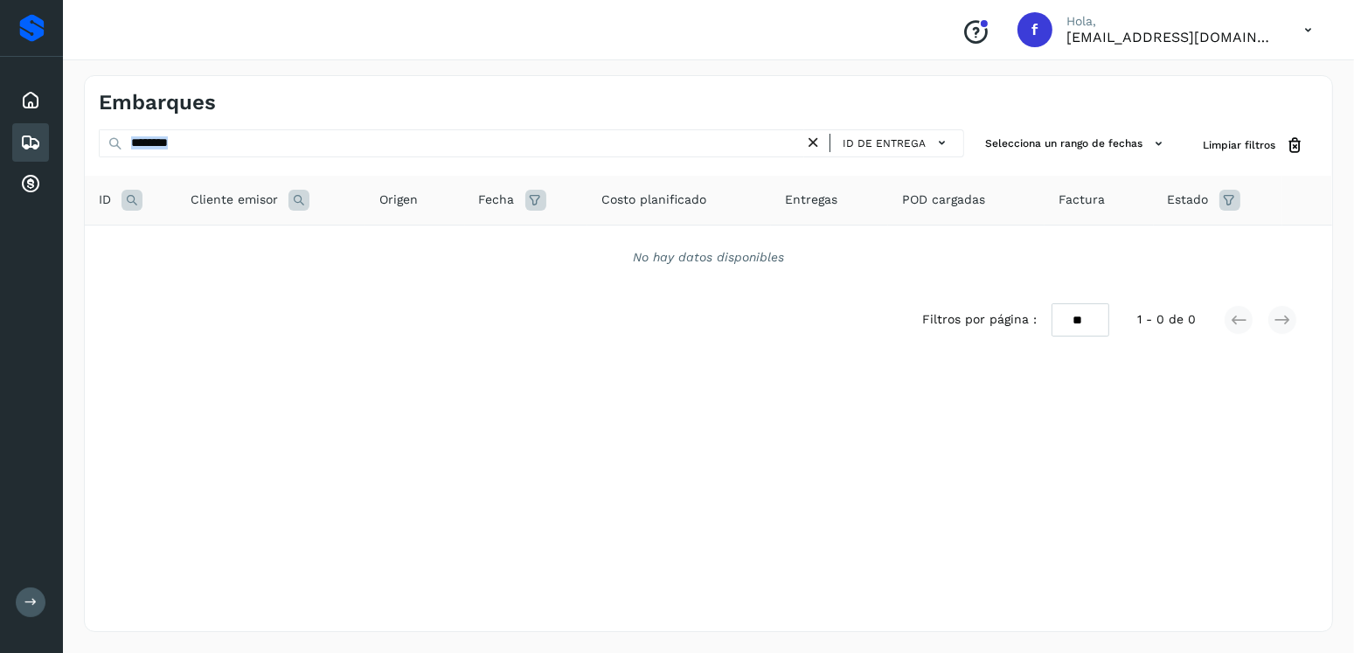
drag, startPoint x: 560, startPoint y: 125, endPoint x: 78, endPoint y: 147, distance: 482.3
click at [78, 147] on div "Embarques ******** ID de entrega Selecciona un rango de fechas Selects date ran…" at bounding box center [709, 353] width 1292 height 599
click at [813, 146] on icon at bounding box center [813, 143] width 18 height 18
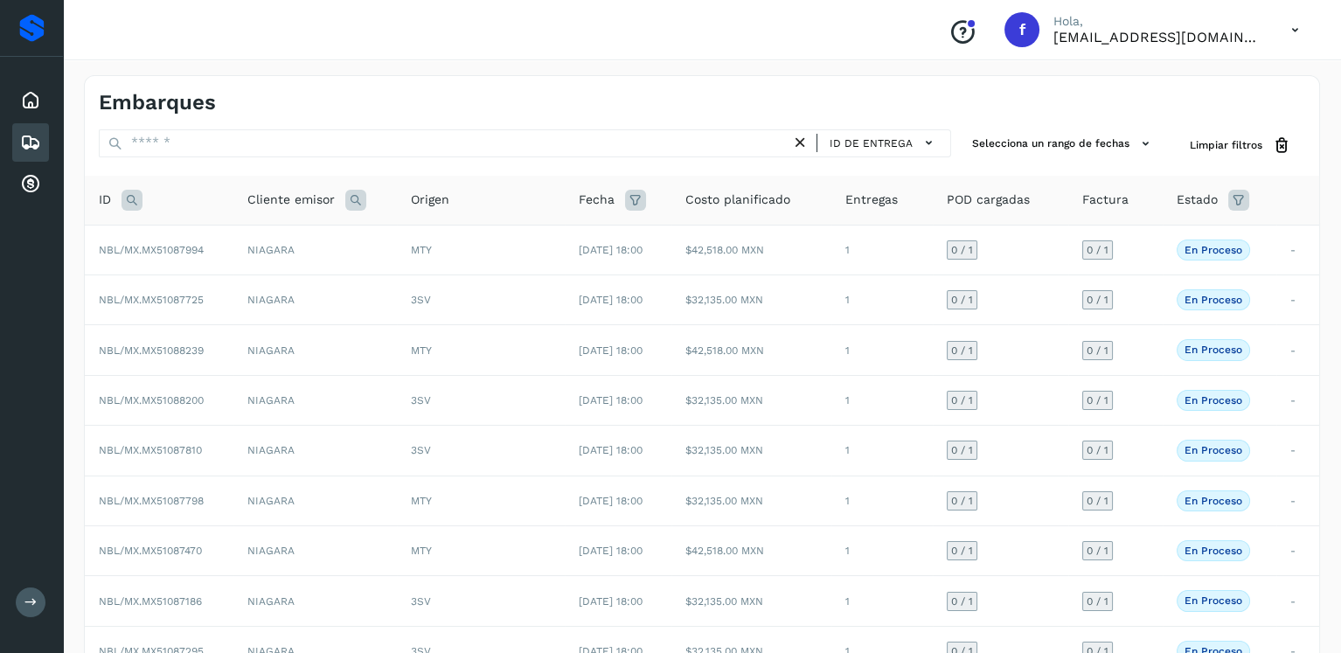
click at [123, 199] on icon at bounding box center [132, 200] width 21 height 21
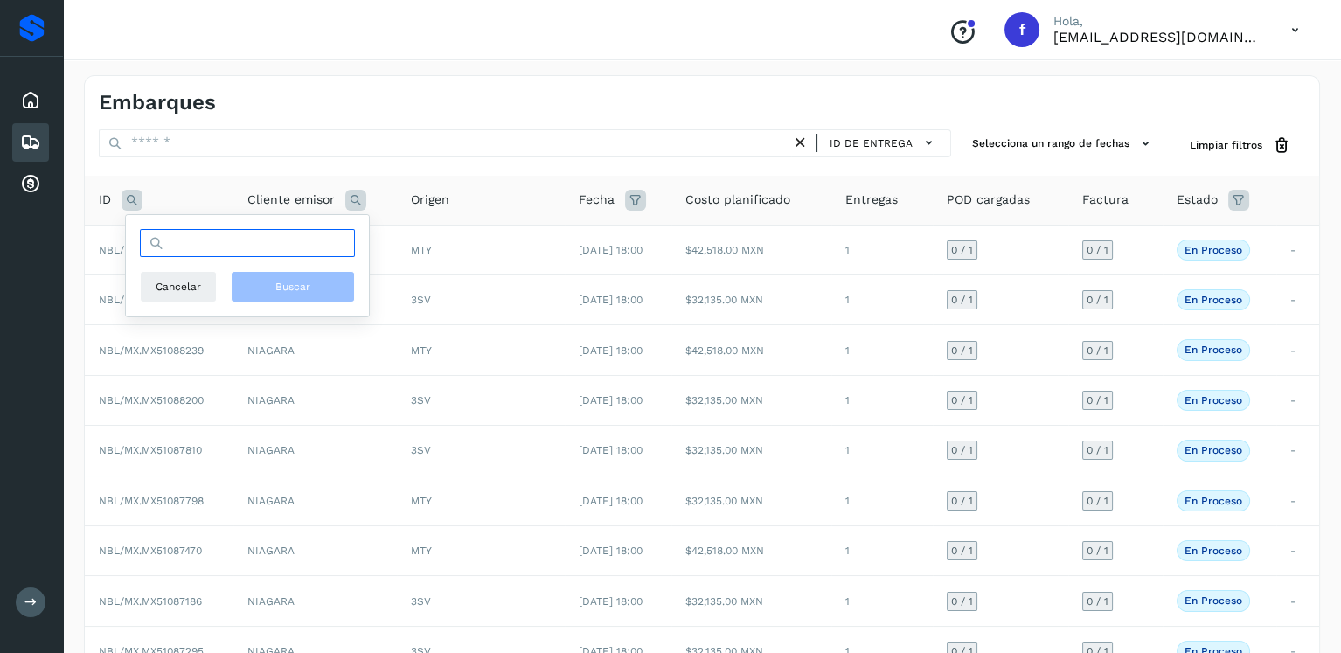
click at [186, 247] on input "text" at bounding box center [247, 243] width 215 height 28
type input "********"
click at [276, 283] on span "Buscar" at bounding box center [292, 287] width 35 height 16
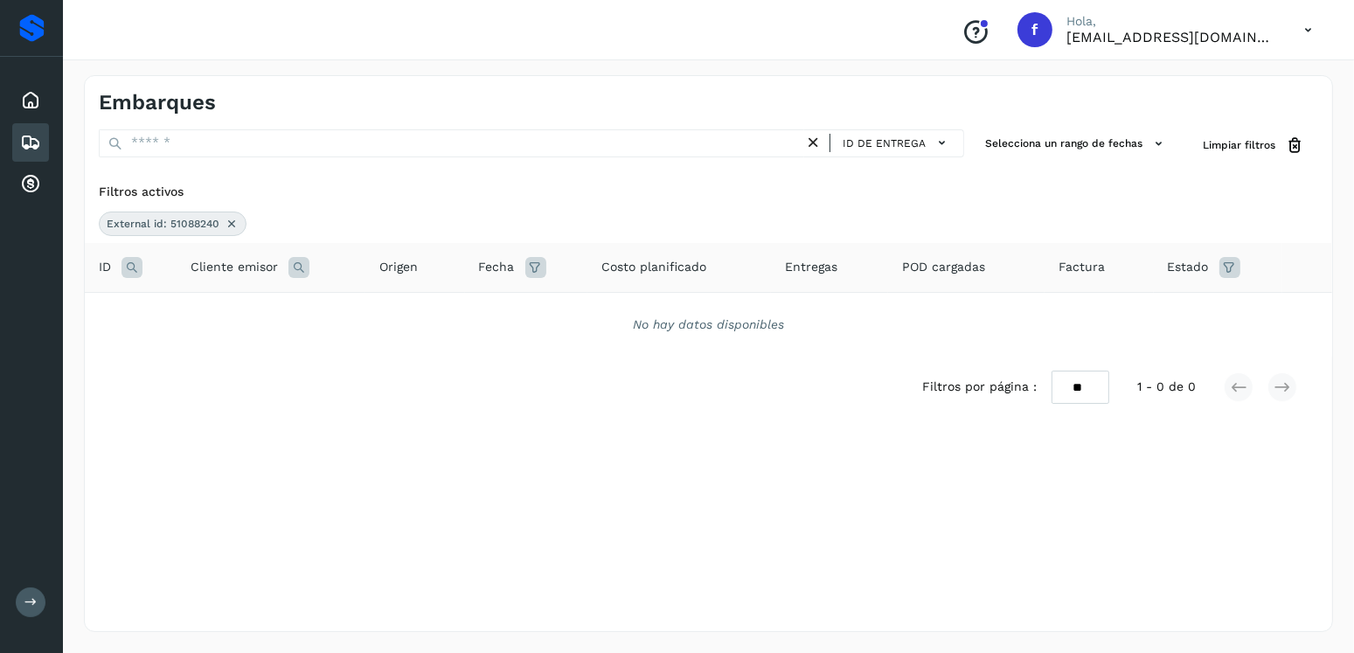
click at [225, 223] on icon at bounding box center [232, 224] width 14 height 14
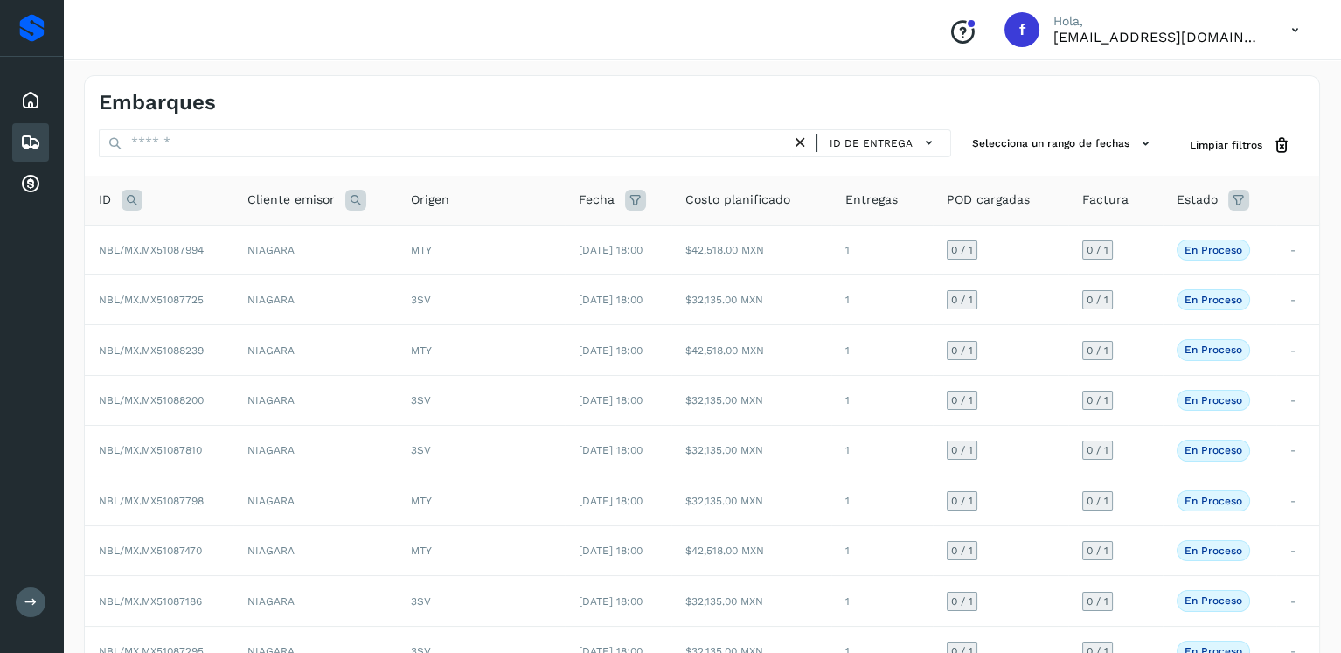
click at [347, 198] on icon at bounding box center [355, 200] width 21 height 21
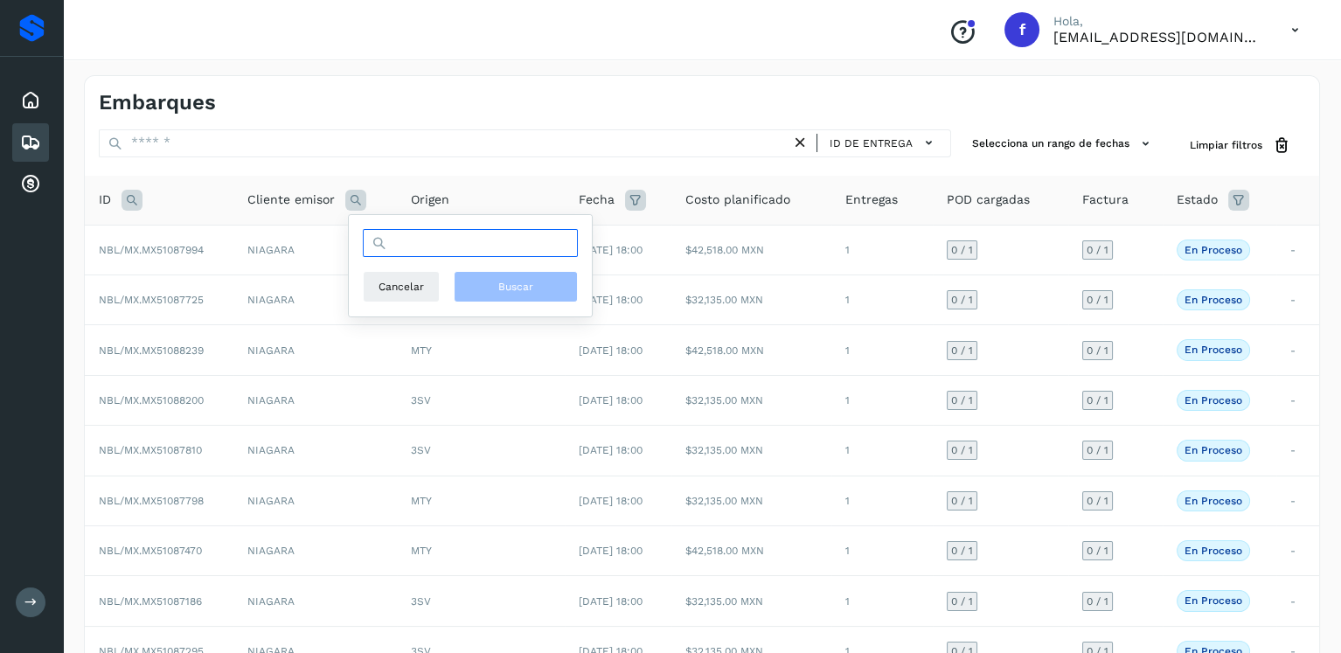
click at [402, 242] on input "text" at bounding box center [470, 243] width 215 height 28
type input "****"
click at [545, 287] on button "Buscar" at bounding box center [516, 286] width 124 height 31
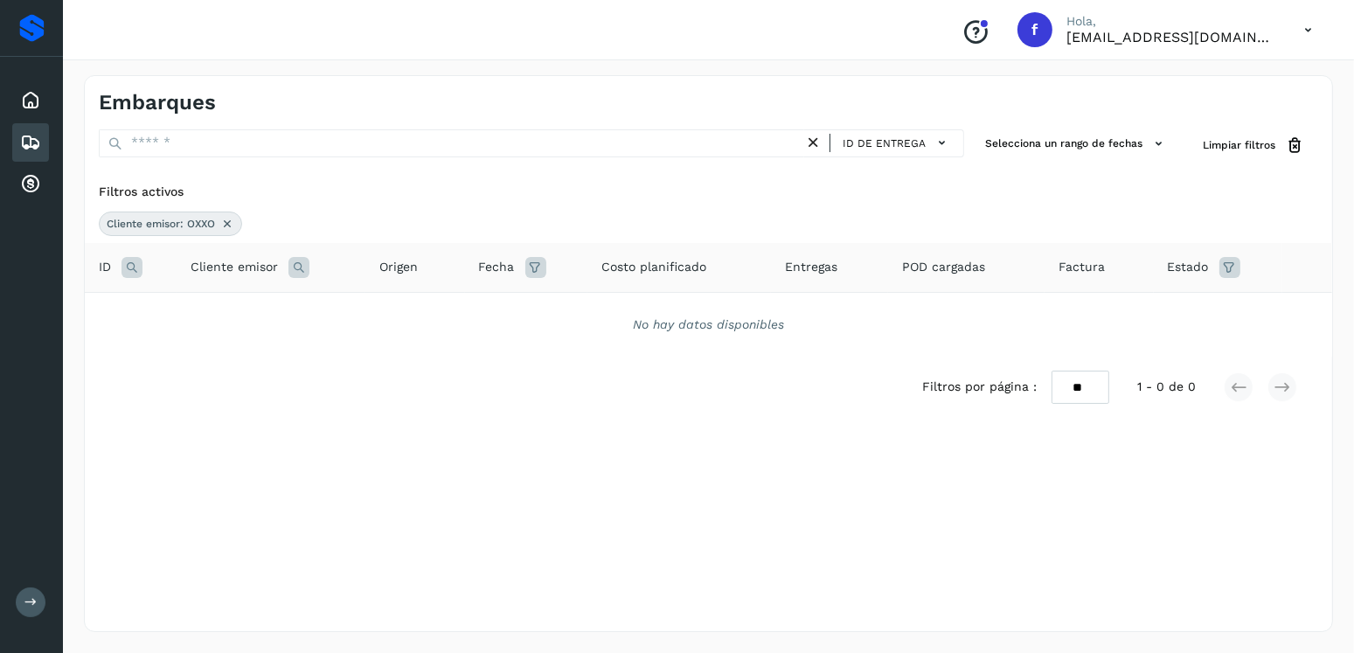
click at [231, 229] on icon at bounding box center [227, 224] width 14 height 14
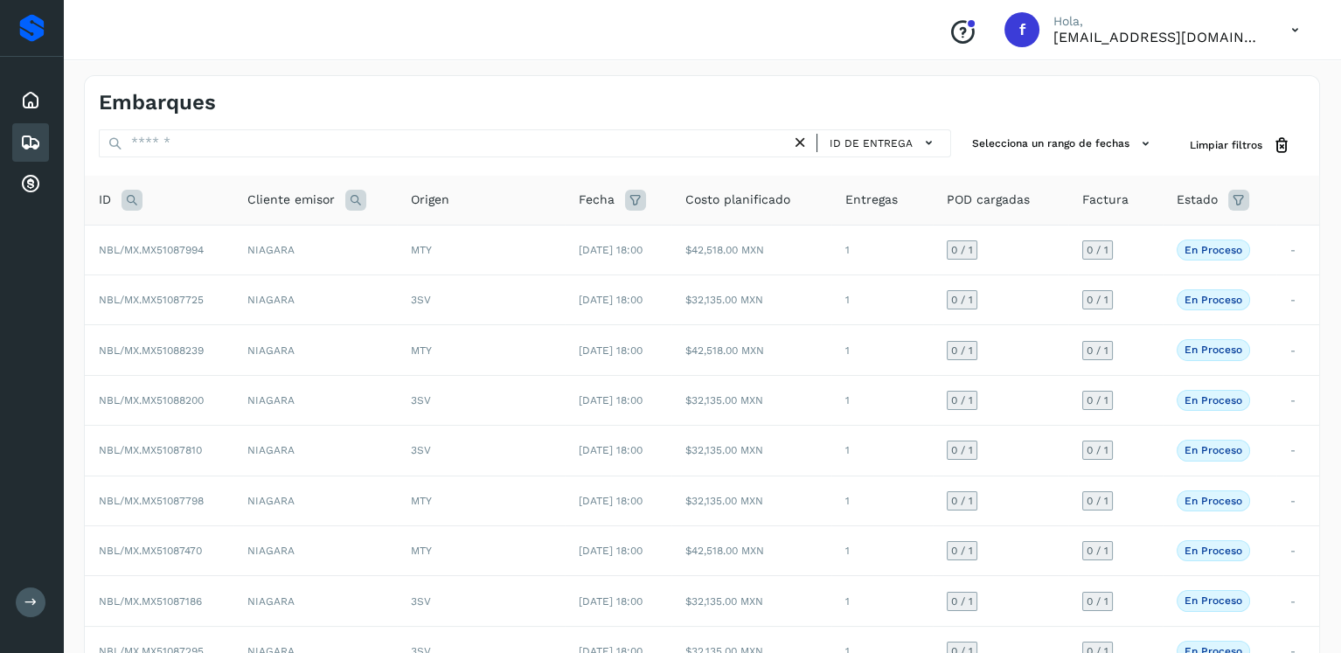
click at [135, 198] on icon at bounding box center [132, 200] width 21 height 21
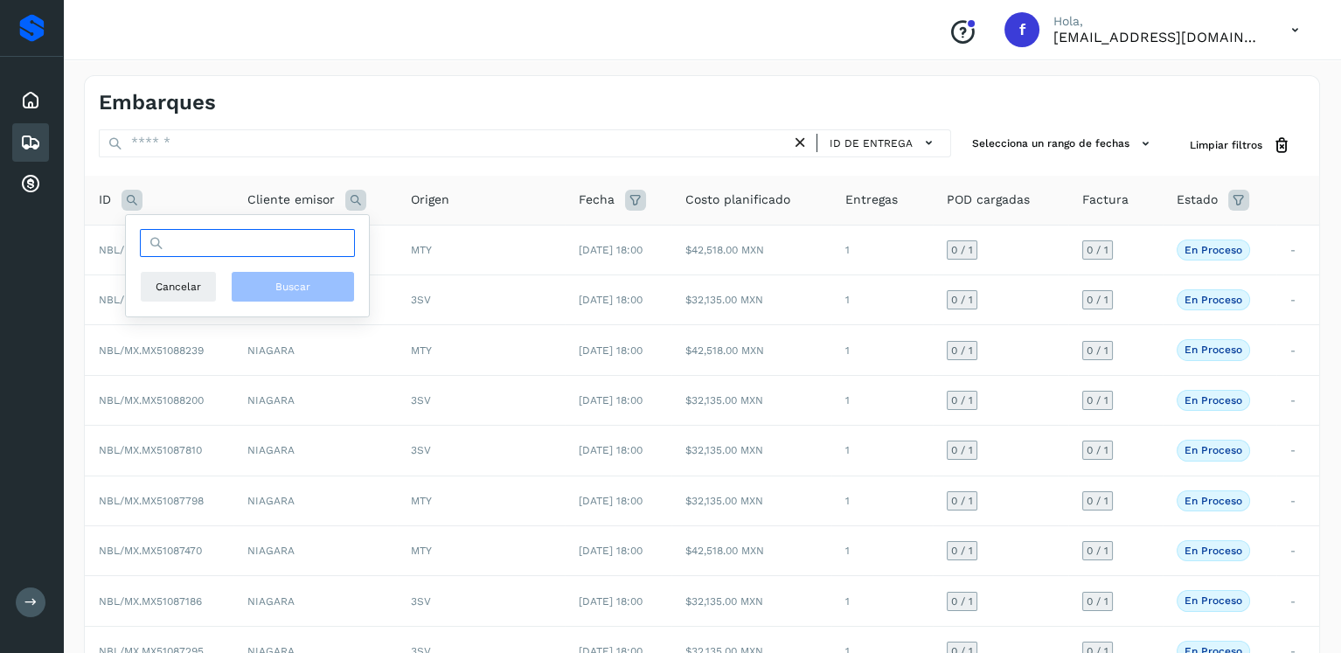
click at [209, 244] on input "text" at bounding box center [247, 243] width 215 height 28
type input "********"
click at [247, 299] on button "Buscar" at bounding box center [293, 286] width 124 height 31
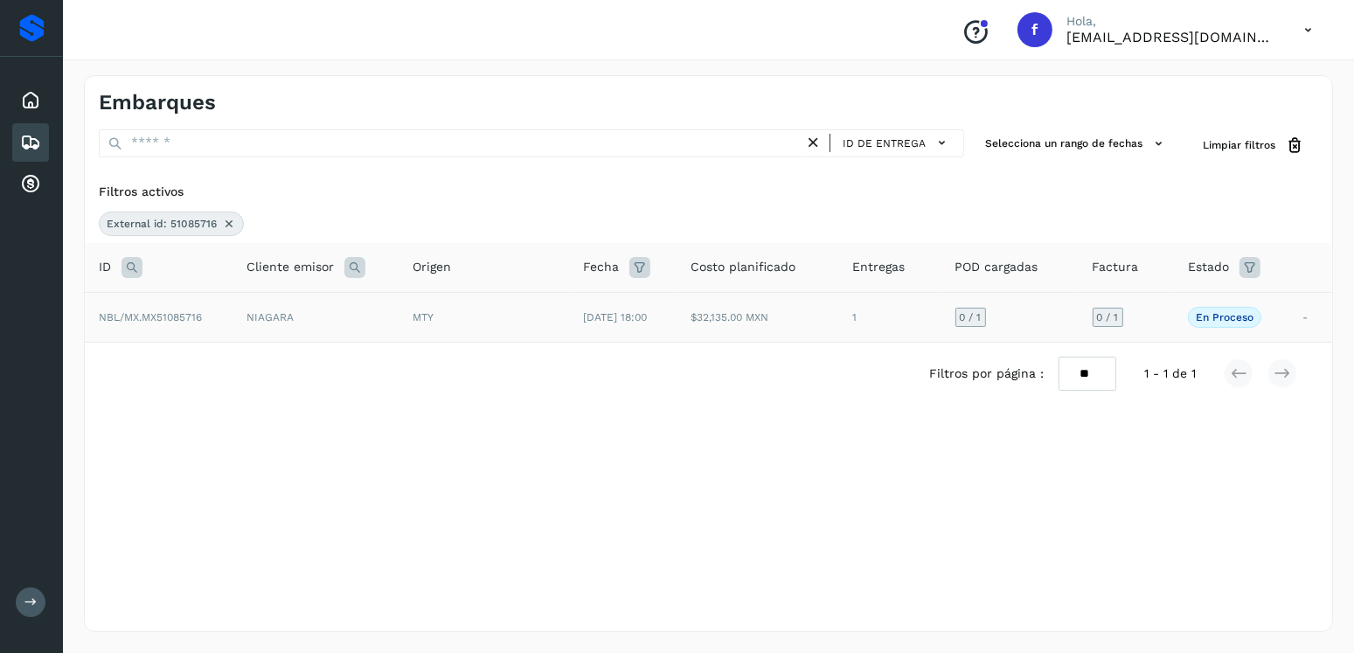
click at [533, 294] on td "MTY" at bounding box center [484, 317] width 170 height 50
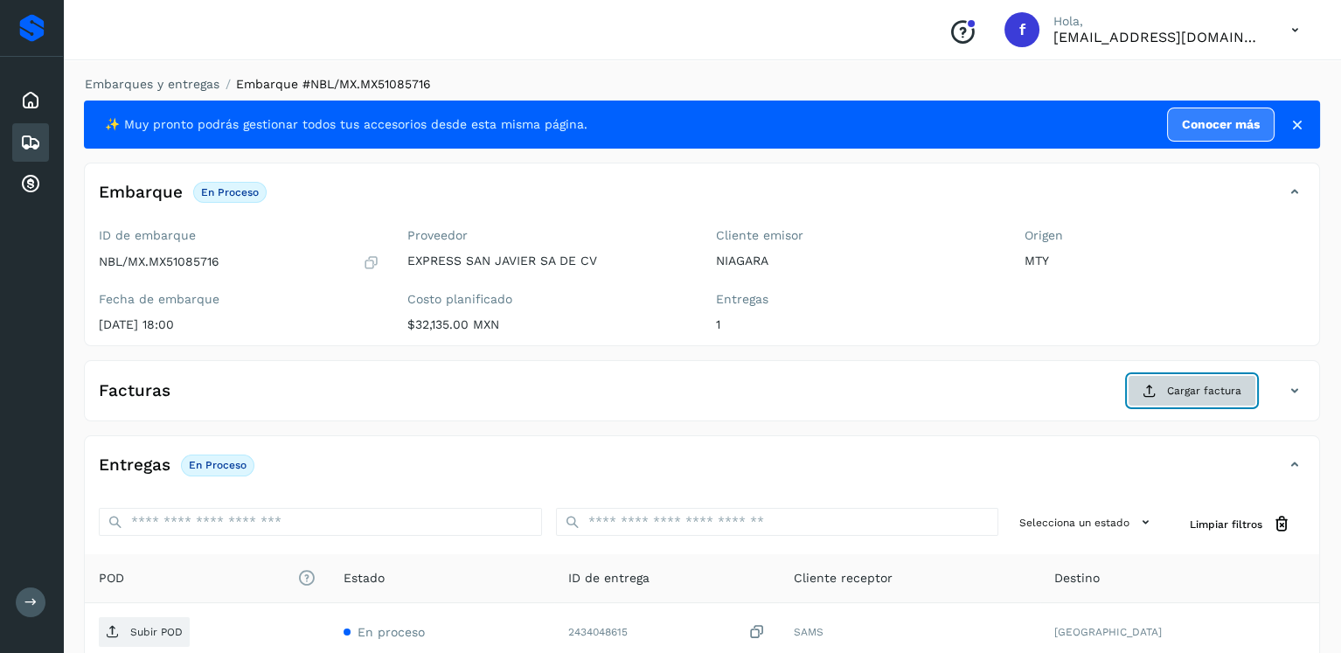
click at [1160, 401] on button "Cargar factura" at bounding box center [1192, 390] width 129 height 31
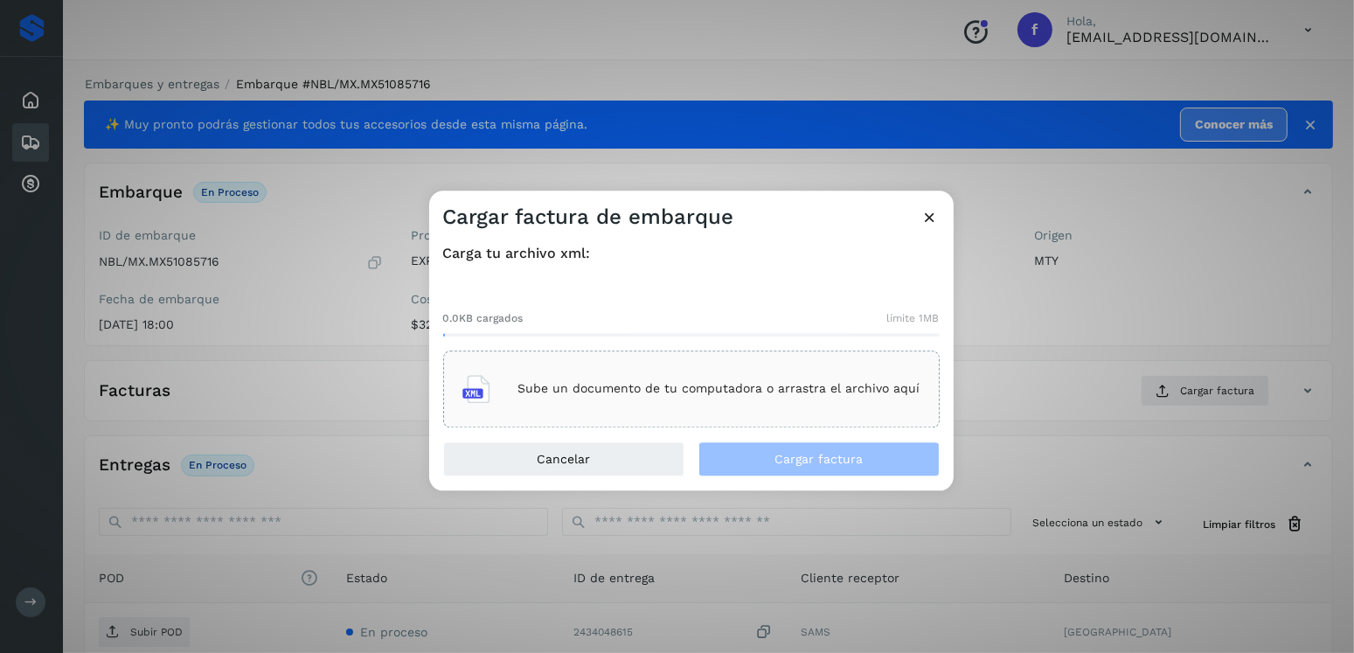
click at [801, 408] on div "Sube un documento de tu computadora o arrastra el archivo aquí" at bounding box center [692, 389] width 458 height 47
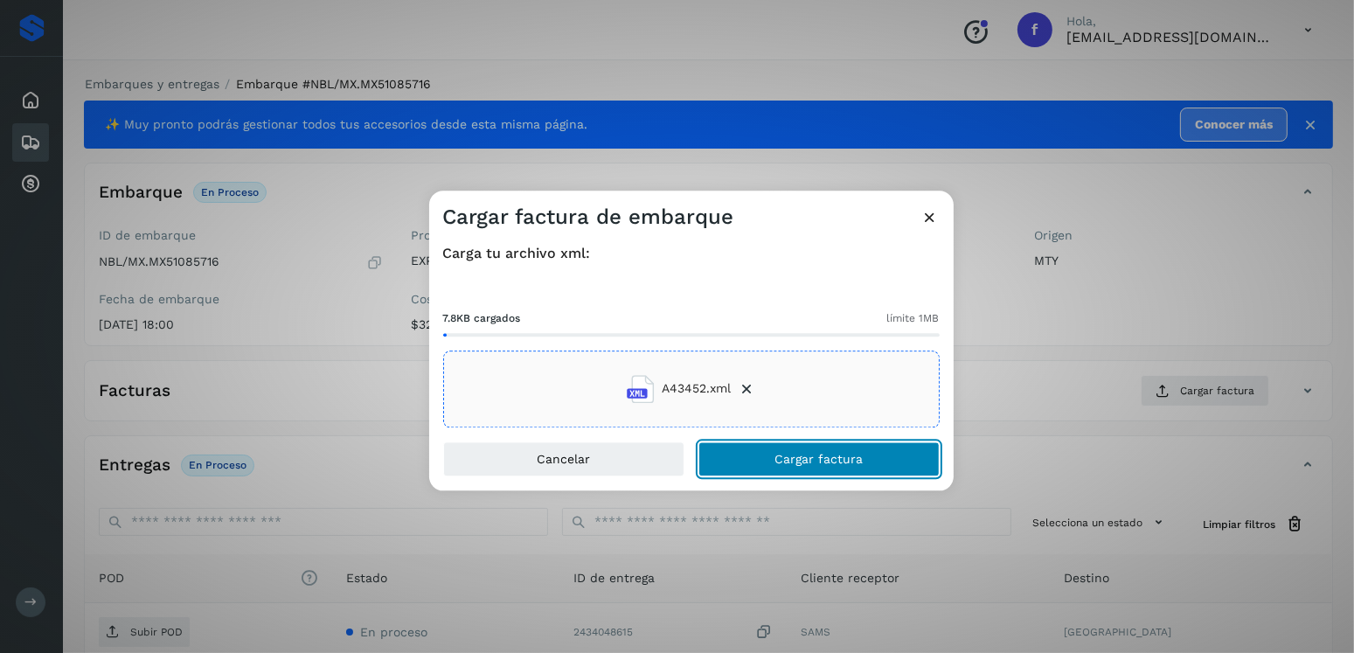
click at [832, 448] on button "Cargar factura" at bounding box center [819, 459] width 241 height 35
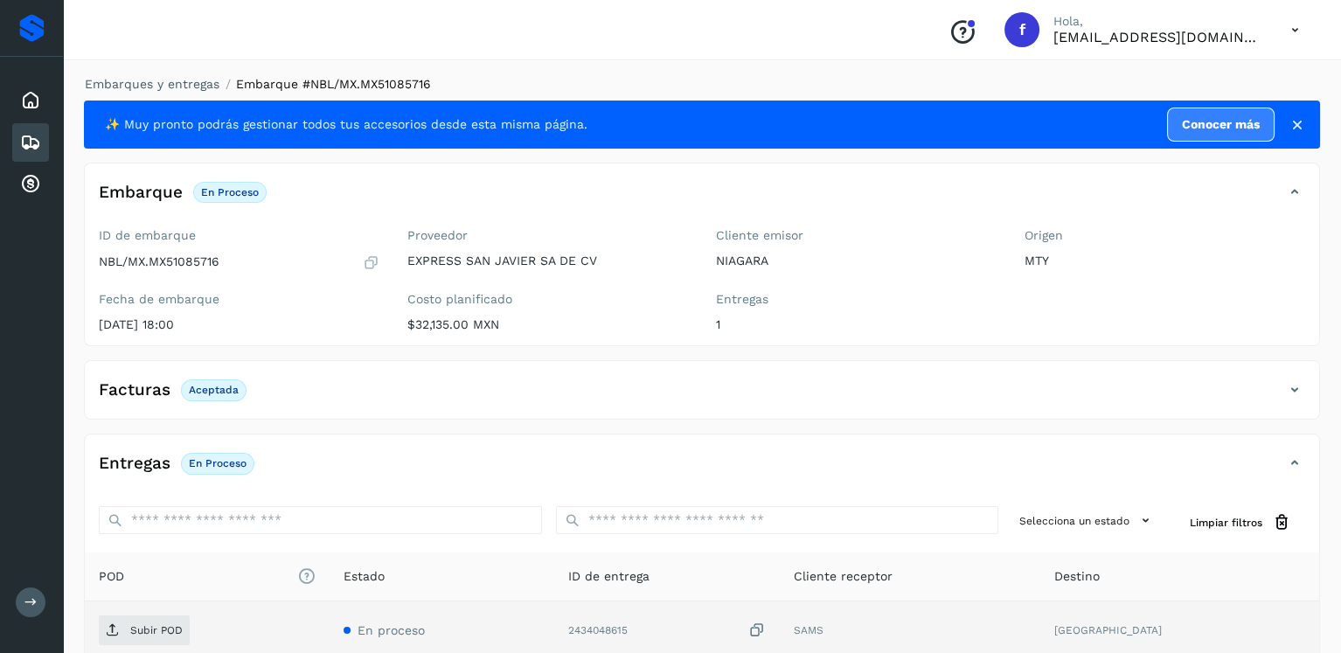
scroll to position [175, 0]
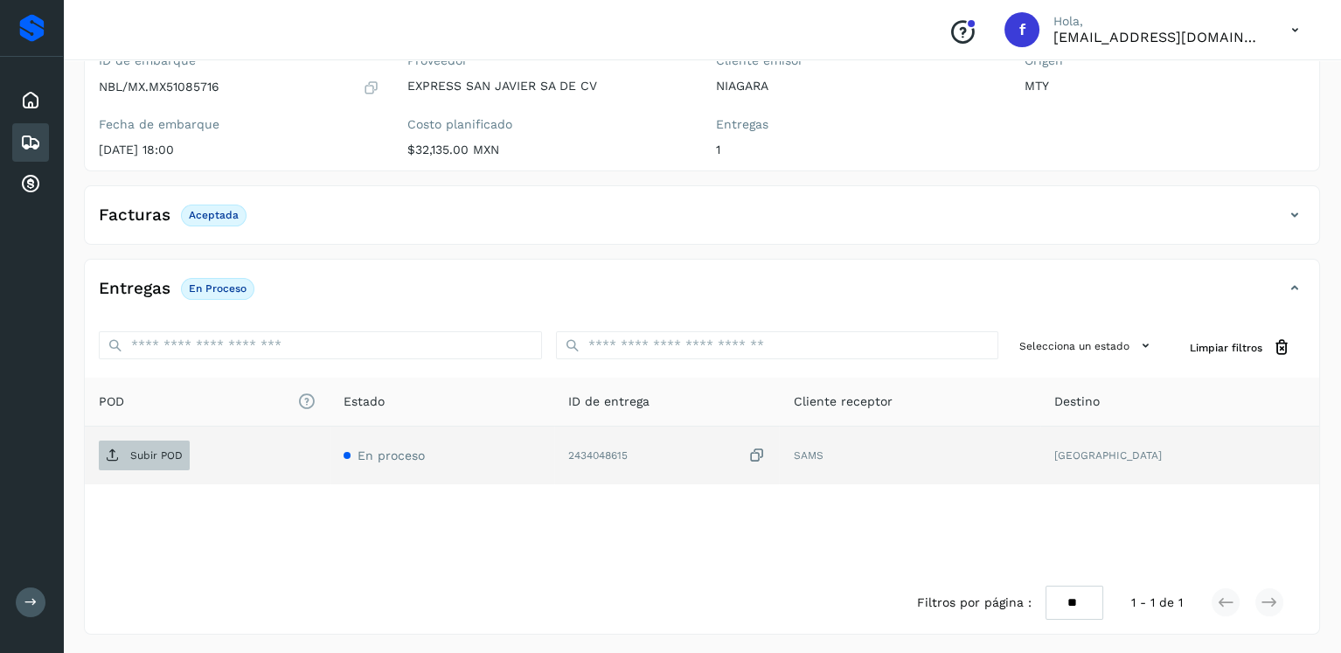
click at [141, 451] on p "Subir POD" at bounding box center [156, 455] width 52 height 12
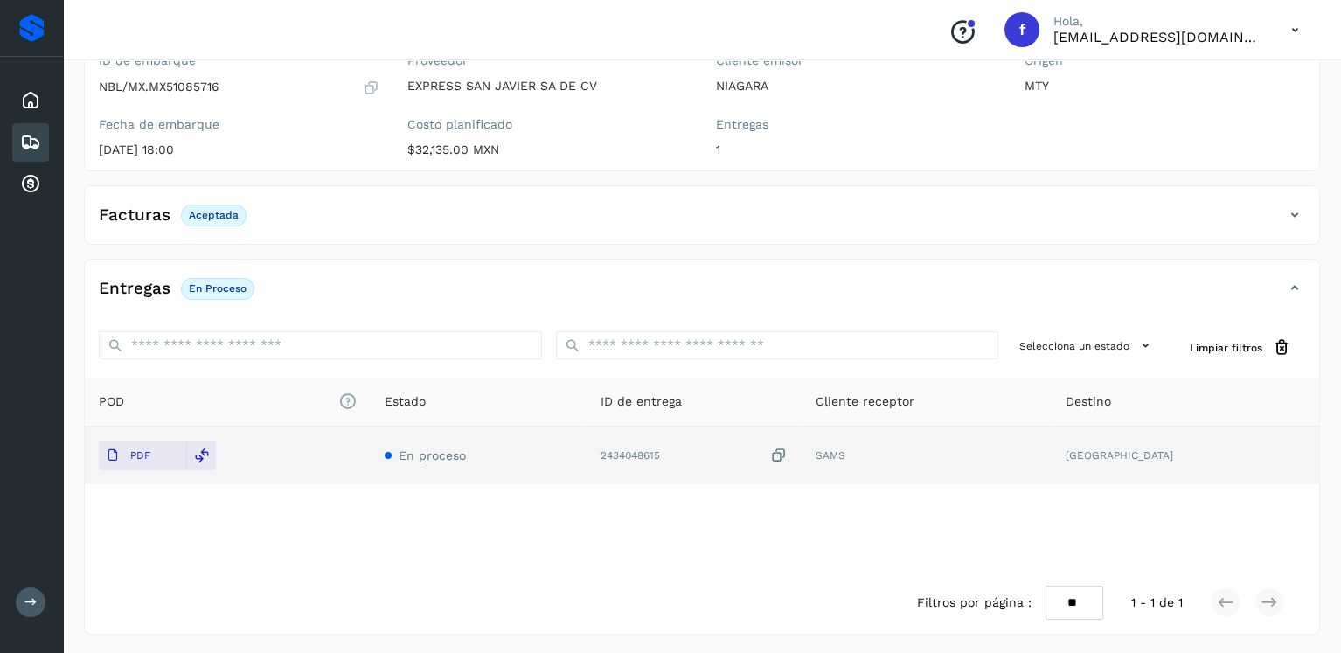
click at [12, 145] on div "Embarques" at bounding box center [30, 142] width 37 height 38
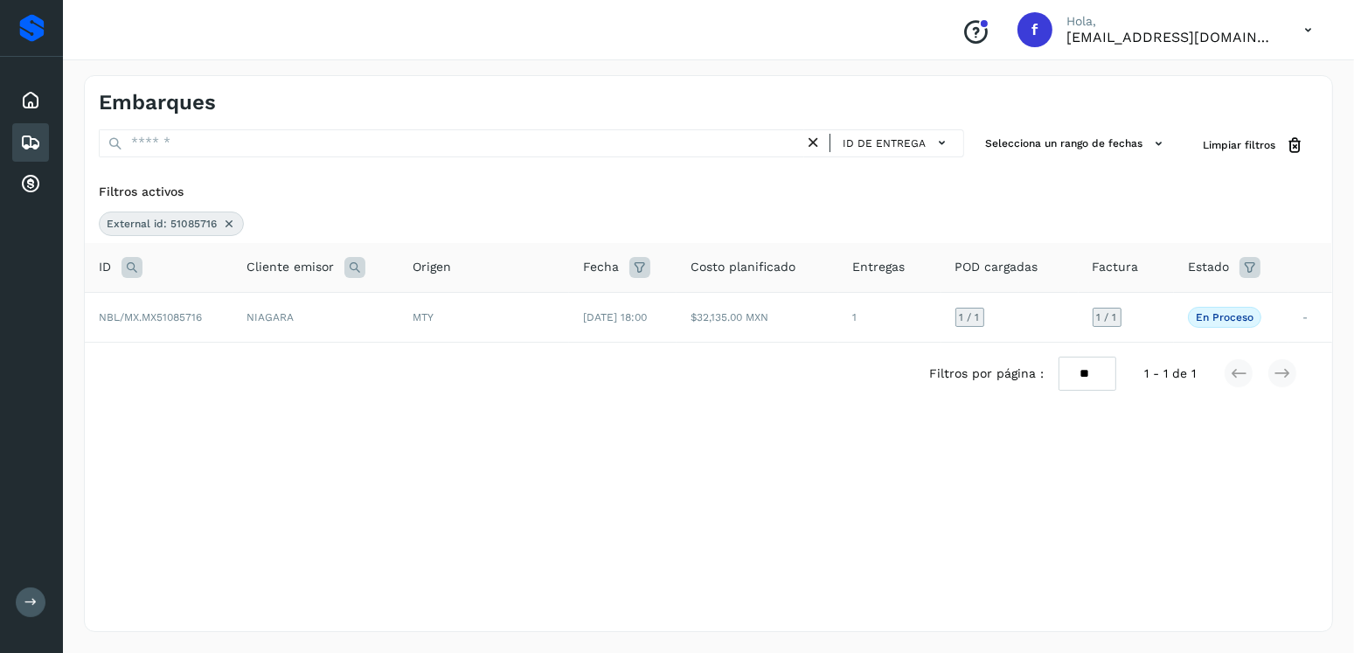
click at [222, 226] on icon at bounding box center [229, 224] width 14 height 14
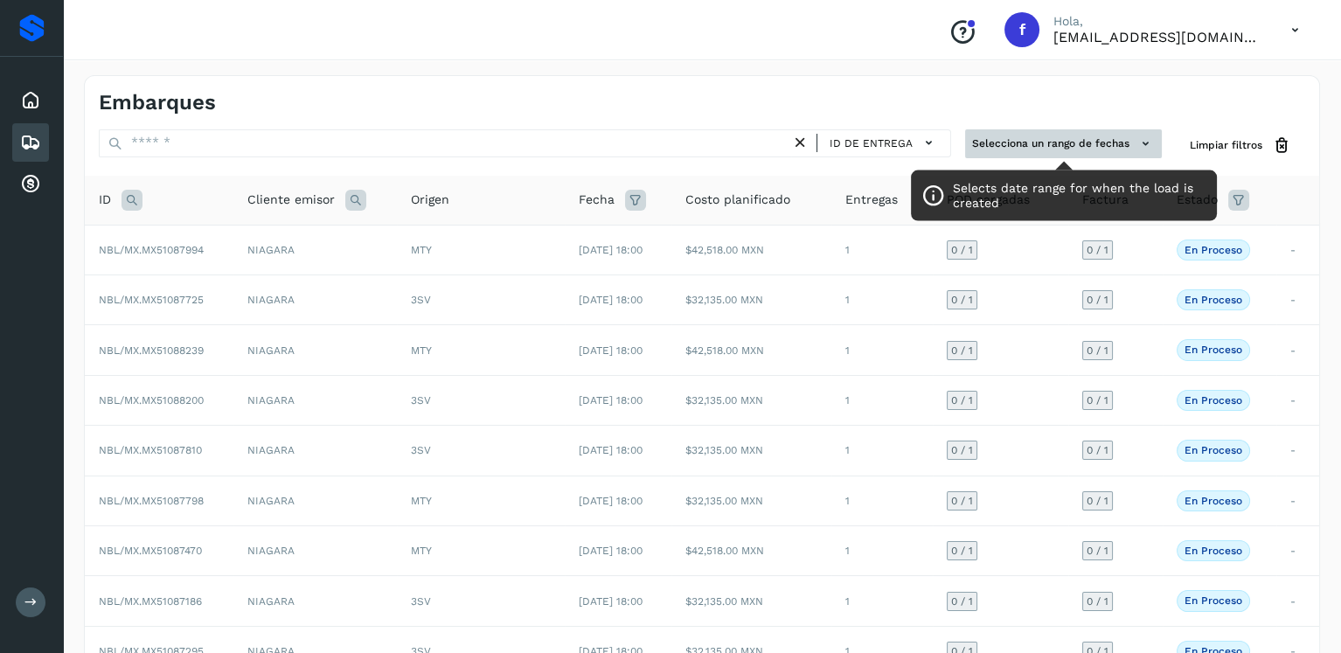
click at [1034, 157] on button "Selecciona un rango de fechas" at bounding box center [1063, 143] width 197 height 29
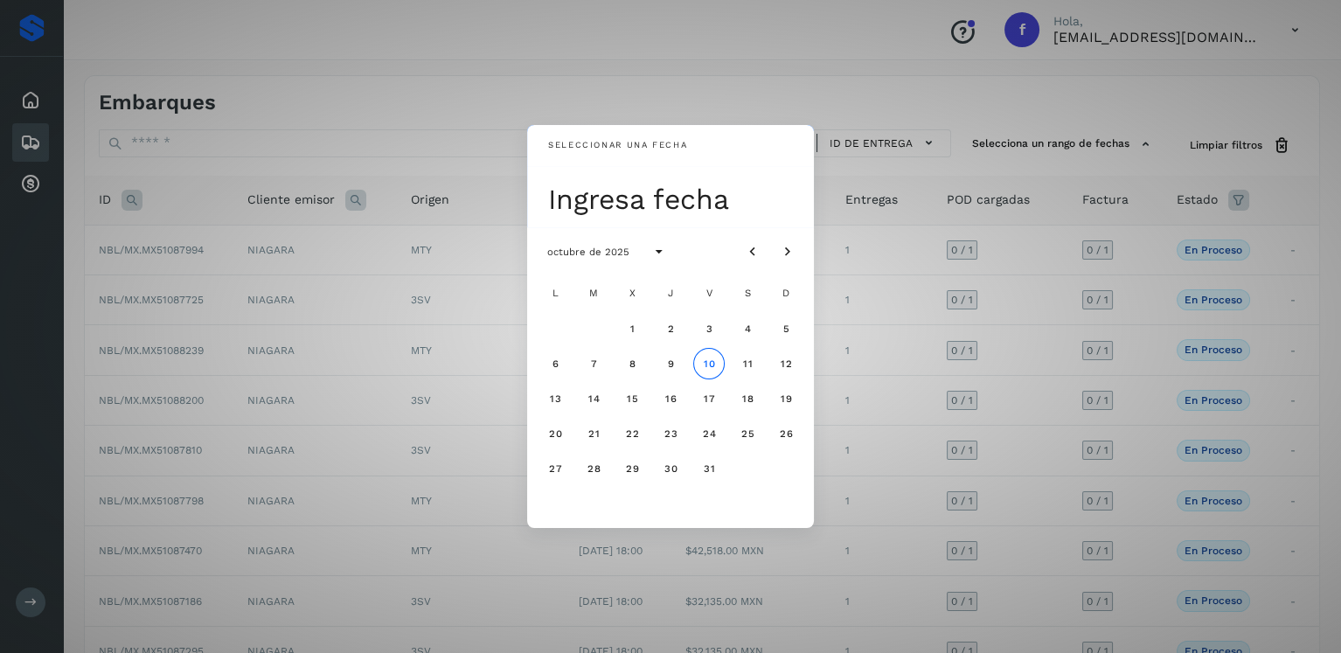
click at [1008, 187] on div "Seleccionar una fecha Ingresa fecha octubre de 2025 L M X J V S D 1 2 3 4 5 6 7…" at bounding box center [670, 326] width 1341 height 653
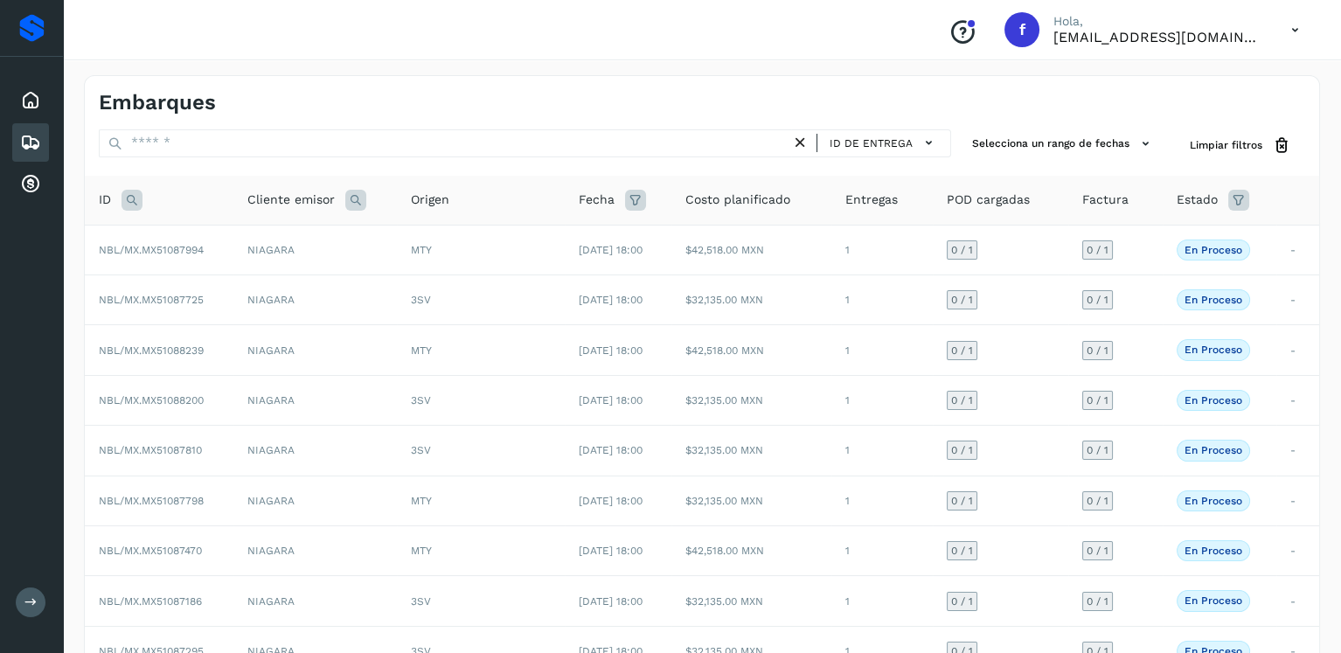
click at [1250, 200] on icon at bounding box center [1239, 200] width 21 height 21
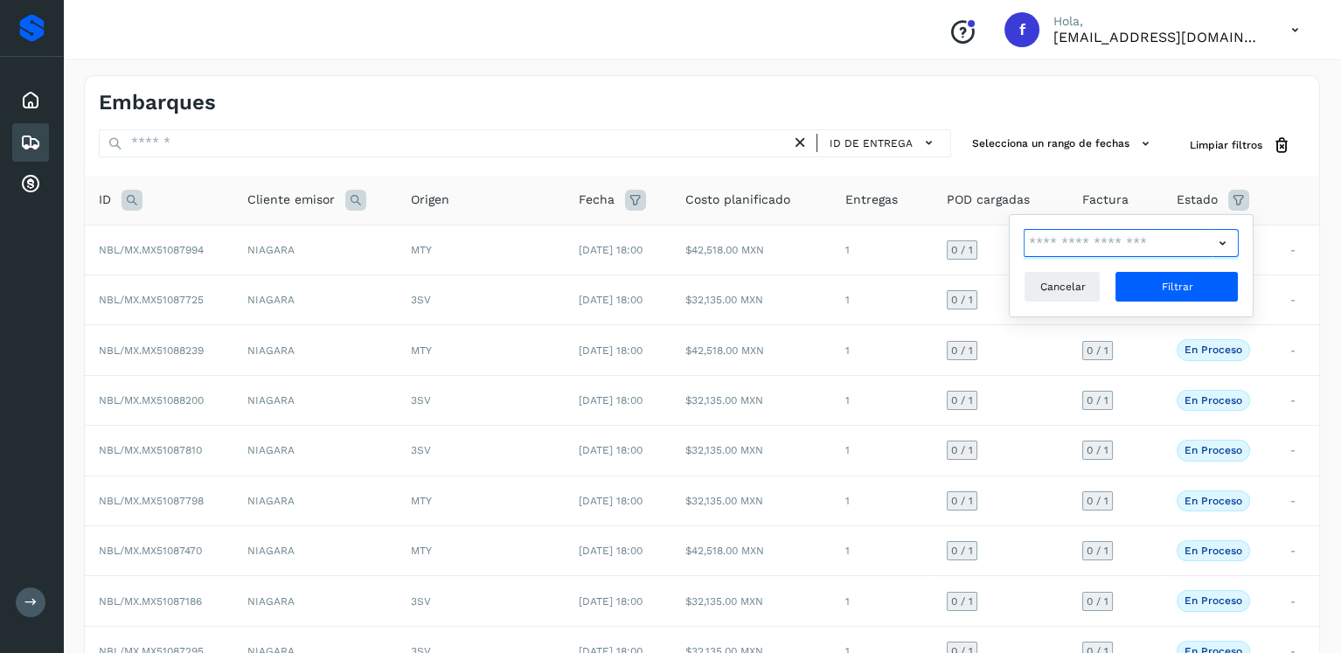
click at [1198, 243] on input "text" at bounding box center [1118, 243] width 189 height 28
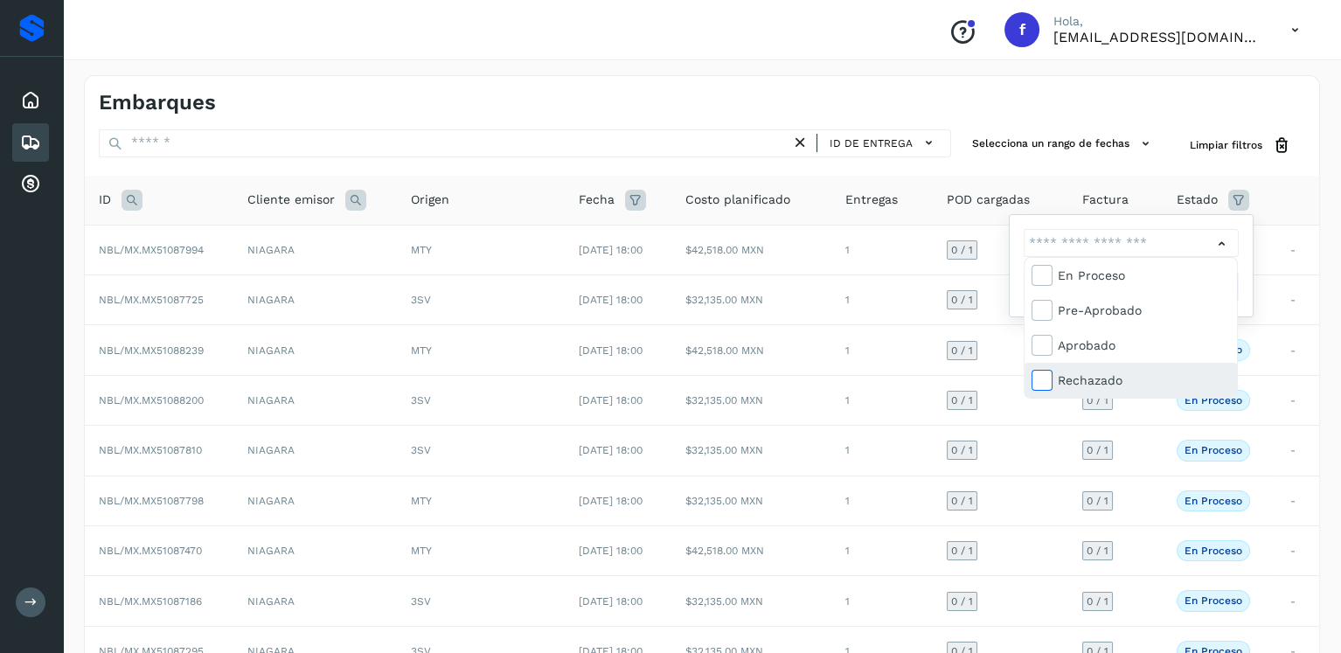
click at [1047, 377] on icon at bounding box center [1041, 379] width 17 height 17
type input "**********"
click at [1225, 238] on div at bounding box center [670, 326] width 1341 height 653
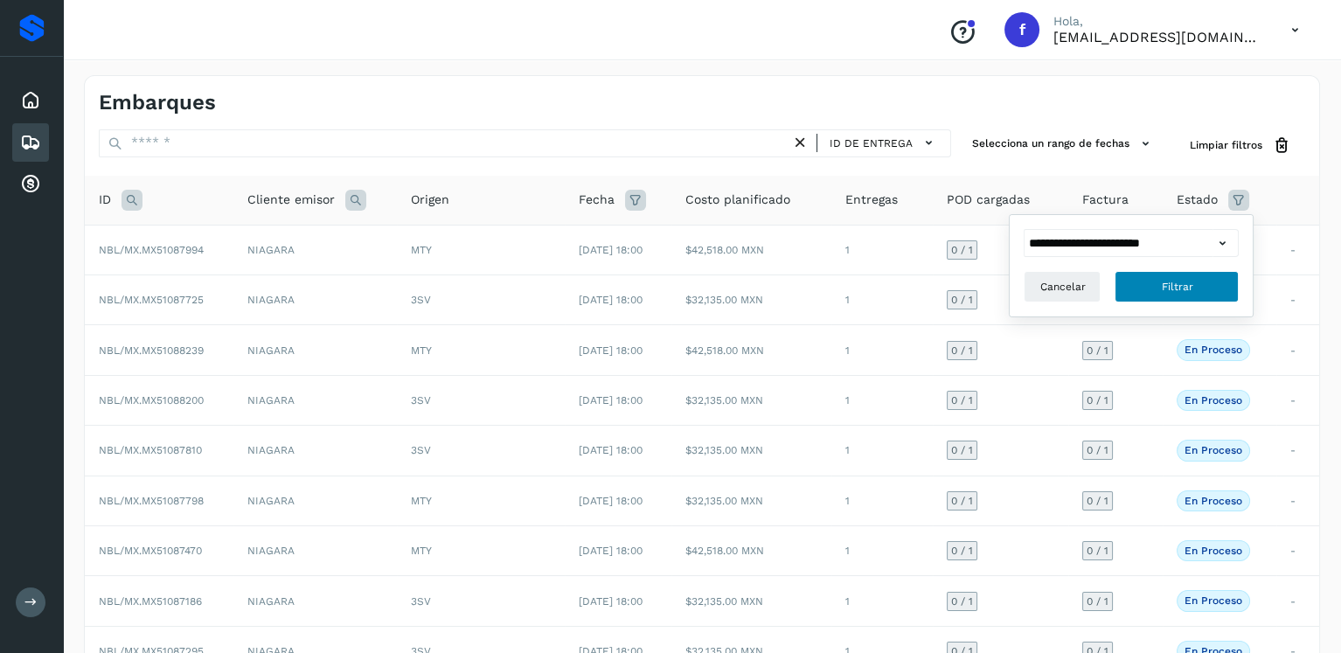
click at [1210, 280] on button "Filtrar" at bounding box center [1177, 286] width 124 height 31
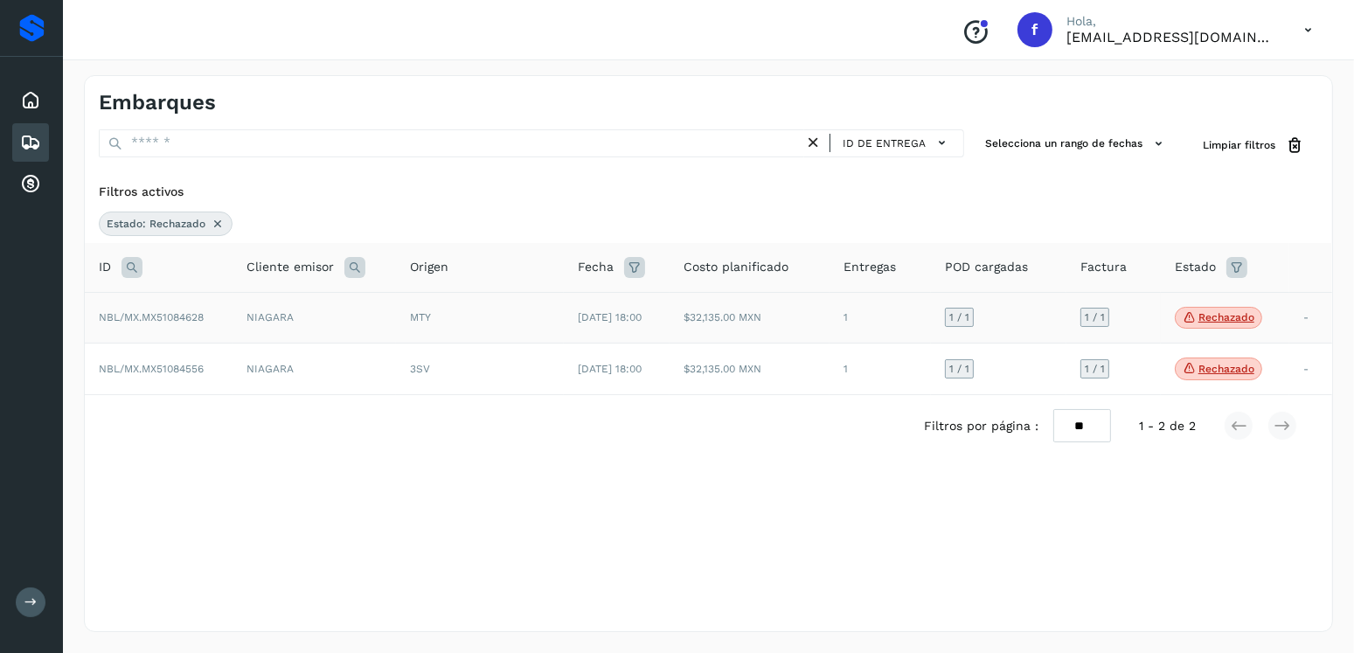
click at [1209, 319] on p "Rechazado" at bounding box center [1227, 317] width 56 height 12
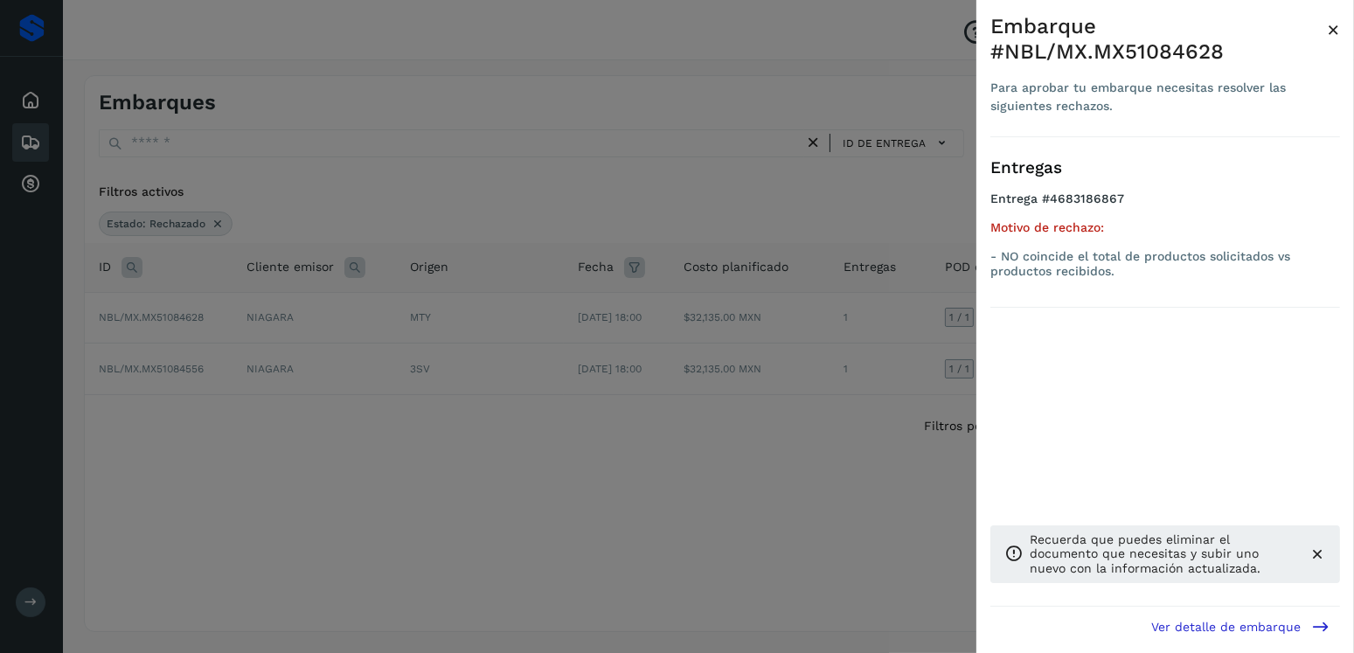
click at [863, 353] on div at bounding box center [677, 326] width 1354 height 653
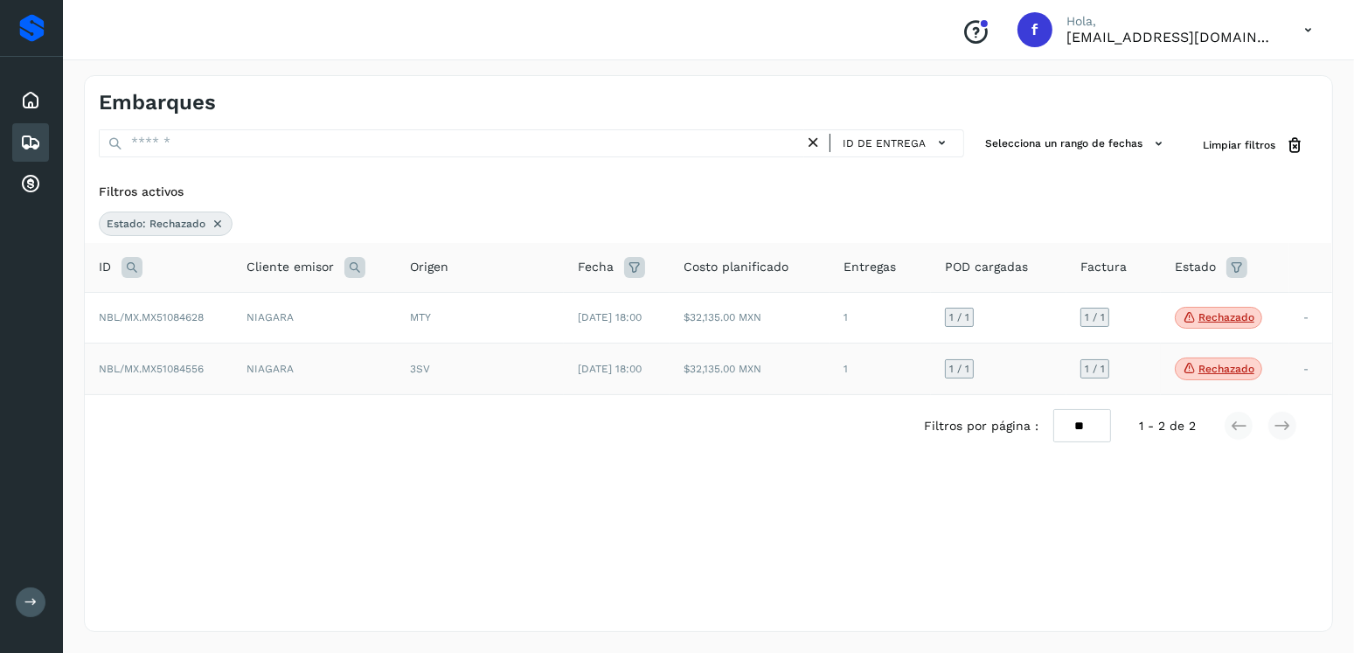
click at [1209, 367] on p "Rechazado" at bounding box center [1227, 369] width 56 height 12
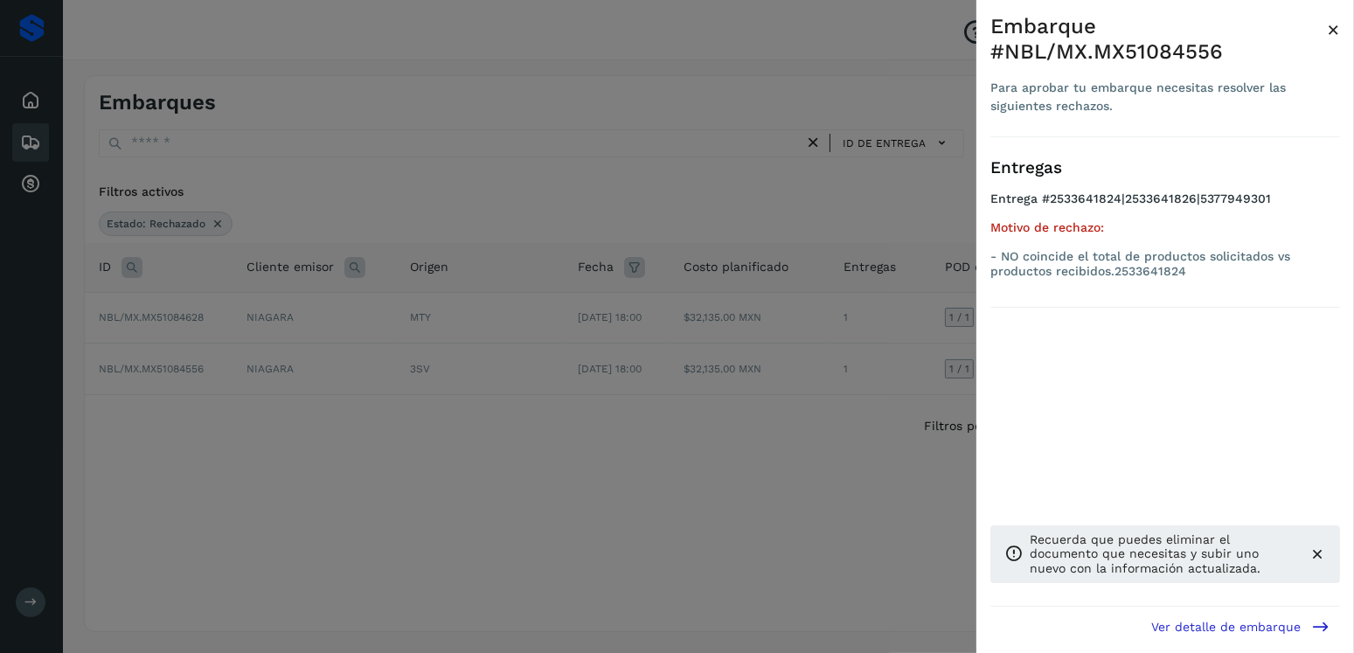
click at [769, 317] on div at bounding box center [677, 326] width 1354 height 653
